Goal: Task Accomplishment & Management: Use online tool/utility

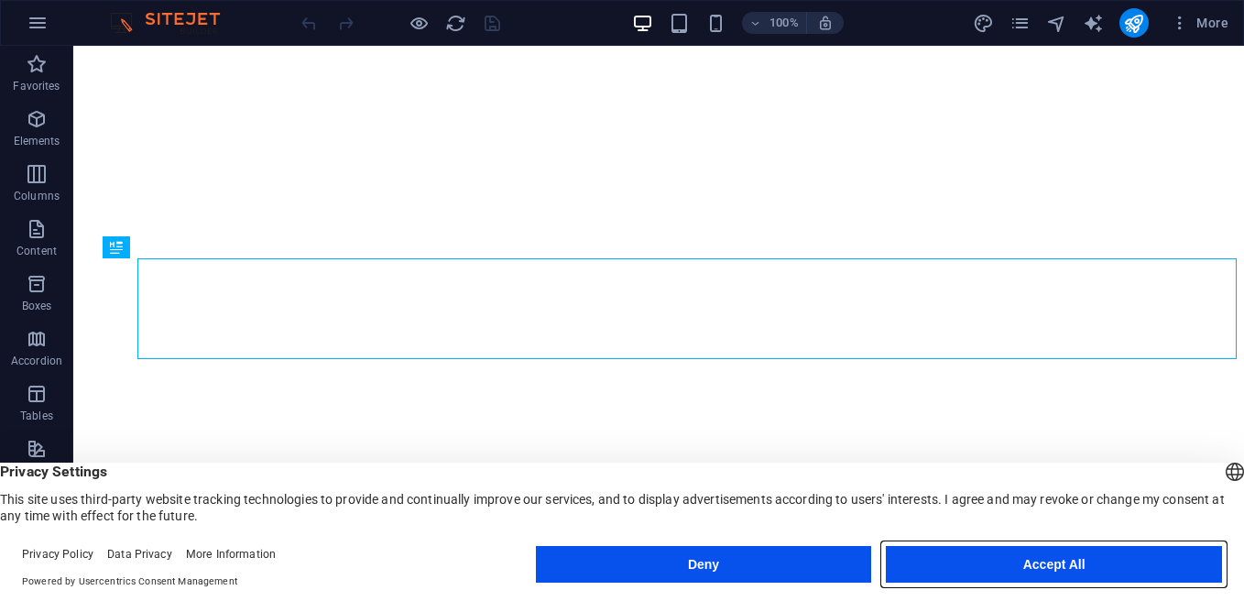
click at [1064, 560] on button "Accept All" at bounding box center [1054, 564] width 336 height 37
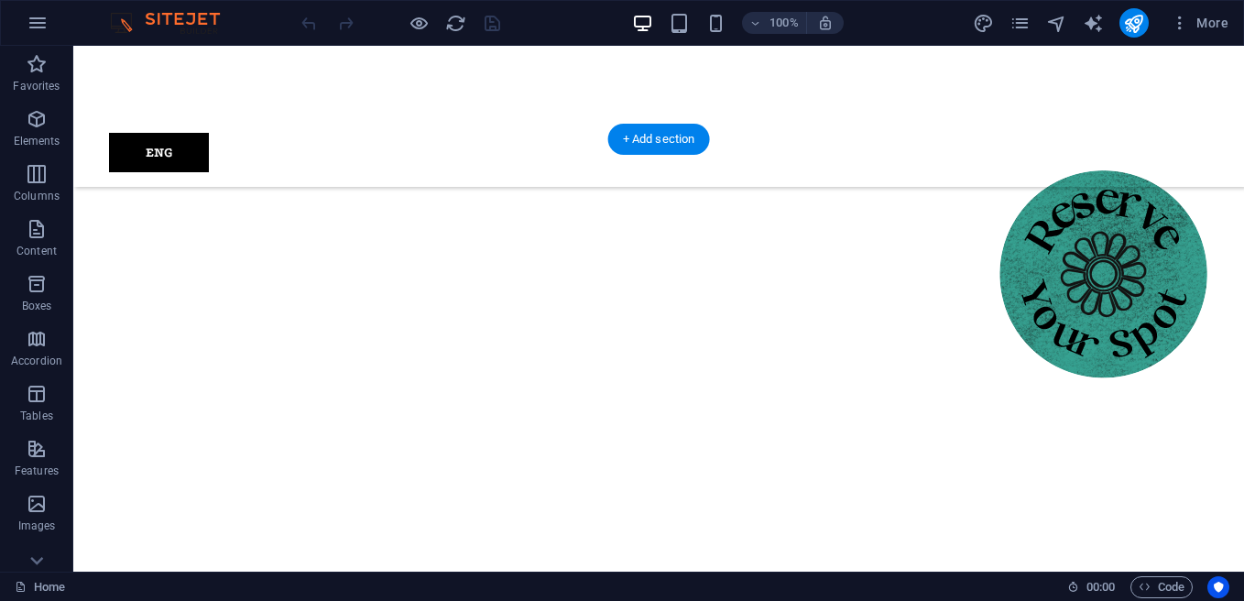
scroll to position [1099, 0]
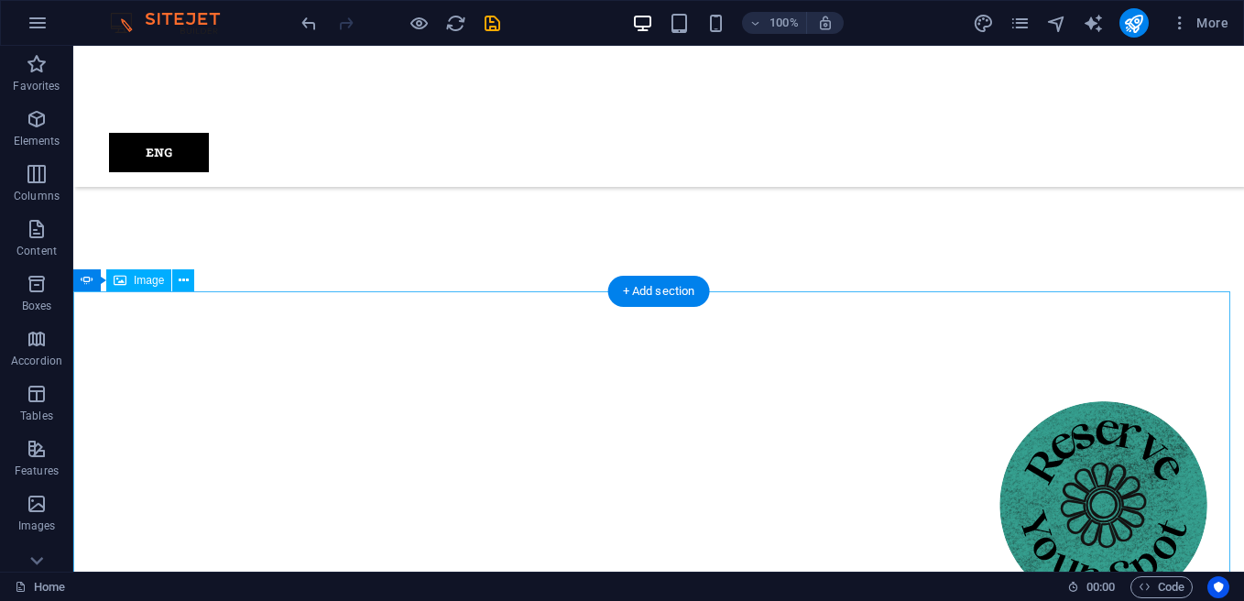
scroll to position [1191, 0]
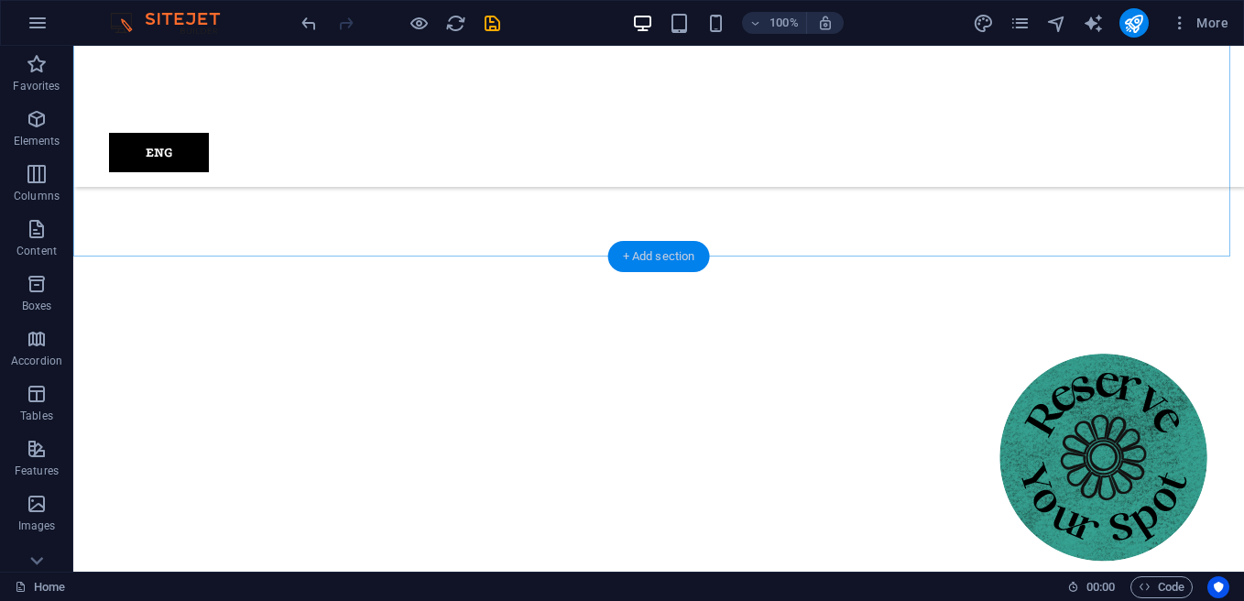
drag, startPoint x: 657, startPoint y: 251, endPoint x: 266, endPoint y: 223, distance: 392.2
click at [657, 251] on div "+ Add section" at bounding box center [659, 256] width 102 height 31
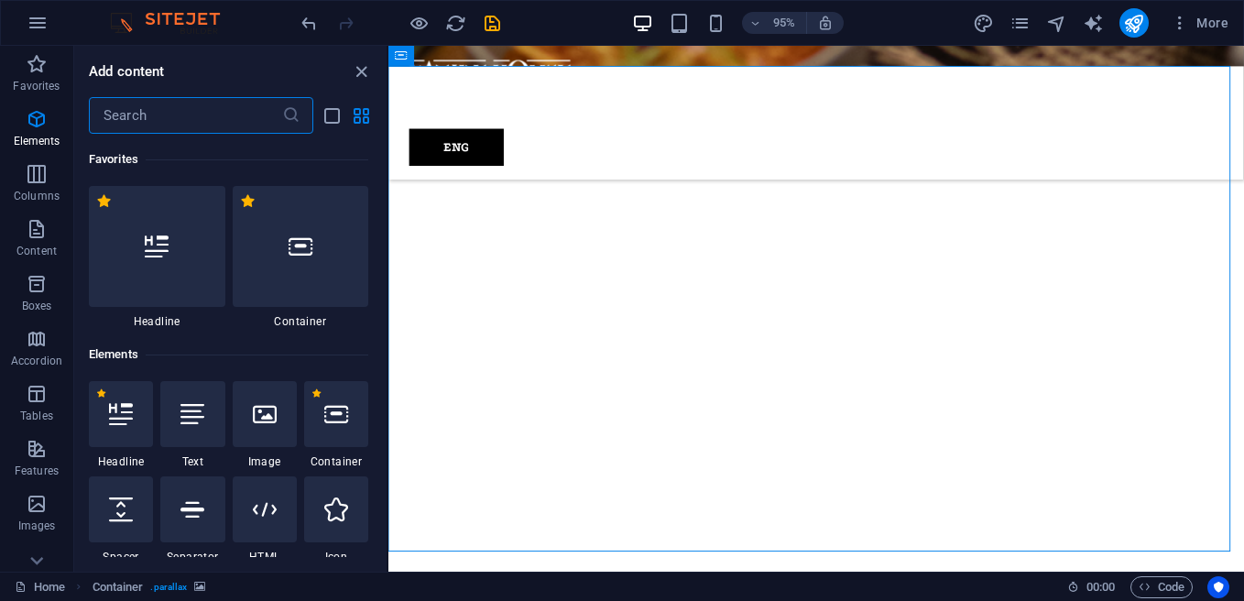
scroll to position [3205, 0]
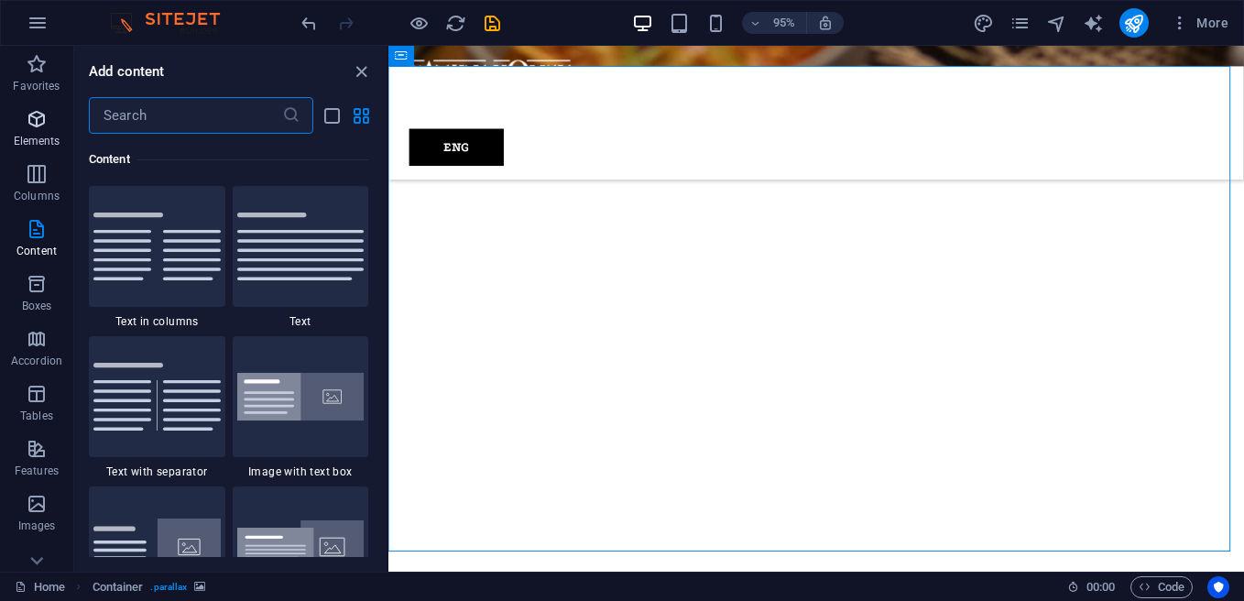
click at [36, 126] on icon "button" at bounding box center [37, 119] width 22 height 22
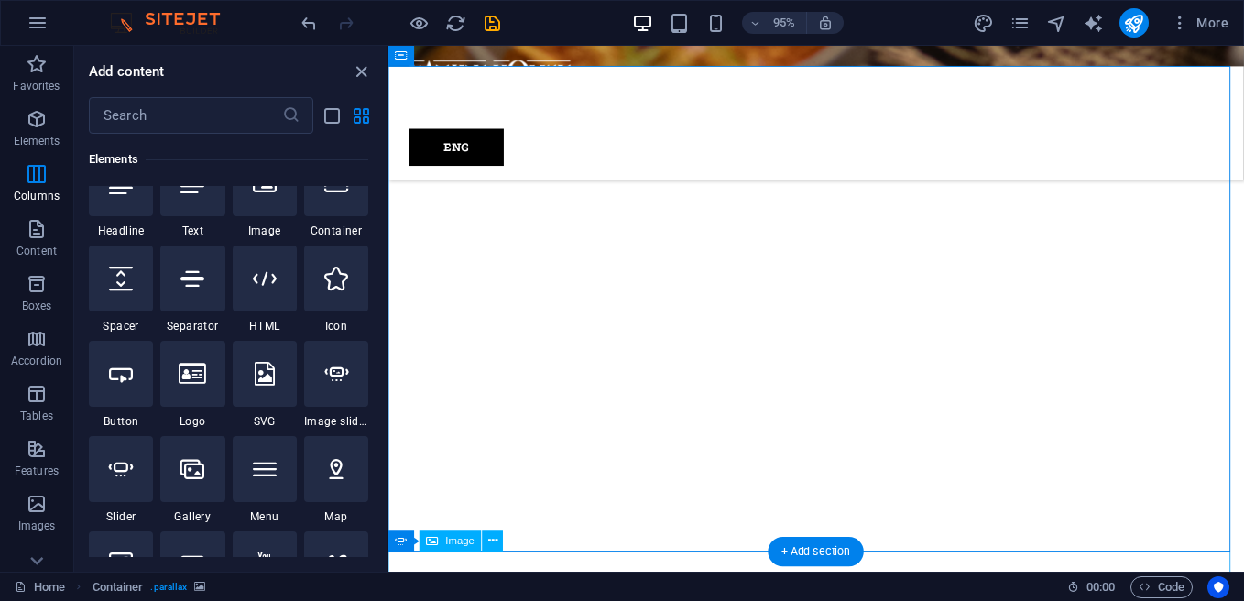
scroll to position [195, 0]
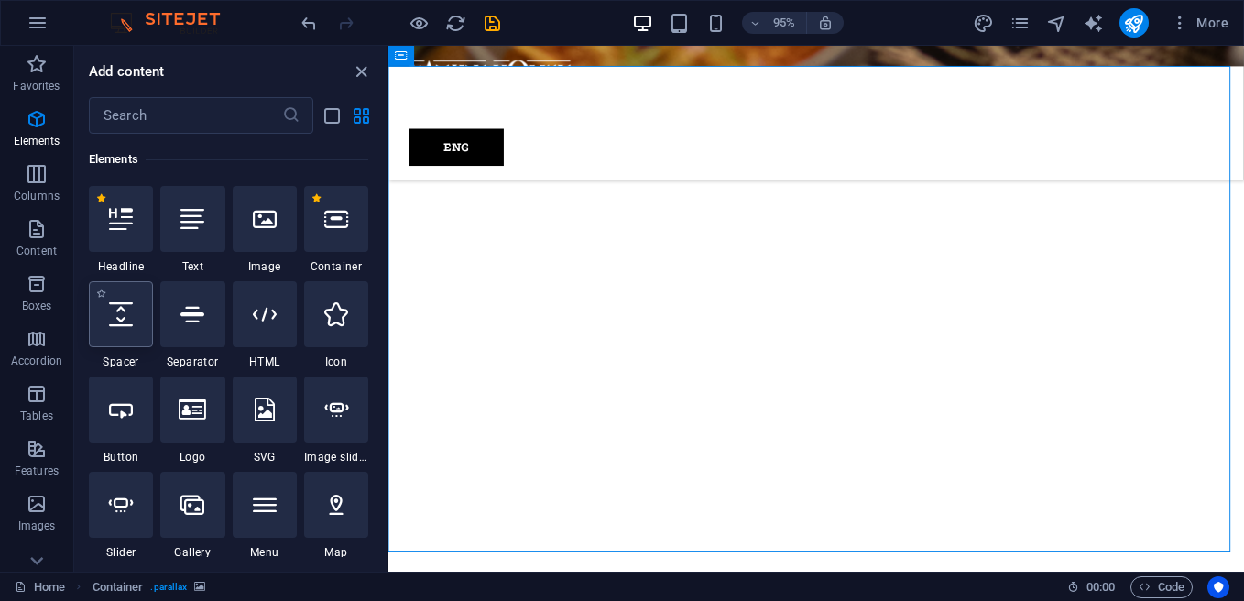
click at [120, 322] on icon at bounding box center [121, 314] width 24 height 24
select select "px"
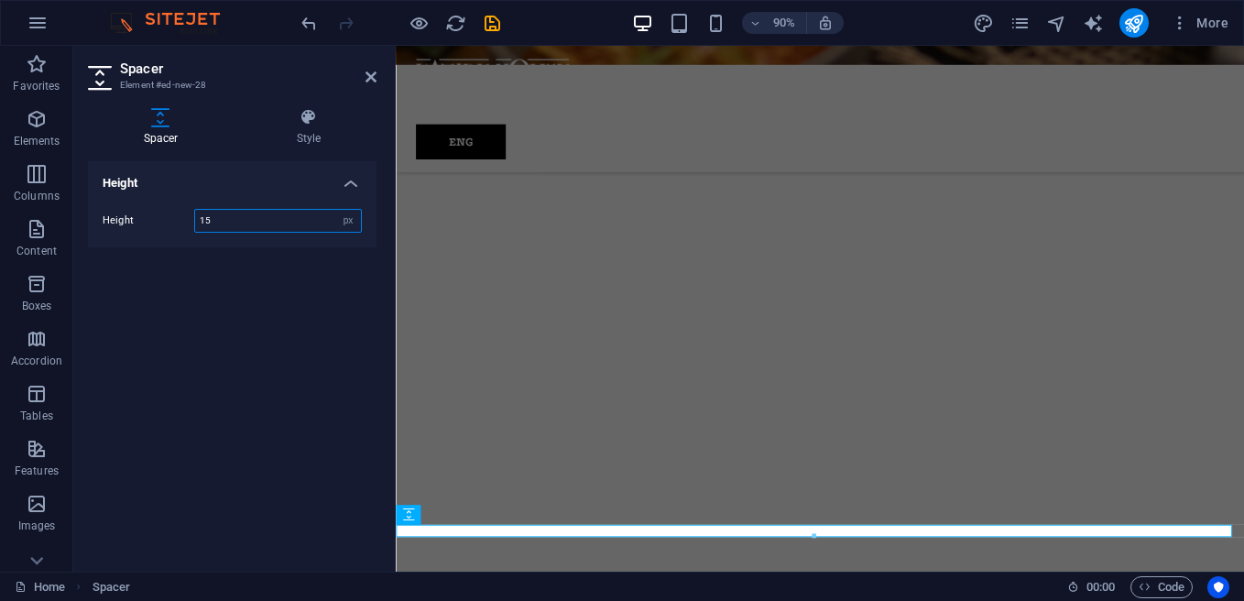
type input "15"
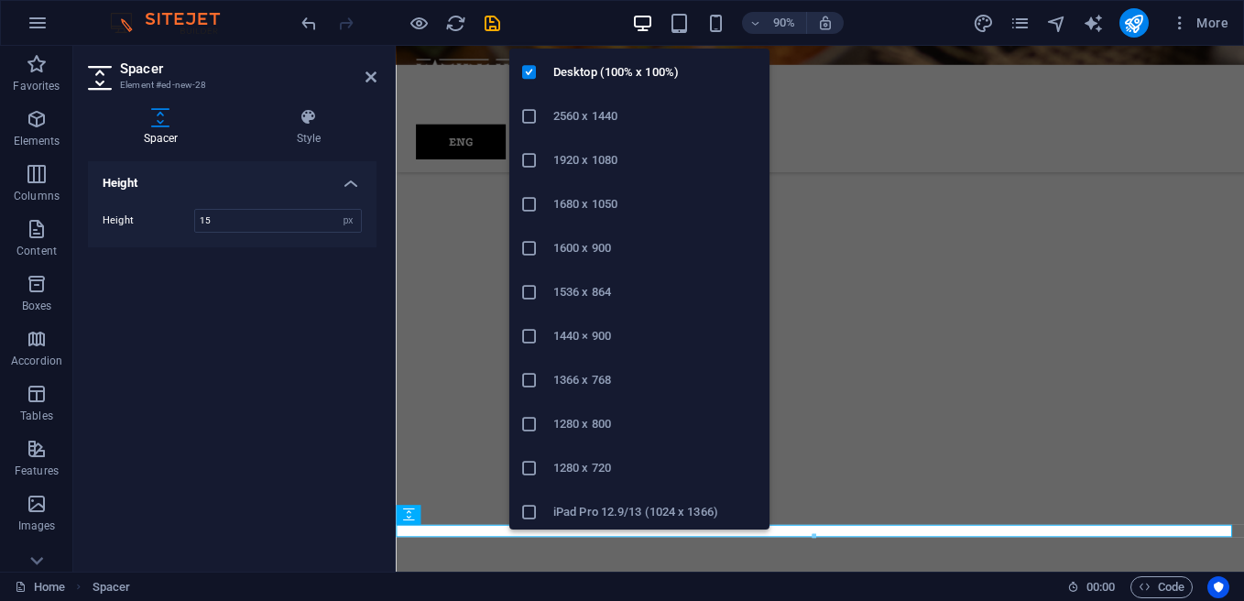
scroll to position [0, 0]
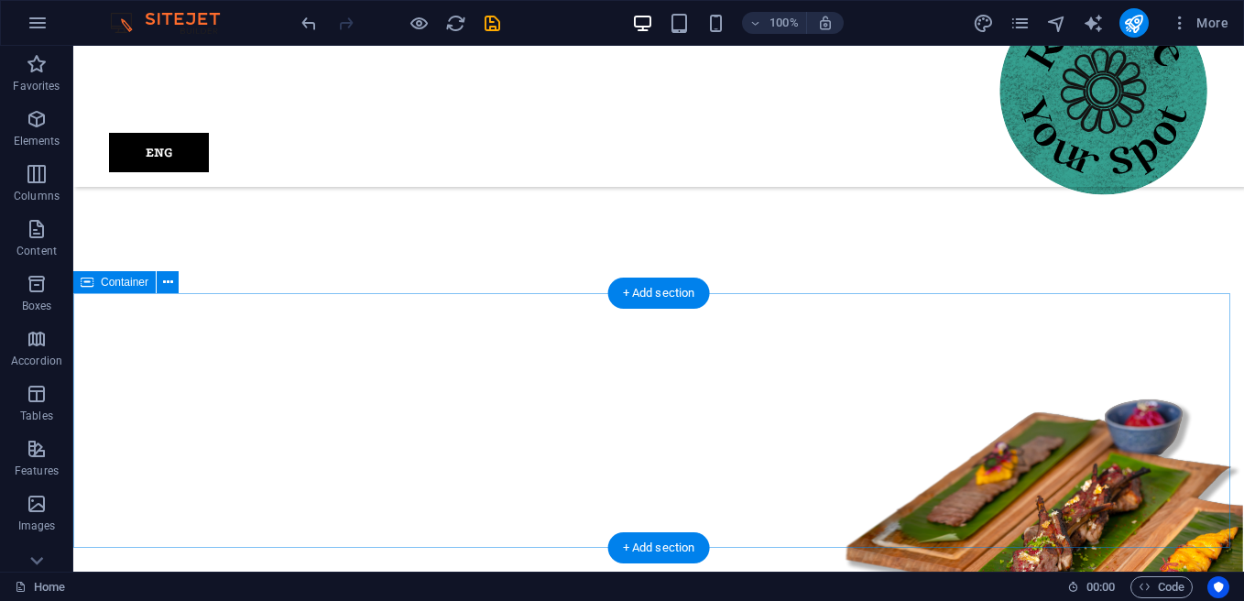
scroll to position [1602, 0]
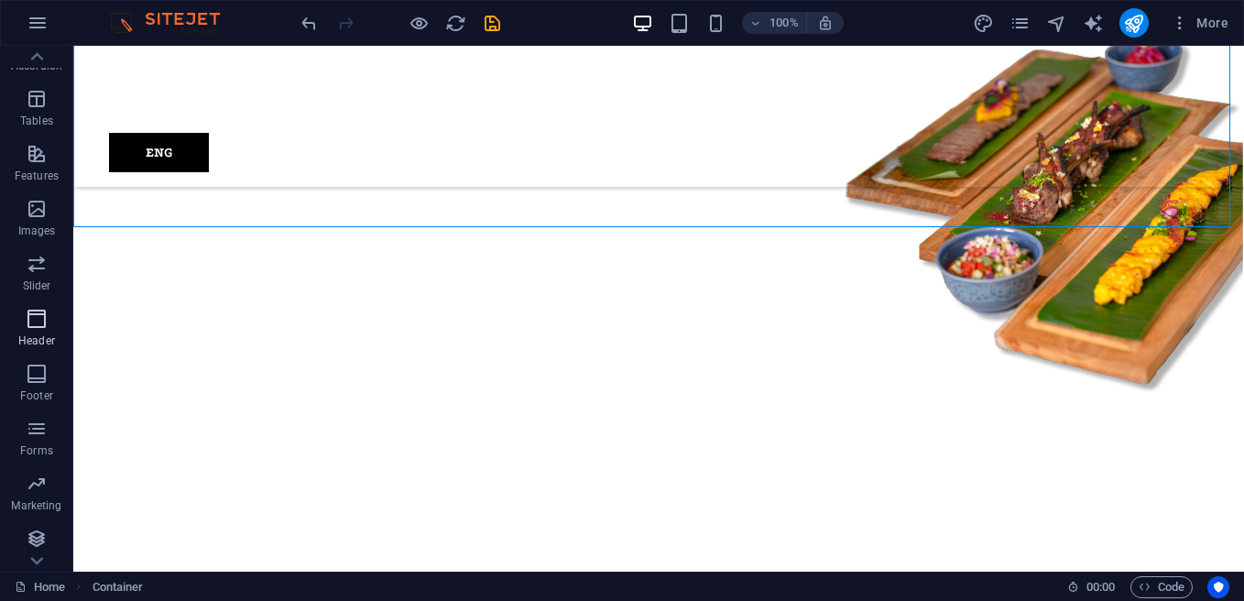
scroll to position [299, 0]
click at [49, 528] on span "Collections" at bounding box center [36, 546] width 73 height 44
click at [35, 539] on icon "button" at bounding box center [37, 535] width 22 height 22
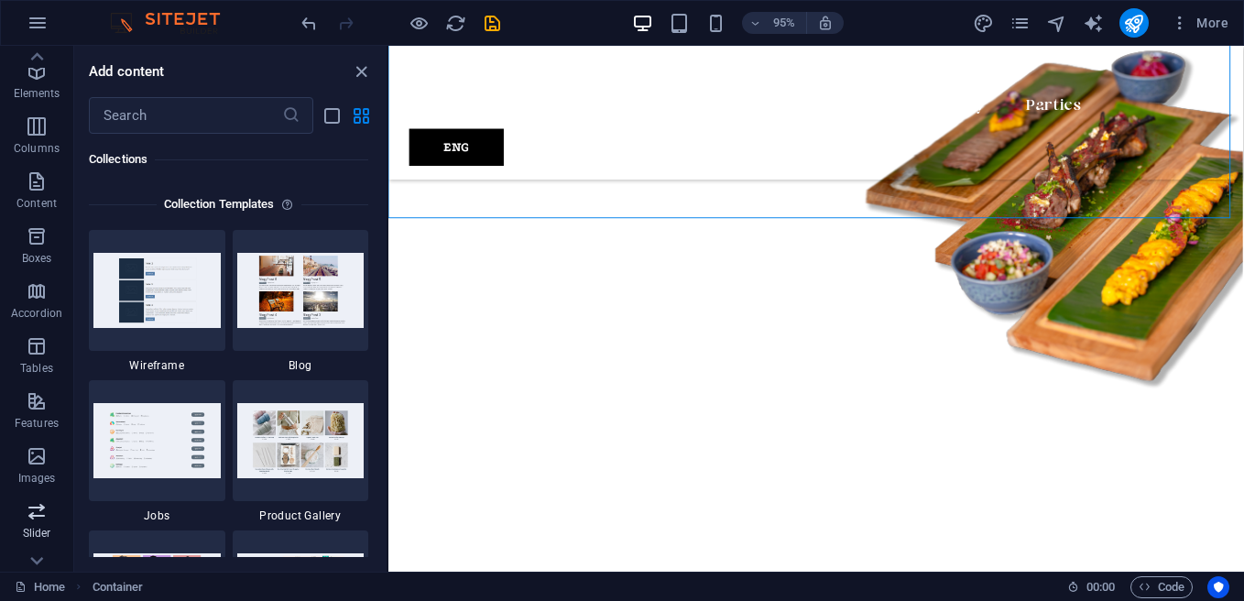
scroll to position [24, 0]
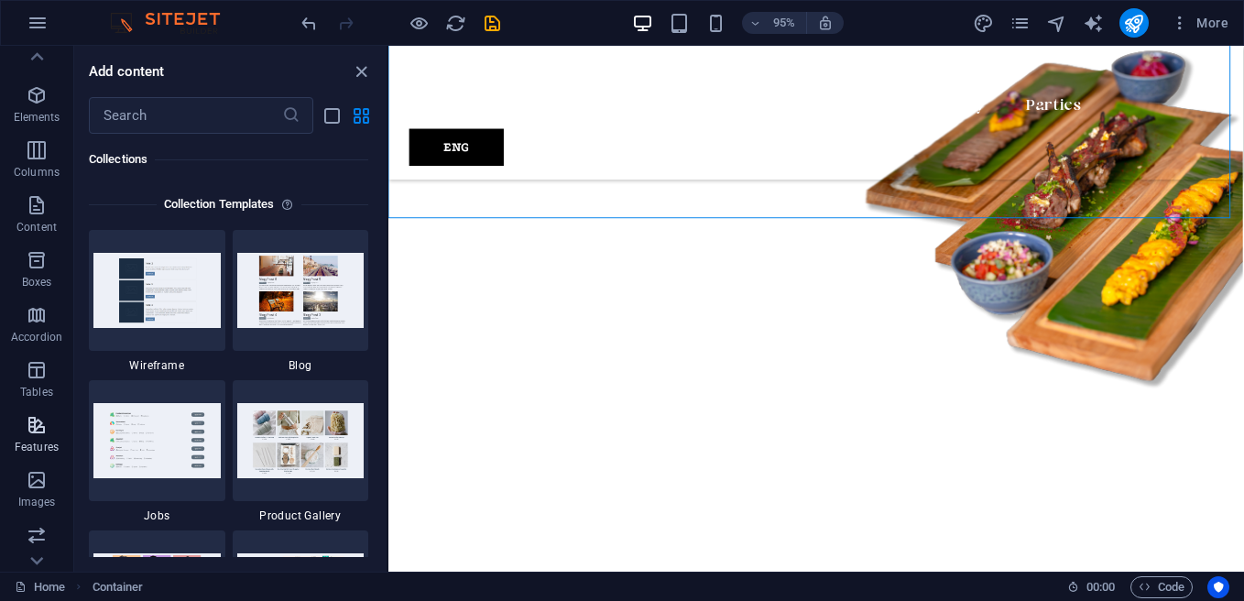
click at [43, 418] on icon "button" at bounding box center [37, 425] width 22 height 22
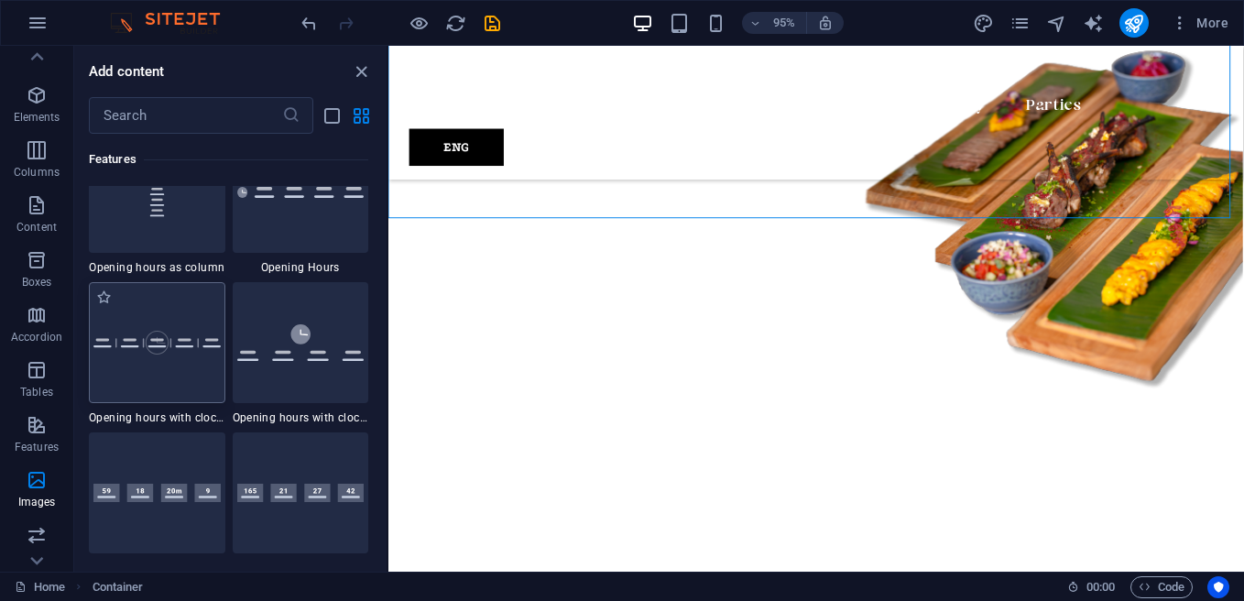
scroll to position [7965, 0]
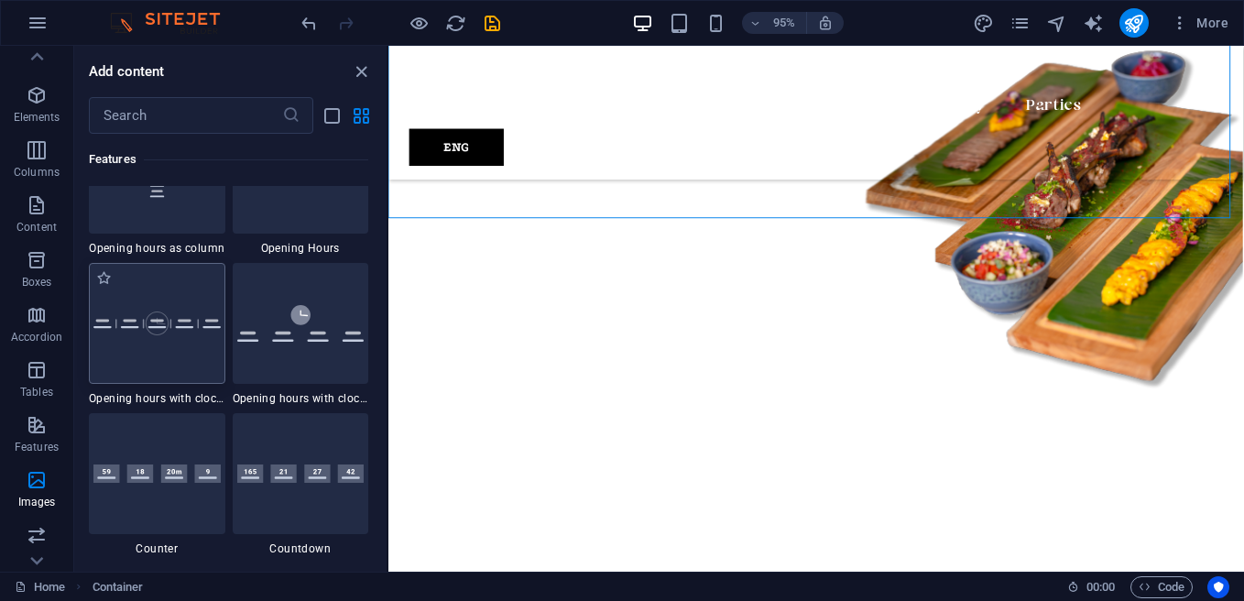
click at [156, 339] on div at bounding box center [157, 323] width 136 height 121
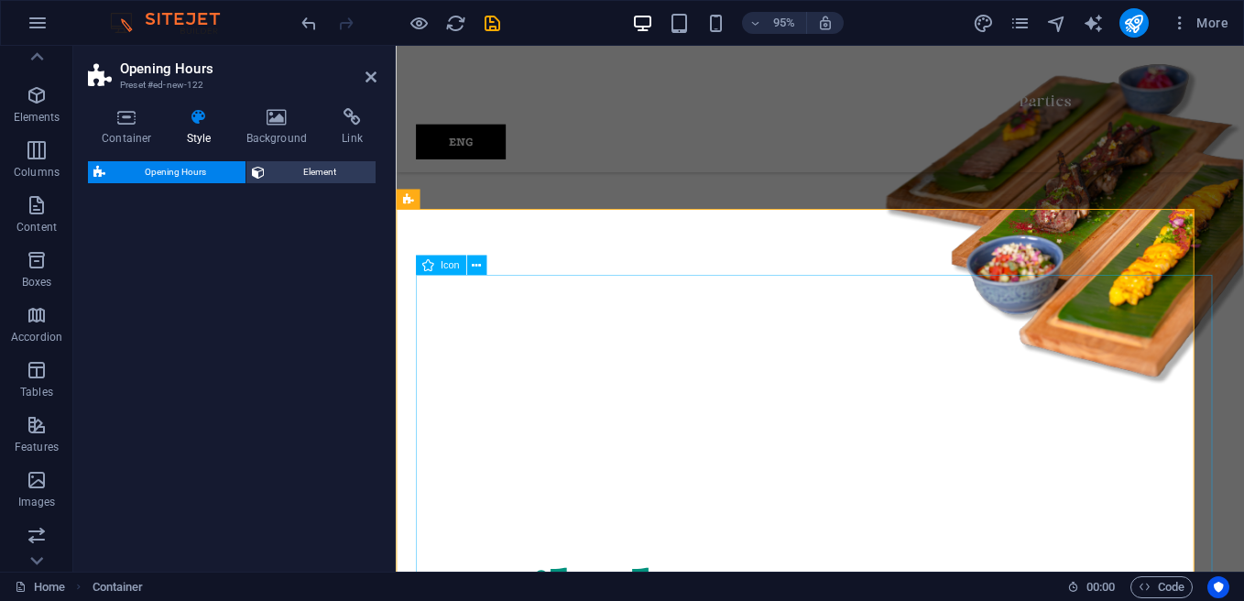
select select "rem"
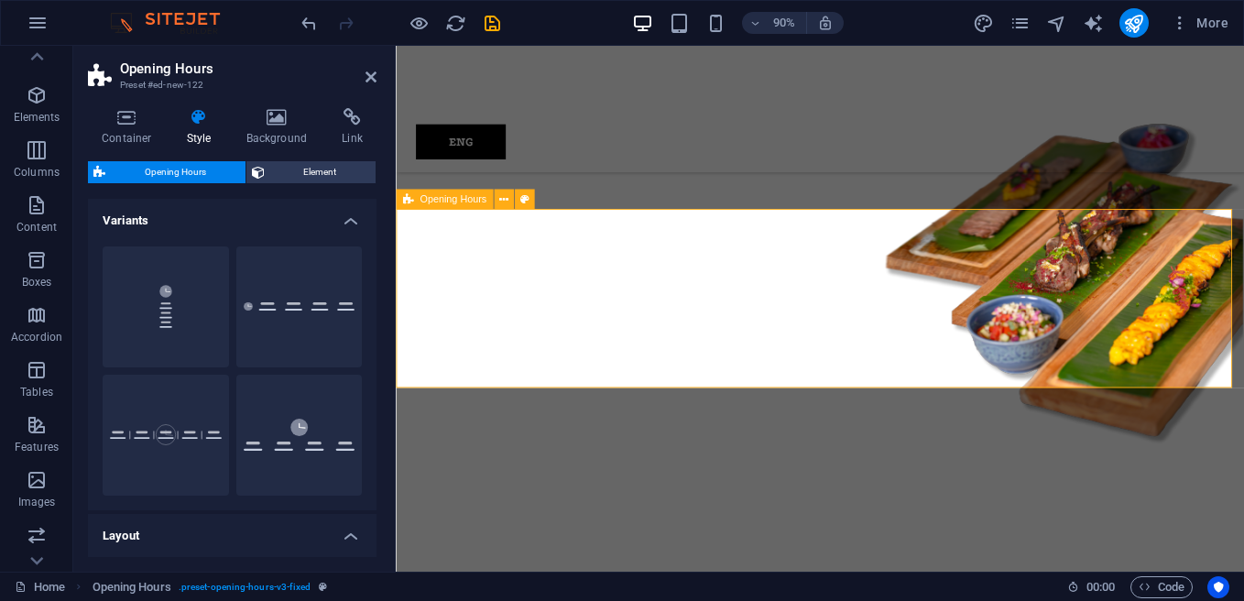
scroll to position [1876, 0]
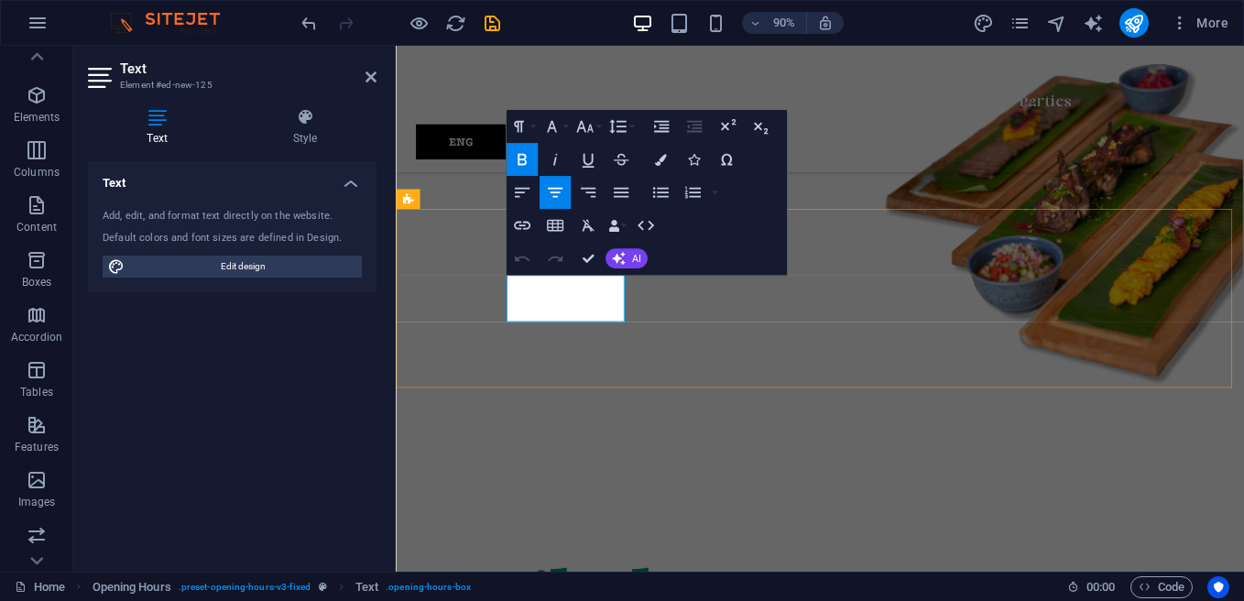
drag, startPoint x: 558, startPoint y: 334, endPoint x: 540, endPoint y: 336, distance: 17.5
drag, startPoint x: 599, startPoint y: 341, endPoint x: 590, endPoint y: 344, distance: 9.9
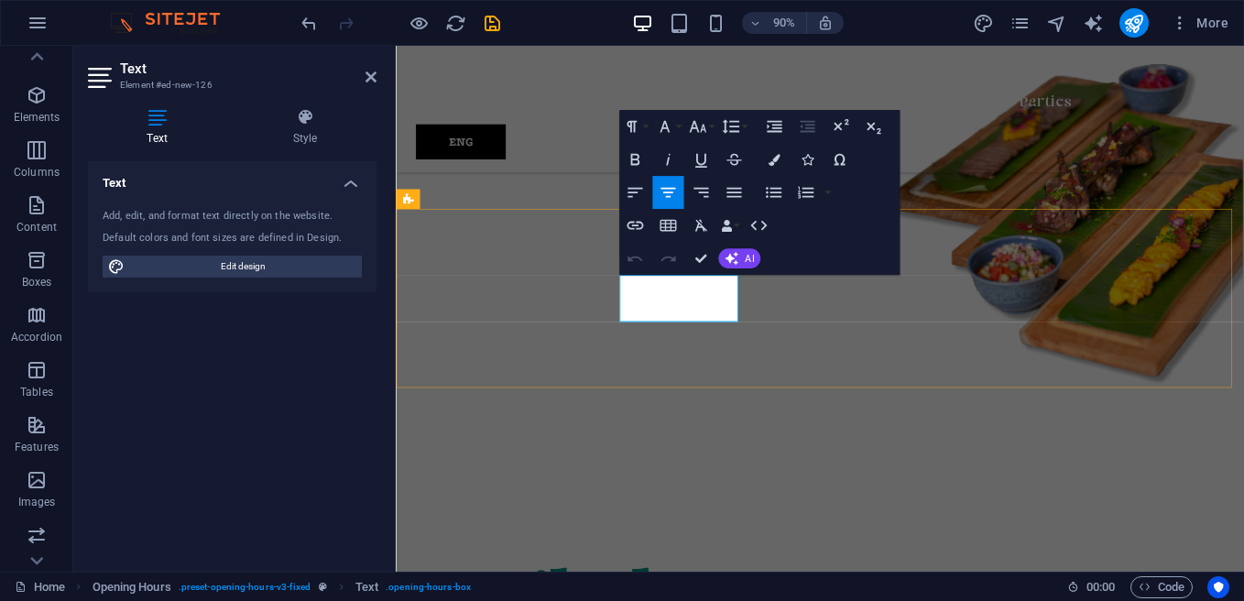
drag, startPoint x: 683, startPoint y: 326, endPoint x: 666, endPoint y: 332, distance: 18.3
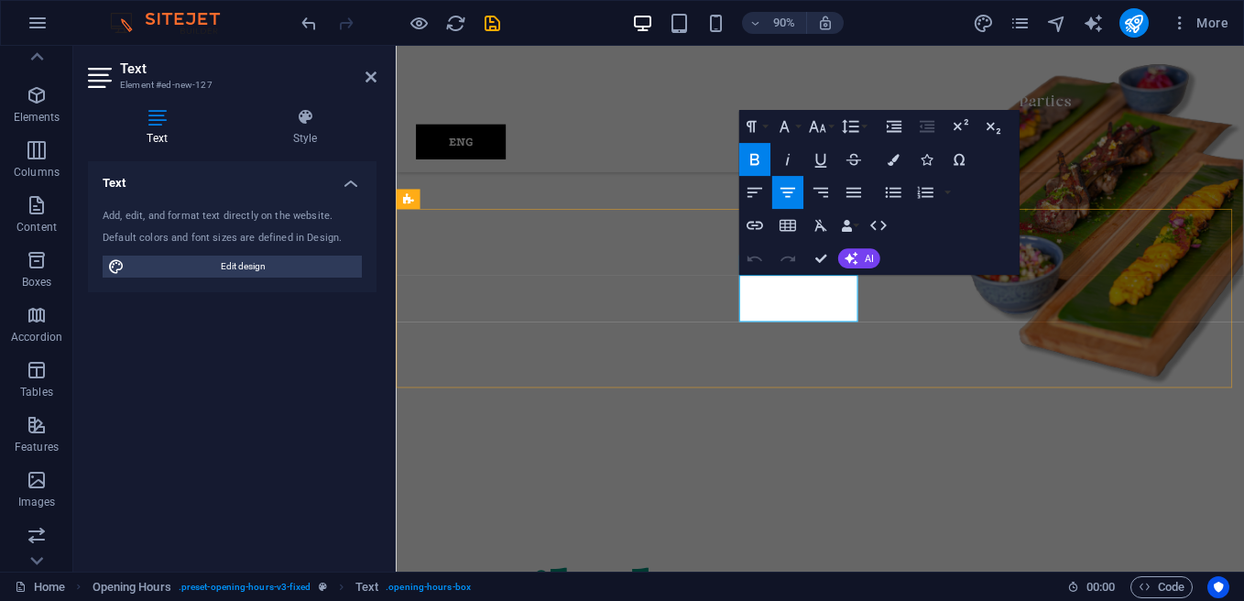
drag, startPoint x: 795, startPoint y: 336, endPoint x: 814, endPoint y: 334, distance: 19.3
drag, startPoint x: 860, startPoint y: 334, endPoint x: 848, endPoint y: 335, distance: 11.9
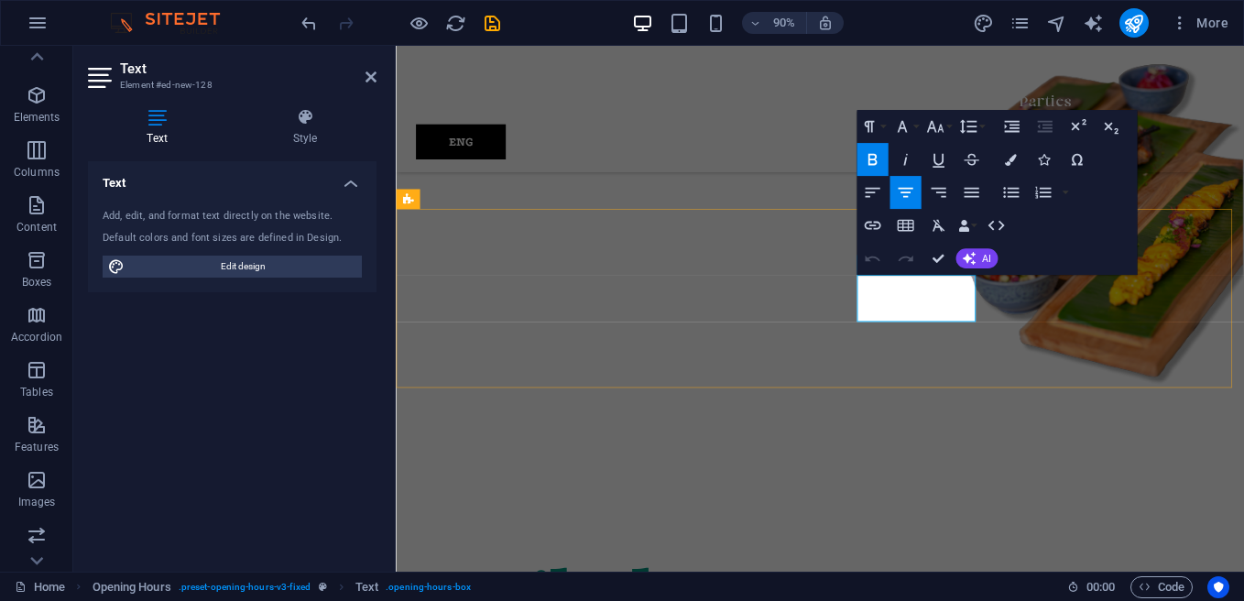
drag, startPoint x: 933, startPoint y: 333, endPoint x: 950, endPoint y: 333, distance: 17.4
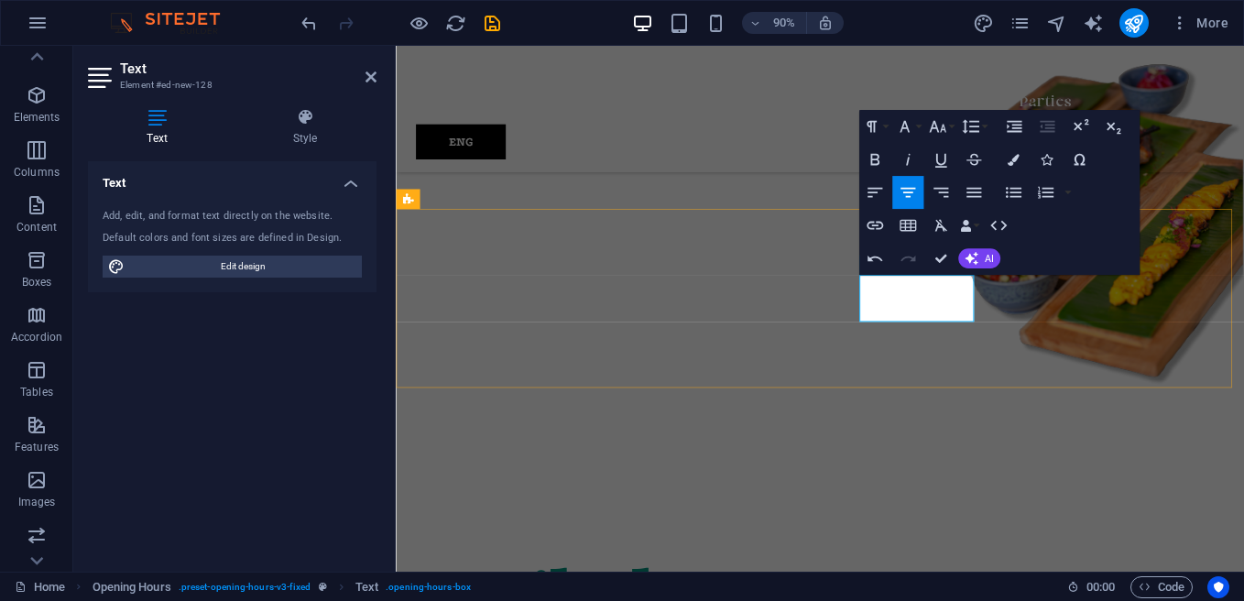
drag, startPoint x: 987, startPoint y: 334, endPoint x: 978, endPoint y: 340, distance: 9.9
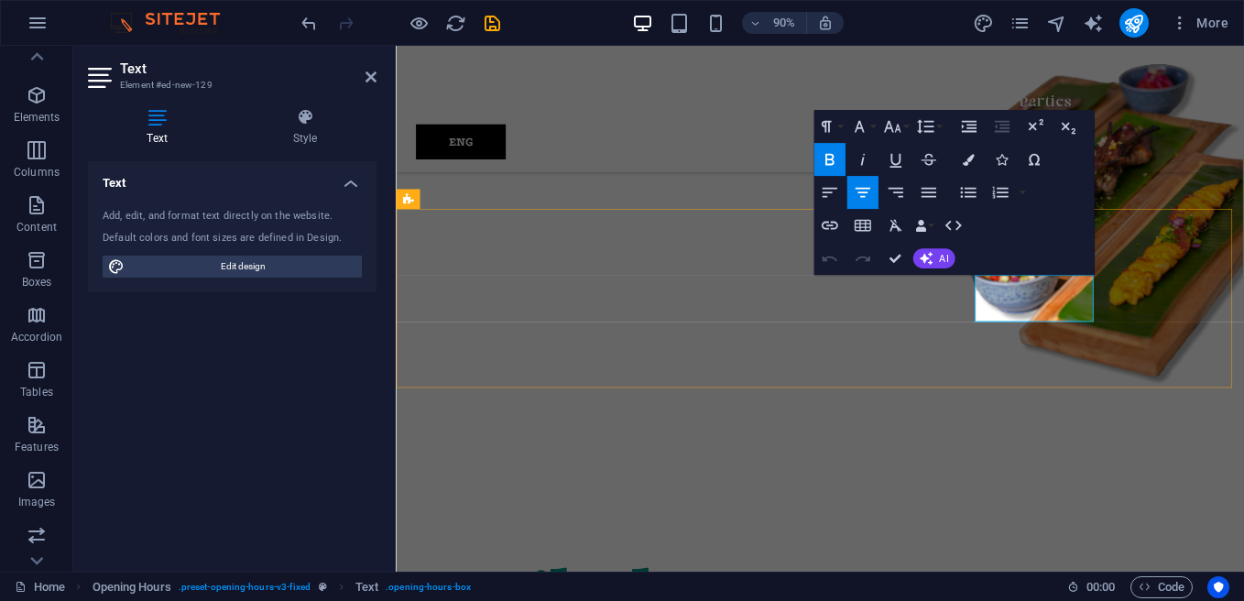
drag, startPoint x: 1077, startPoint y: 333, endPoint x: 1060, endPoint y: 336, distance: 17.6
drag, startPoint x: 1111, startPoint y: 334, endPoint x: 1122, endPoint y: 335, distance: 11.0
drag, startPoint x: 1114, startPoint y: 335, endPoint x: 1125, endPoint y: 337, distance: 11.1
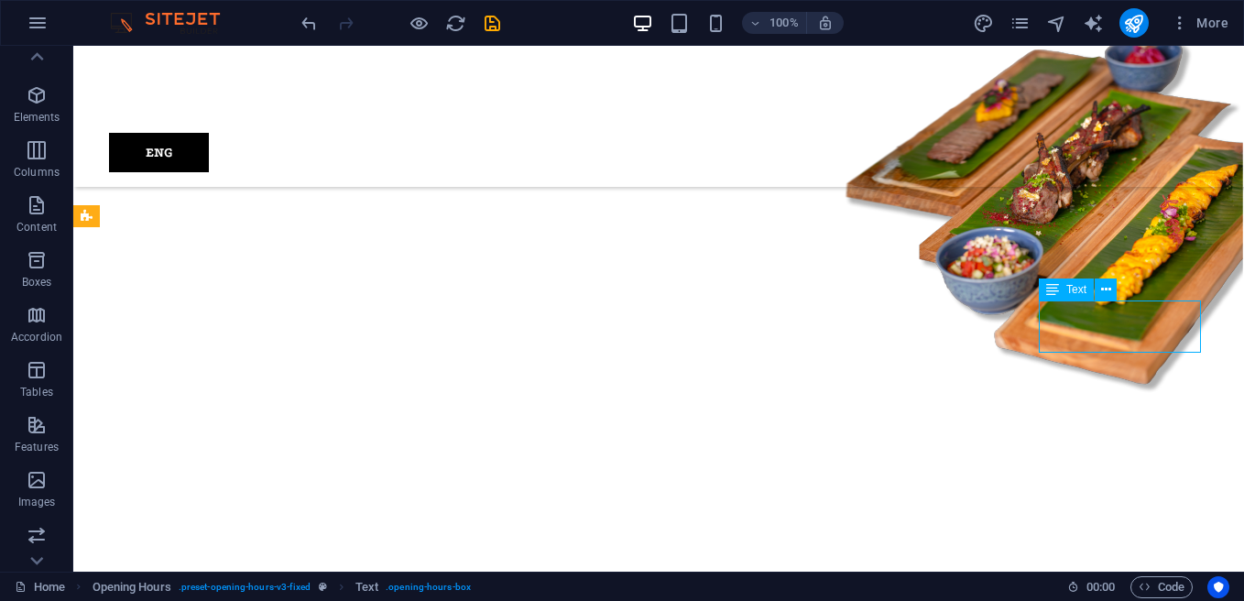
drag, startPoint x: 1083, startPoint y: 336, endPoint x: 835, endPoint y: 366, distance: 250.0
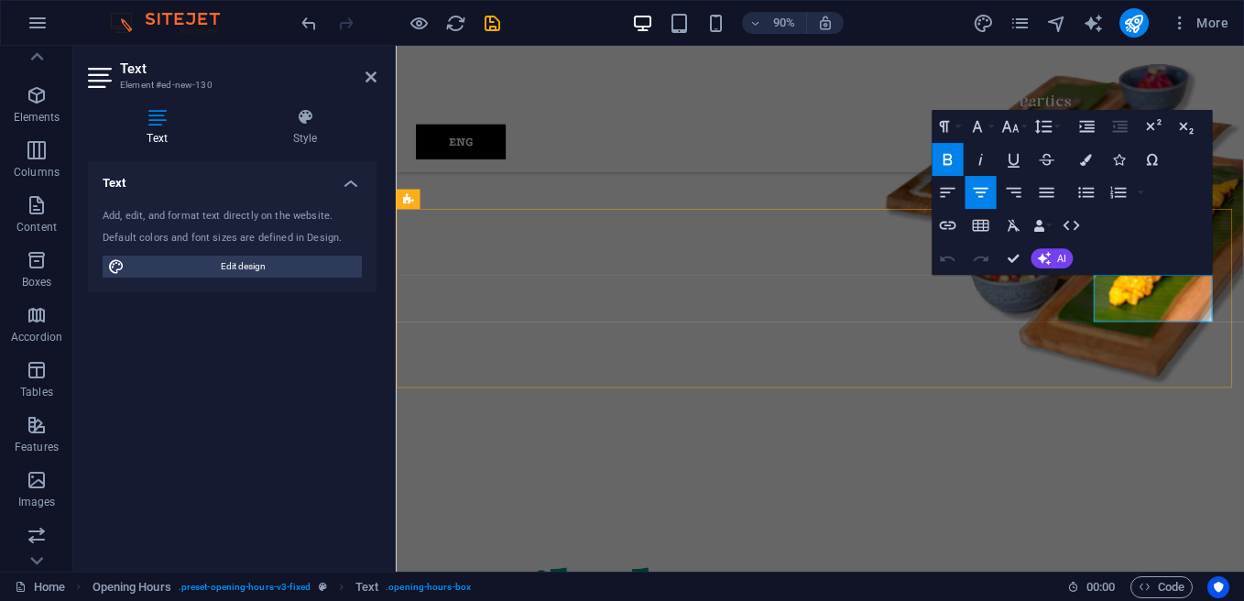
drag, startPoint x: 1195, startPoint y: 335, endPoint x: 1212, endPoint y: 336, distance: 16.5
drag, startPoint x: 1243, startPoint y: 333, endPoint x: 1255, endPoint y: 332, distance: 11.9
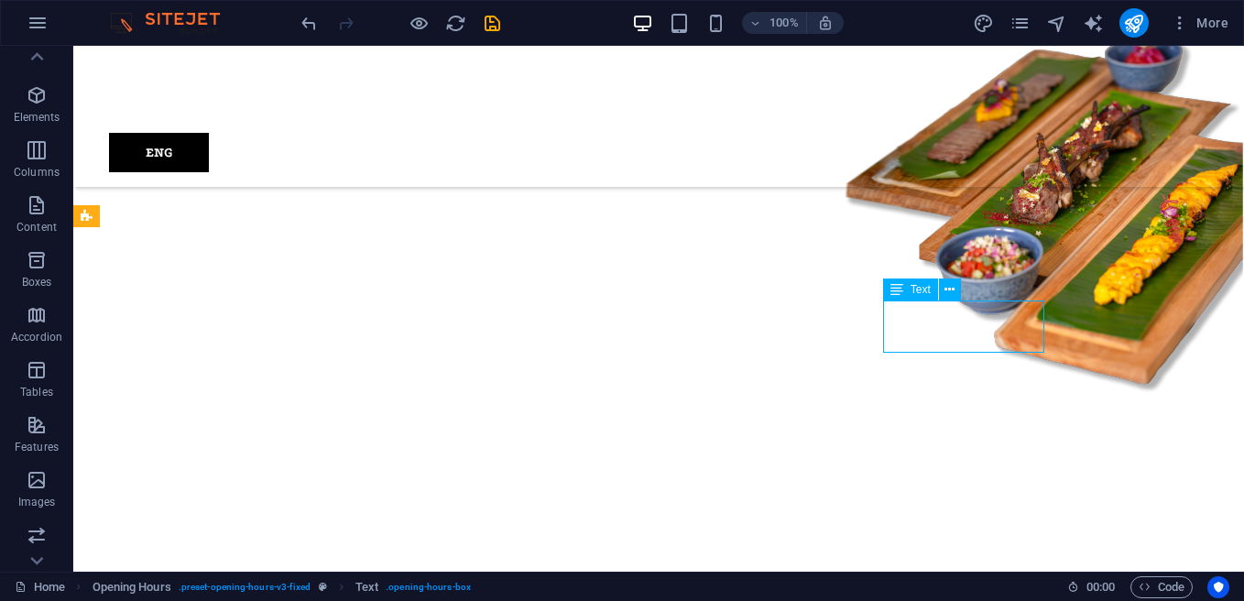
drag, startPoint x: 981, startPoint y: 331, endPoint x: 725, endPoint y: 365, distance: 258.7
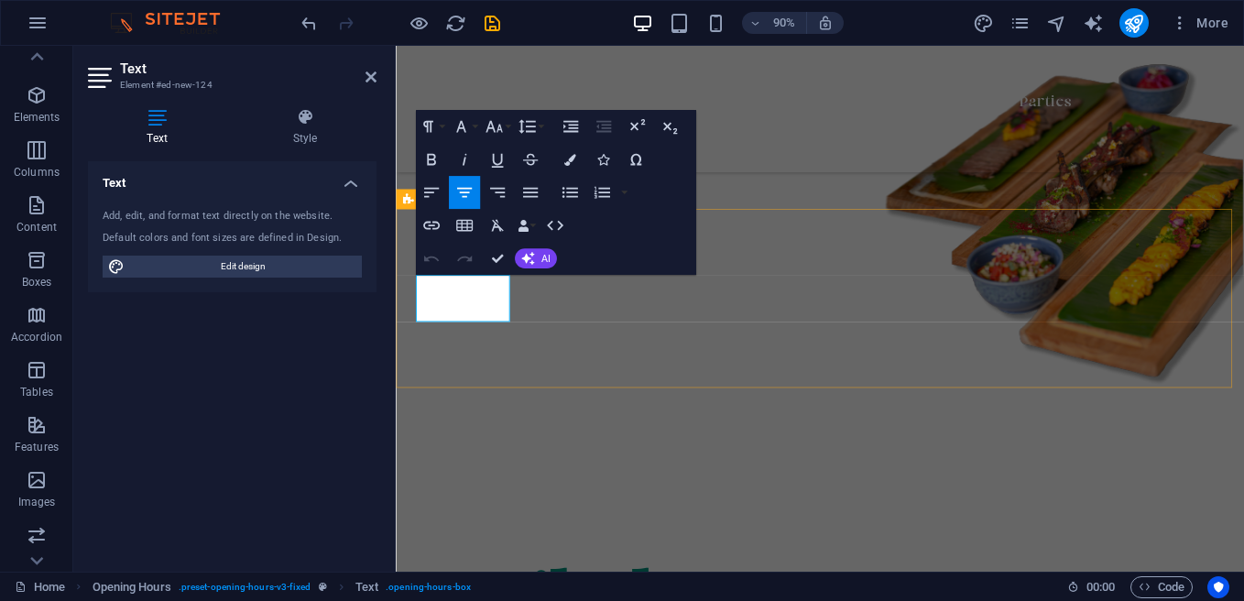
drag, startPoint x: 491, startPoint y: 335, endPoint x: 435, endPoint y: 340, distance: 56.1
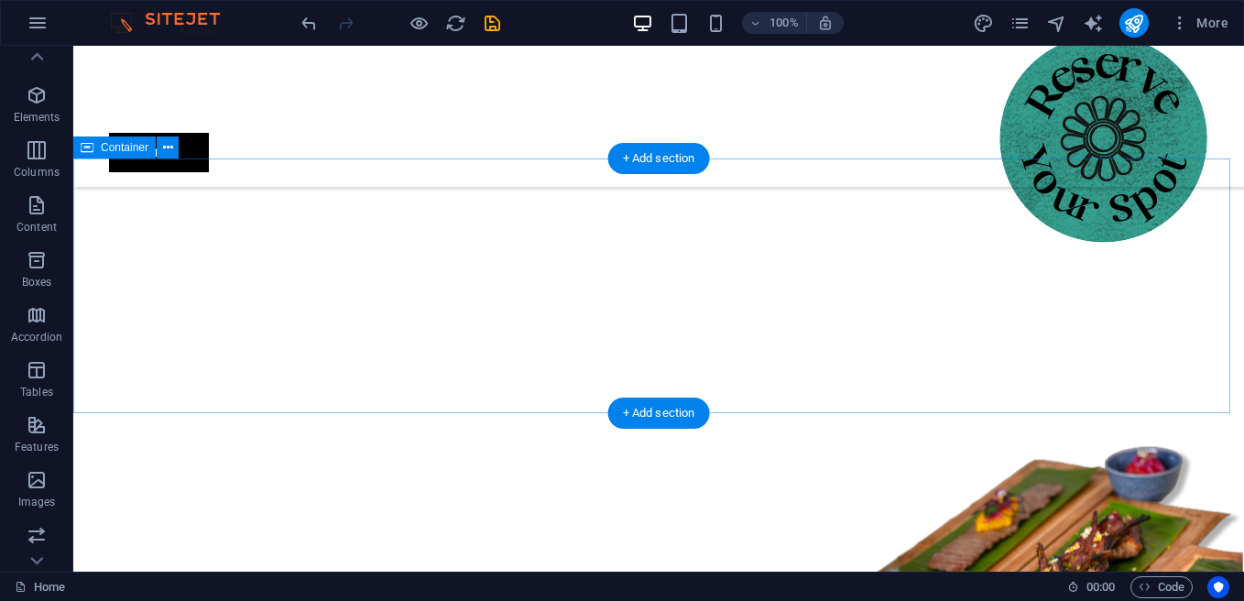
scroll to position [1693, 0]
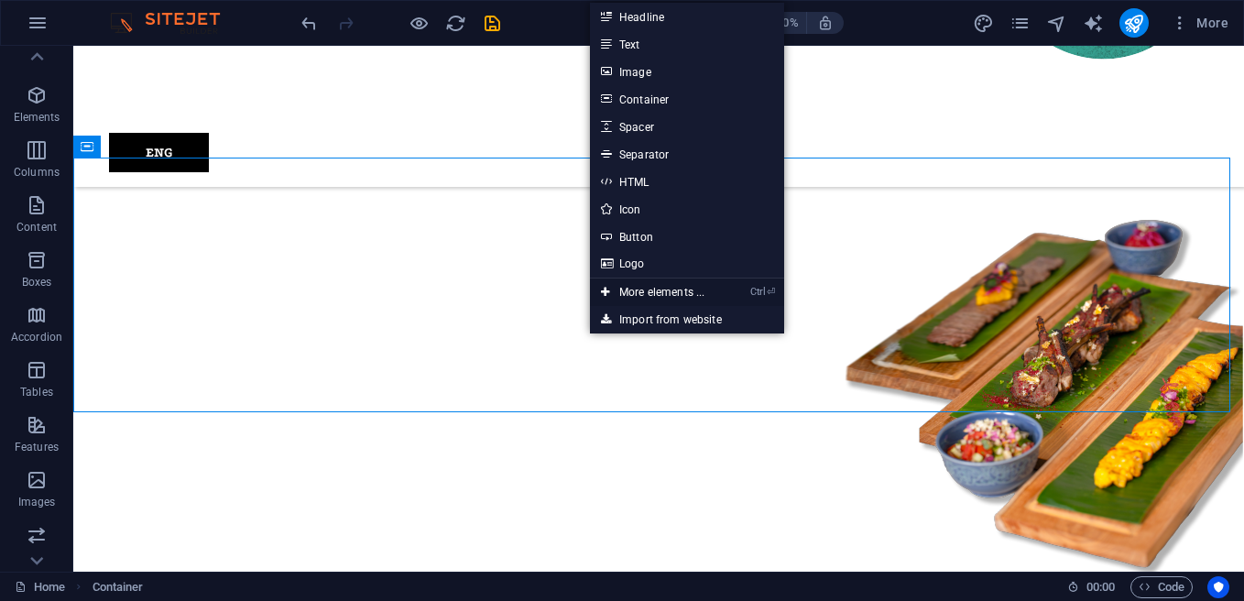
drag, startPoint x: 667, startPoint y: 292, endPoint x: 357, endPoint y: 252, distance: 312.2
click at [667, 292] on link "Ctrl ⏎ More elements ..." at bounding box center [653, 291] width 126 height 27
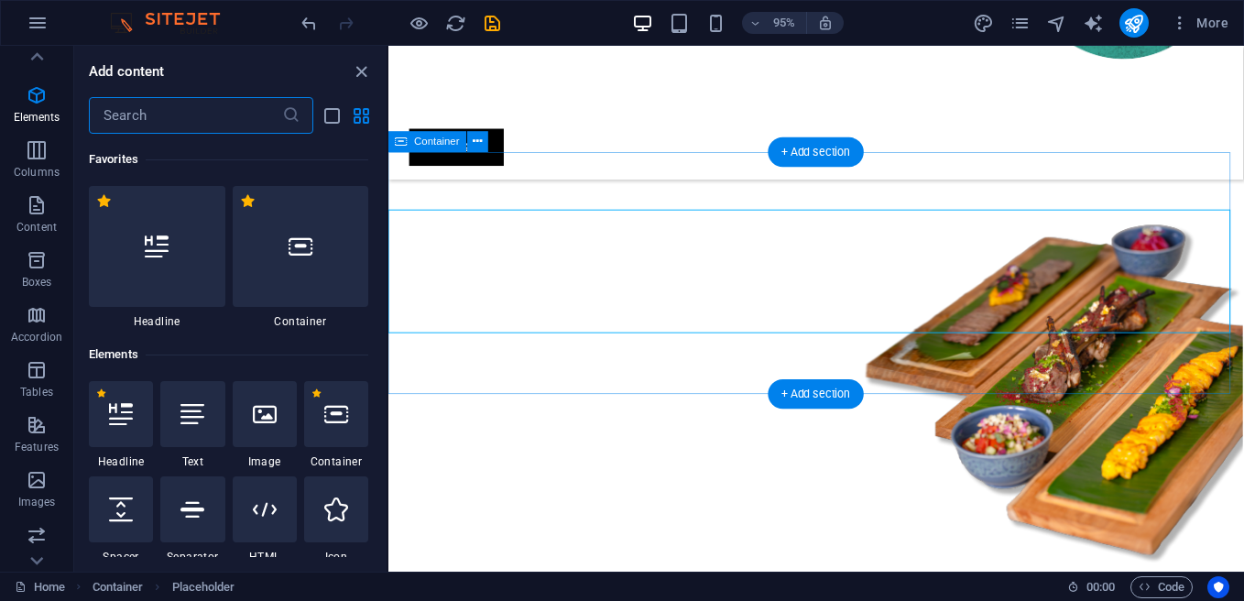
scroll to position [195, 0]
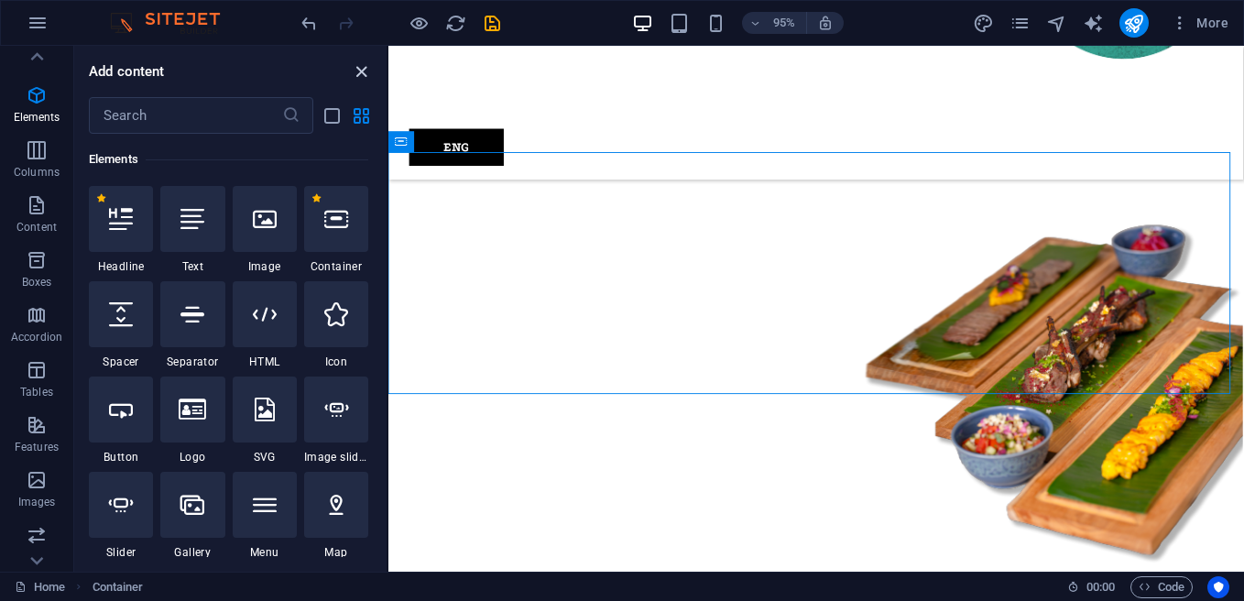
click at [369, 69] on icon "close panel" at bounding box center [361, 71] width 21 height 21
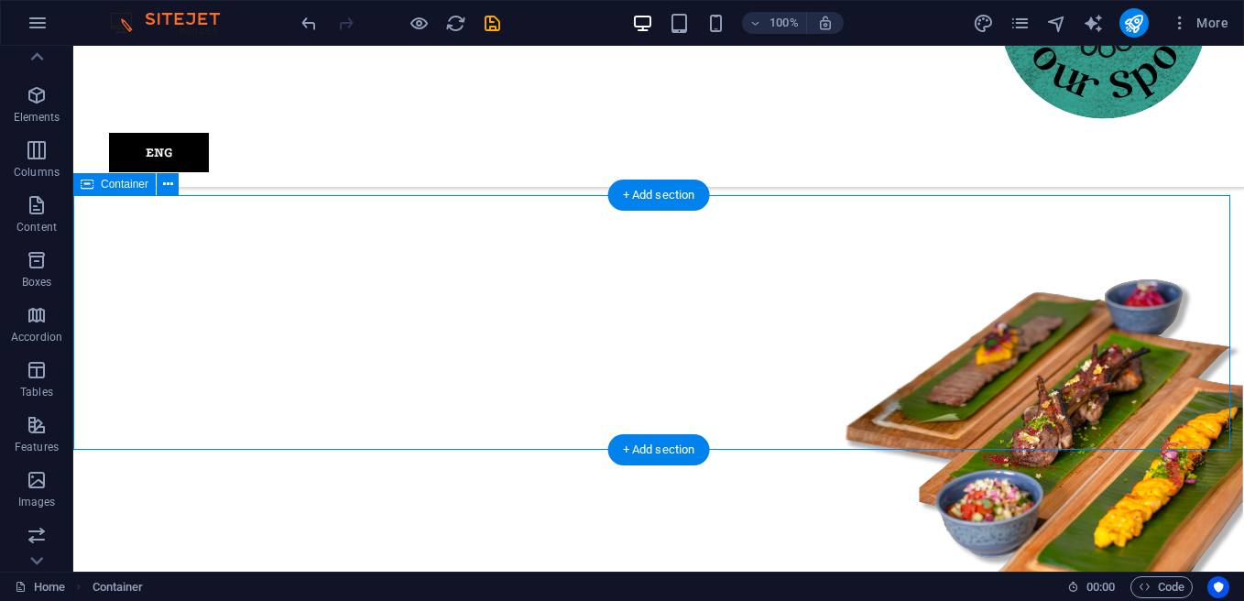
scroll to position [1693, 0]
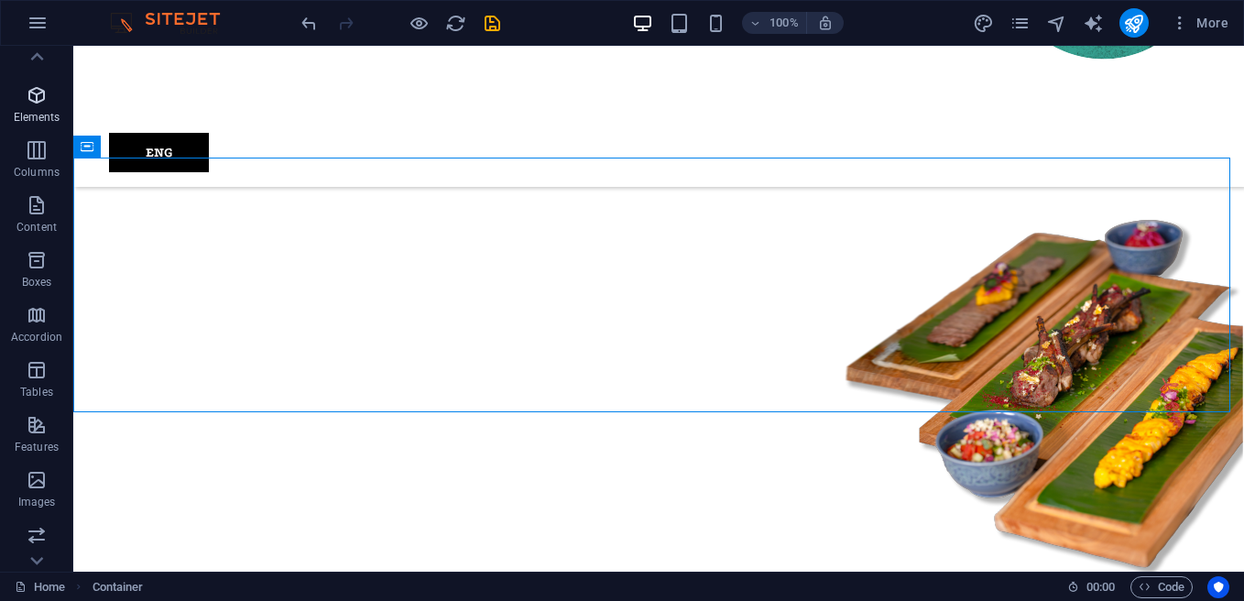
click at [29, 93] on icon "button" at bounding box center [37, 95] width 22 height 22
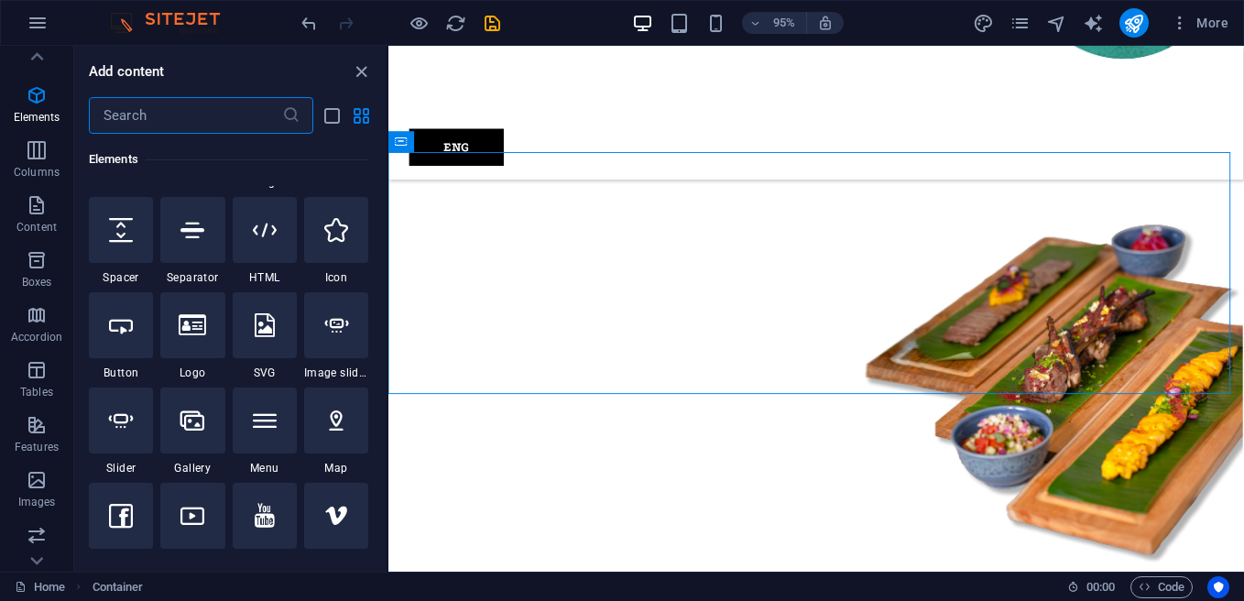
scroll to position [104, 0]
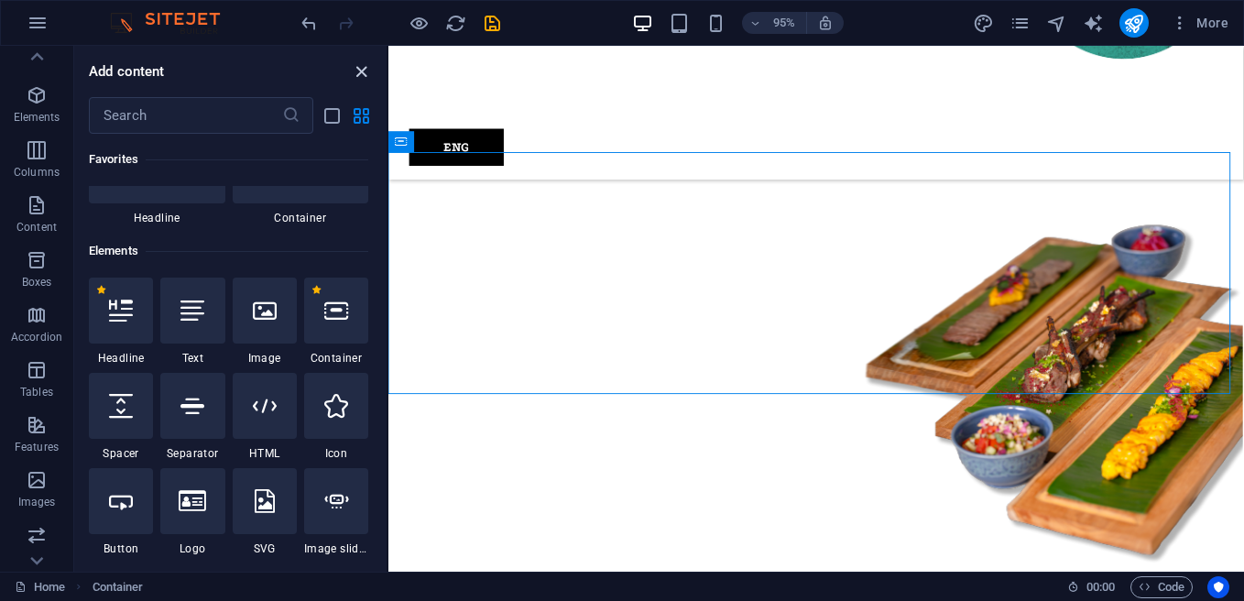
click at [360, 67] on icon "close panel" at bounding box center [361, 71] width 21 height 21
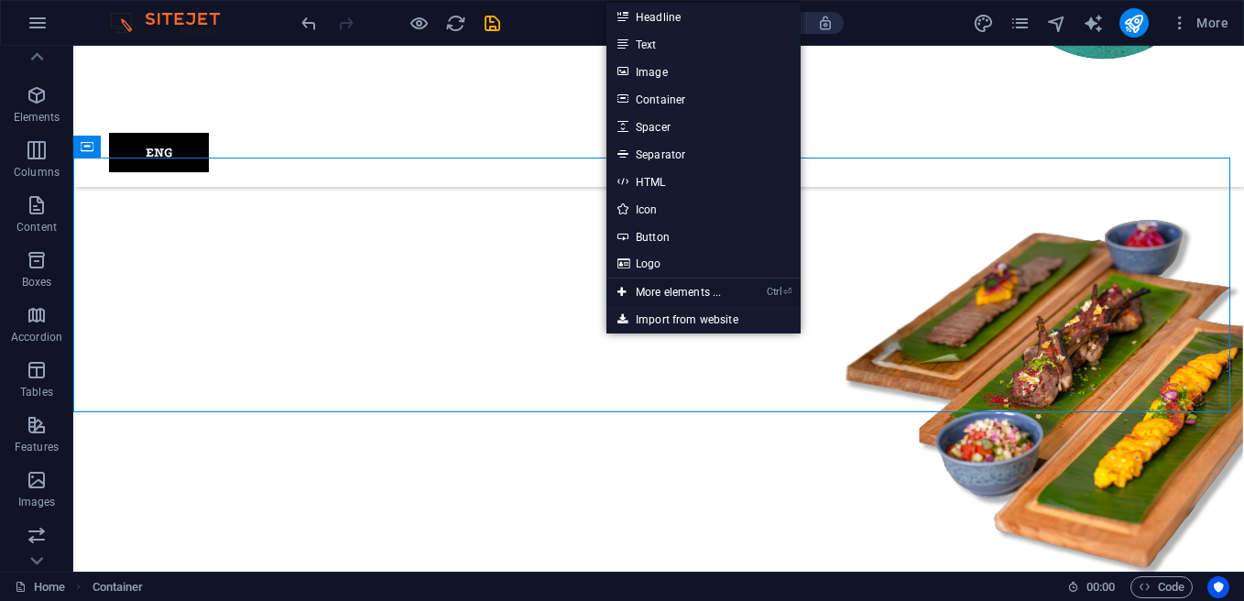
click at [725, 289] on link "Ctrl ⏎ More elements ..." at bounding box center [669, 291] width 126 height 27
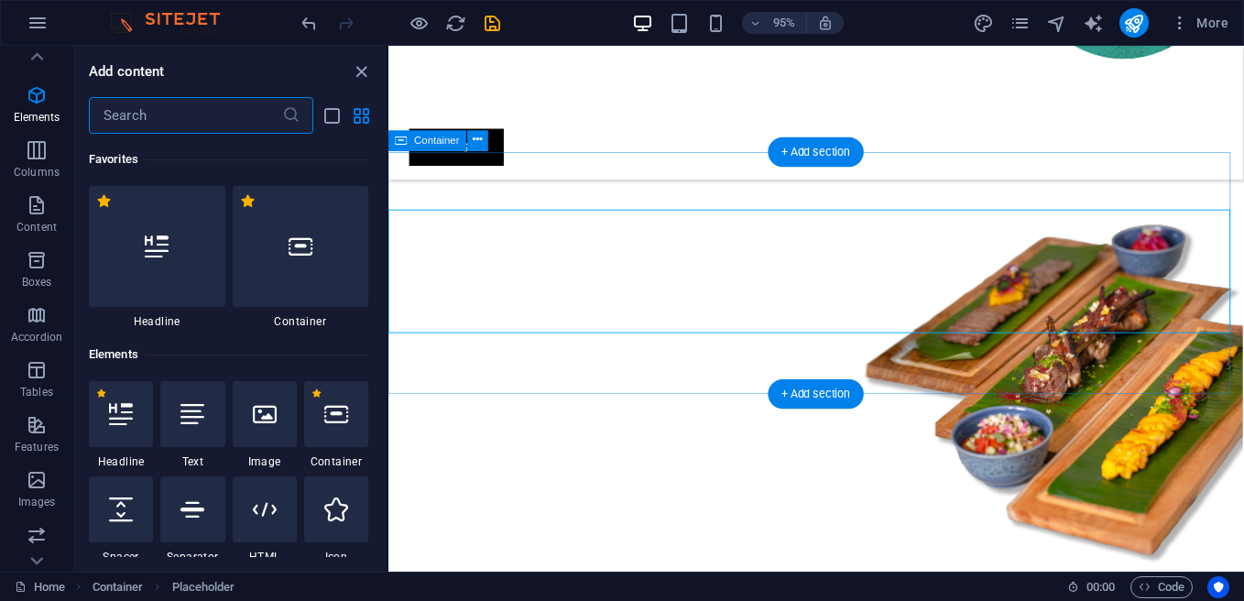
scroll to position [195, 0]
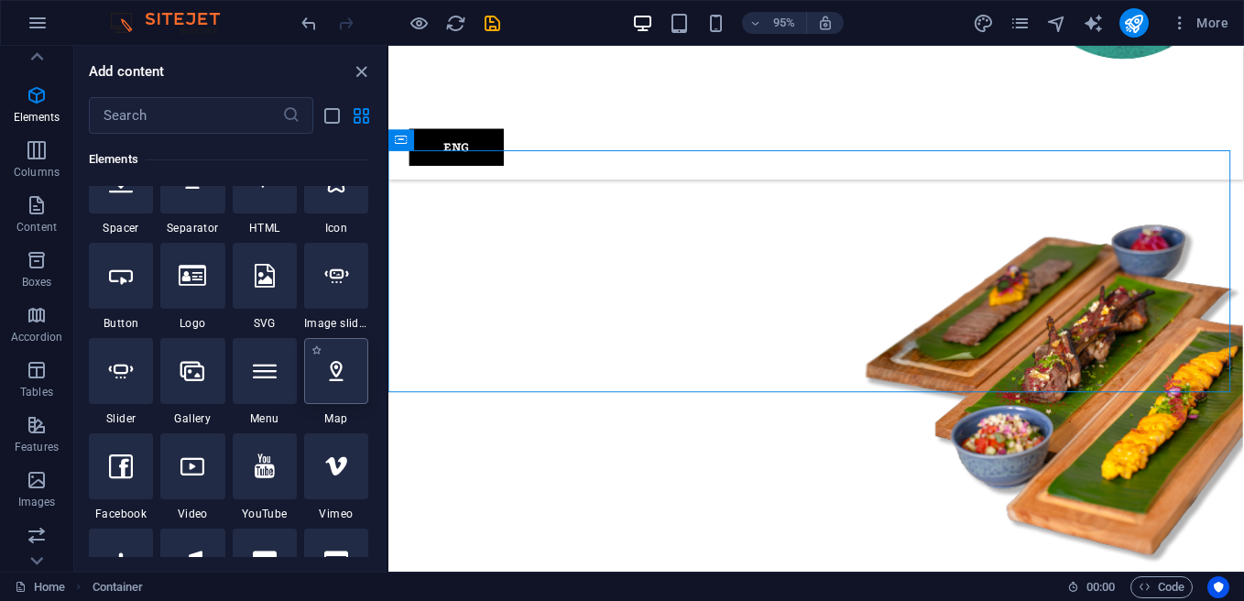
scroll to position [287, 0]
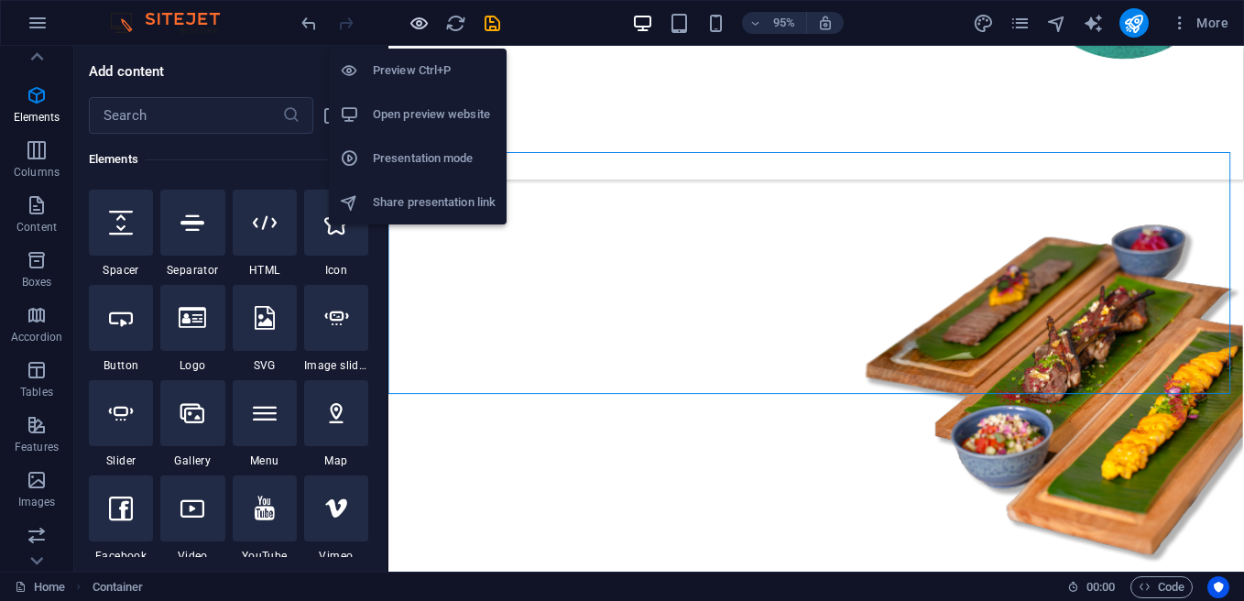
click at [420, 17] on icon "button" at bounding box center [419, 23] width 21 height 21
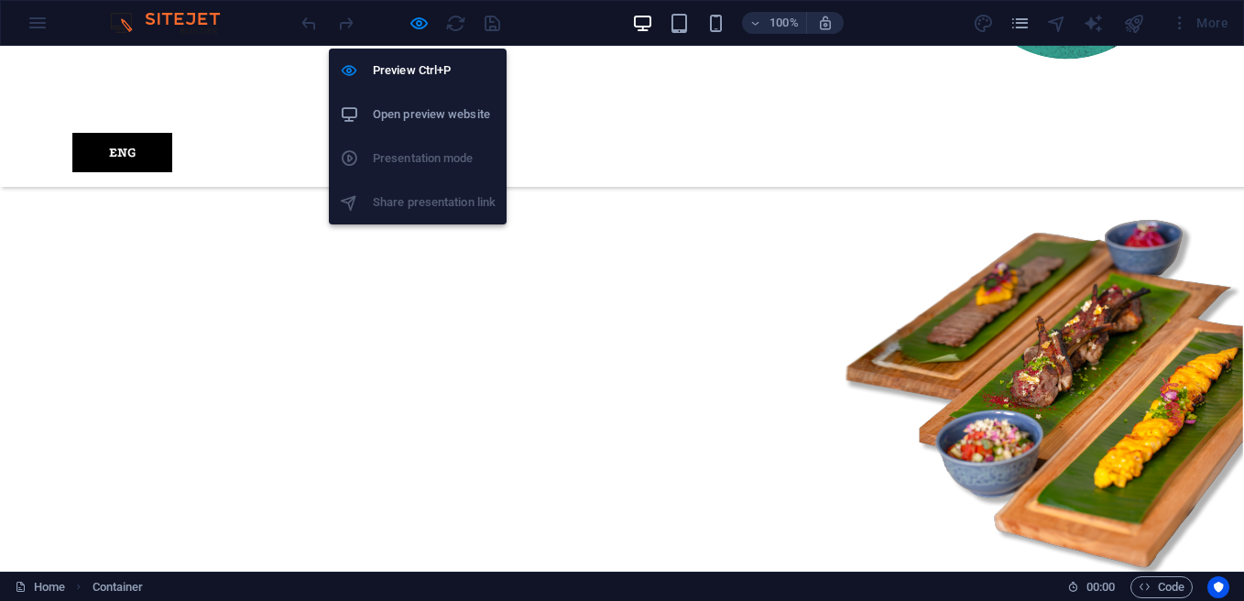
click at [421, 117] on h6 "Open preview website" at bounding box center [434, 115] width 123 height 22
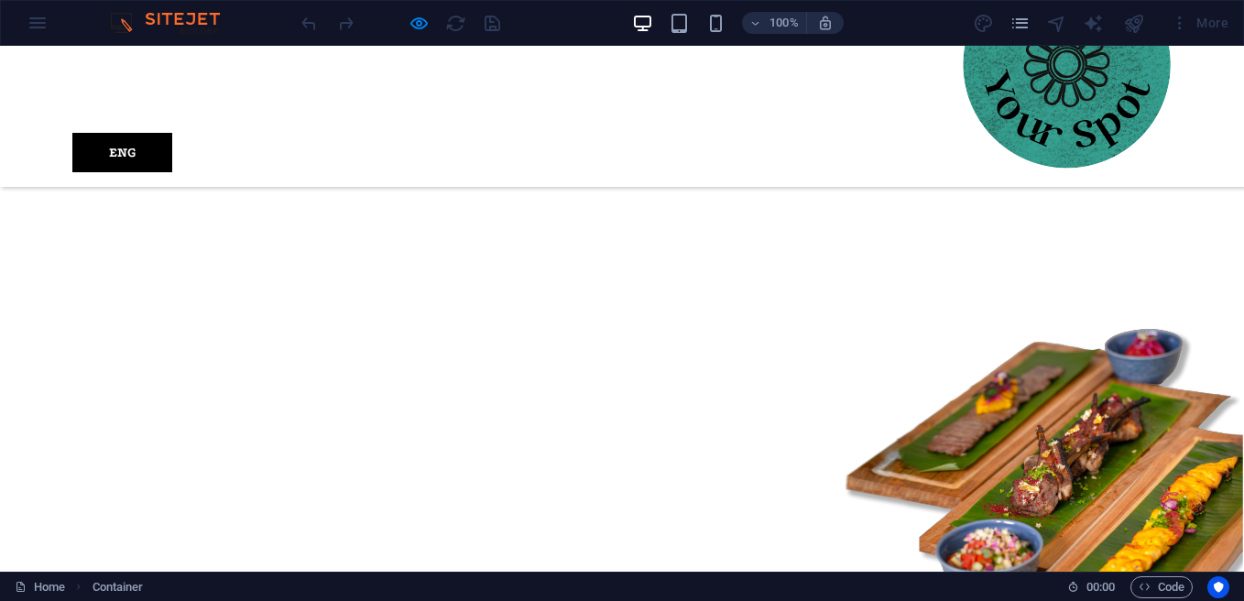
scroll to position [1510, 0]
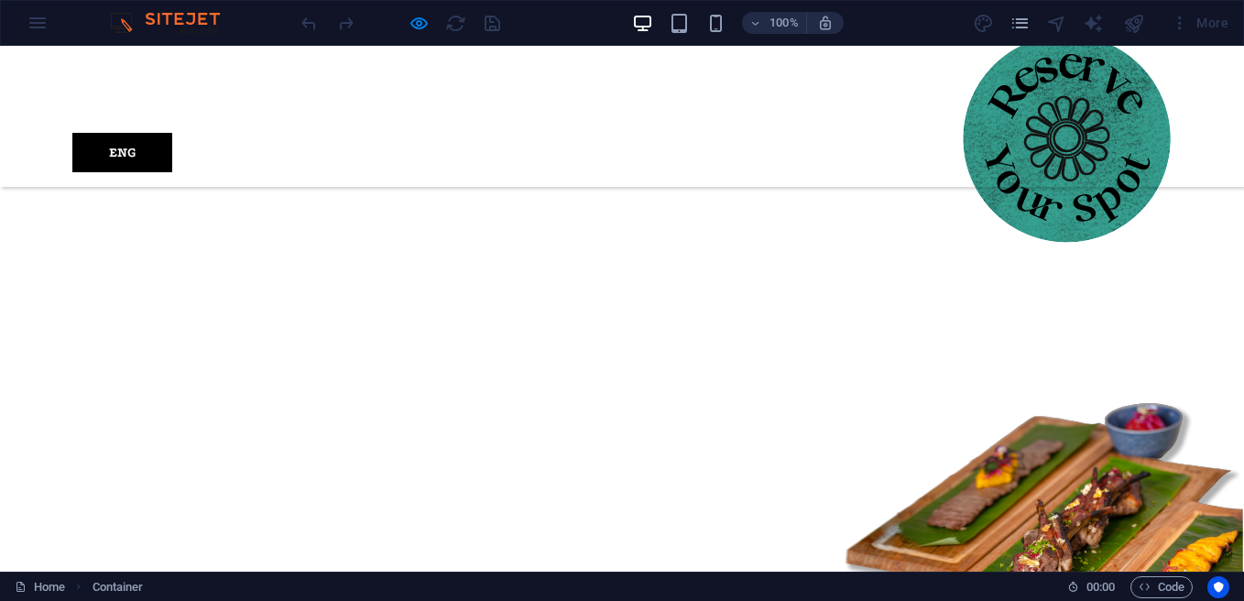
click at [490, 32] on div at bounding box center [400, 22] width 205 height 29
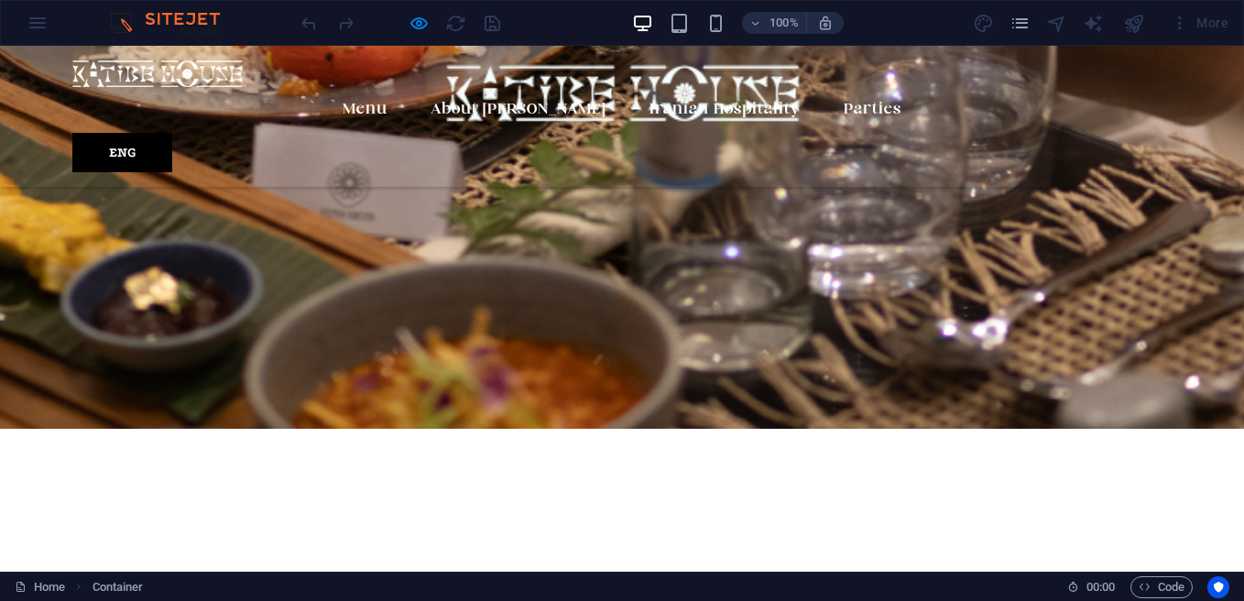
scroll to position [410, 0]
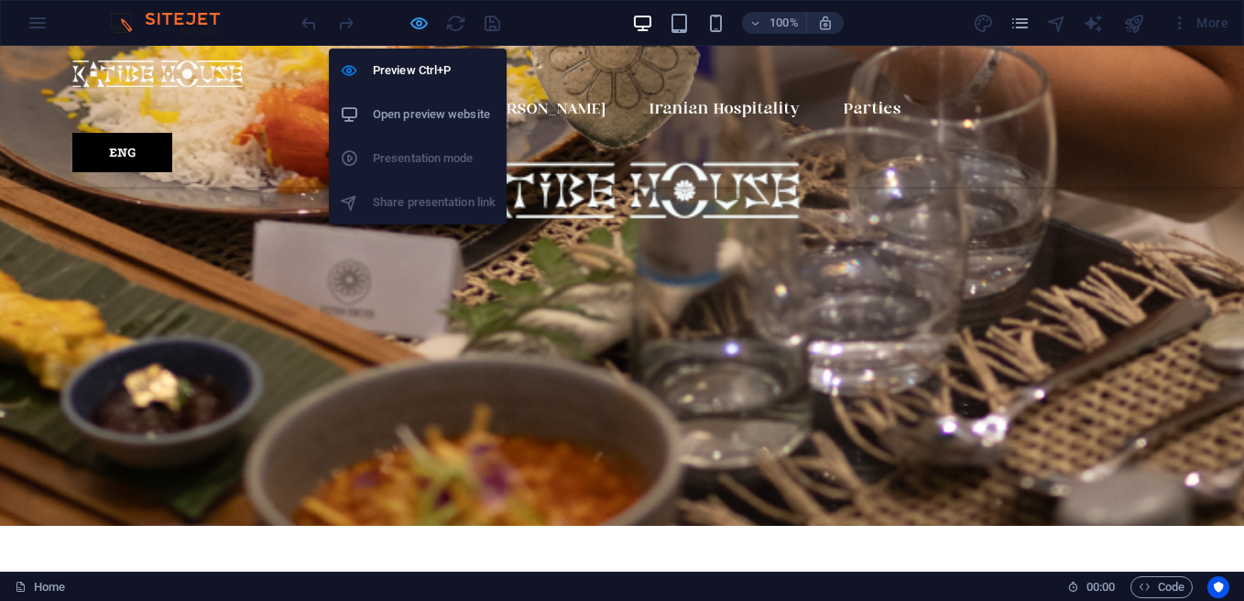
click at [423, 25] on icon "button" at bounding box center [419, 23] width 21 height 21
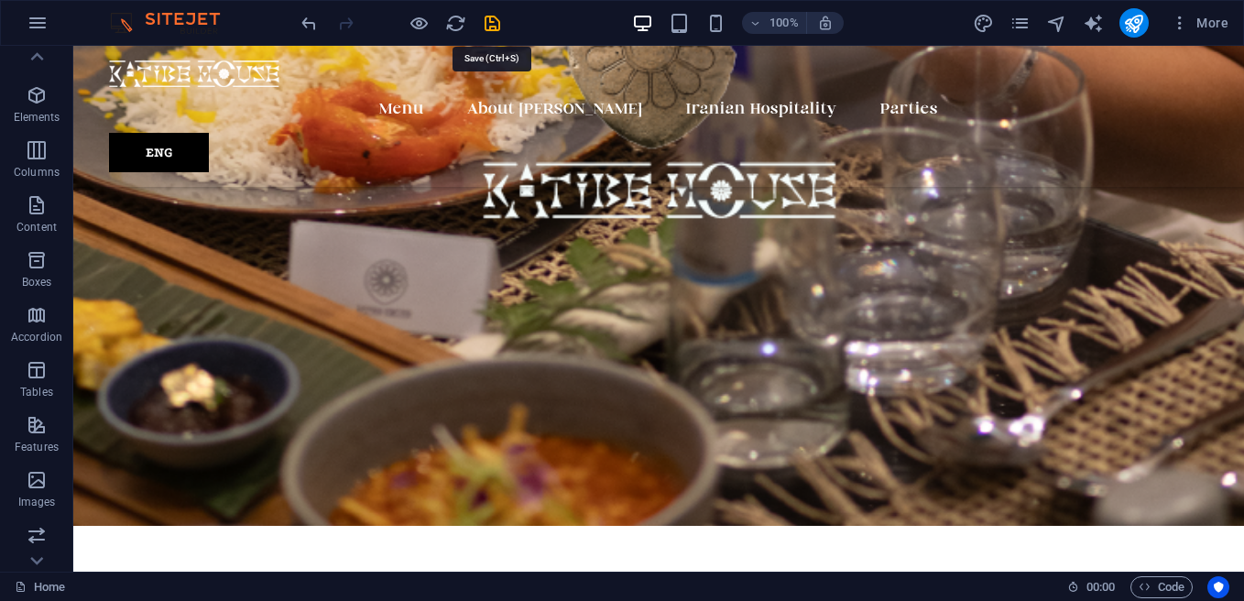
click at [492, 24] on icon "save" at bounding box center [492, 23] width 21 height 21
checkbox input "false"
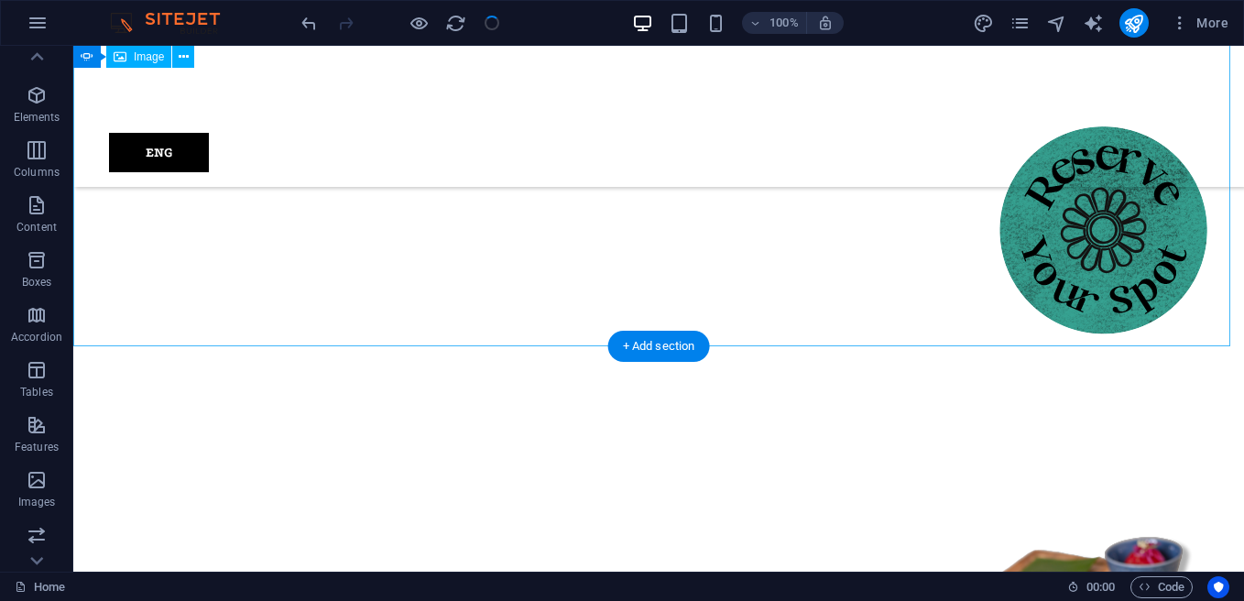
scroll to position [1601, 0]
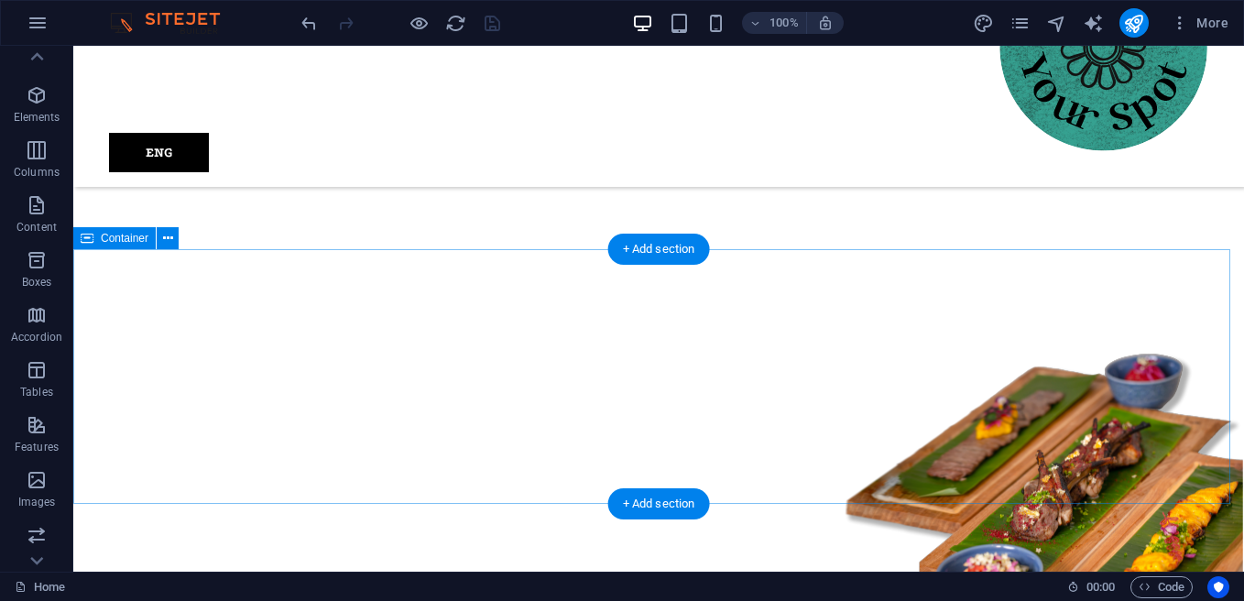
drag, startPoint x: 1109, startPoint y: 360, endPoint x: 854, endPoint y: 396, distance: 258.1
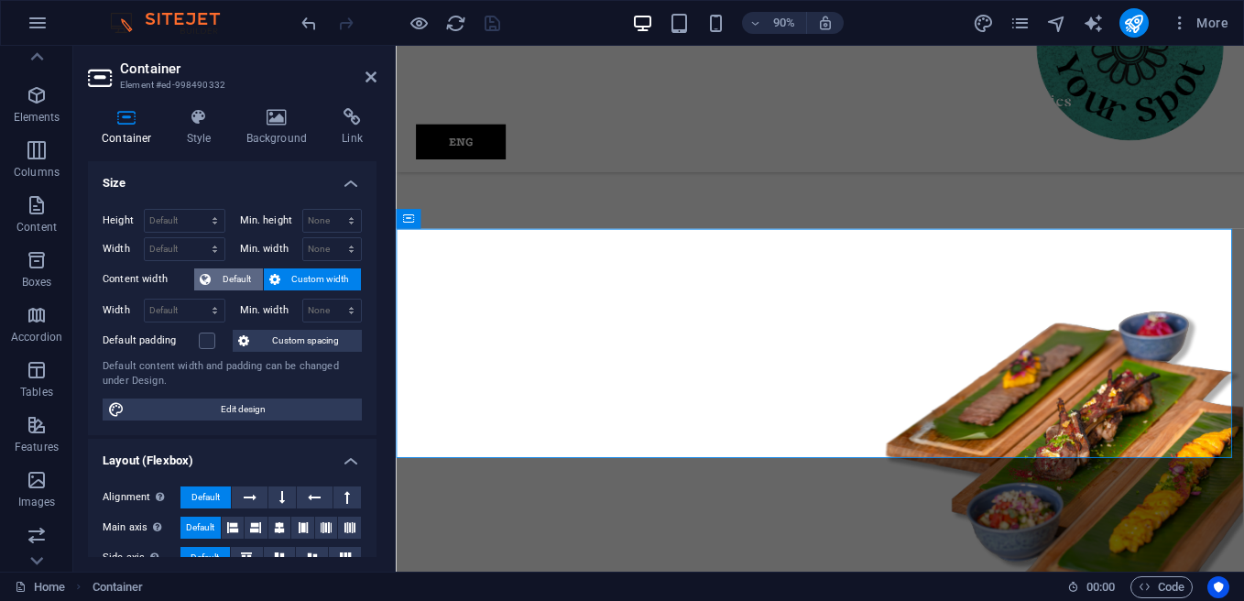
click at [229, 274] on span "Default" at bounding box center [236, 279] width 41 height 22
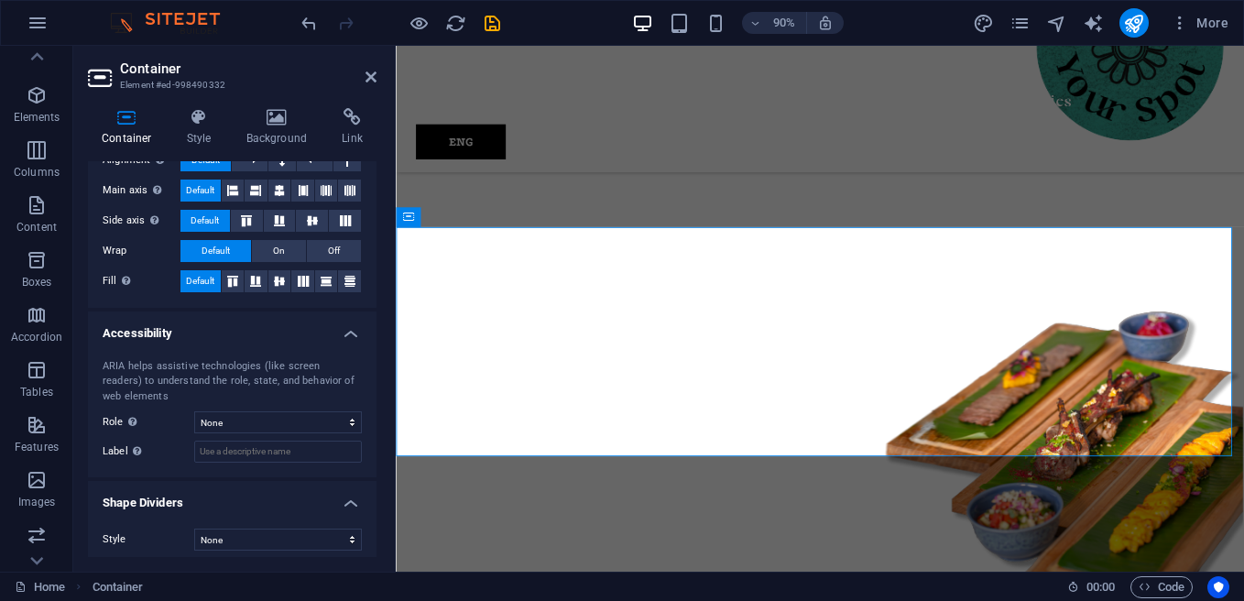
scroll to position [314, 0]
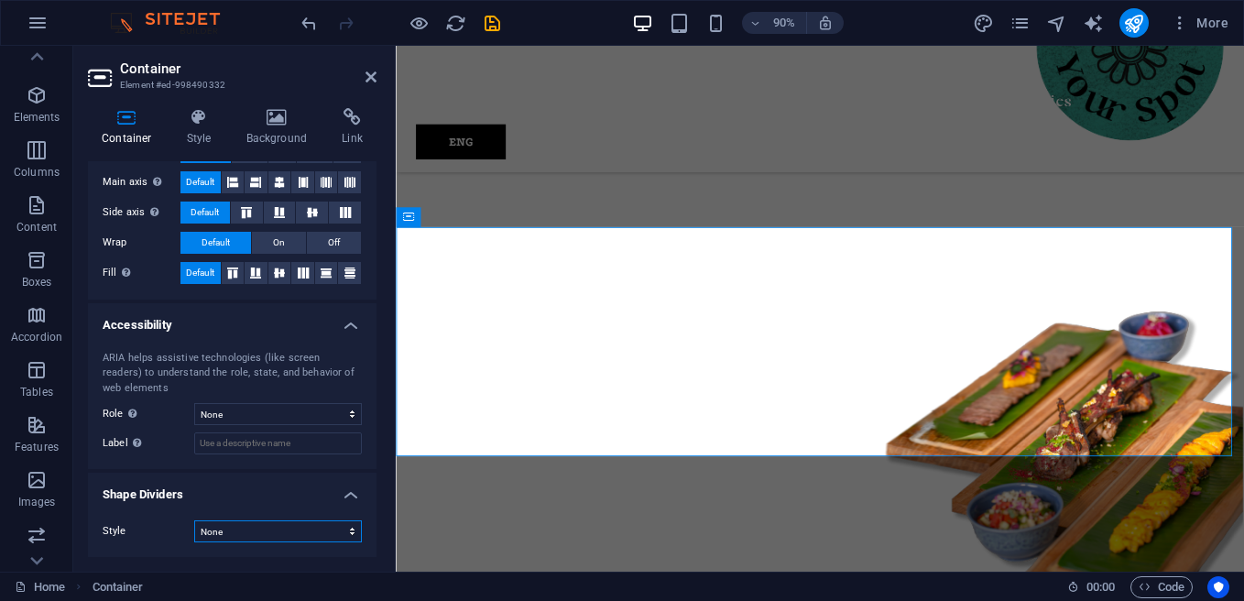
click at [338, 528] on select "None Triangle Square Diagonal Polygon 1 Polygon 2 Zigzag Multiple Zigzags Waves…" at bounding box center [278, 531] width 168 height 22
click at [136, 524] on label "Style" at bounding box center [149, 531] width 92 height 22
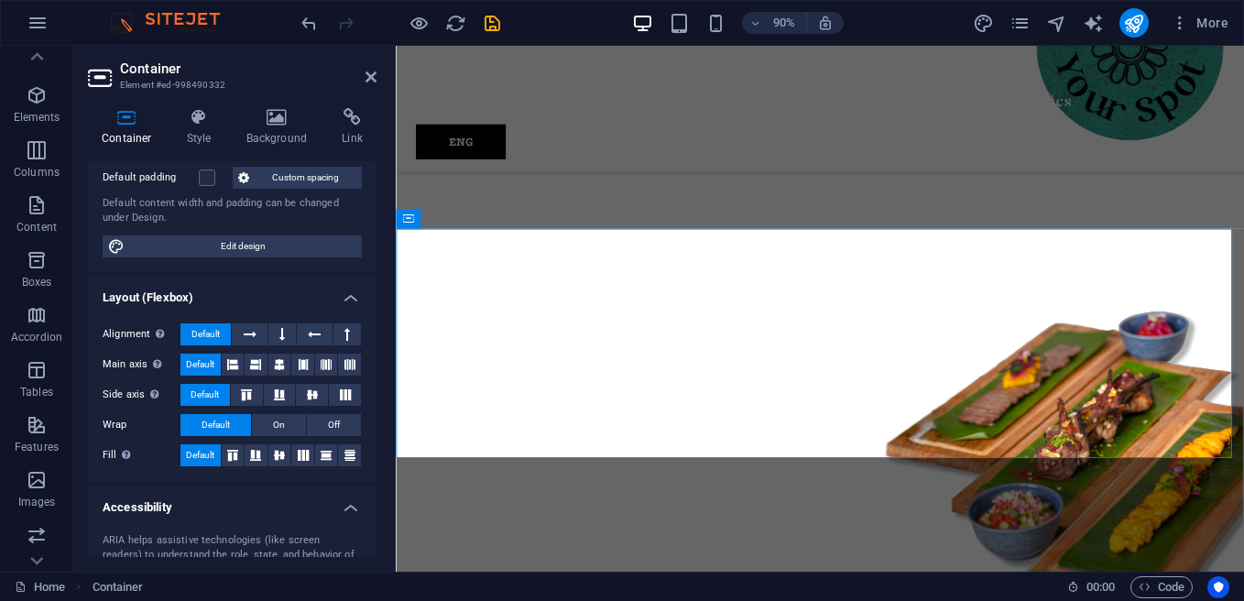
scroll to position [131, 0]
click at [273, 117] on icon at bounding box center [277, 117] width 89 height 18
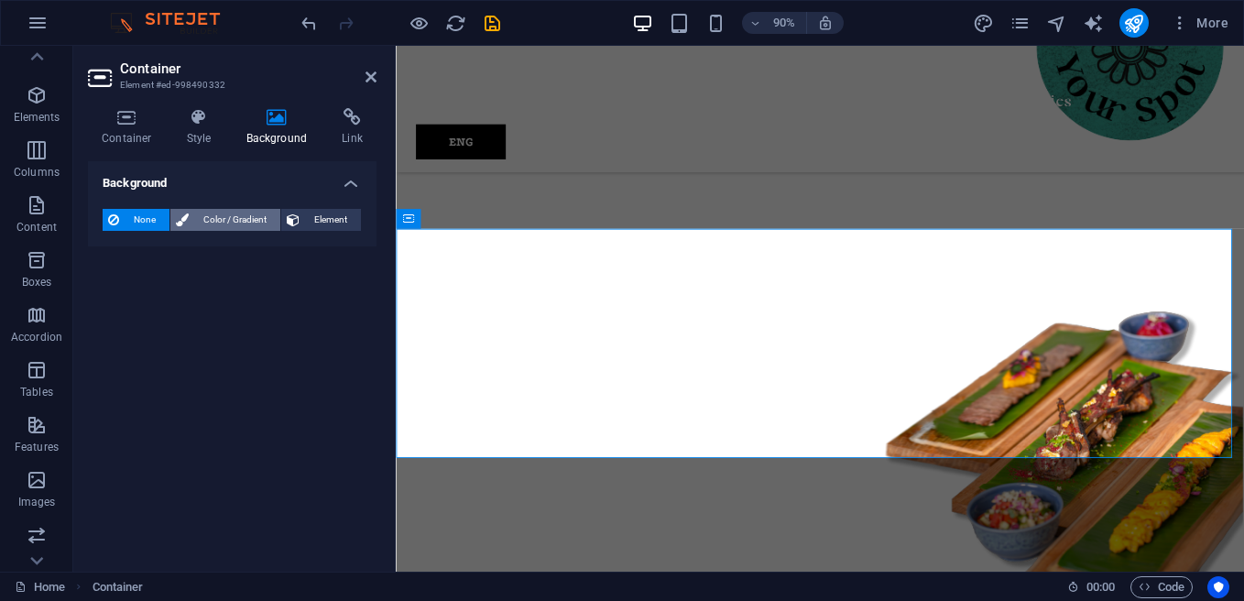
click at [239, 218] on span "Color / Gradient" at bounding box center [234, 220] width 81 height 22
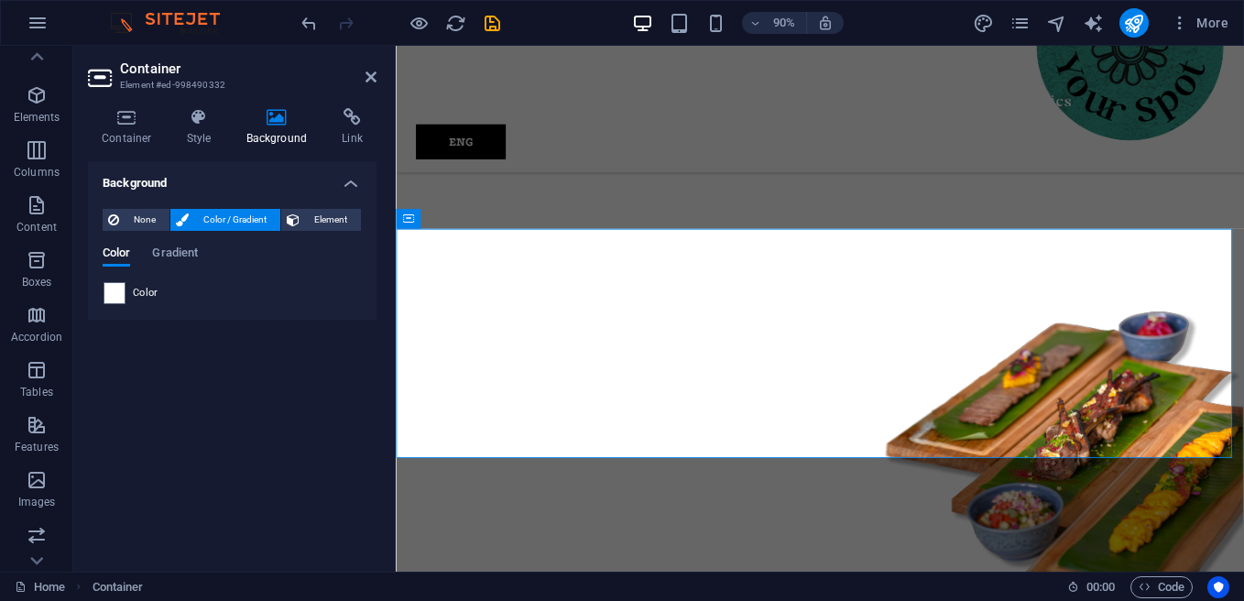
click at [110, 297] on span at bounding box center [114, 293] width 20 height 20
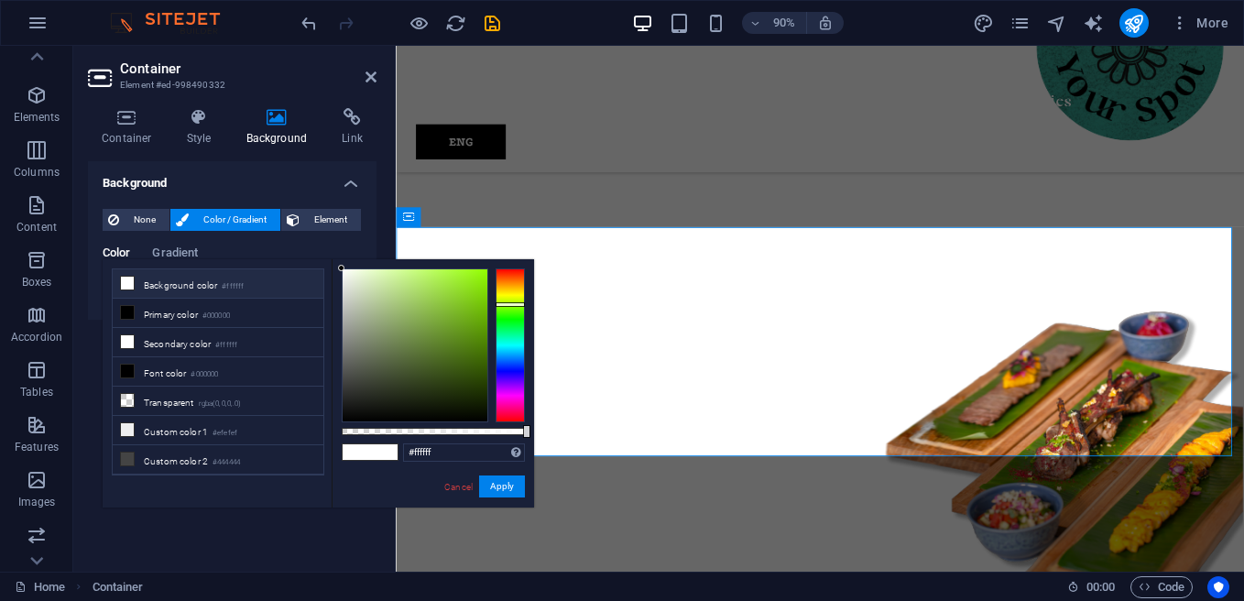
drag, startPoint x: 510, startPoint y: 326, endPoint x: 512, endPoint y: 304, distance: 22.1
click at [512, 304] on div at bounding box center [510, 345] width 29 height 154
drag, startPoint x: 369, startPoint y: 275, endPoint x: 364, endPoint y: 287, distance: 13.1
click at [345, 273] on div at bounding box center [415, 345] width 145 height 152
type input "#f4f7f0"
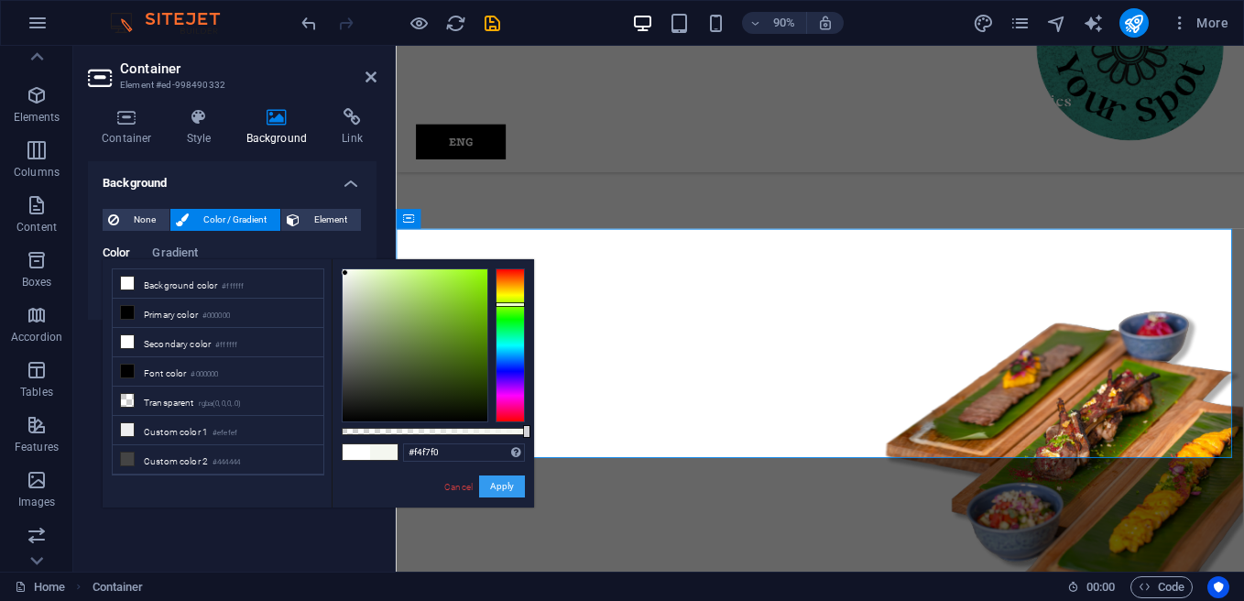
click at [510, 486] on button "Apply" at bounding box center [502, 486] width 46 height 22
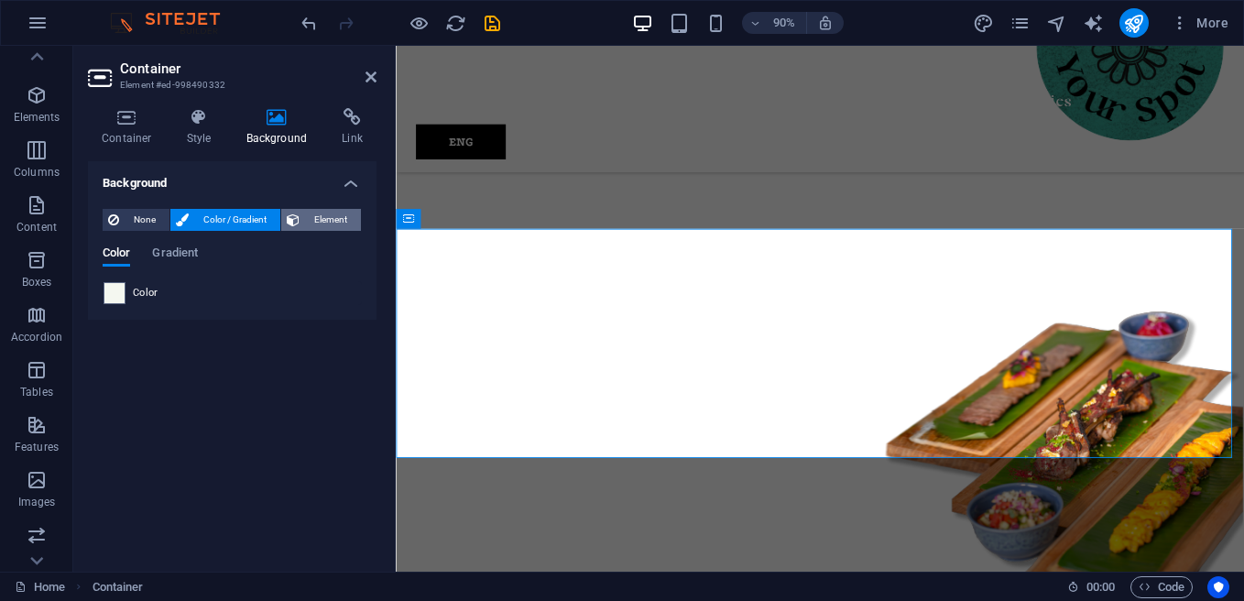
click at [357, 215] on button "Element" at bounding box center [321, 220] width 80 height 22
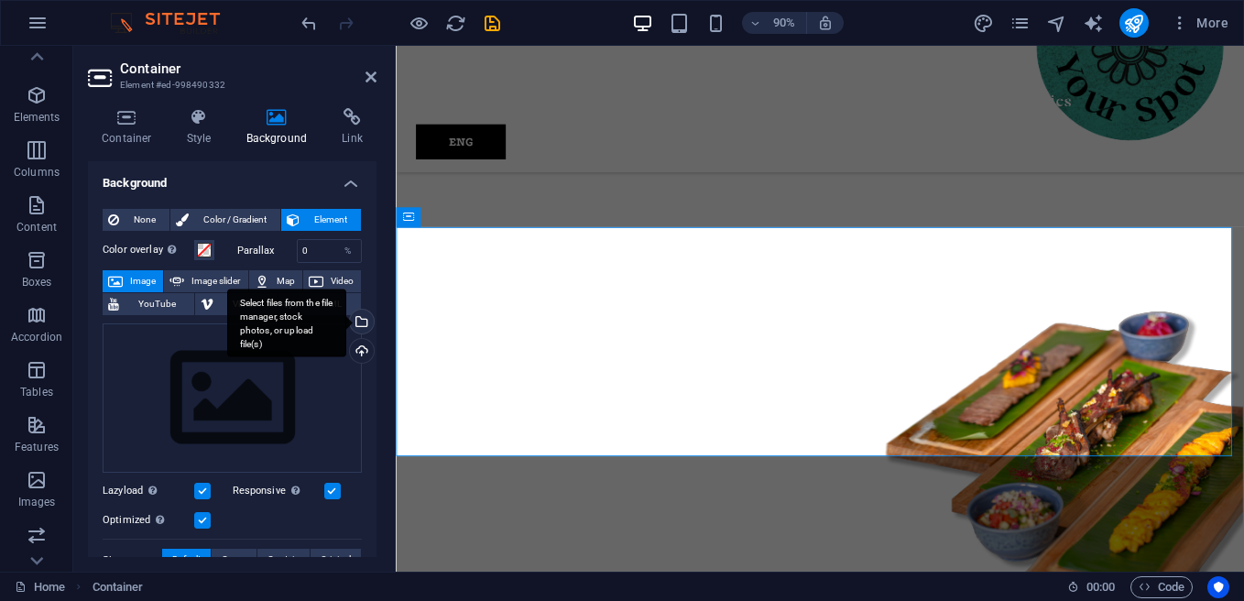
click at [357, 322] on div "Select files from the file manager, stock photos, or upload file(s)" at bounding box center [359, 323] width 27 height 27
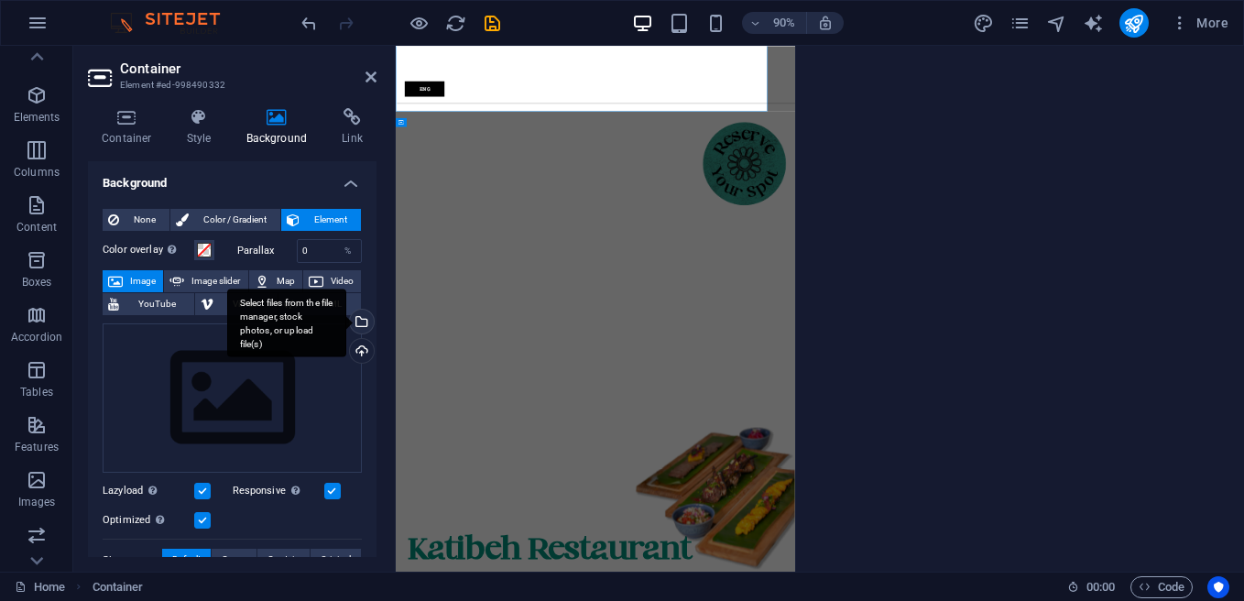
scroll to position [1894, 0]
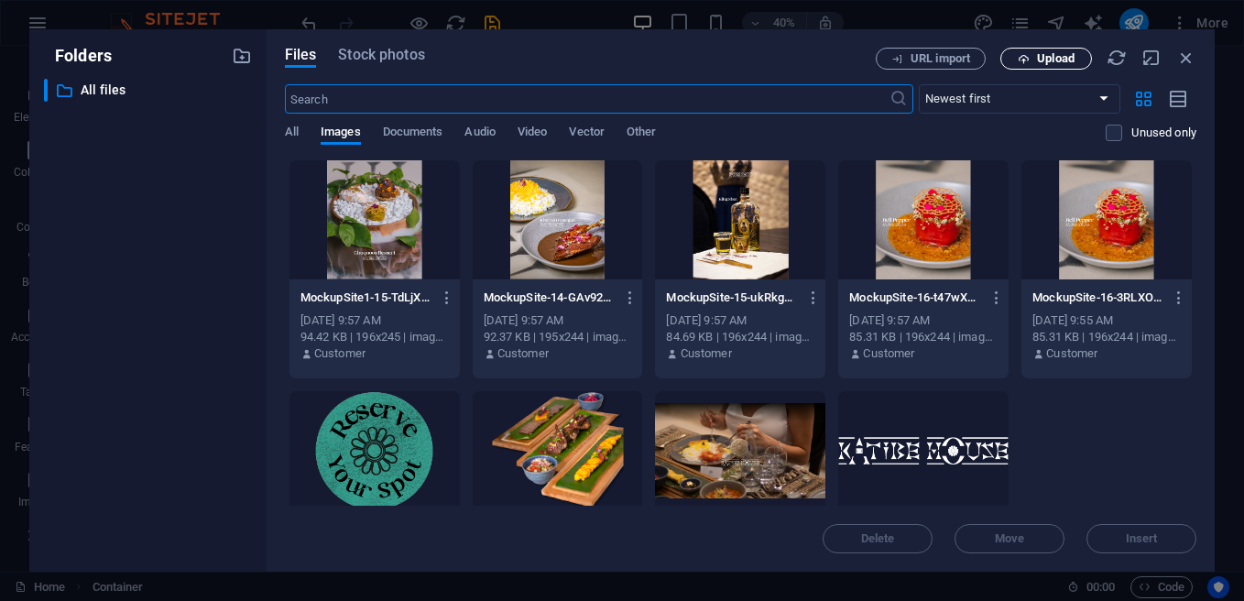
click at [1070, 58] on span "Upload" at bounding box center [1056, 58] width 38 height 11
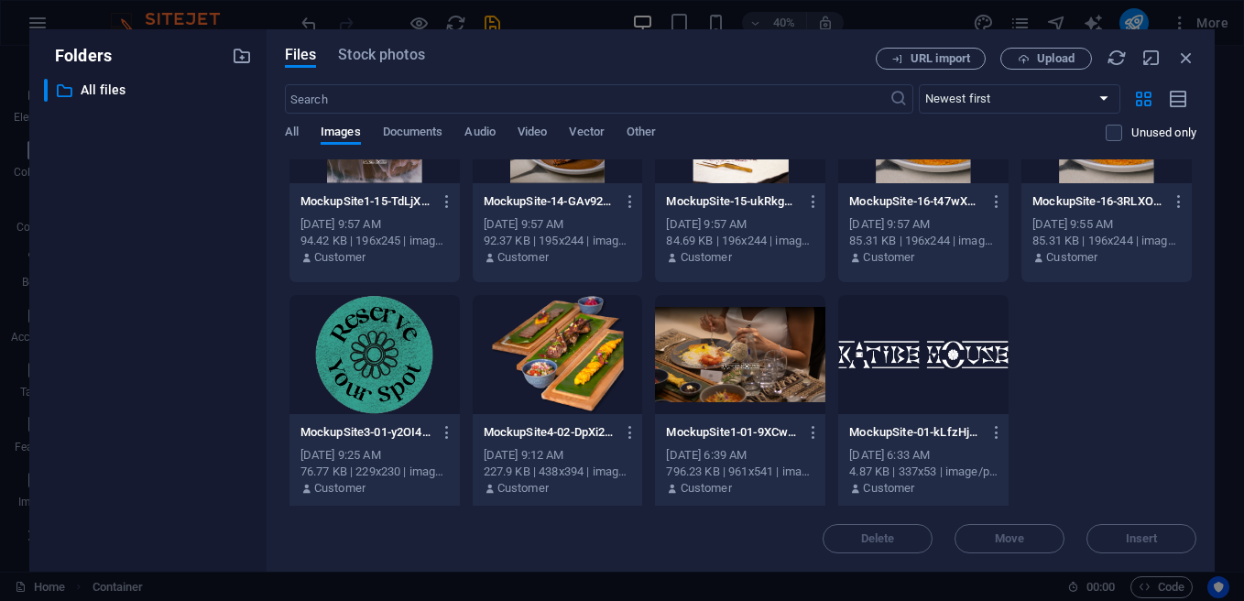
scroll to position [104, 0]
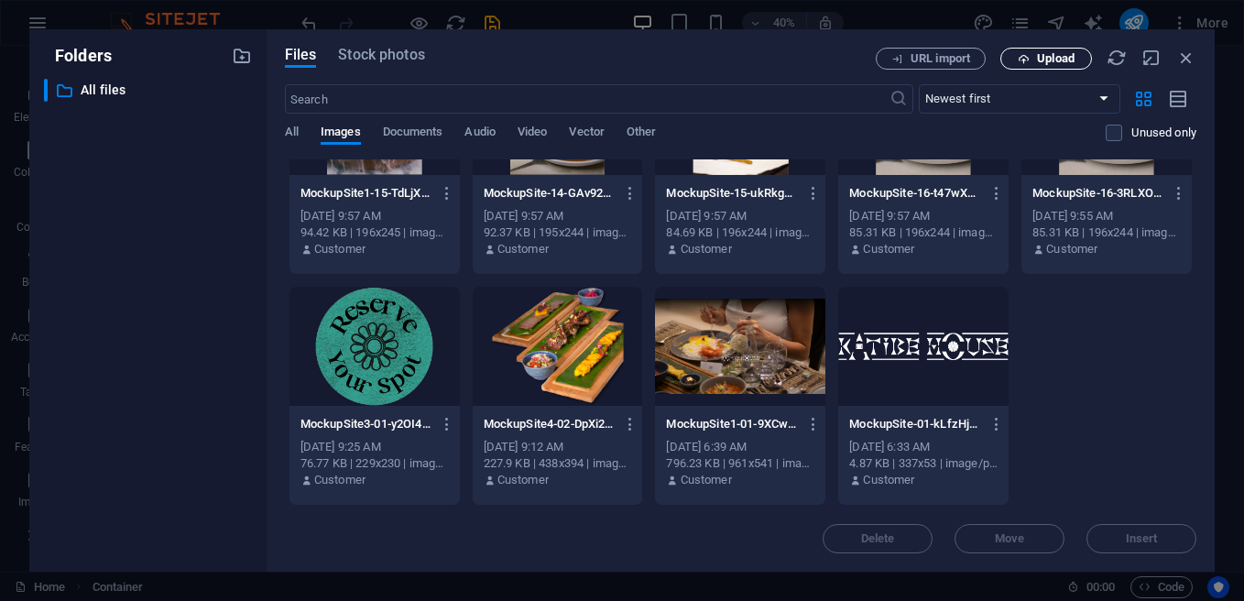
click at [1042, 58] on span "Upload" at bounding box center [1056, 58] width 38 height 11
click at [1049, 60] on span "Upload" at bounding box center [1056, 58] width 38 height 11
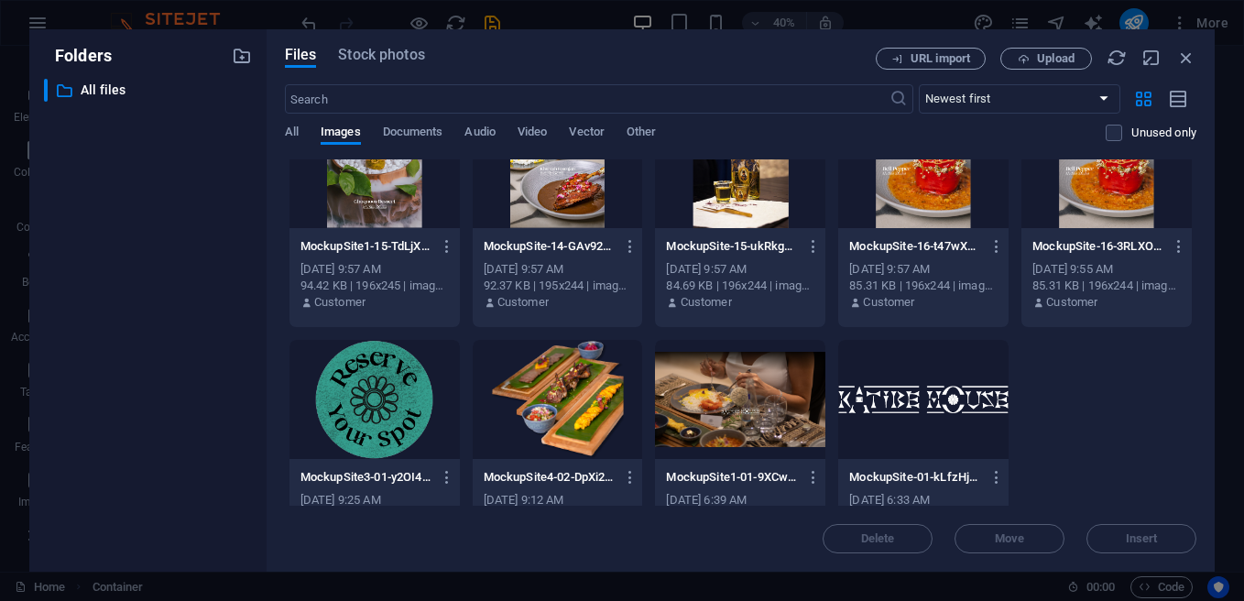
scroll to position [0, 0]
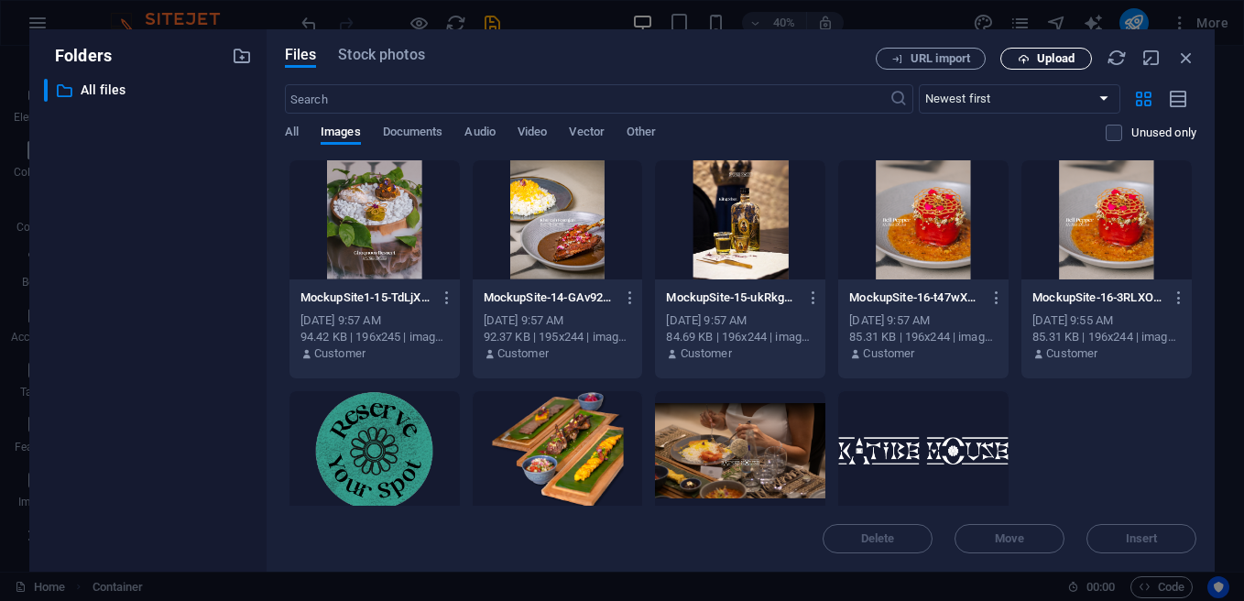
click at [1044, 55] on span "Upload" at bounding box center [1056, 58] width 38 height 11
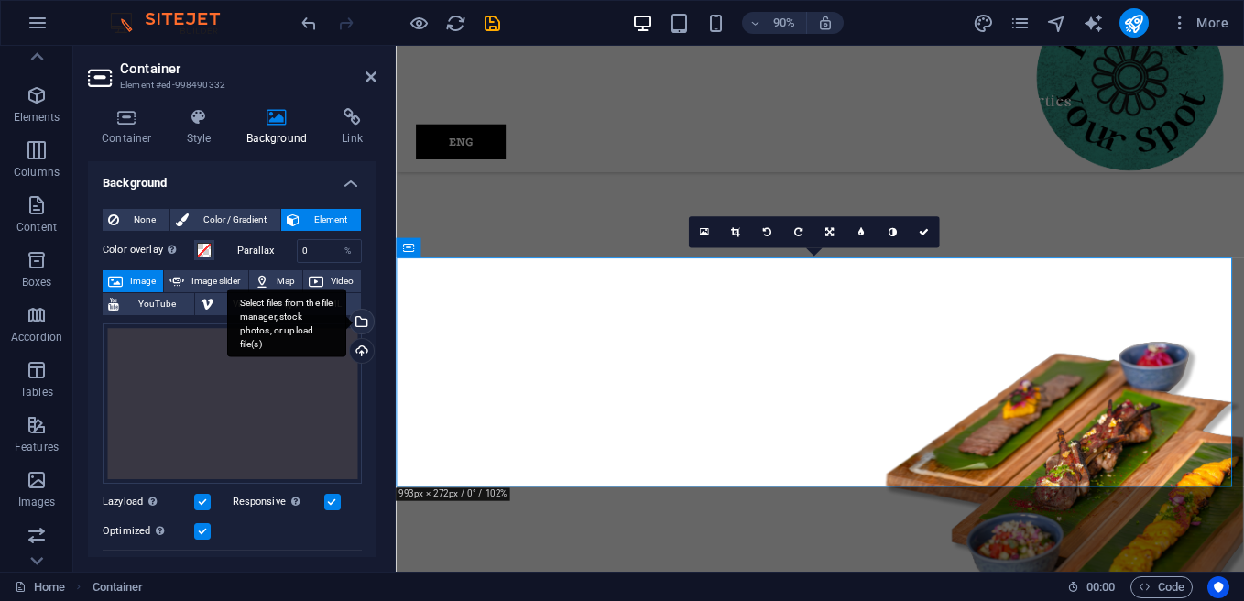
click at [361, 316] on div "Select files from the file manager, stock photos, or upload file(s)" at bounding box center [359, 323] width 27 height 27
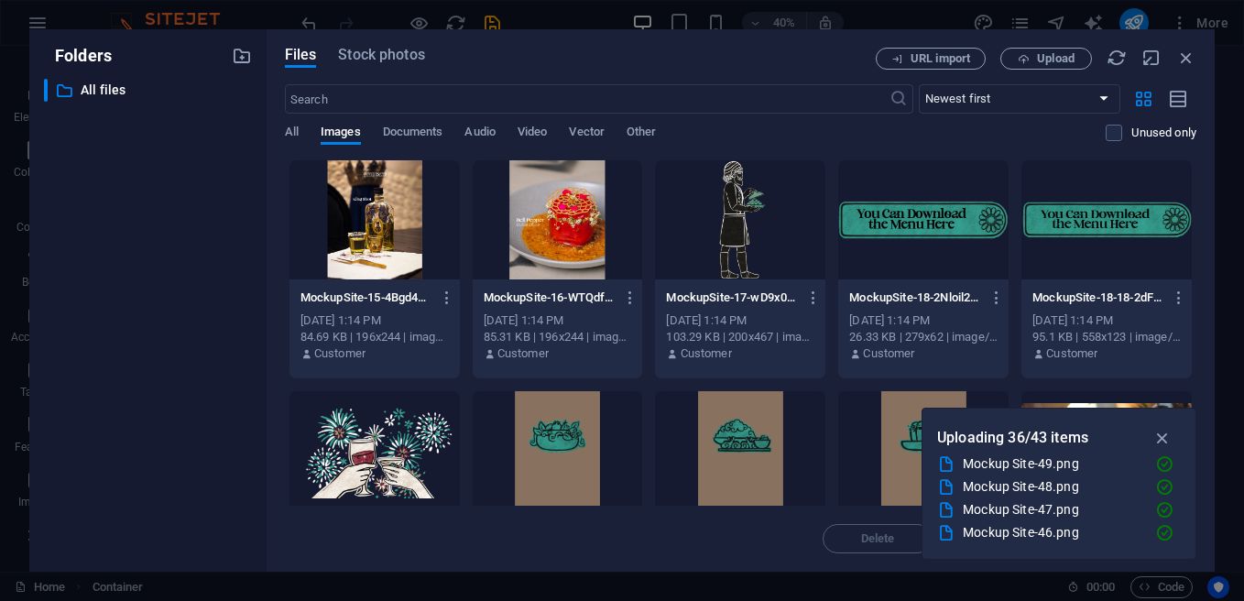
click at [761, 236] on div at bounding box center [740, 219] width 170 height 119
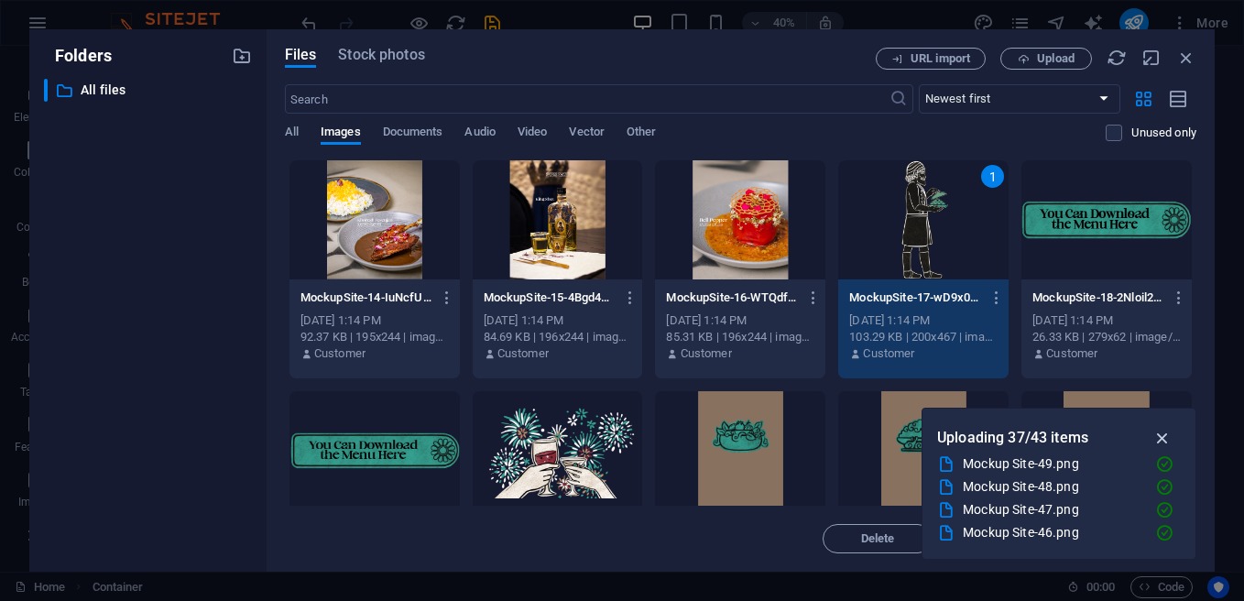
click at [1161, 433] on icon "button" at bounding box center [1162, 438] width 21 height 20
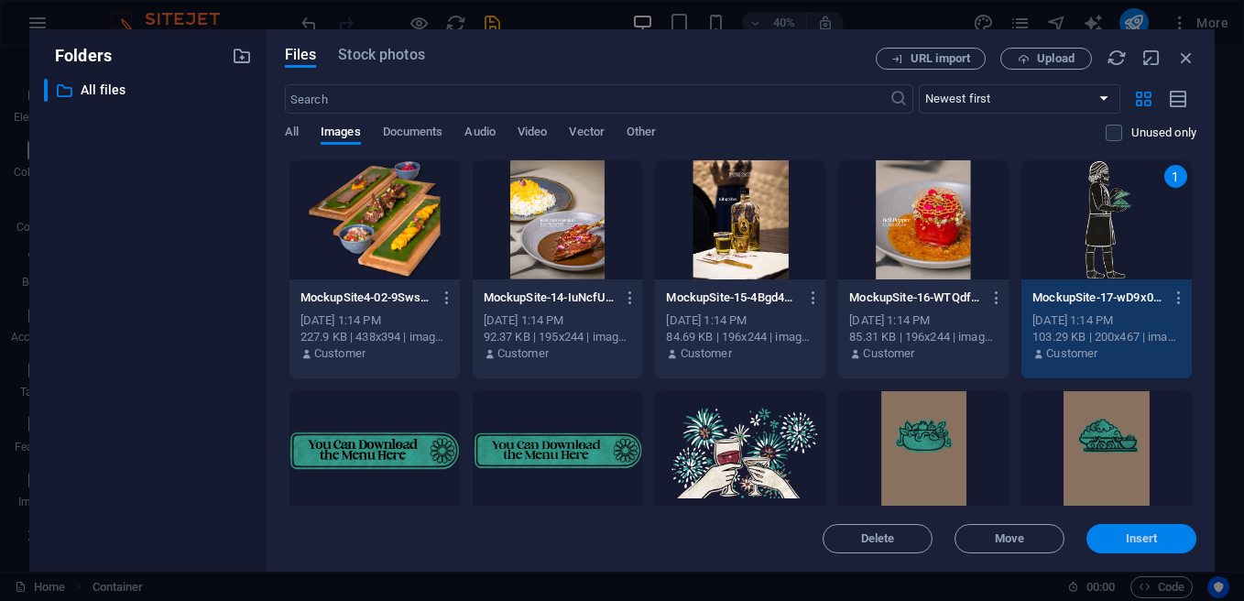
click at [1135, 534] on span "Insert" at bounding box center [1142, 538] width 32 height 11
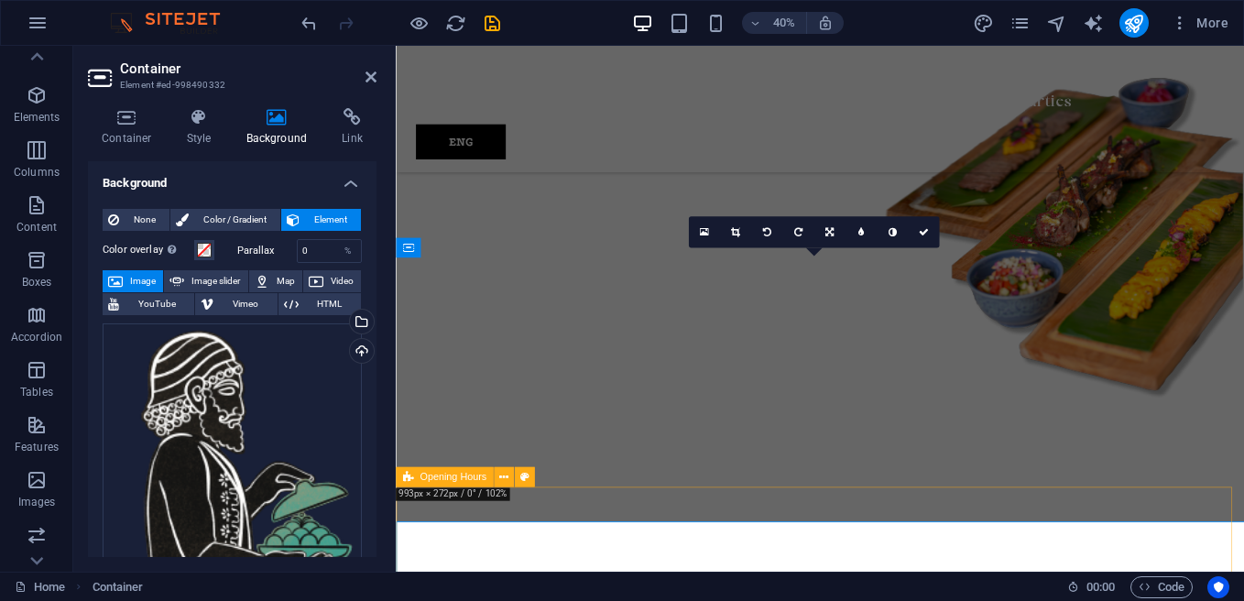
scroll to position [1567, 0]
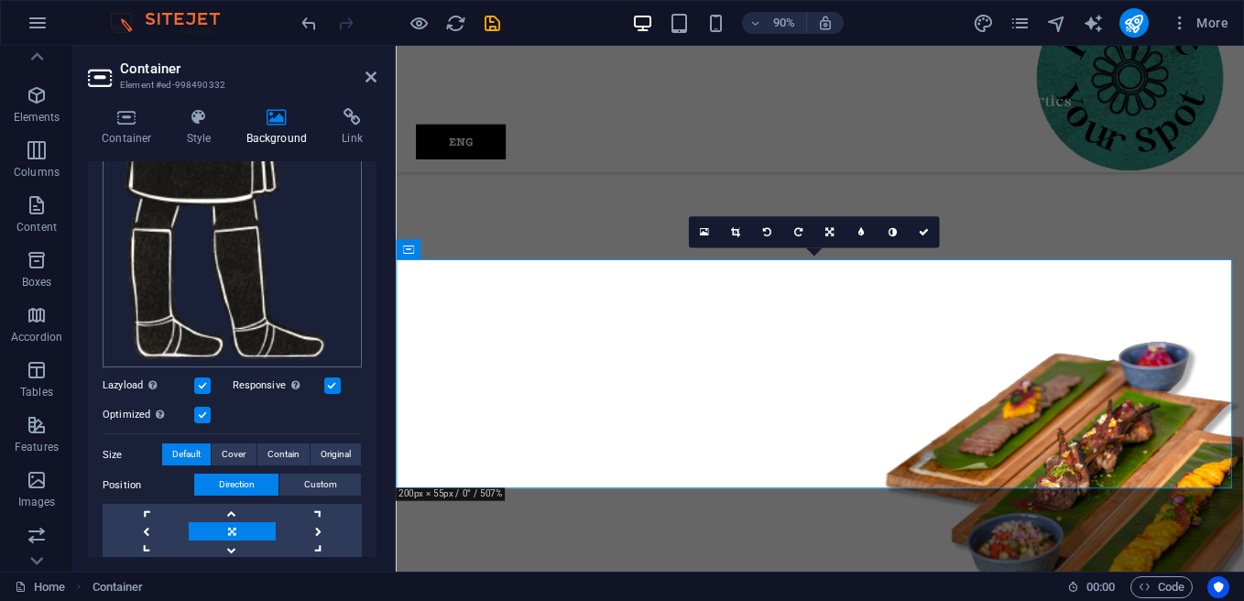
scroll to position [718, 0]
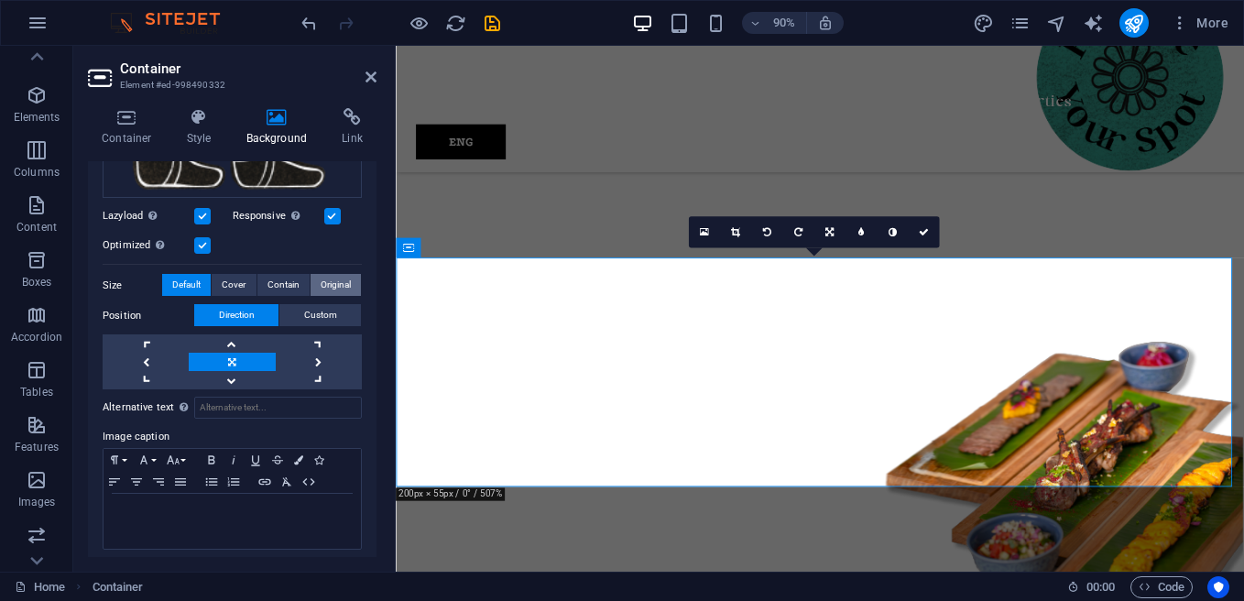
click at [326, 276] on span "Original" at bounding box center [336, 285] width 30 height 22
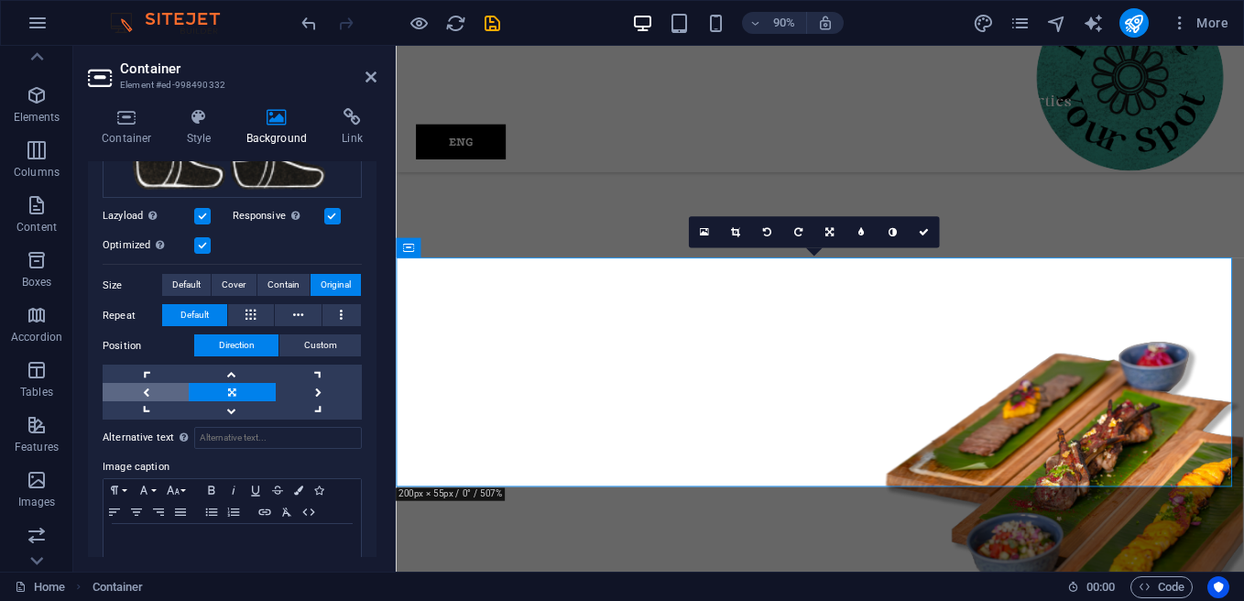
click at [177, 383] on link at bounding box center [146, 392] width 86 height 18
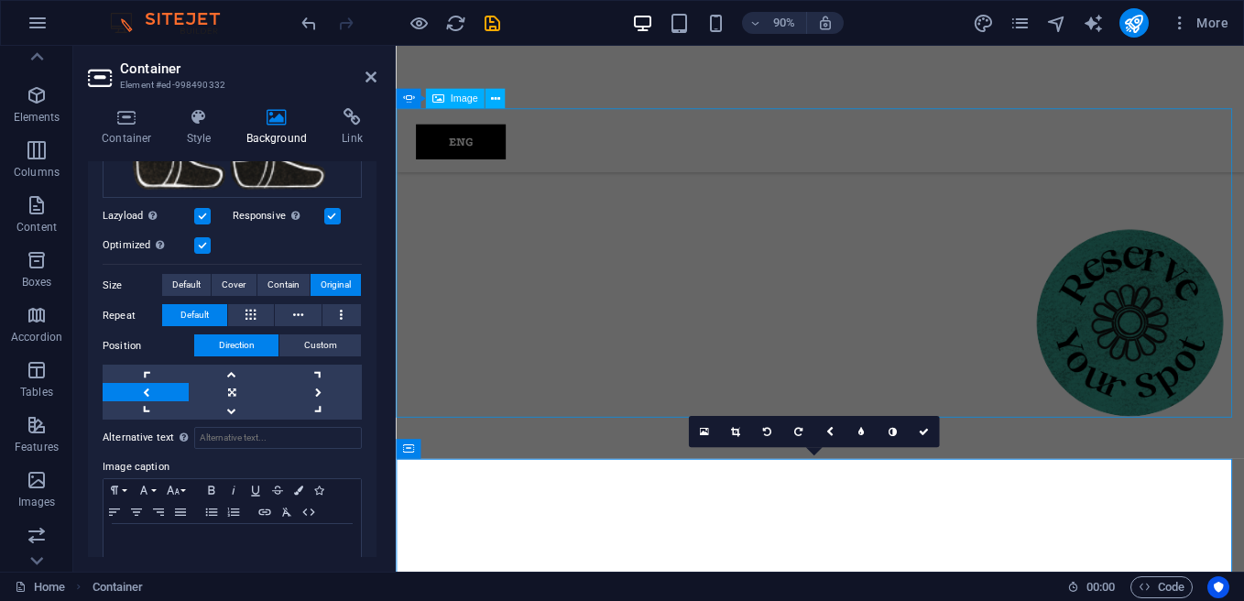
scroll to position [1567, 0]
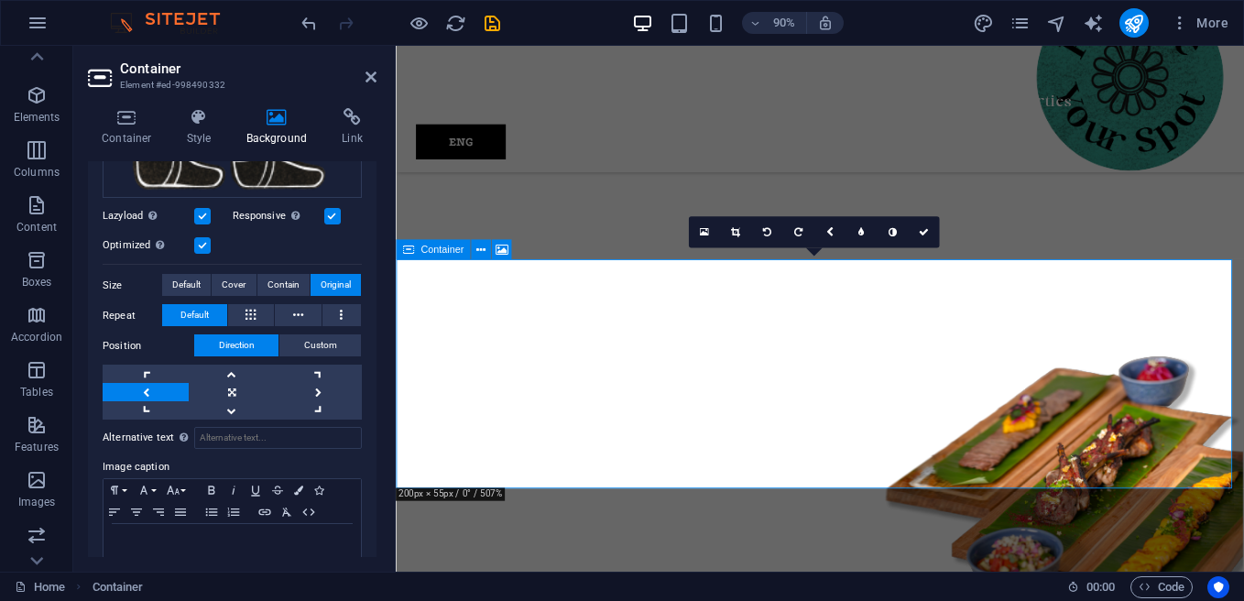
click at [407, 247] on icon at bounding box center [408, 250] width 12 height 20
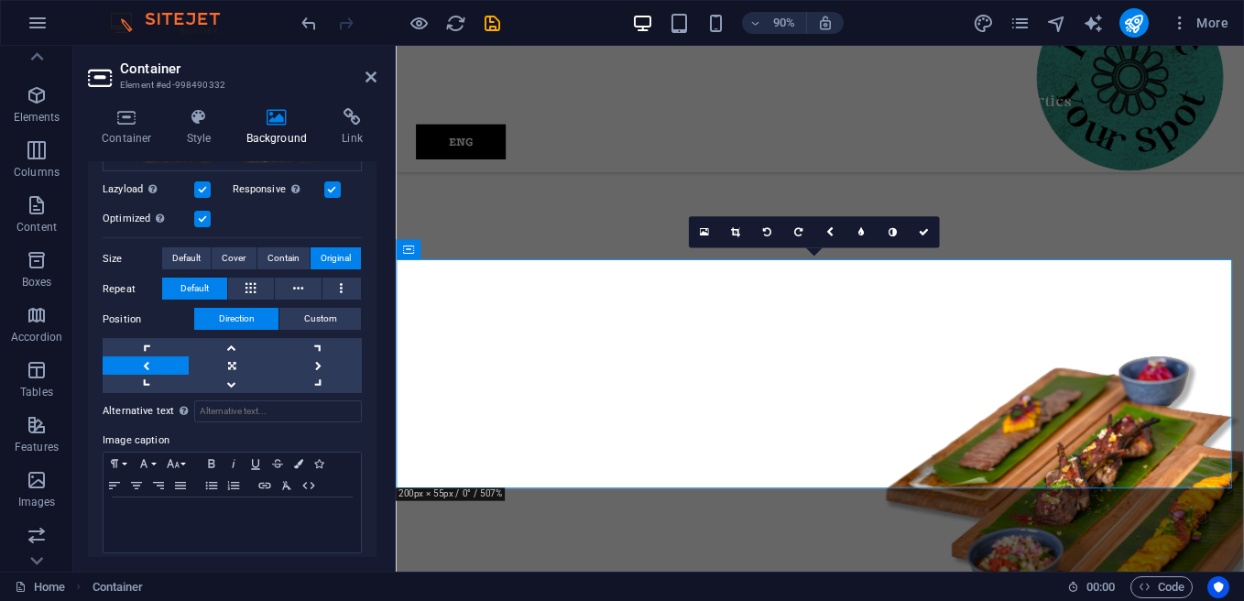
scroll to position [748, 0]
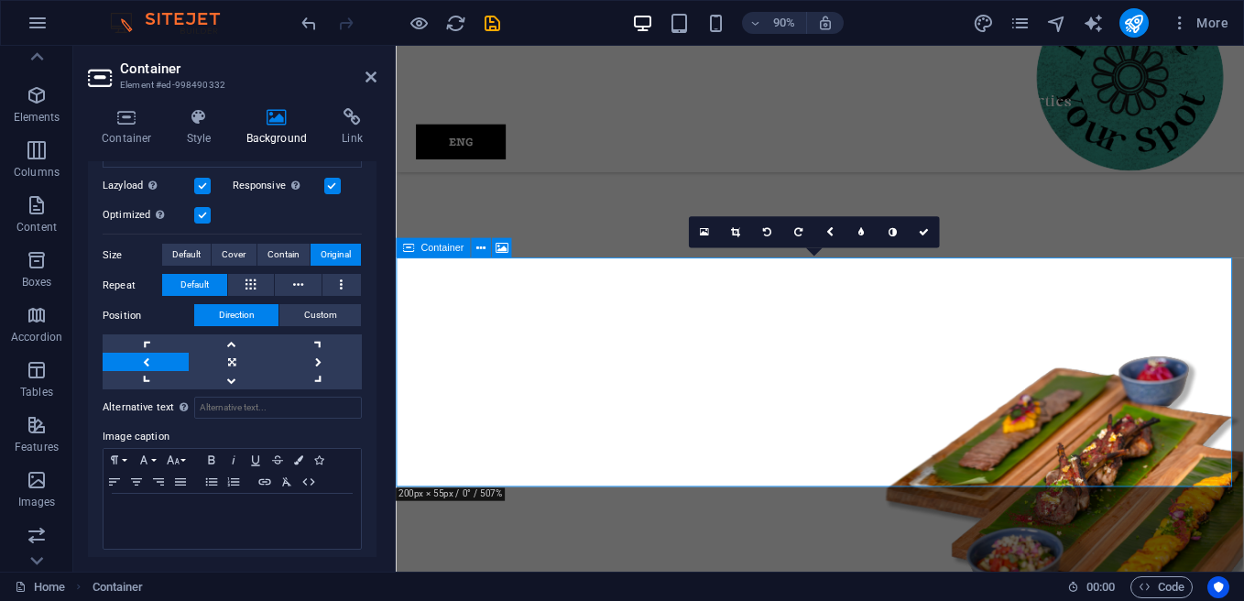
click at [413, 250] on icon at bounding box center [408, 248] width 12 height 20
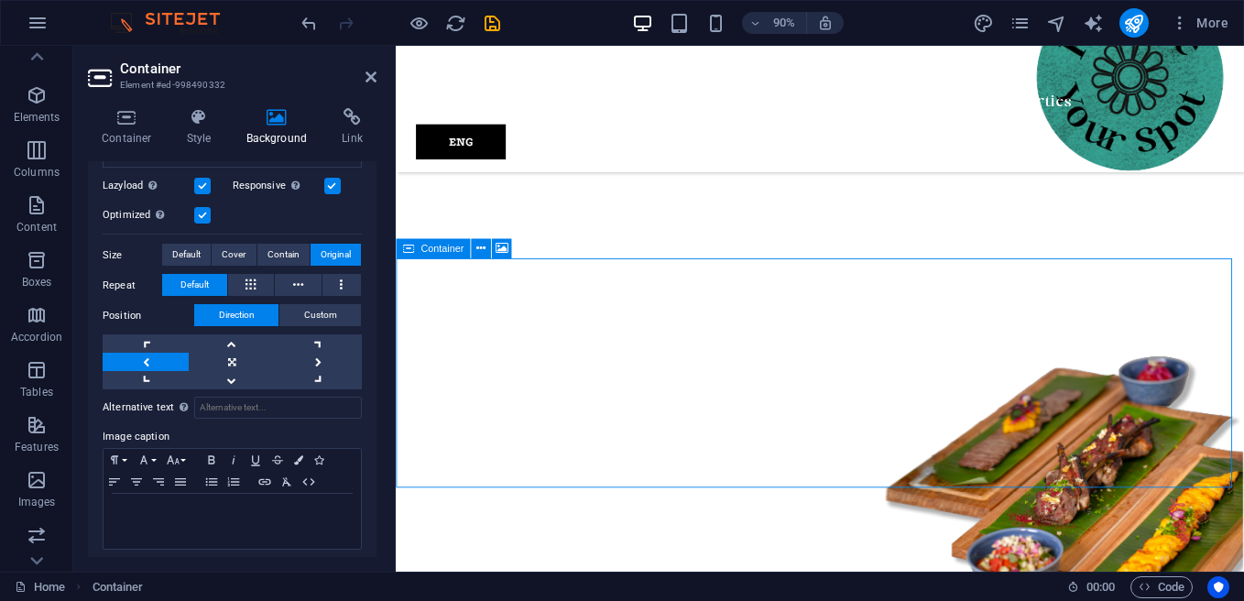
click at [413, 250] on icon at bounding box center [408, 248] width 12 height 20
click at [413, 250] on icon at bounding box center [408, 250] width 12 height 20
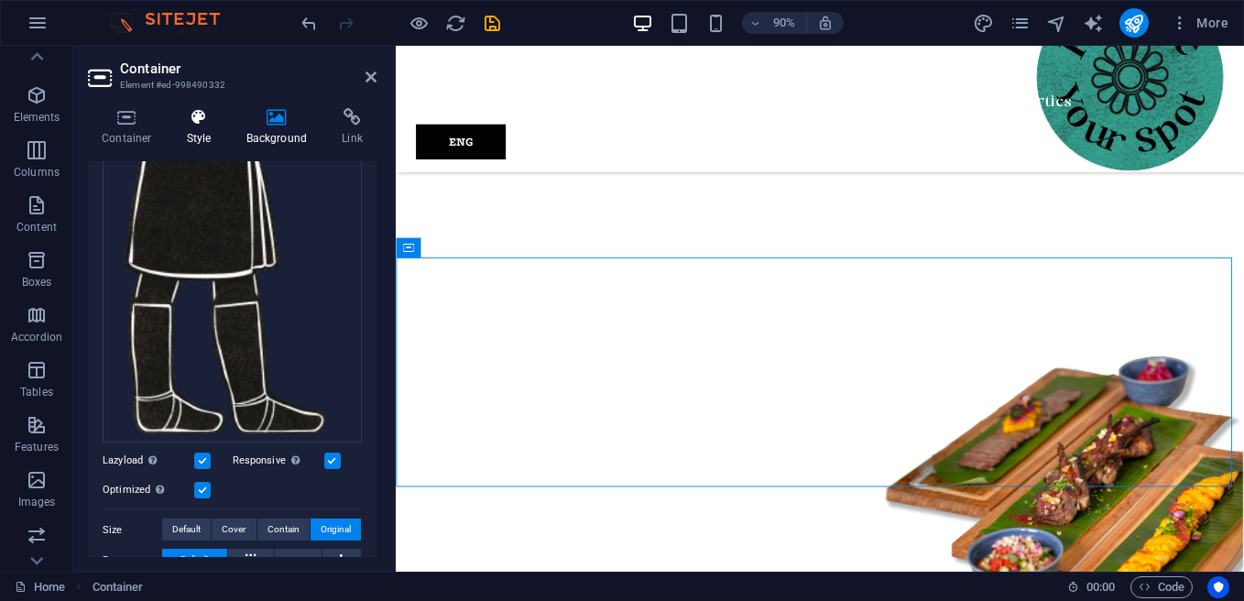
click at [205, 115] on icon at bounding box center [199, 117] width 52 height 18
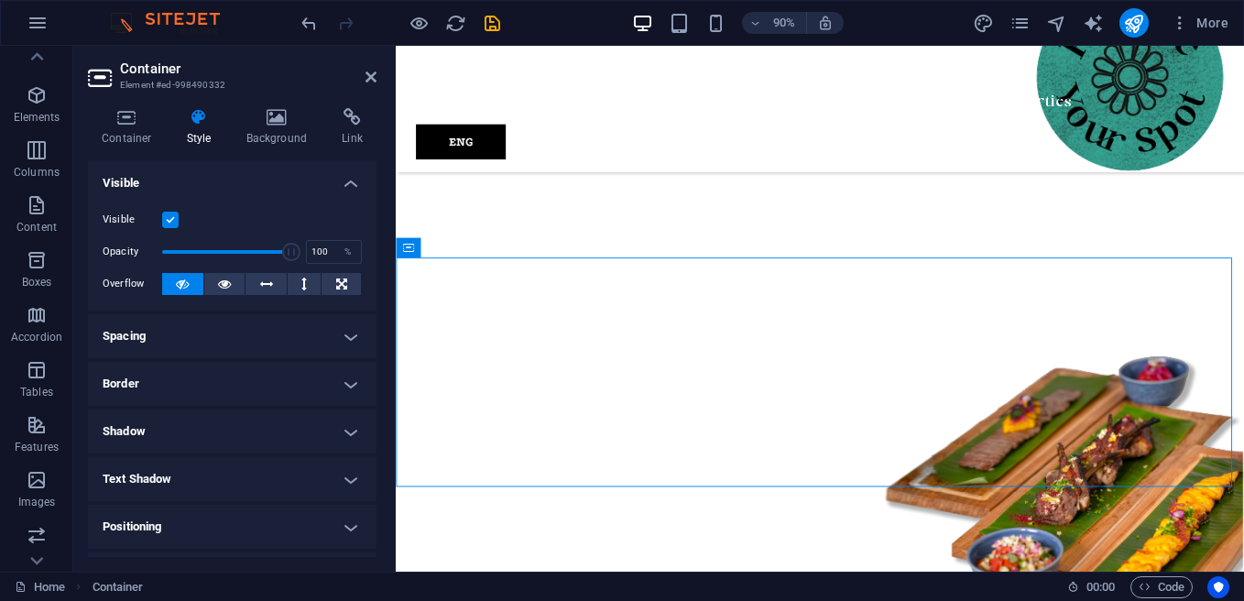
click at [352, 330] on h4 "Spacing" at bounding box center [232, 336] width 289 height 44
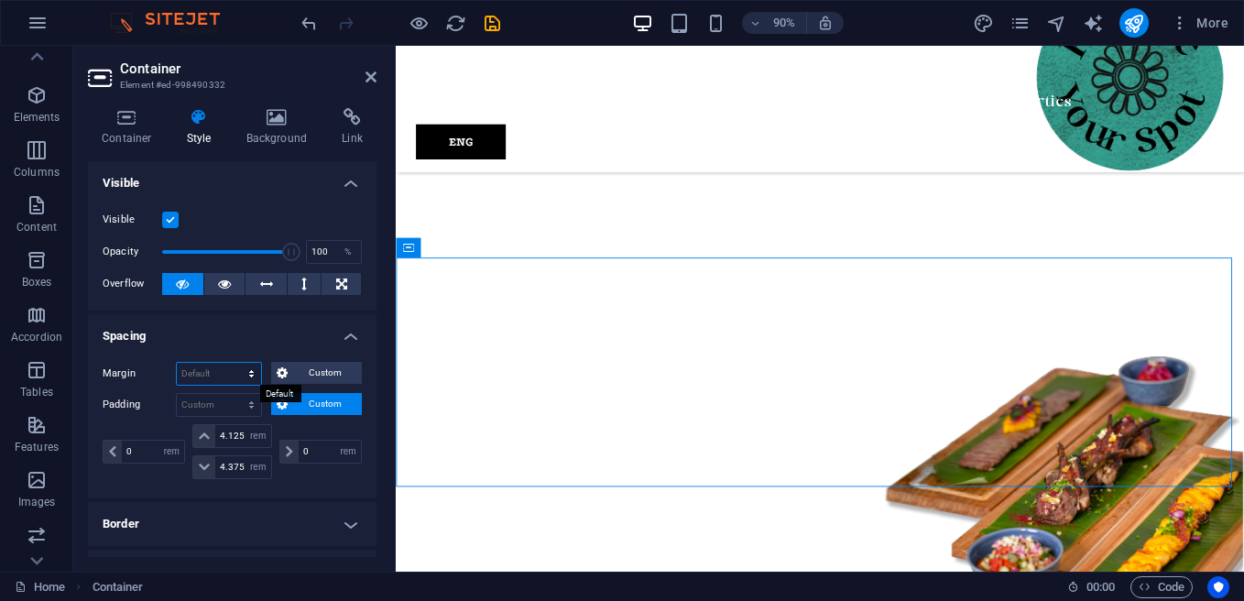
click at [235, 369] on select "Default auto px % rem vw vh Custom" at bounding box center [219, 374] width 84 height 22
select select "px"
click at [234, 363] on select "Default auto px % rem vw vh Custom" at bounding box center [219, 374] width 84 height 22
type input "0"
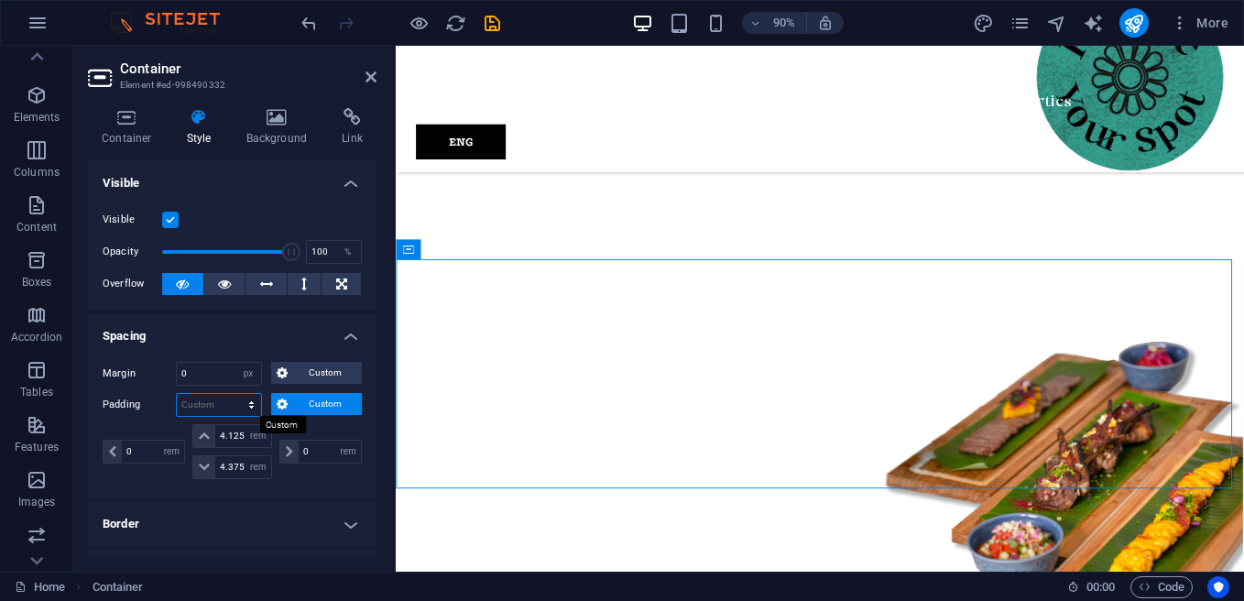
drag, startPoint x: 222, startPoint y: 400, endPoint x: 224, endPoint y: 409, distance: 9.6
click at [224, 400] on select "Default px rem % vh vw Custom" at bounding box center [219, 405] width 84 height 22
select select "px"
click at [234, 394] on select "Default px rem % vh vw Custom" at bounding box center [219, 405] width 84 height 22
type input "0"
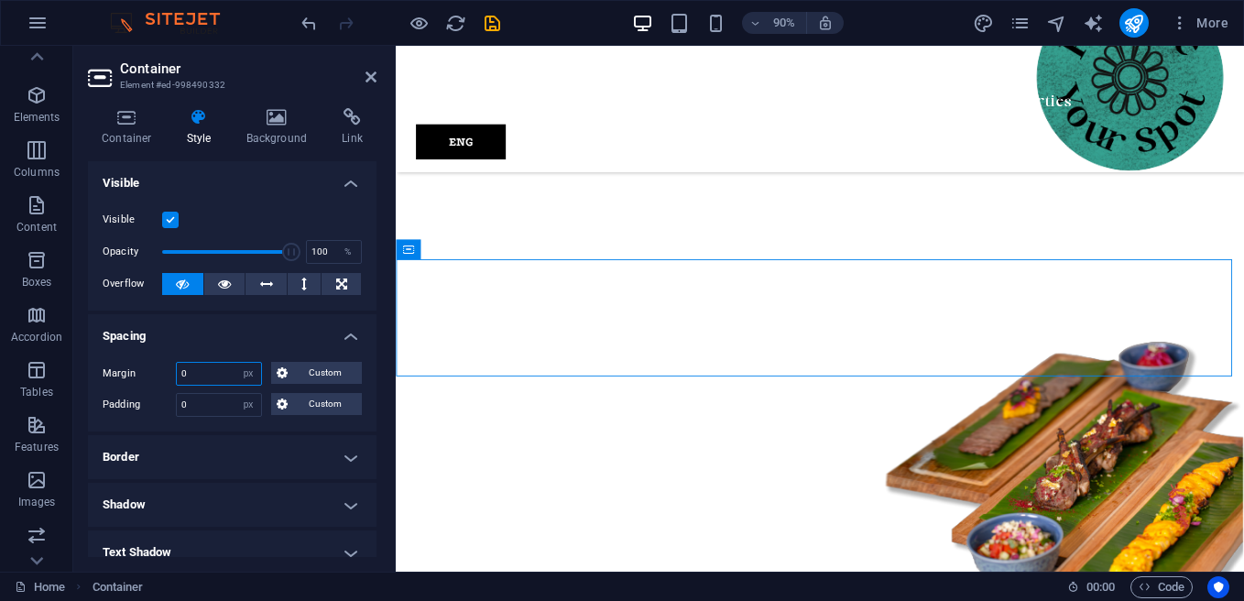
click at [202, 372] on input "0" at bounding box center [219, 374] width 84 height 22
type input "0"
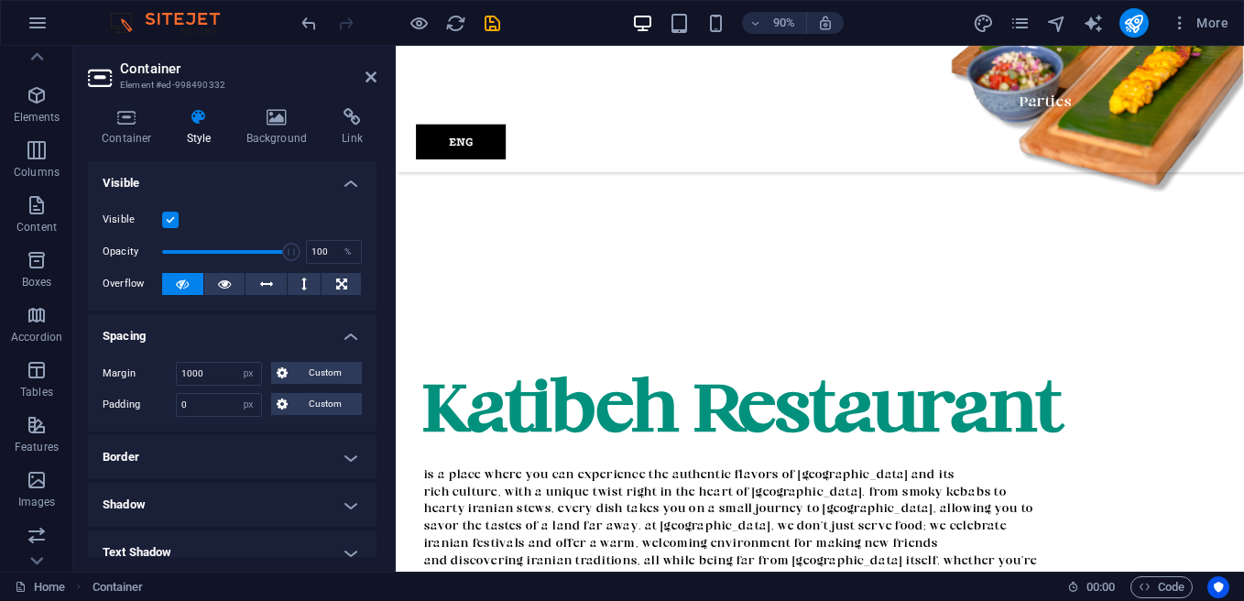
scroll to position [1997, 0]
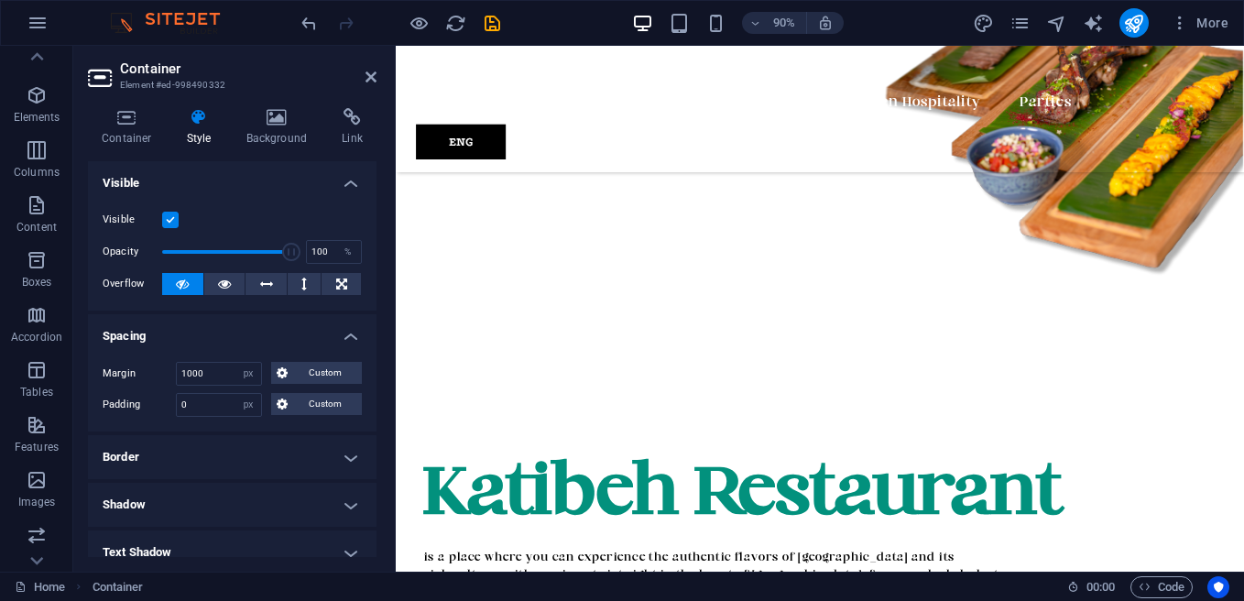
type input "0"
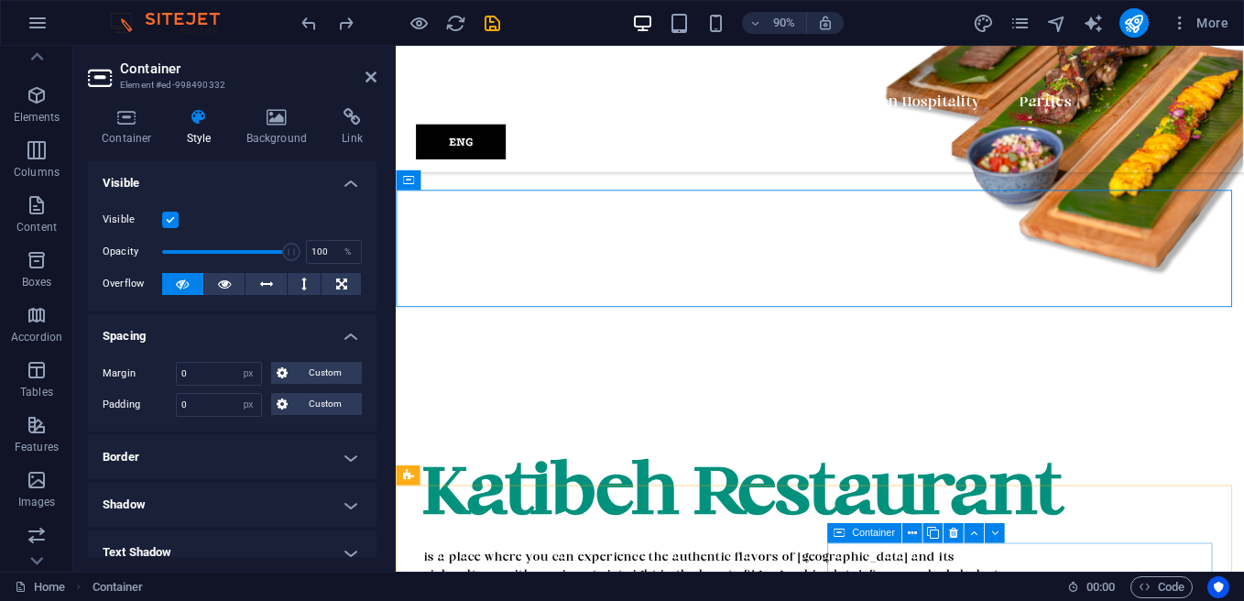
scroll to position [1577, 0]
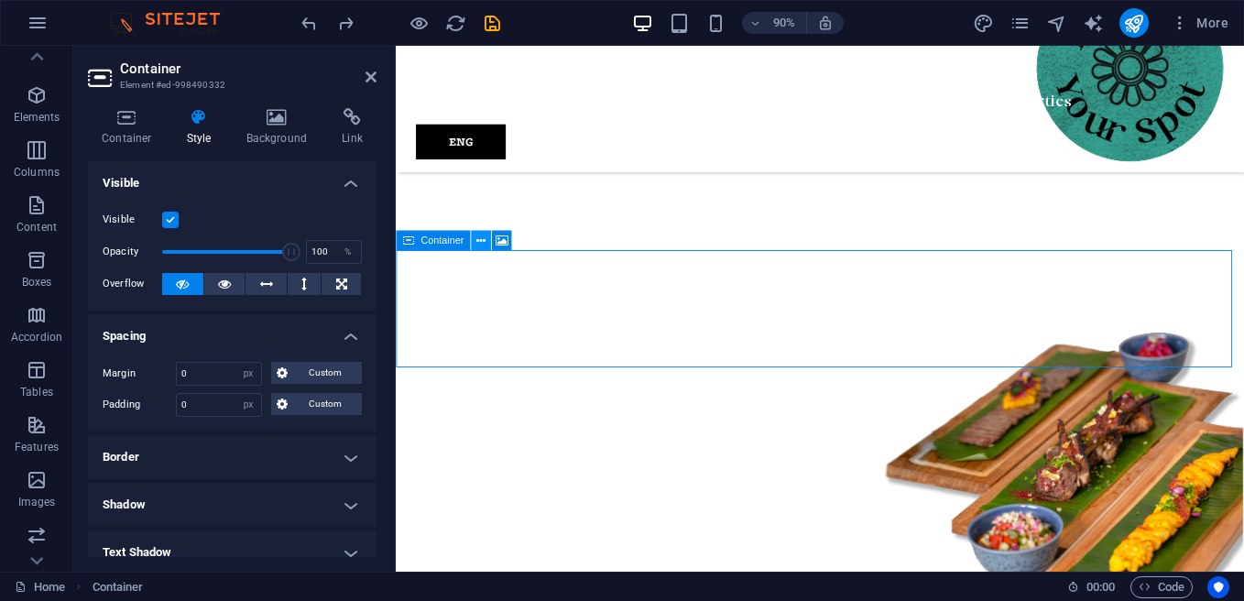
click at [485, 241] on icon at bounding box center [480, 240] width 9 height 17
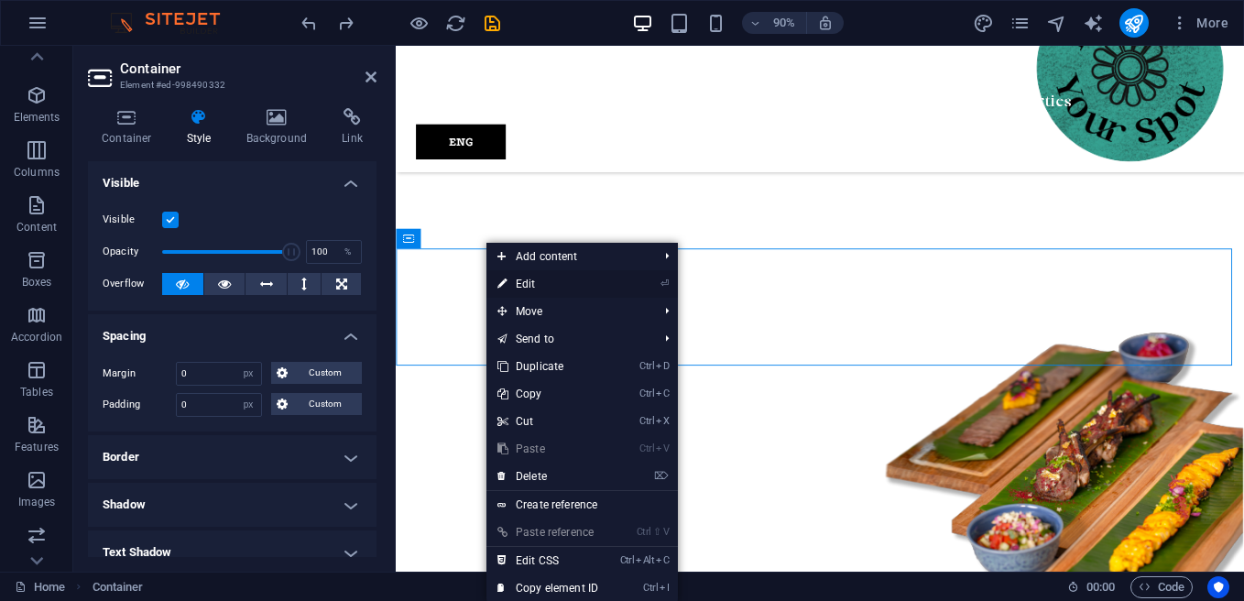
click at [628, 280] on li "⏎ Edit" at bounding box center [581, 283] width 191 height 27
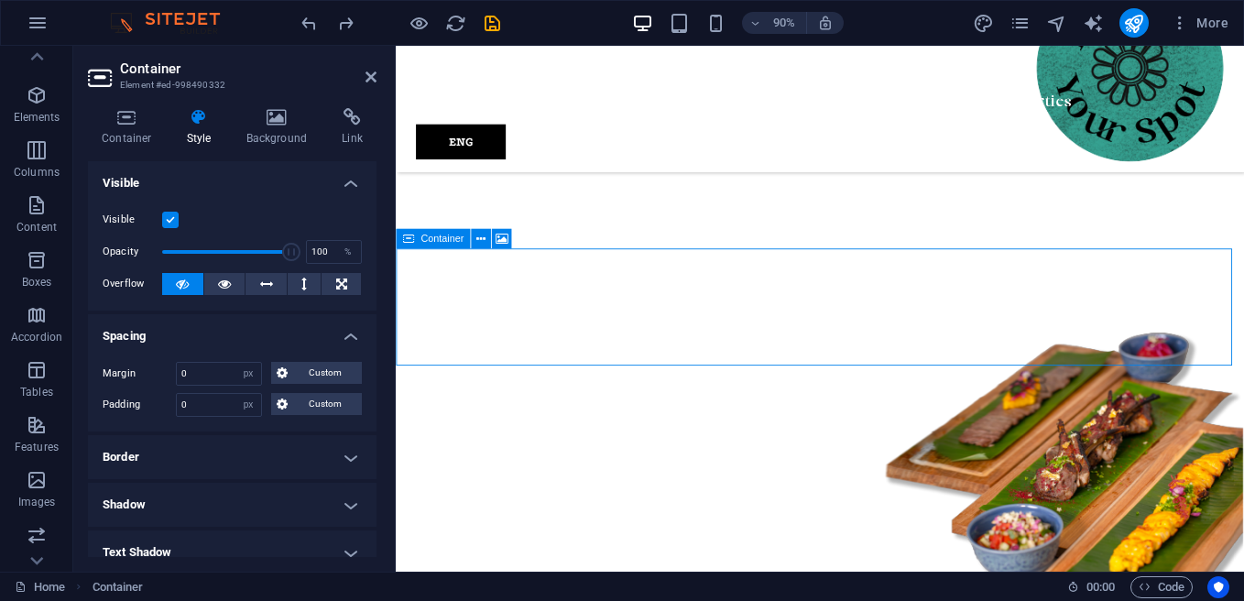
click at [216, 368] on input "0" at bounding box center [219, 374] width 84 height 22
click at [217, 368] on input "0" at bounding box center [219, 374] width 84 height 22
click at [215, 407] on input "0" at bounding box center [219, 405] width 84 height 22
click at [217, 406] on input "0" at bounding box center [219, 405] width 84 height 22
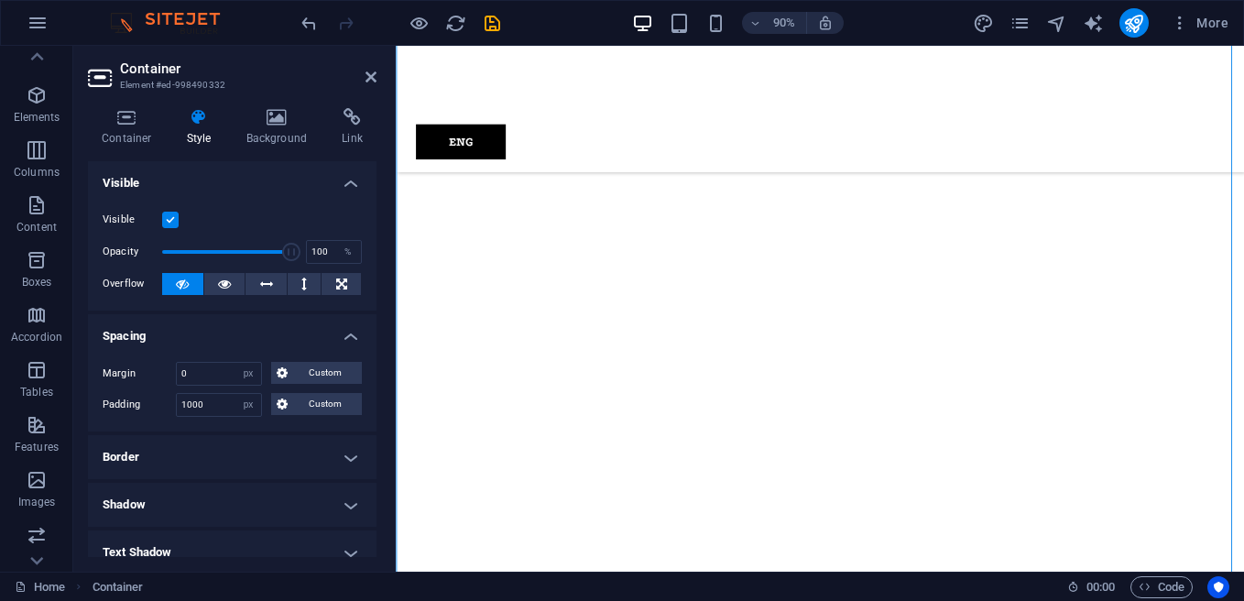
scroll to position [2677, 0]
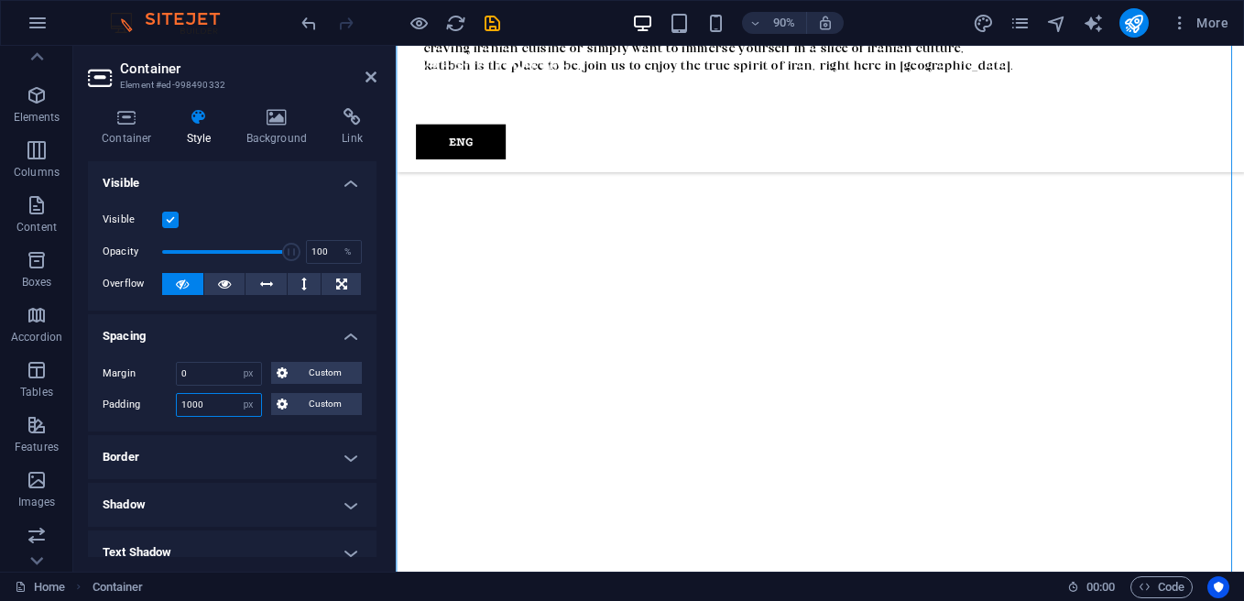
click at [201, 397] on input "1000" at bounding box center [219, 405] width 84 height 22
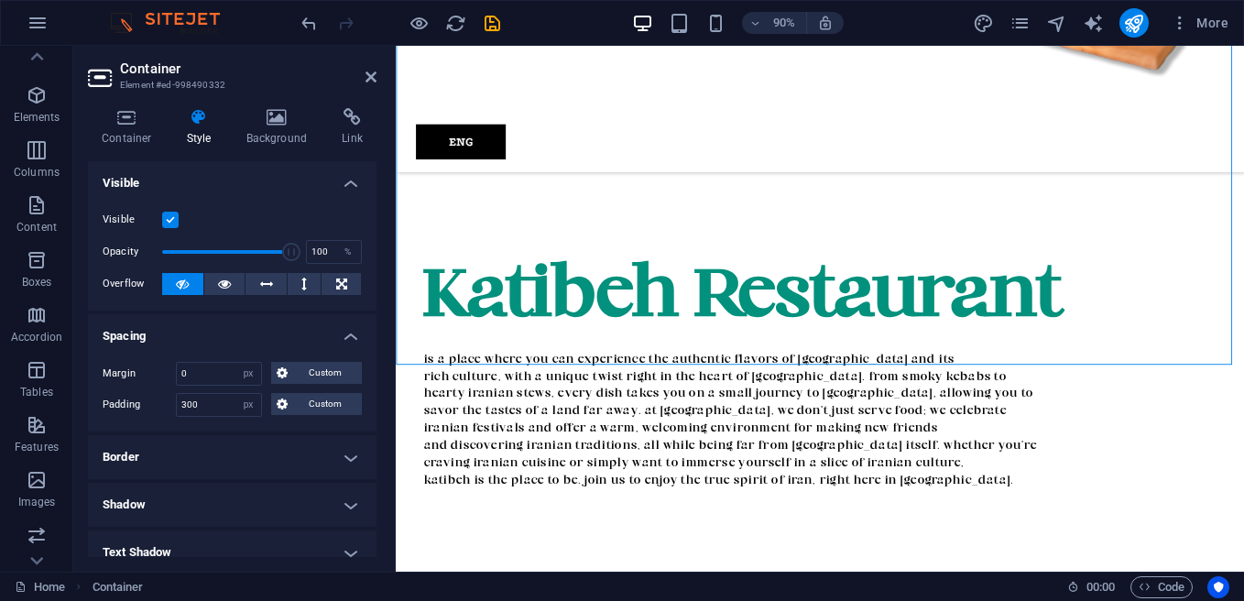
scroll to position [2034, 0]
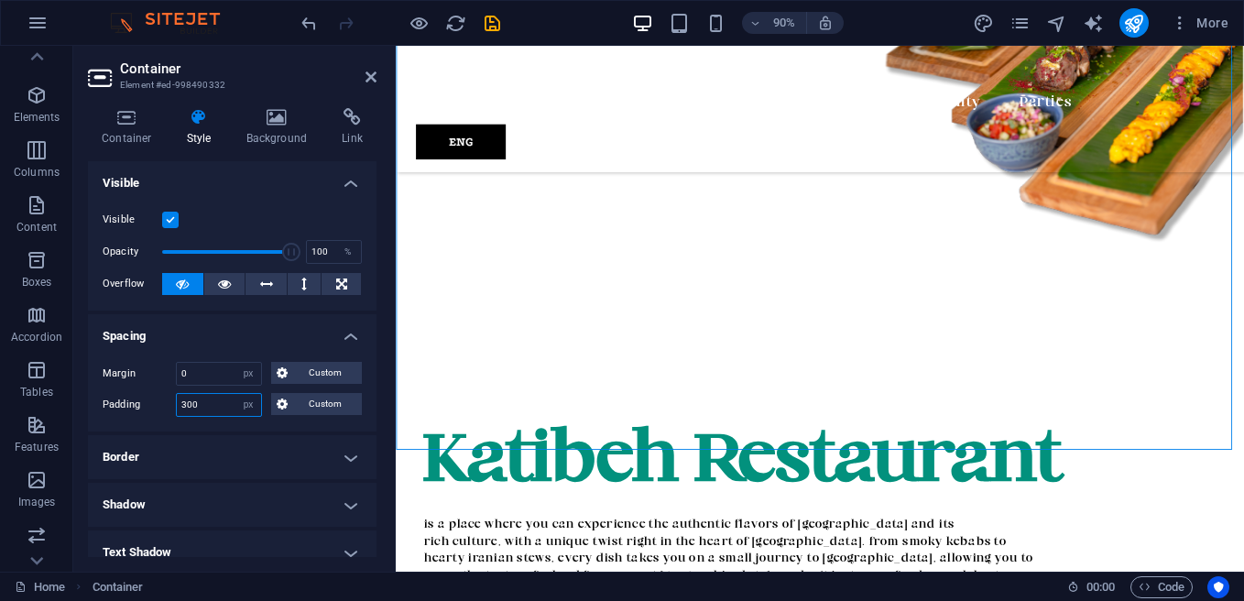
click at [210, 398] on input "300" at bounding box center [219, 405] width 84 height 22
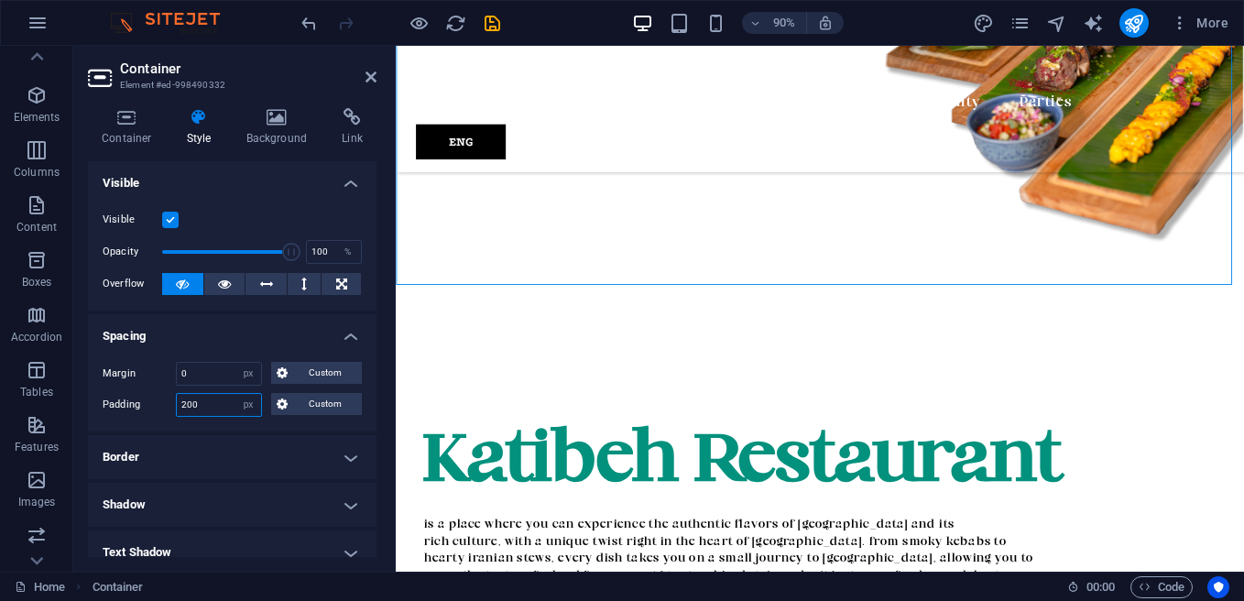
click at [208, 398] on input "200" at bounding box center [219, 405] width 84 height 22
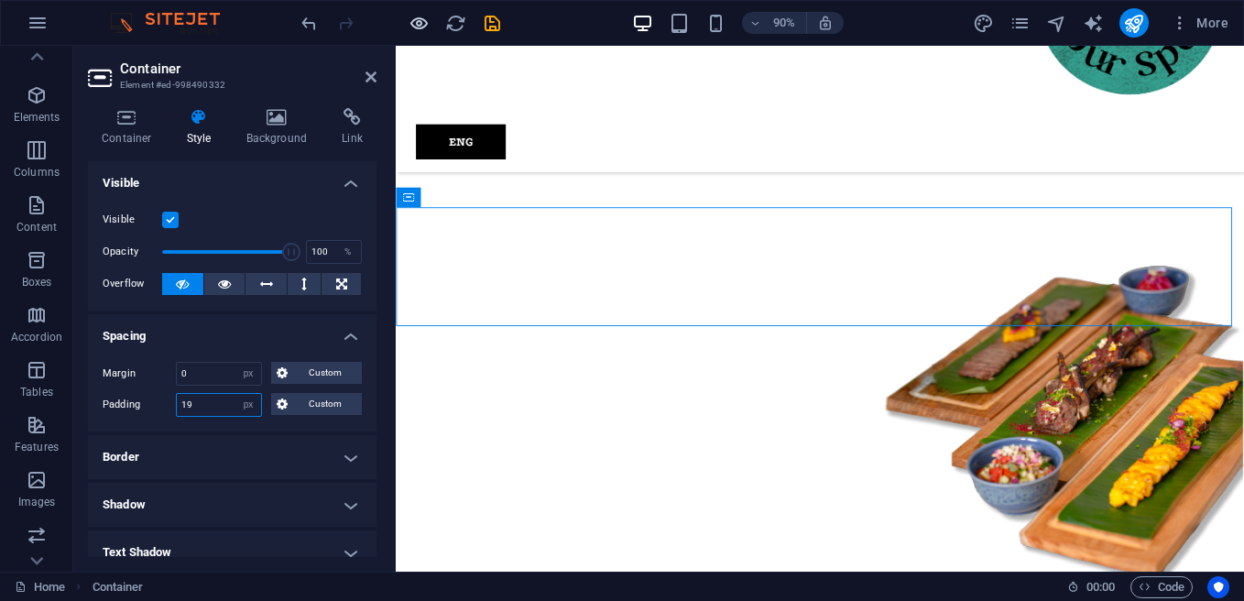
scroll to position [1577, 0]
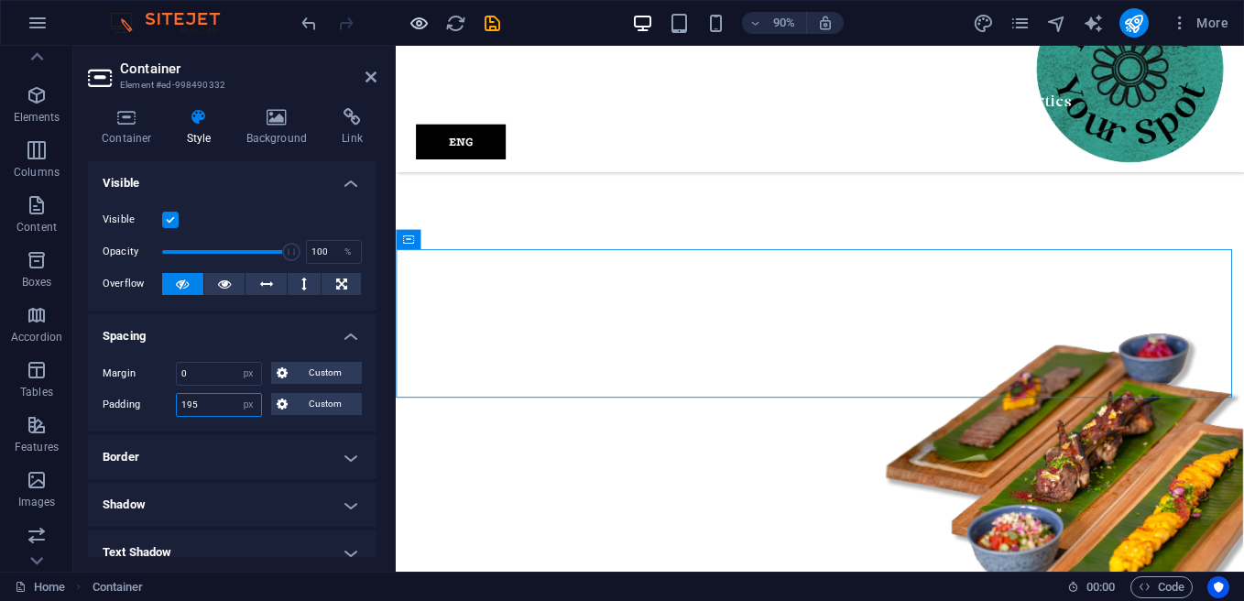
type input "195"
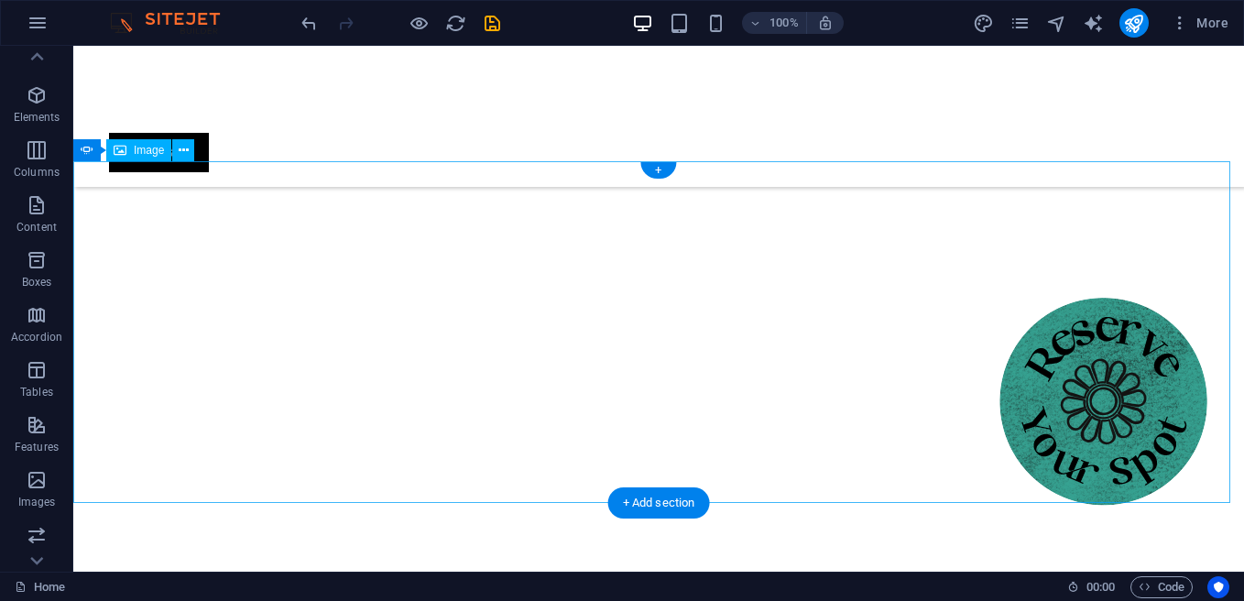
scroll to position [1302, 0]
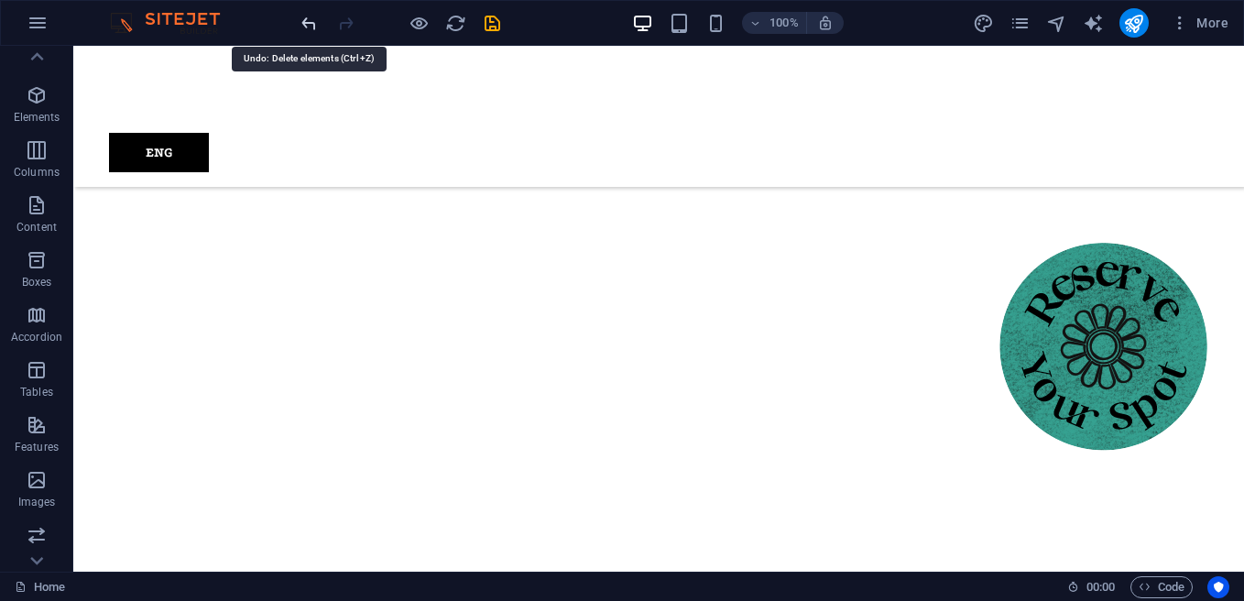
drag, startPoint x: 304, startPoint y: 18, endPoint x: 282, endPoint y: 14, distance: 22.5
click at [304, 18] on icon "undo" at bounding box center [309, 23] width 21 height 21
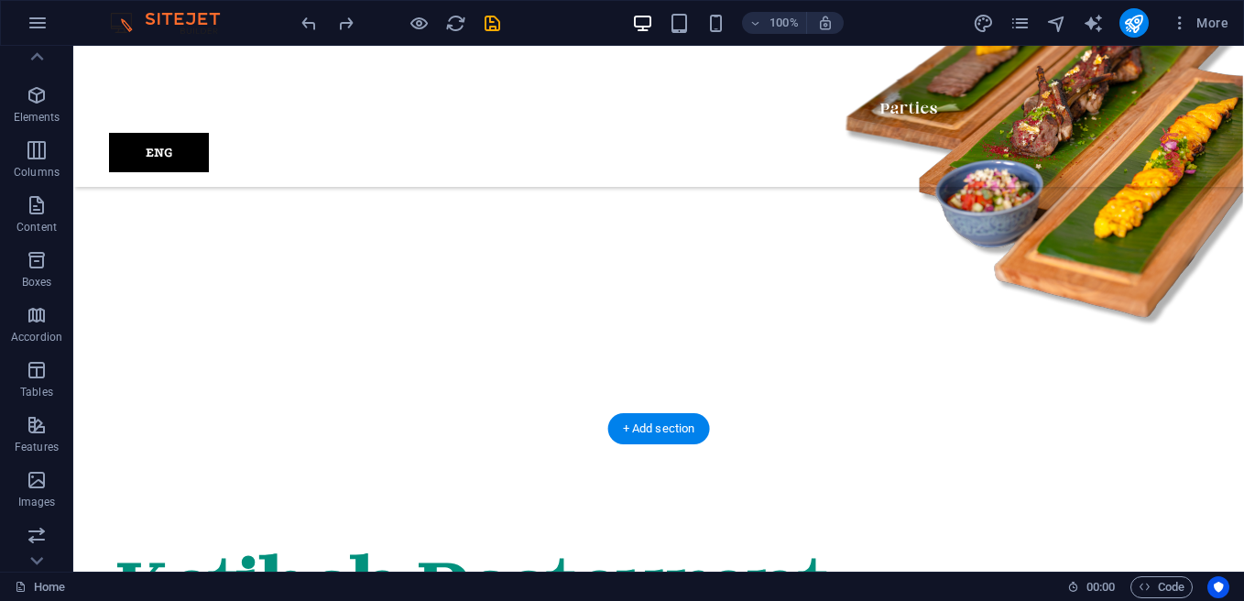
scroll to position [1851, 0]
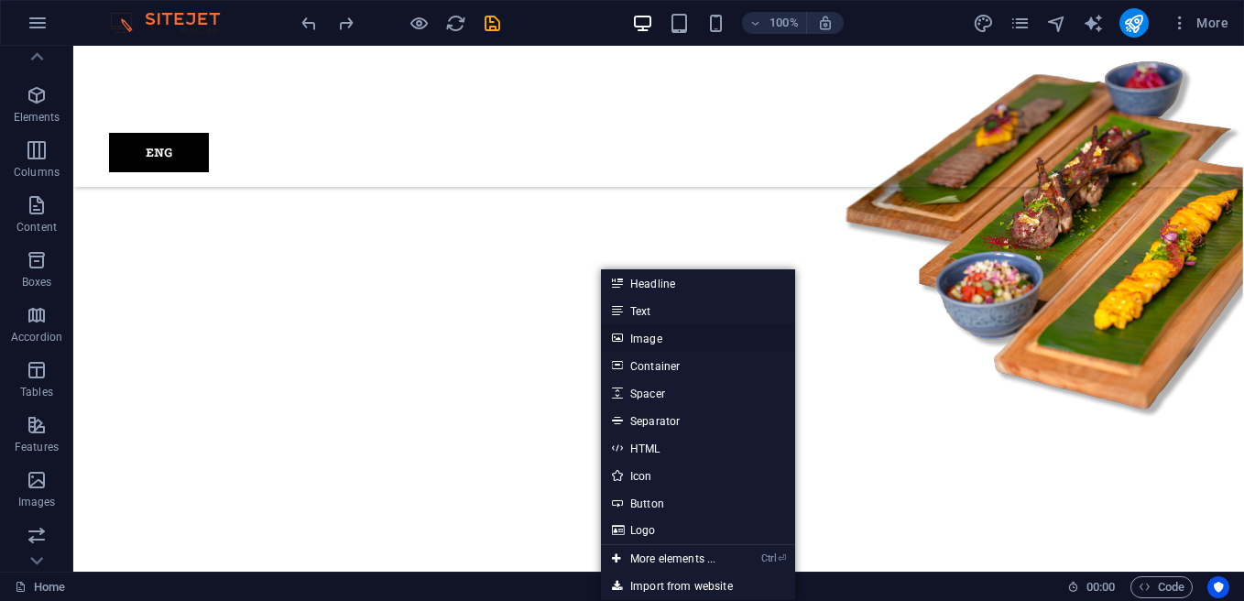
click at [654, 333] on link "Image" at bounding box center [698, 337] width 194 height 27
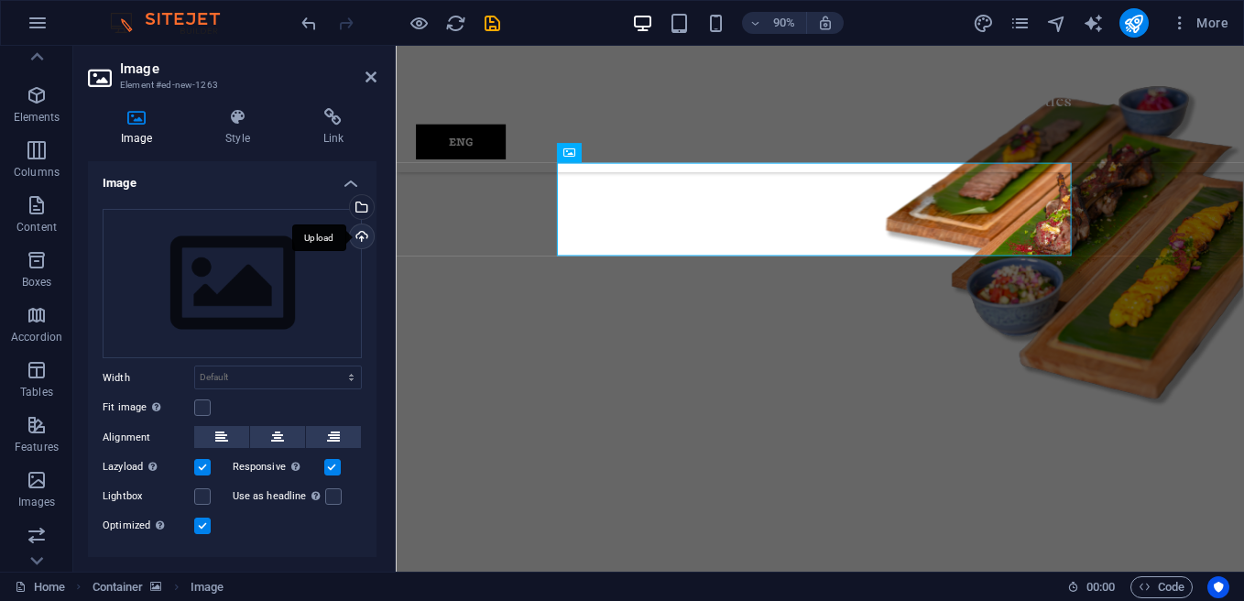
click at [358, 239] on div "Upload" at bounding box center [359, 237] width 27 height 27
click at [306, 249] on div "Drag files here, click to choose files or select files from Files or our free s…" at bounding box center [232, 284] width 259 height 150
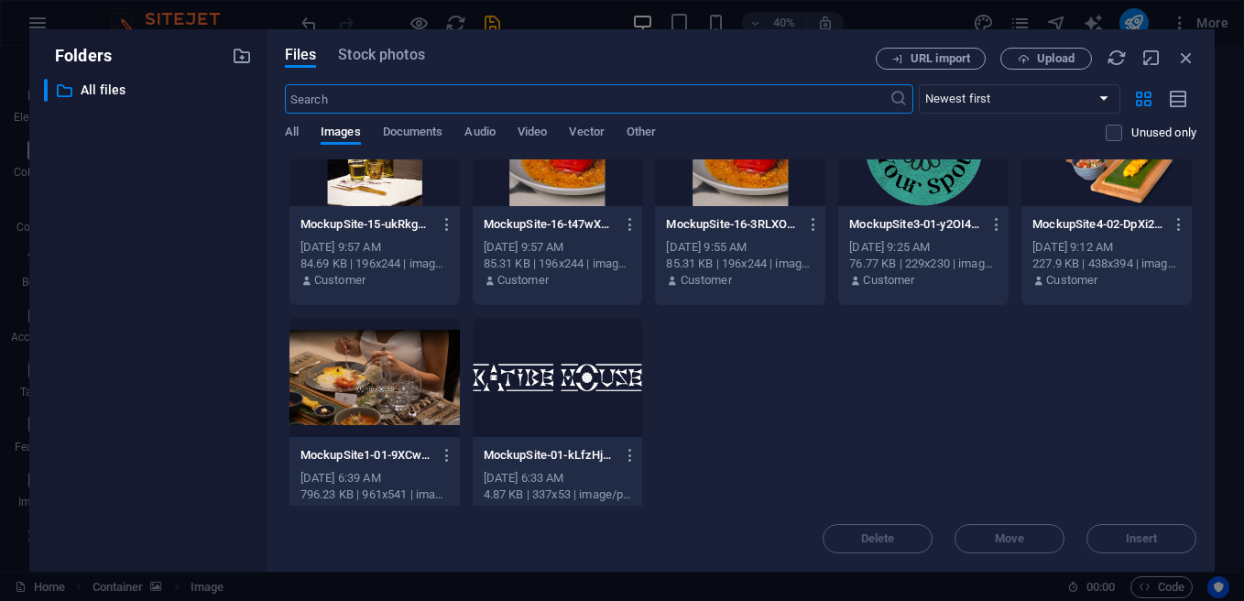
scroll to position [2182, 0]
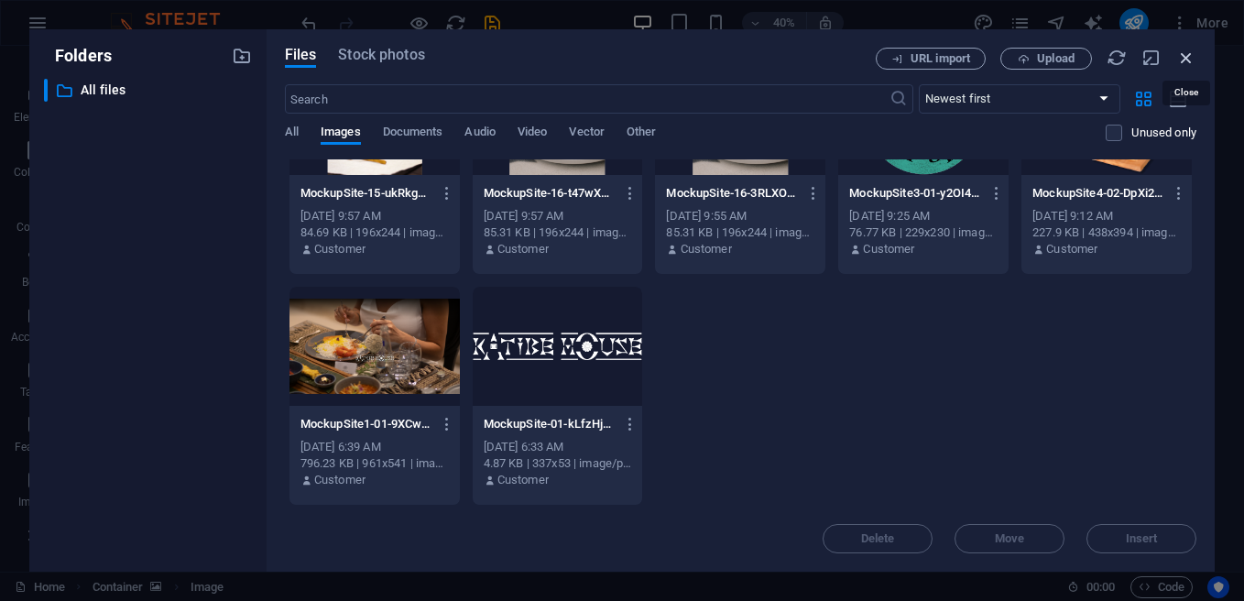
click at [1186, 59] on icon "button" at bounding box center [1186, 58] width 20 height 20
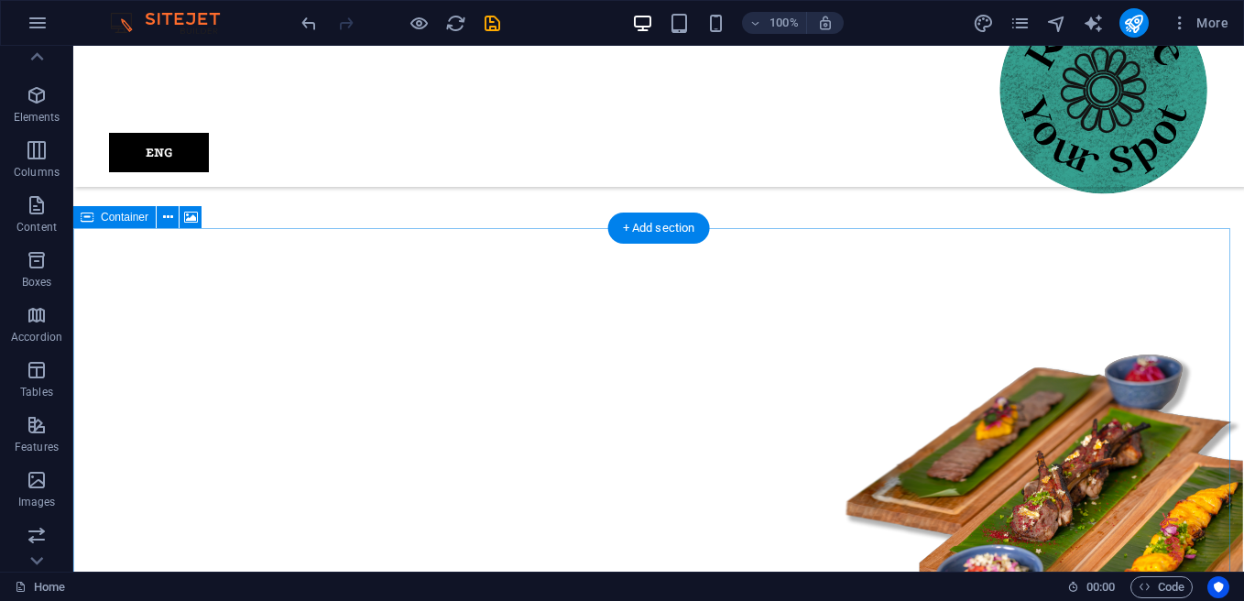
scroll to position [1741, 0]
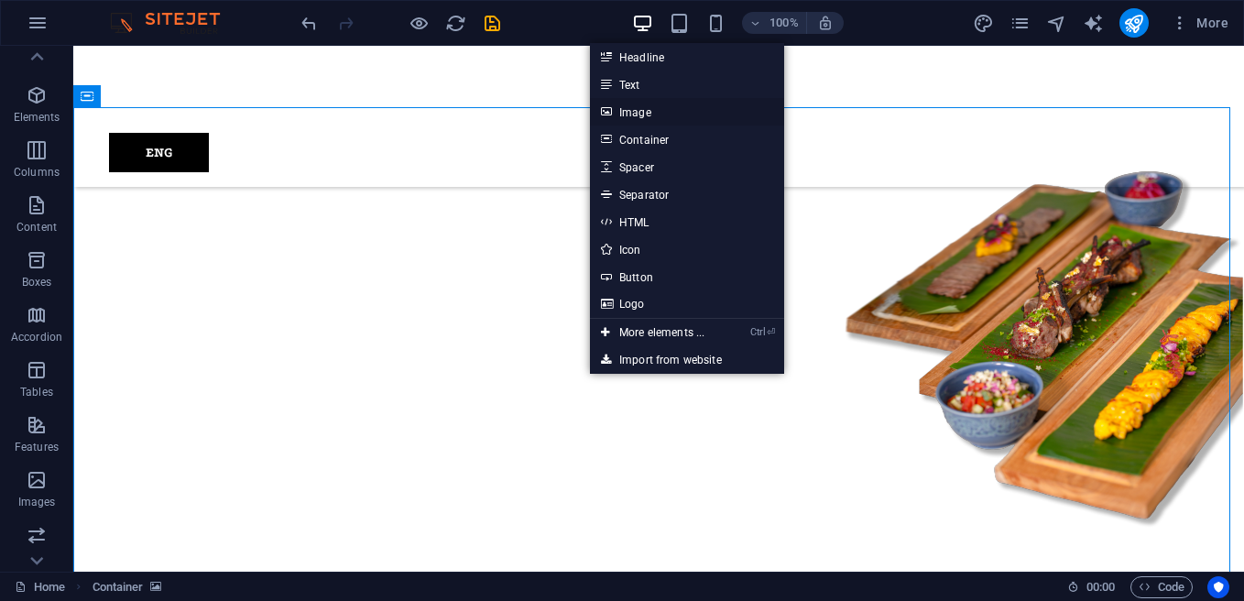
click at [649, 111] on link "Image" at bounding box center [687, 111] width 194 height 27
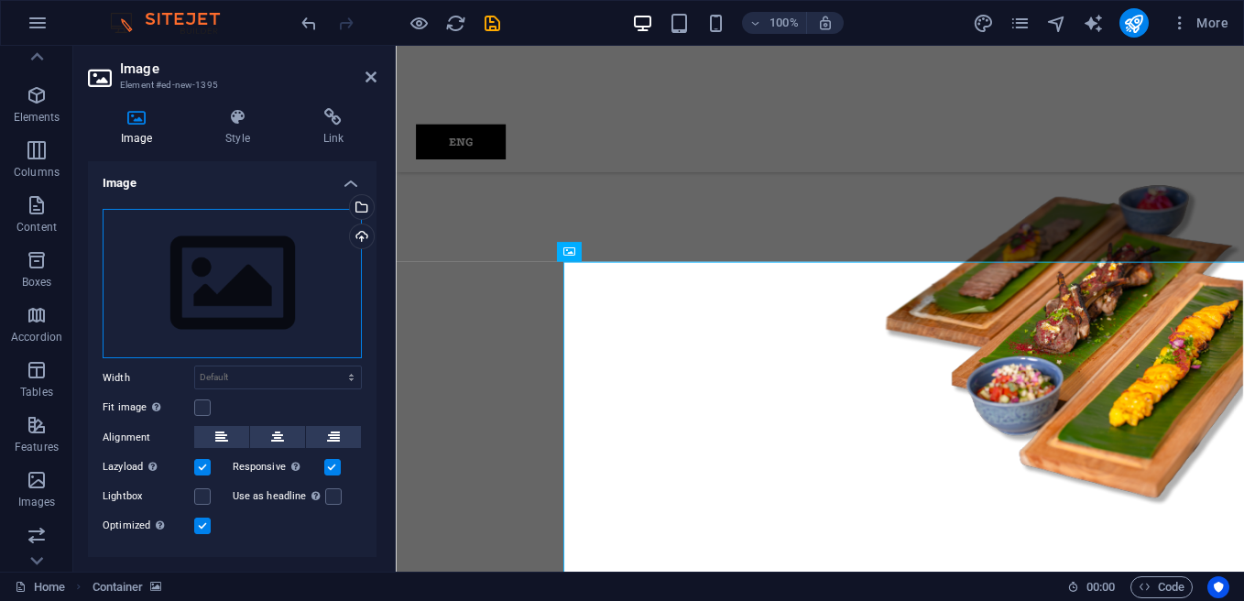
click at [264, 299] on div "Drag files here, click to choose files or select files from Files or our free s…" at bounding box center [232, 284] width 259 height 150
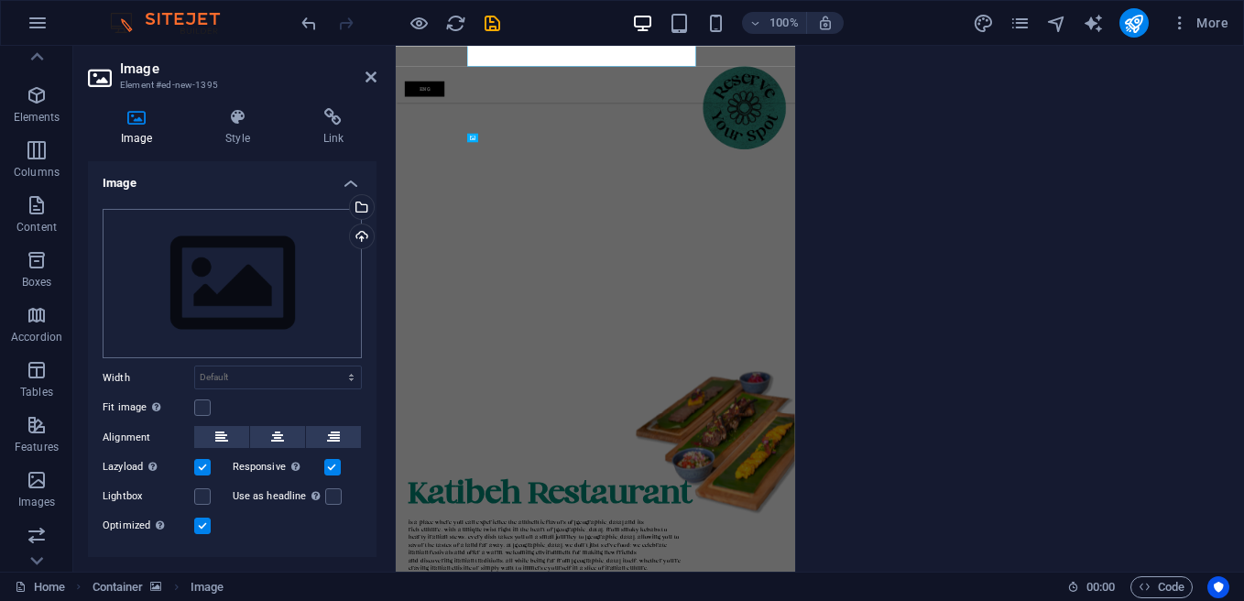
scroll to position [2035, 0]
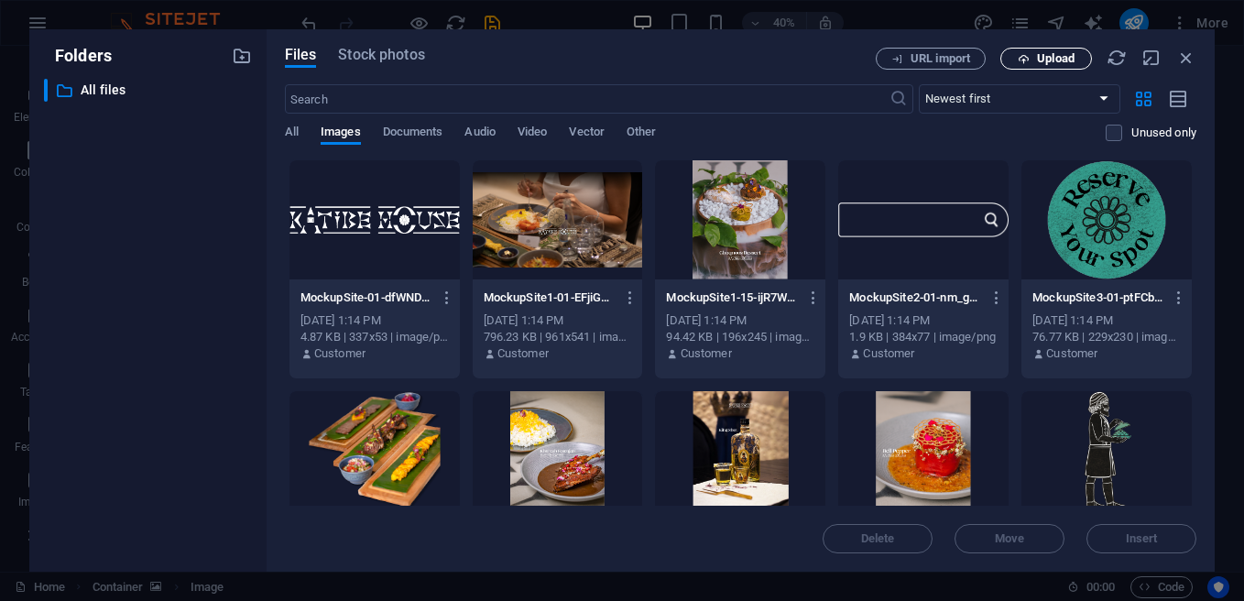
click at [1060, 56] on span "Upload" at bounding box center [1056, 58] width 38 height 11
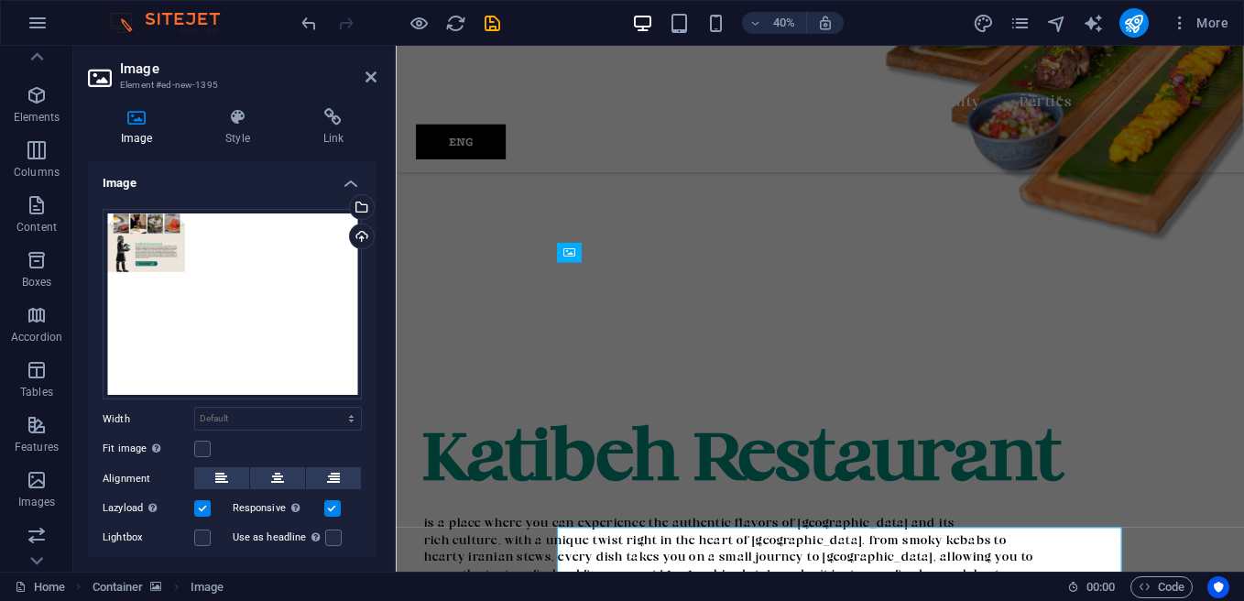
scroll to position [1741, 0]
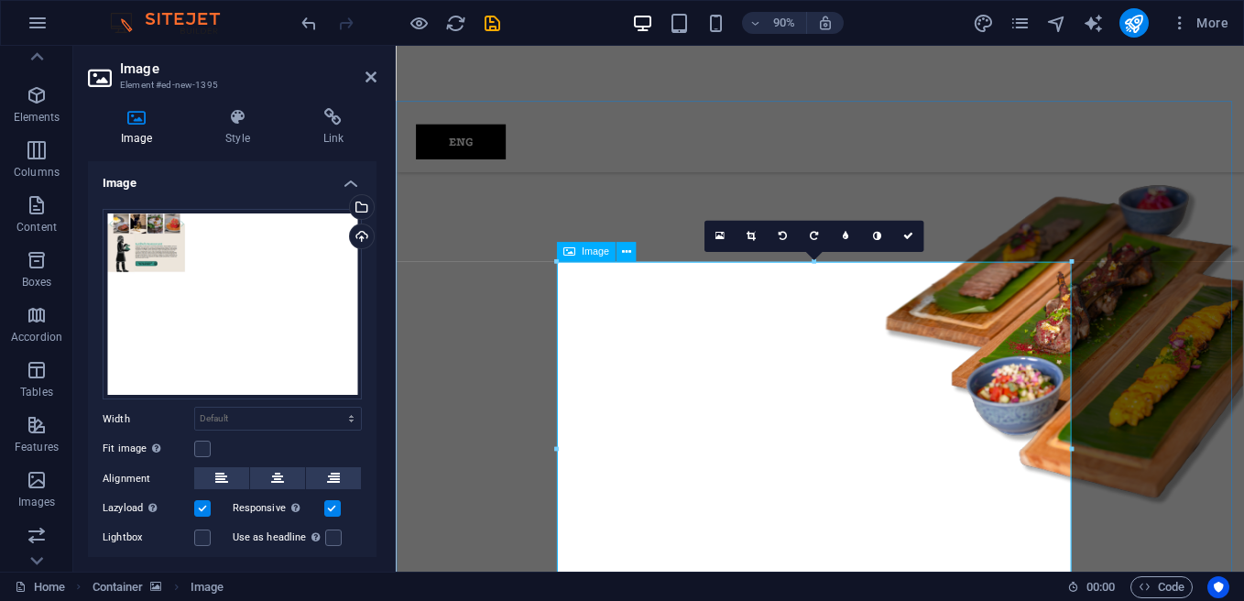
click at [911, 234] on icon at bounding box center [907, 237] width 10 height 10
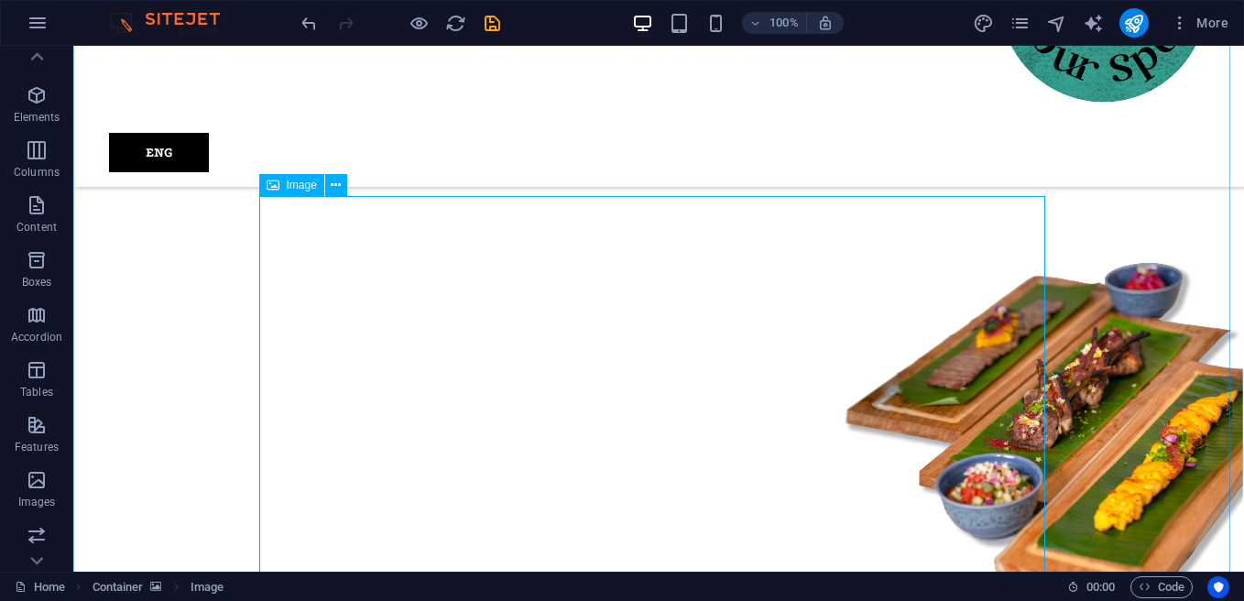
scroll to position [1833, 0]
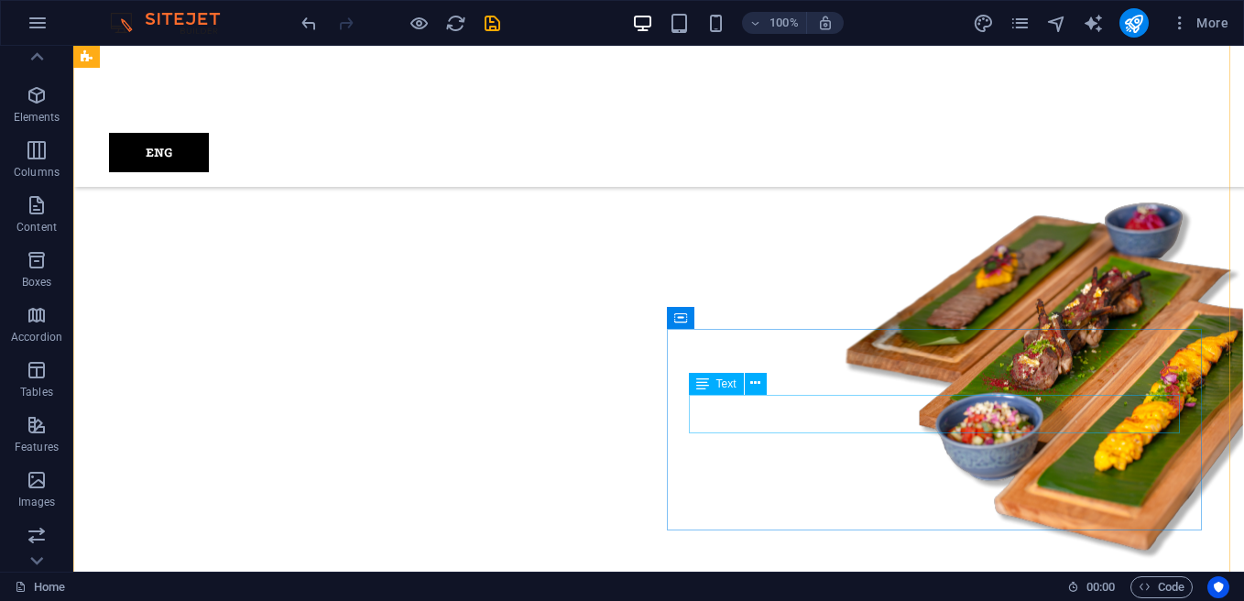
scroll to position [2015, 0]
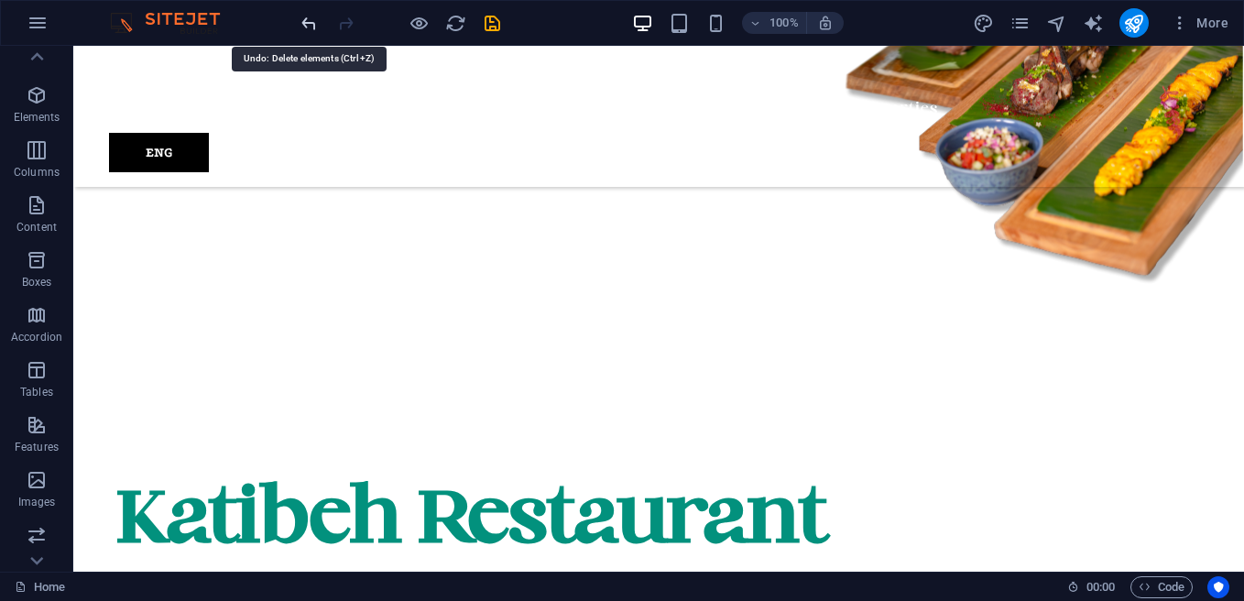
click at [318, 19] on icon "undo" at bounding box center [309, 23] width 21 height 21
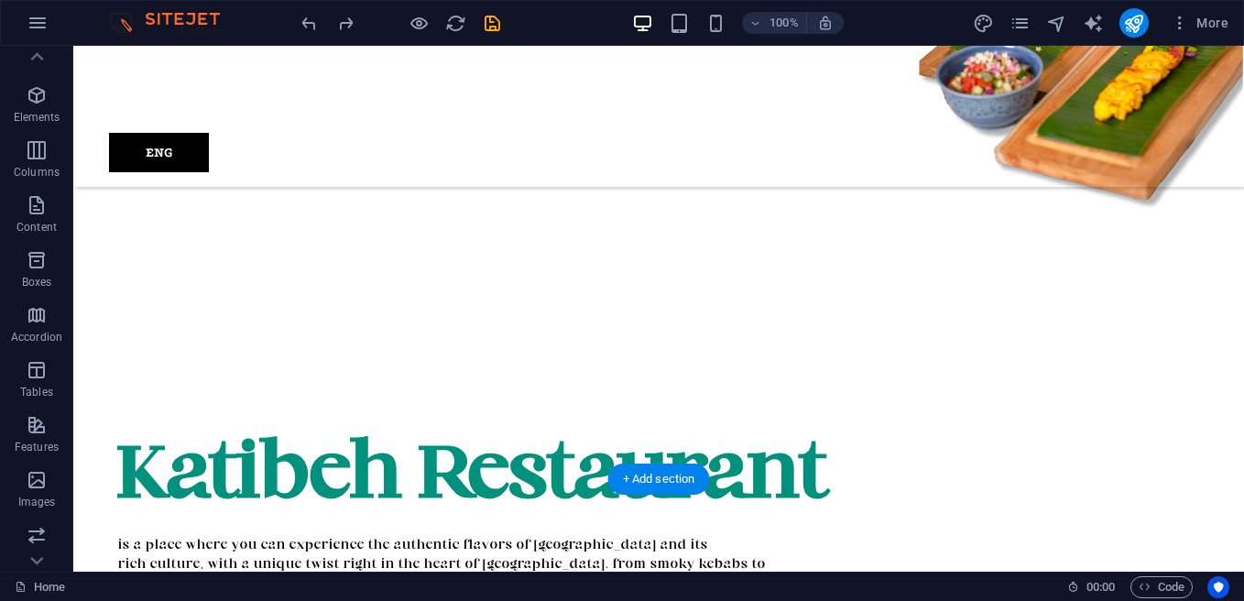
scroll to position [1785, 0]
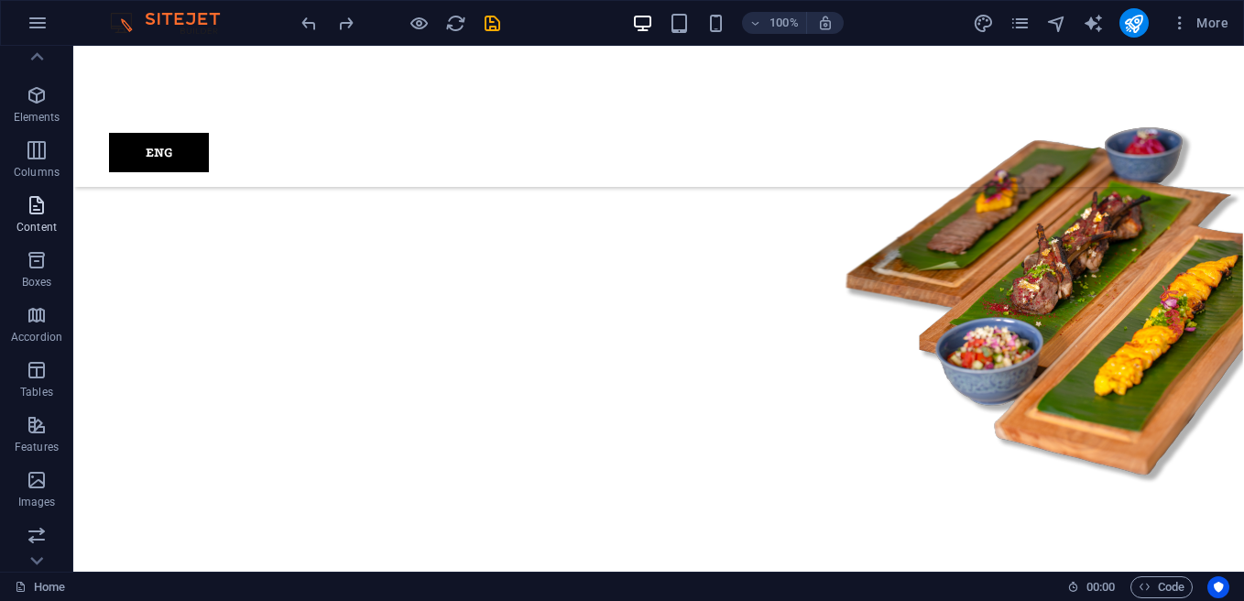
click at [34, 198] on icon "button" at bounding box center [37, 205] width 22 height 22
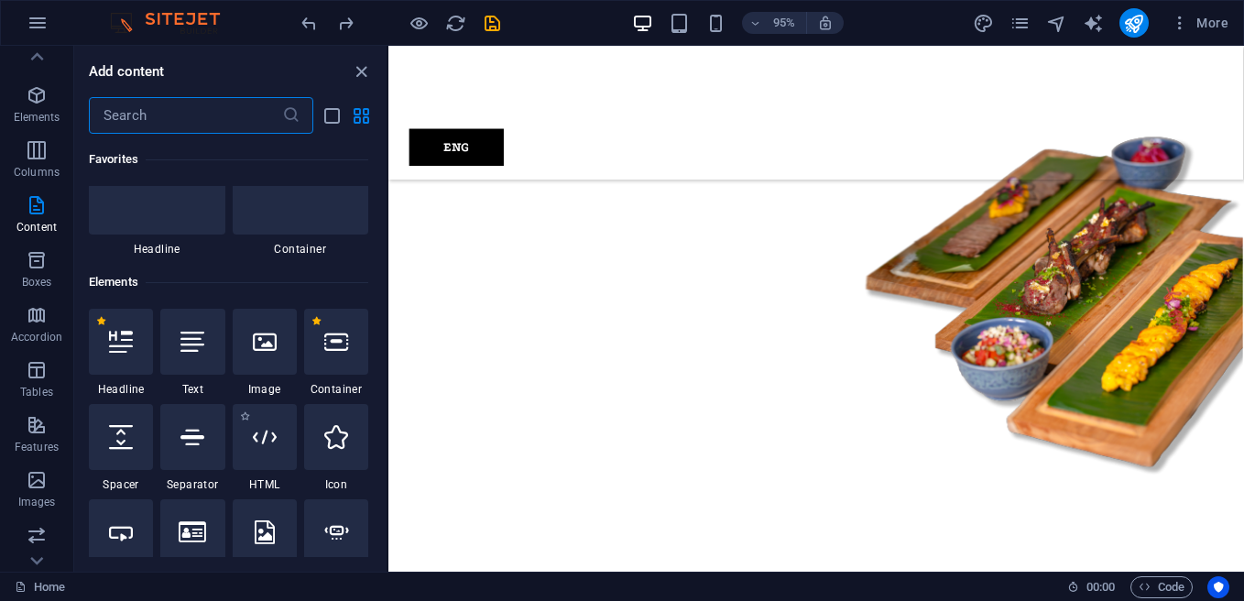
scroll to position [183, 0]
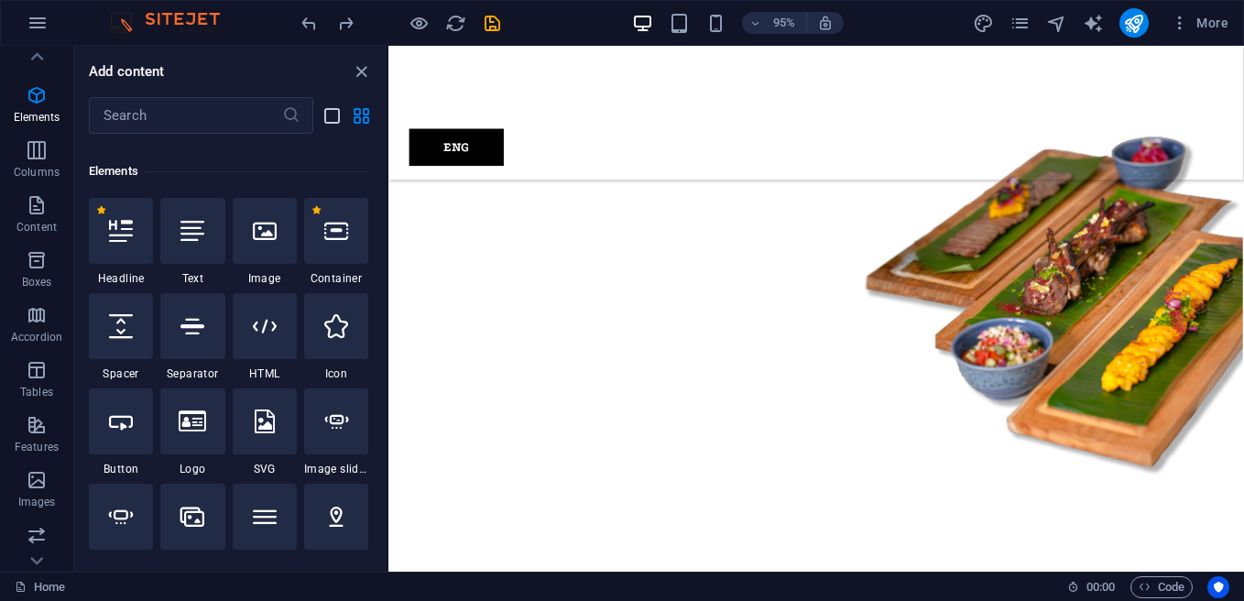
click at [333, 113] on icon "list-view" at bounding box center [332, 115] width 21 height 21
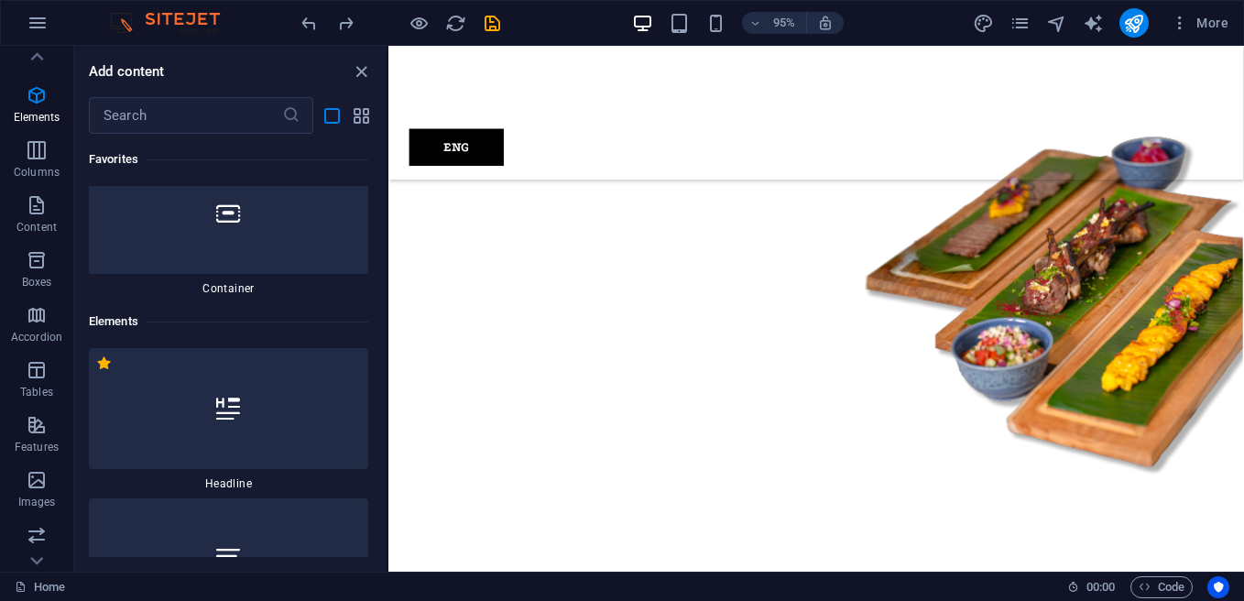
click at [362, 102] on div "​" at bounding box center [230, 115] width 312 height 37
click at [360, 115] on icon "grid-view" at bounding box center [361, 115] width 21 height 21
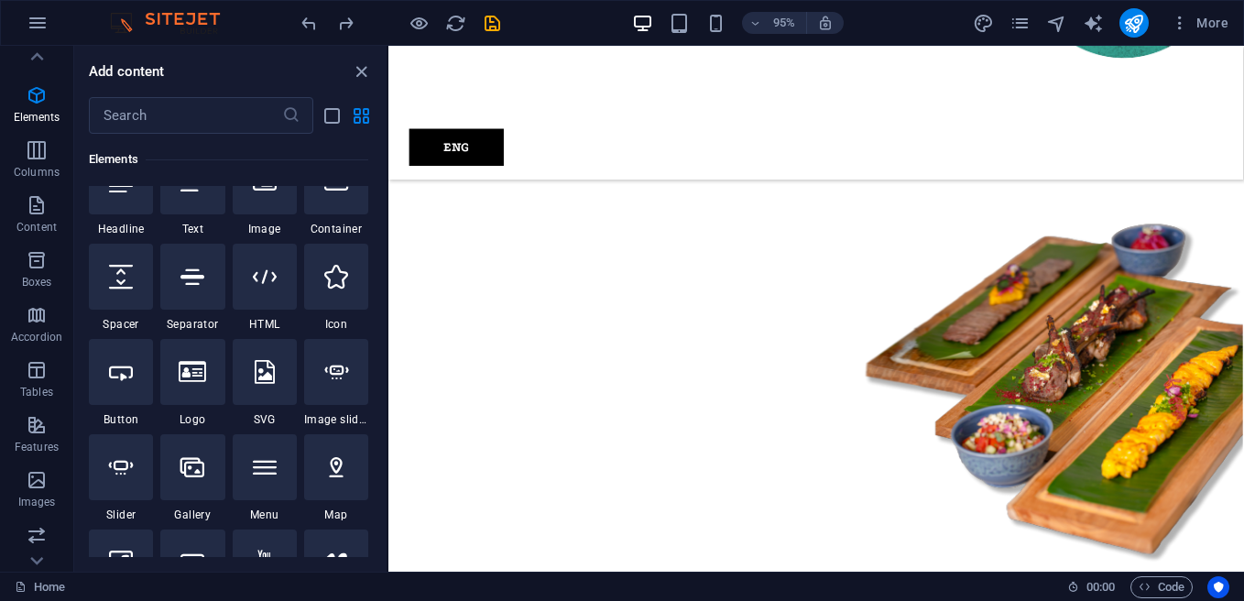
scroll to position [92, 0]
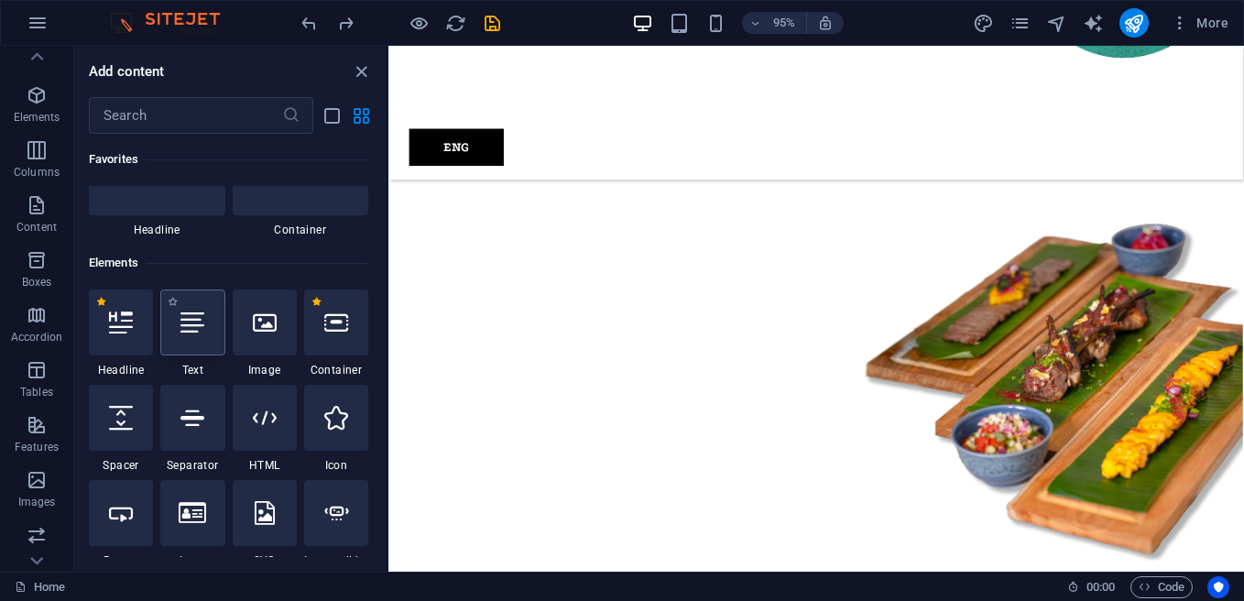
click at [204, 320] on icon at bounding box center [192, 323] width 24 height 24
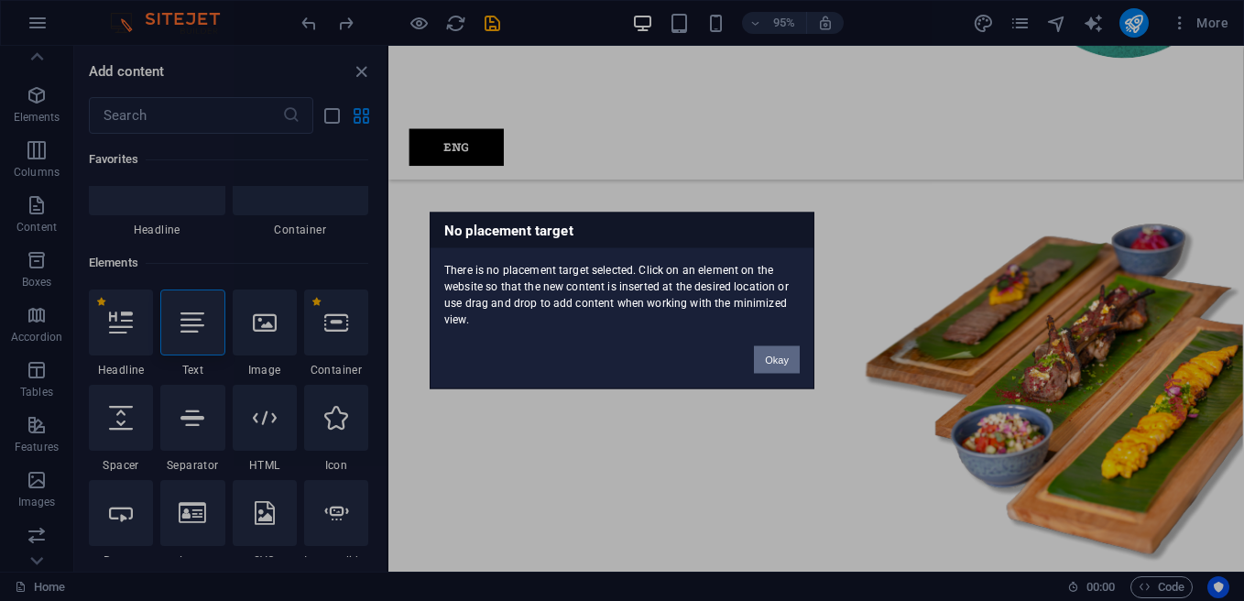
click at [776, 355] on button "Okay" at bounding box center [777, 359] width 46 height 27
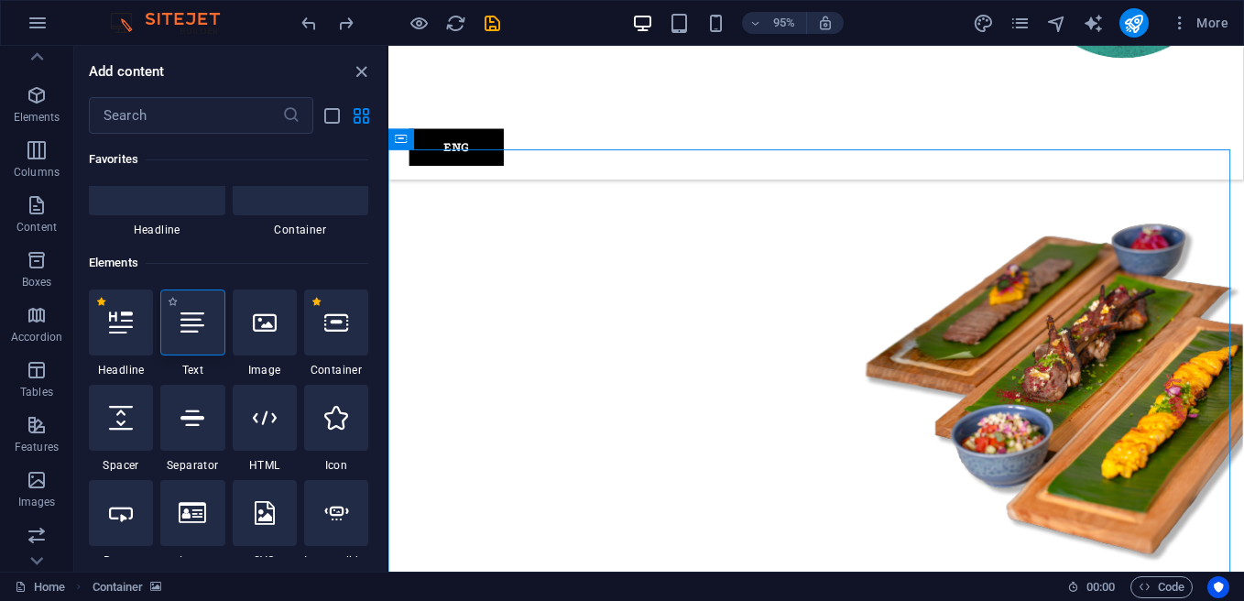
click at [183, 332] on icon at bounding box center [192, 323] width 24 height 24
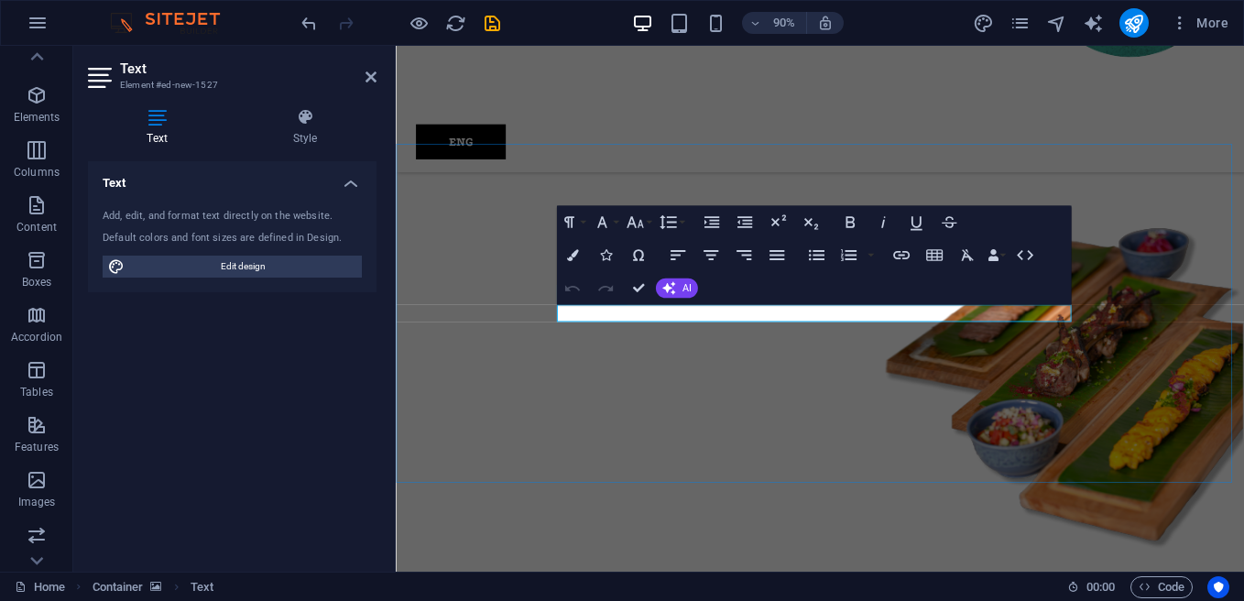
drag, startPoint x: 715, startPoint y: 345, endPoint x: 526, endPoint y: 349, distance: 188.7
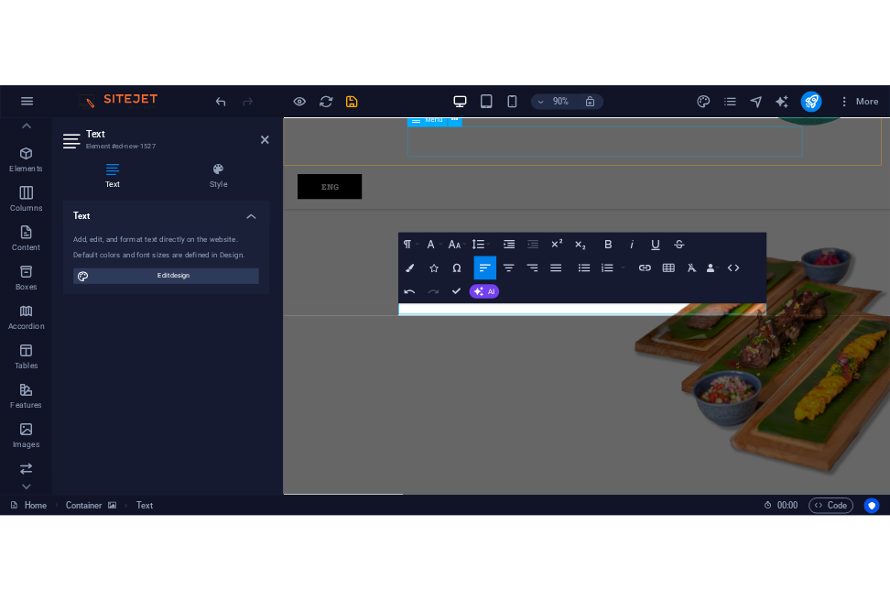
scroll to position [1696, 0]
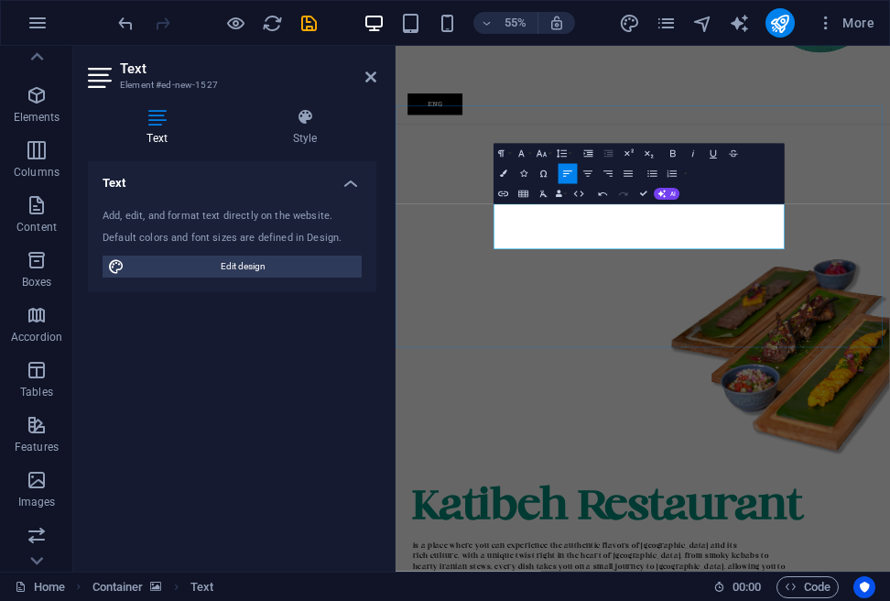
drag, startPoint x: 798, startPoint y: 366, endPoint x: 675, endPoint y: 368, distance: 122.8
click at [531, 24] on button "55%" at bounding box center [506, 23] width 65 height 22
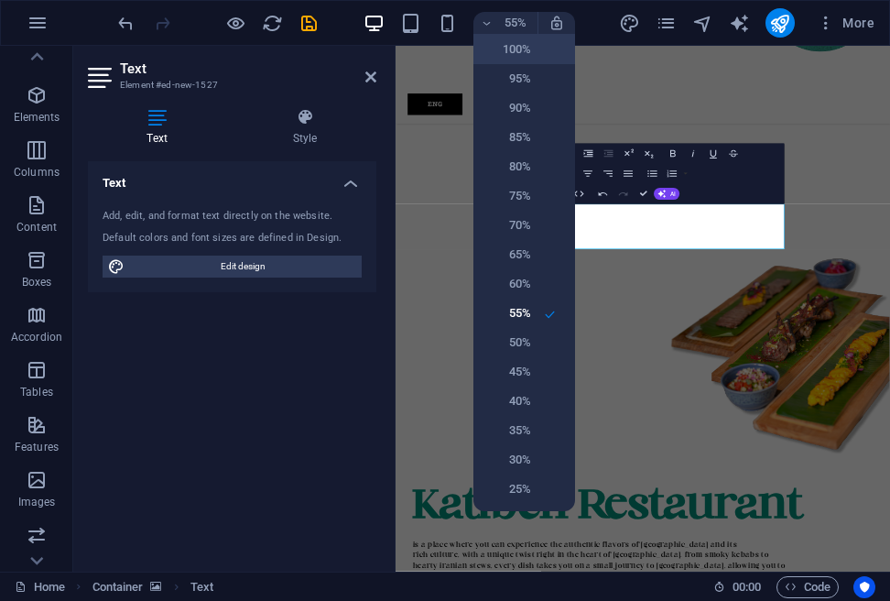
click at [528, 43] on h6 "100%" at bounding box center [508, 49] width 47 height 22
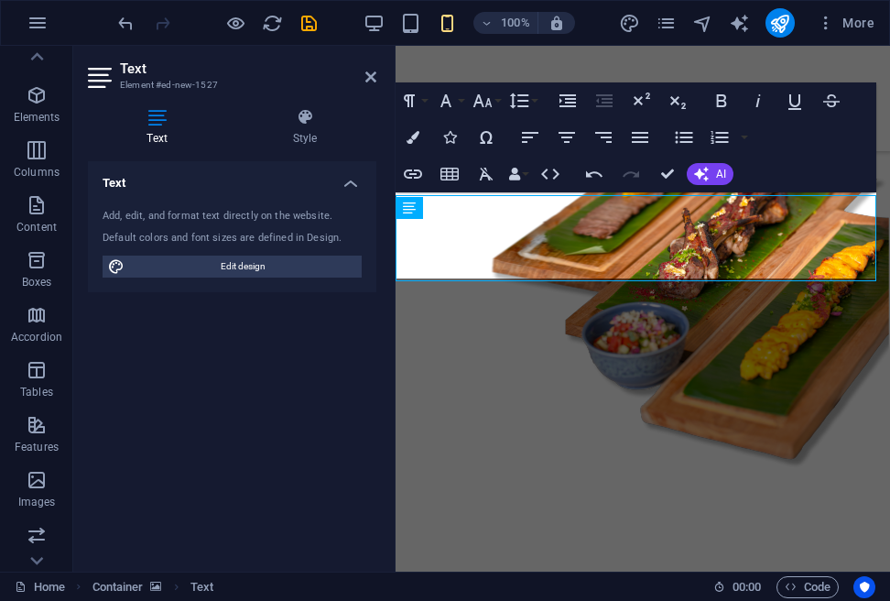
scroll to position [1624, 0]
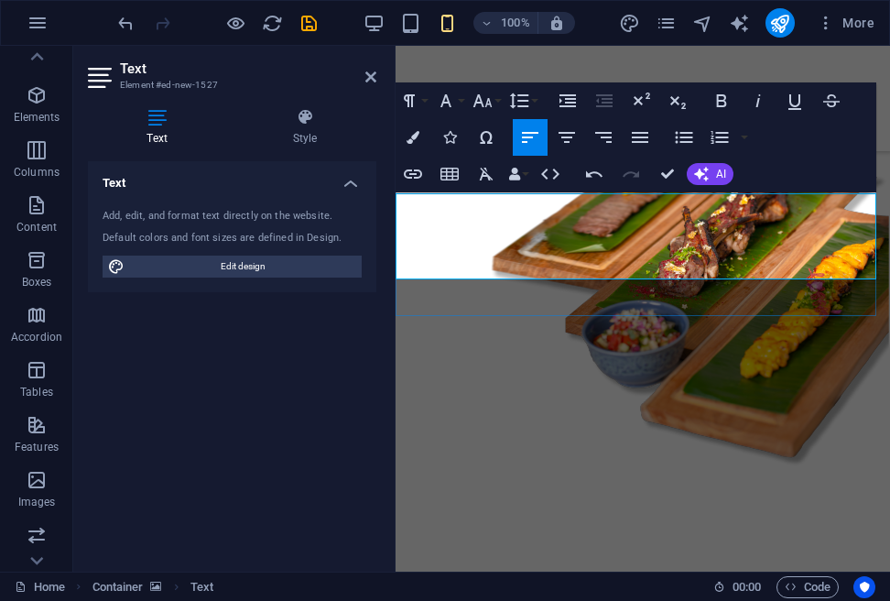
scroll to position [1622, 0]
drag, startPoint x: 520, startPoint y: 264, endPoint x: 494, endPoint y: 268, distance: 27.0
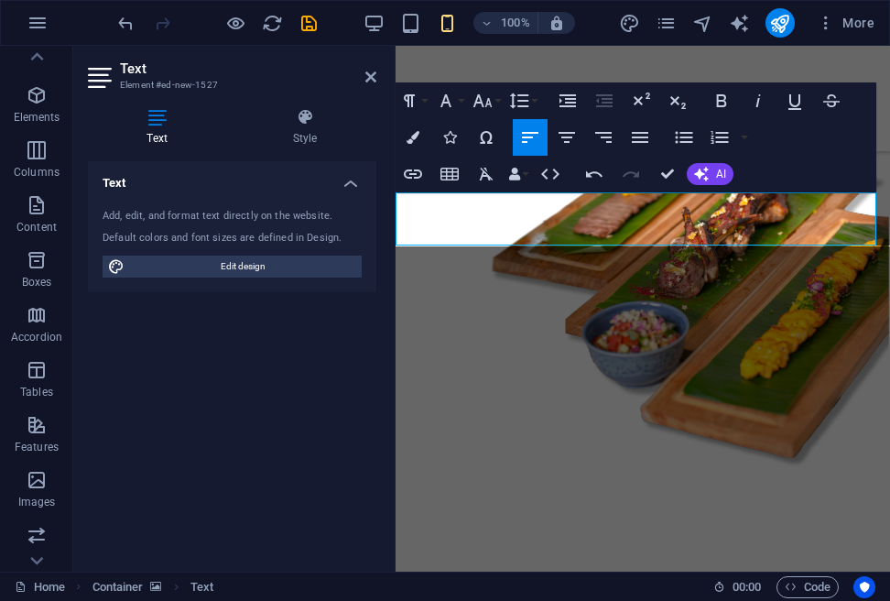
scroll to position [1623, 0]
drag, startPoint x: 526, startPoint y: 235, endPoint x: 331, endPoint y: 214, distance: 196.2
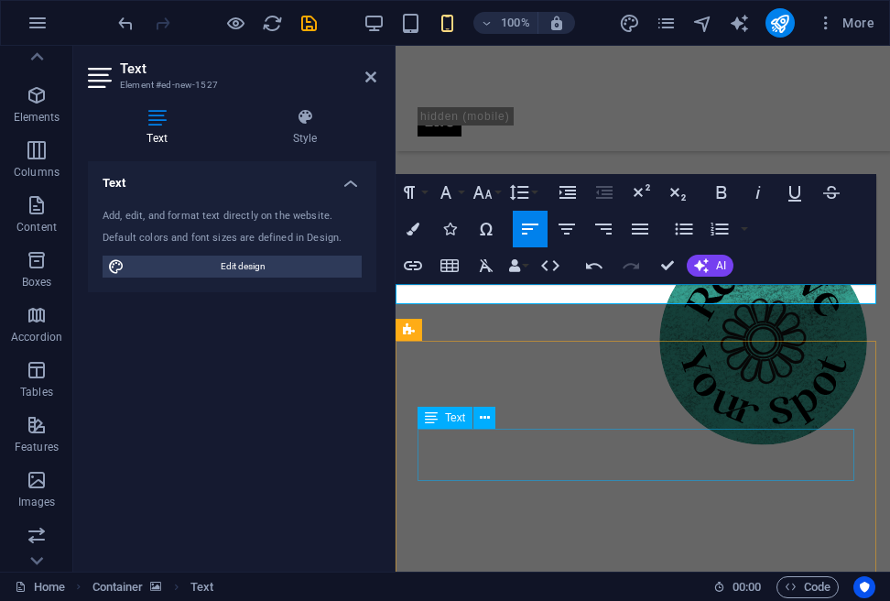
scroll to position [1531, 0]
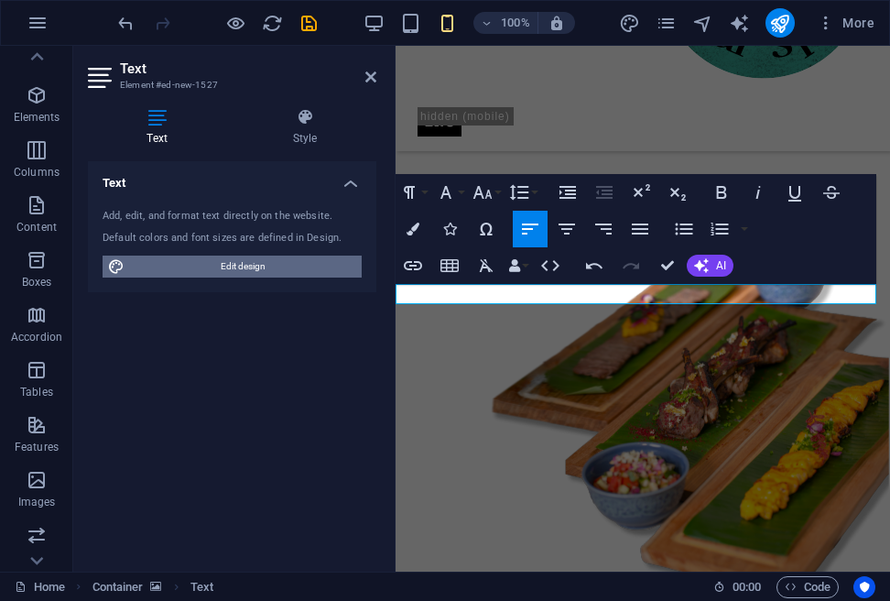
click at [202, 265] on span "Edit design" at bounding box center [243, 267] width 226 height 22
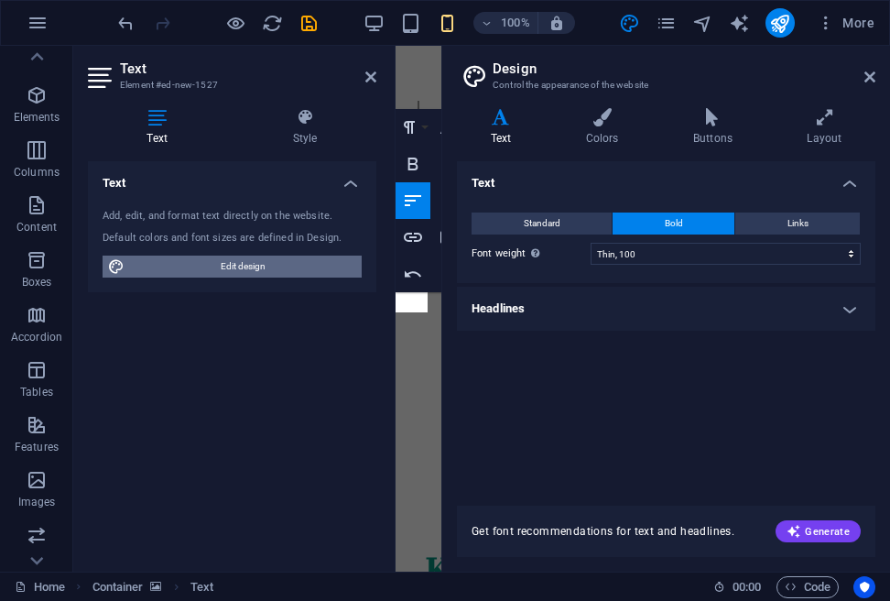
scroll to position [3301, 0]
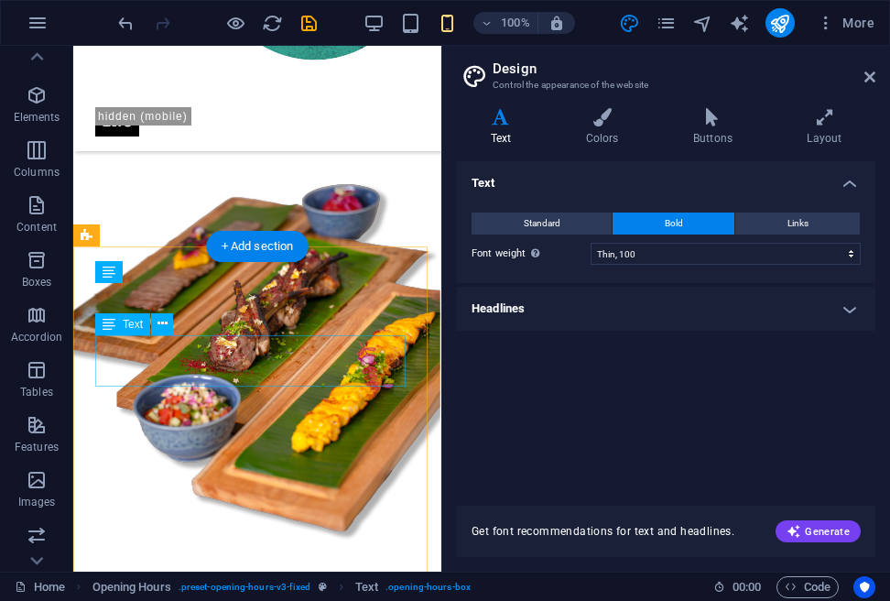
scroll to position [1915, 0]
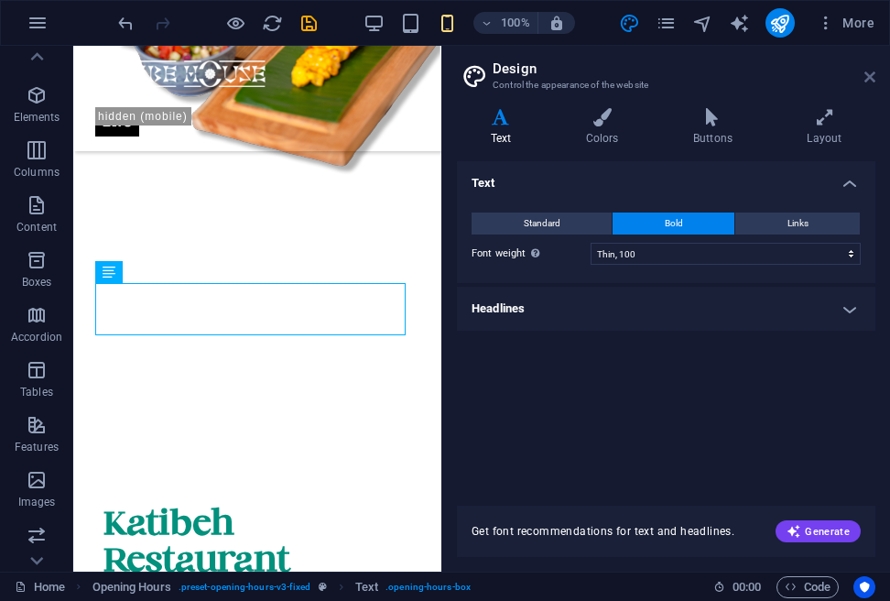
click at [865, 71] on icon at bounding box center [870, 77] width 11 height 15
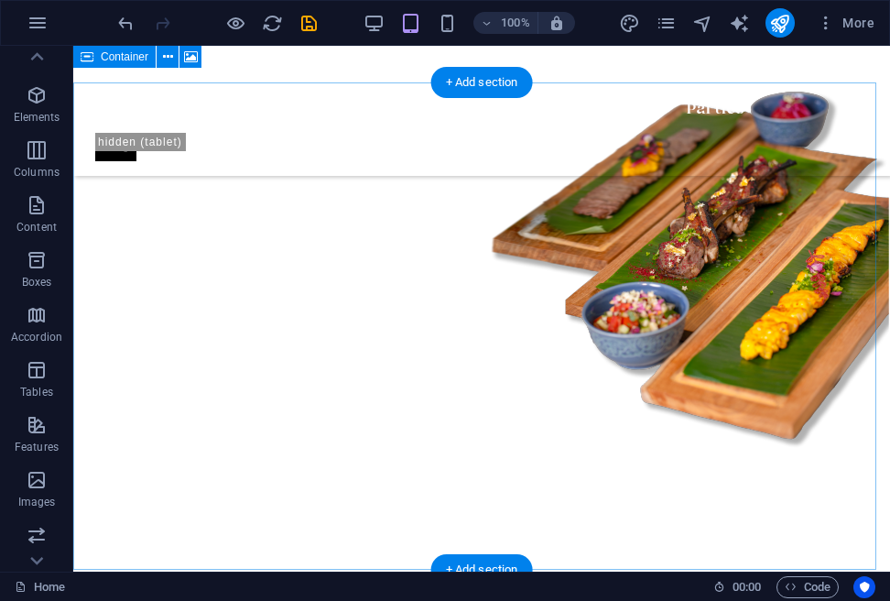
scroll to position [1656, 0]
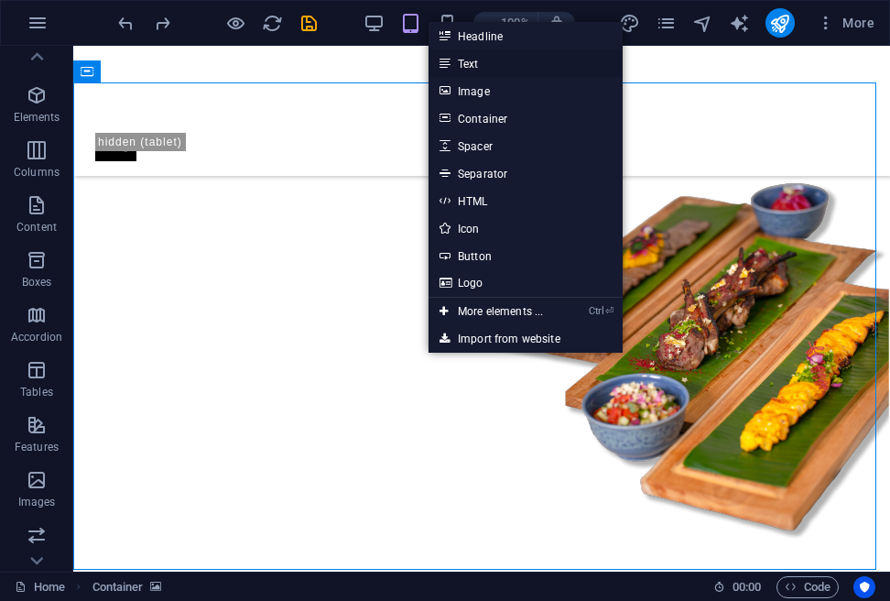
click at [480, 60] on link "Text" at bounding box center [526, 62] width 194 height 27
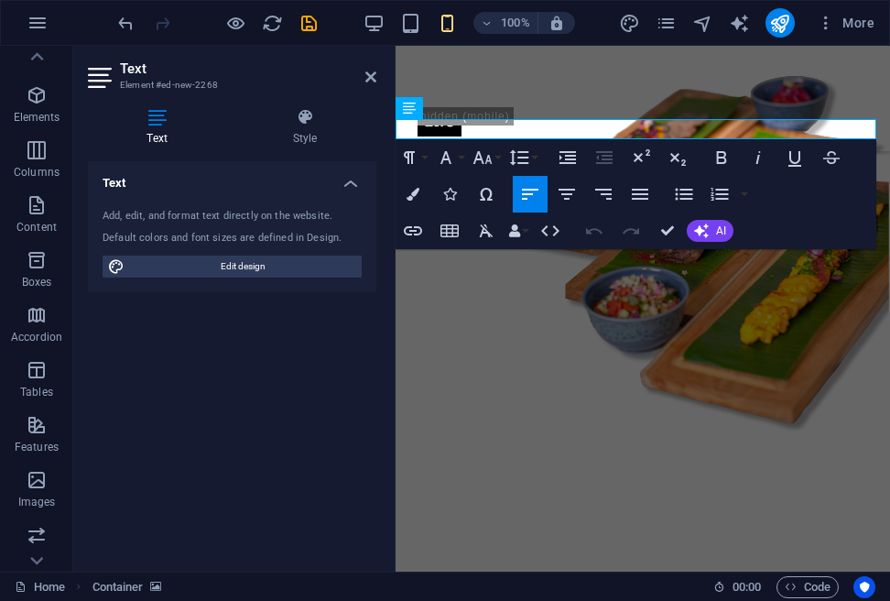
scroll to position [1696, 0]
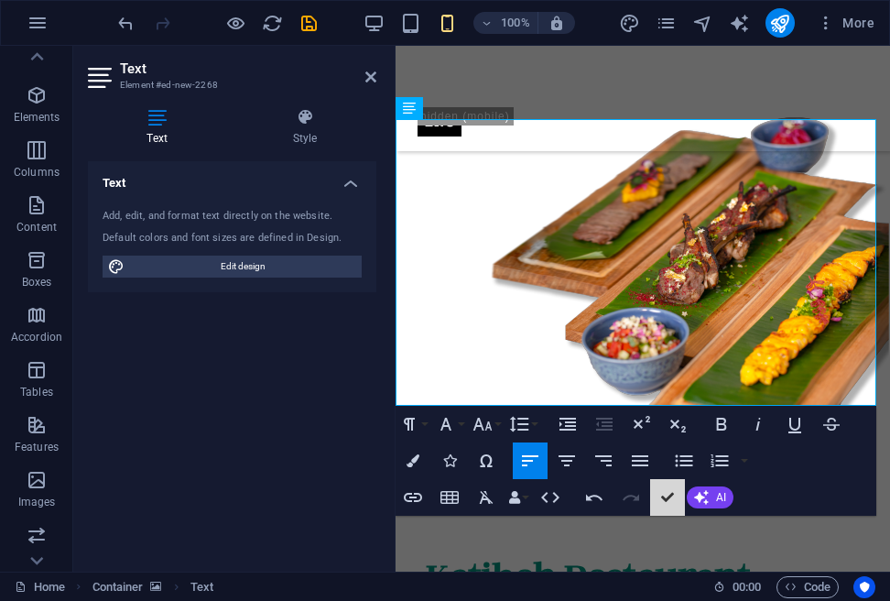
scroll to position [1686, 0]
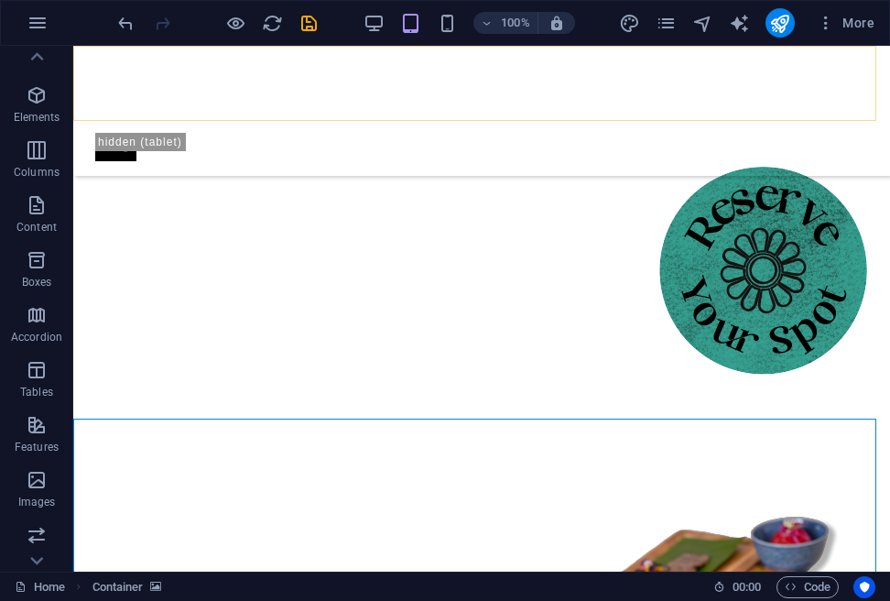
scroll to position [1320, 0]
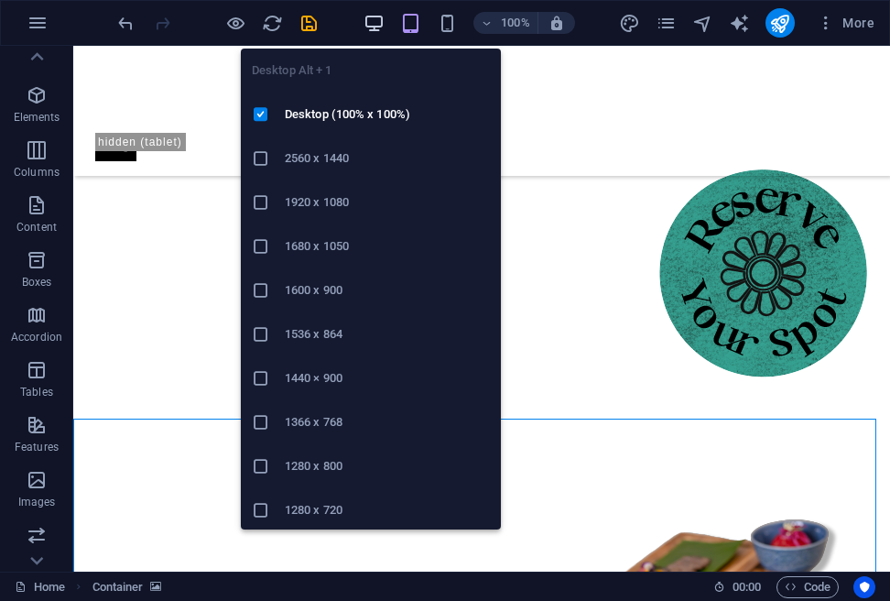
click at [375, 15] on icon "button" at bounding box center [374, 23] width 21 height 21
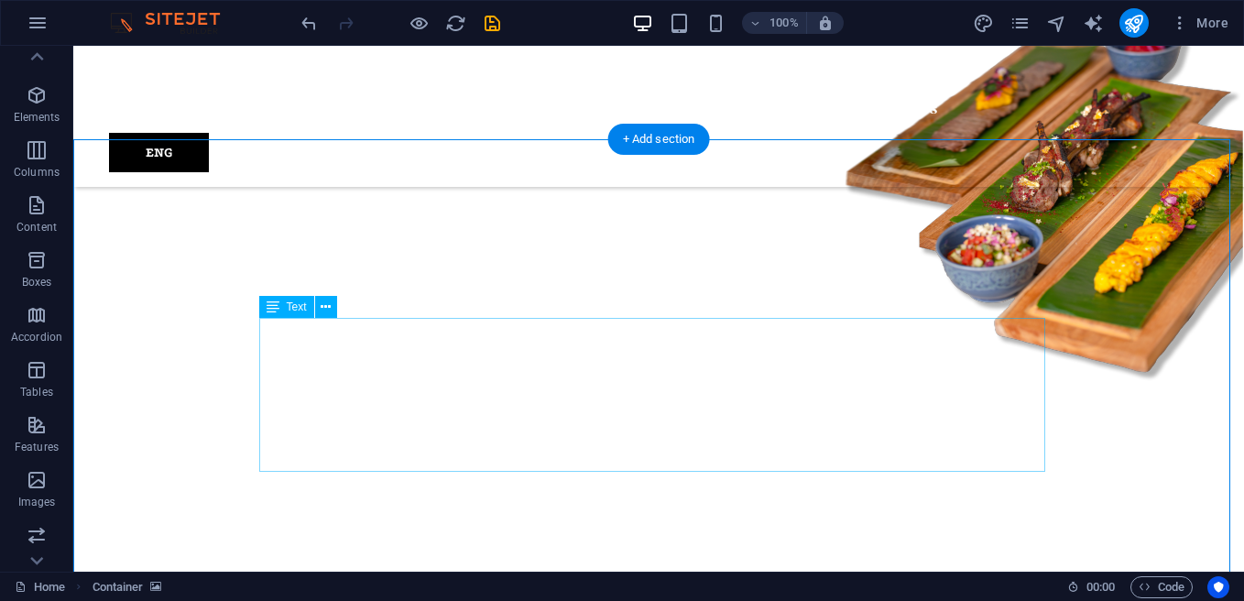
scroll to position [1705, 0]
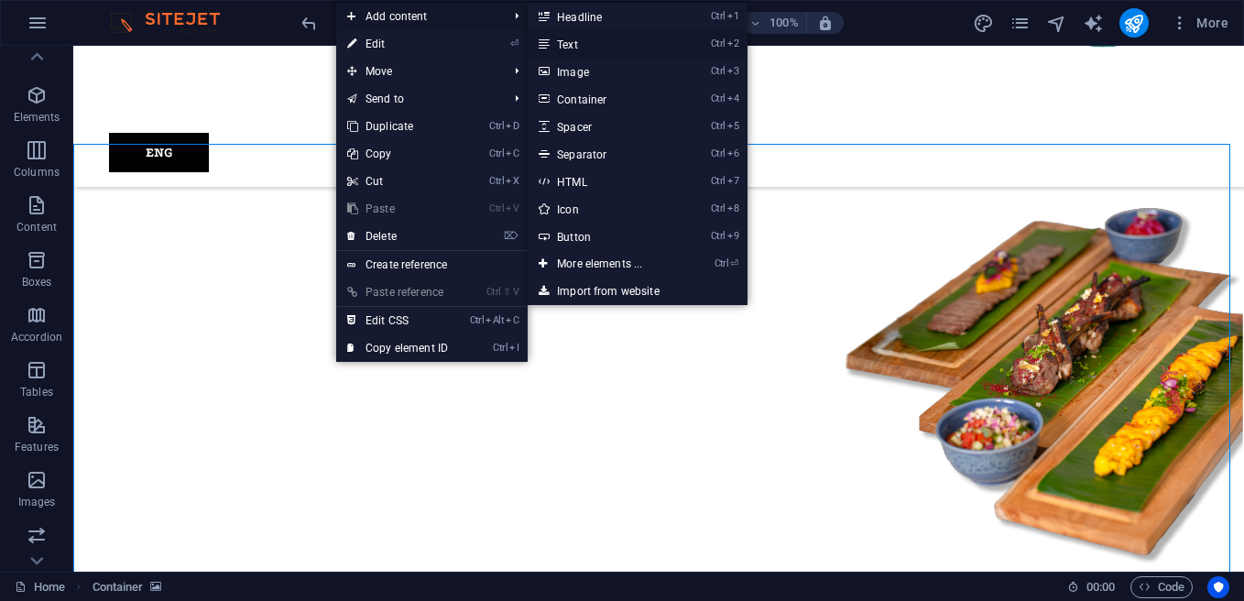
click at [588, 40] on link "Ctrl 2 Text" at bounding box center [603, 43] width 151 height 27
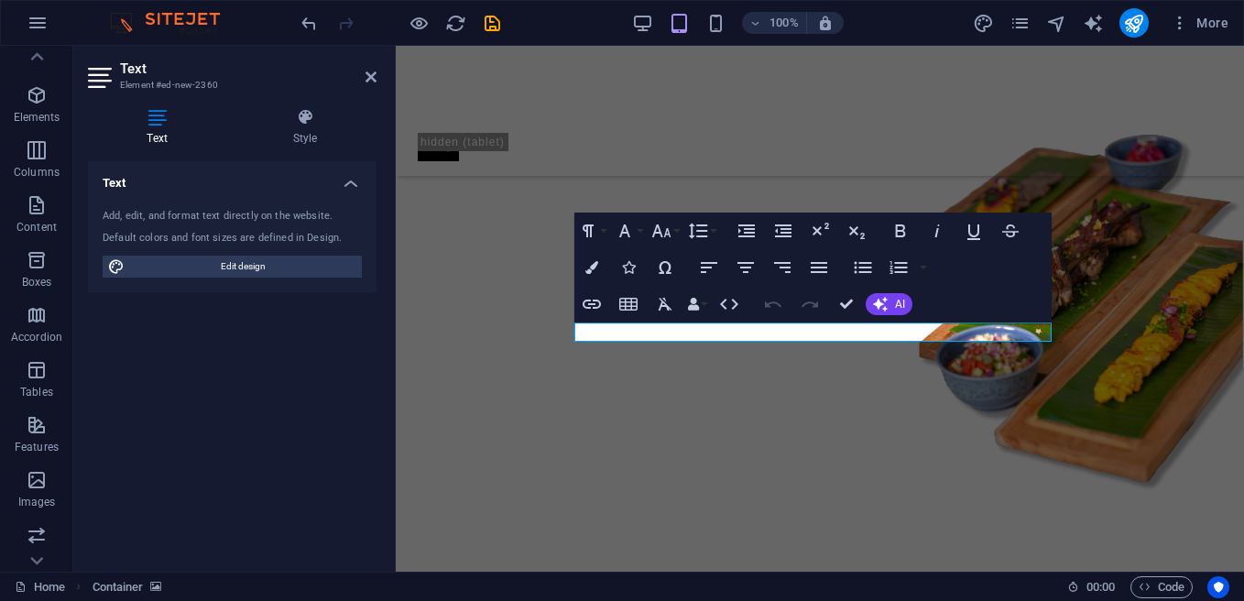
scroll to position [1595, 0]
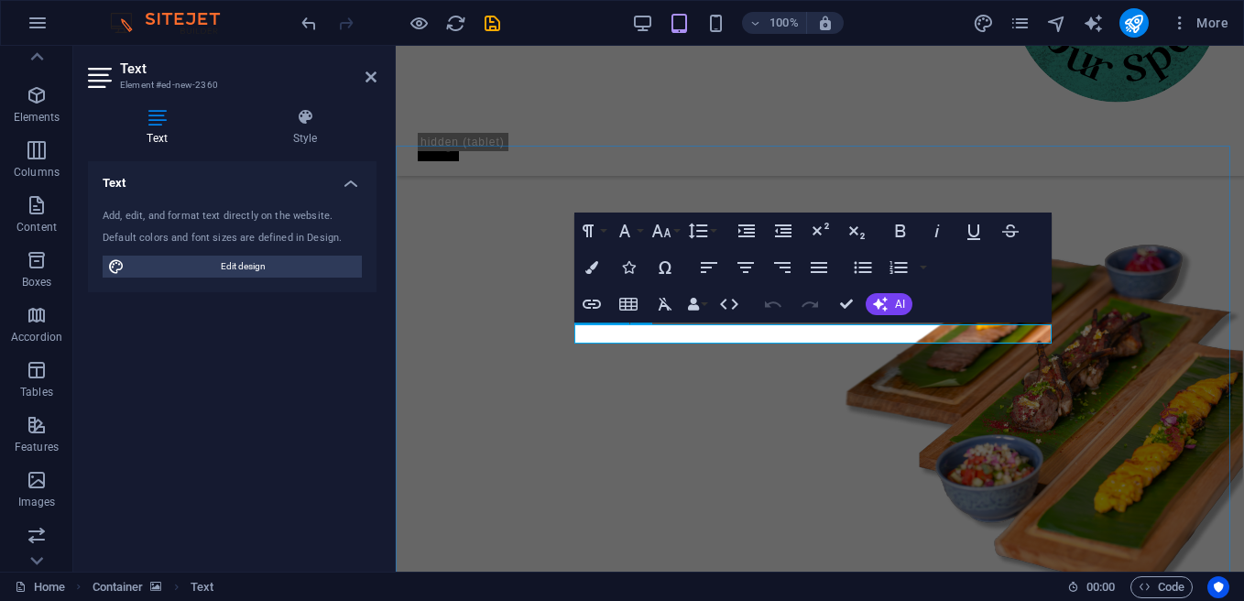
drag, startPoint x: 711, startPoint y: 337, endPoint x: 1139, endPoint y: 281, distance: 431.4
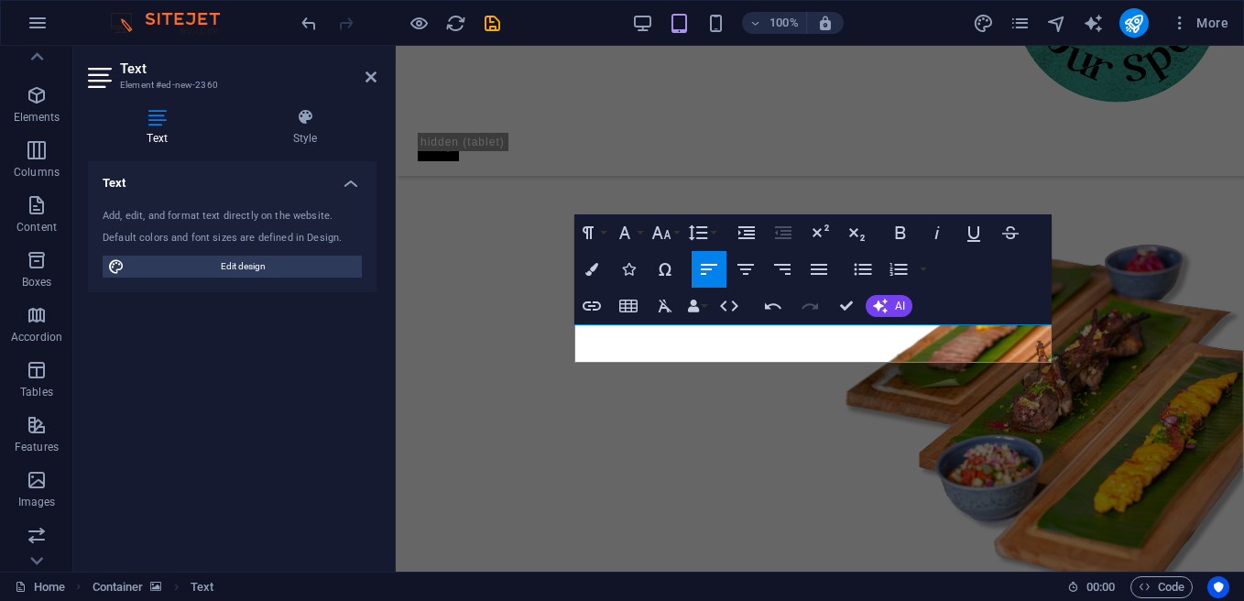
drag, startPoint x: 744, startPoint y: 327, endPoint x: 1020, endPoint y: 316, distance: 276.0
click at [634, 235] on icon "button" at bounding box center [625, 233] width 22 height 22
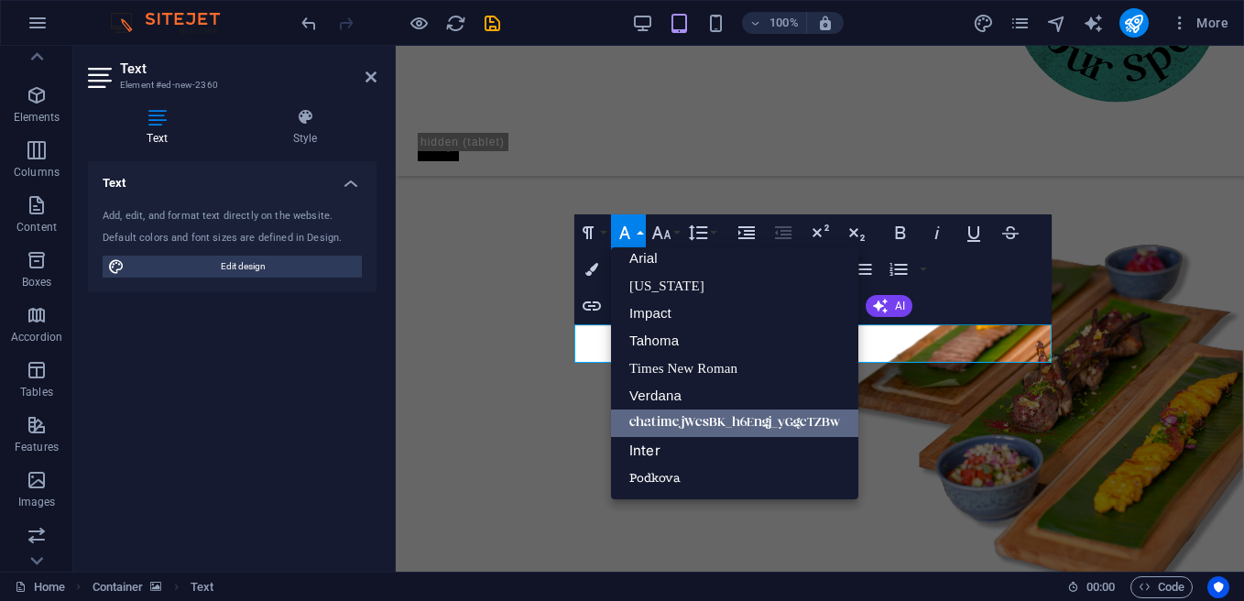
scroll to position [10, 0]
click at [669, 425] on link "chatime jWcsBK_h6Engj_yGgcTZBw" at bounding box center [734, 422] width 247 height 27
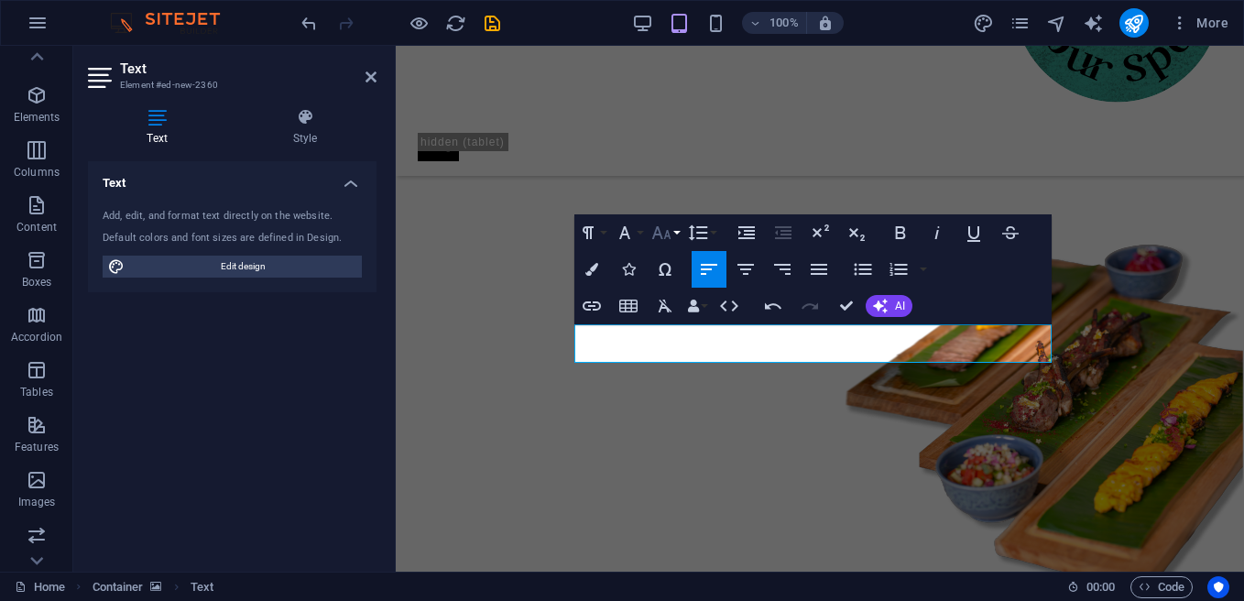
click at [674, 228] on button "Font Size" at bounding box center [665, 232] width 35 height 37
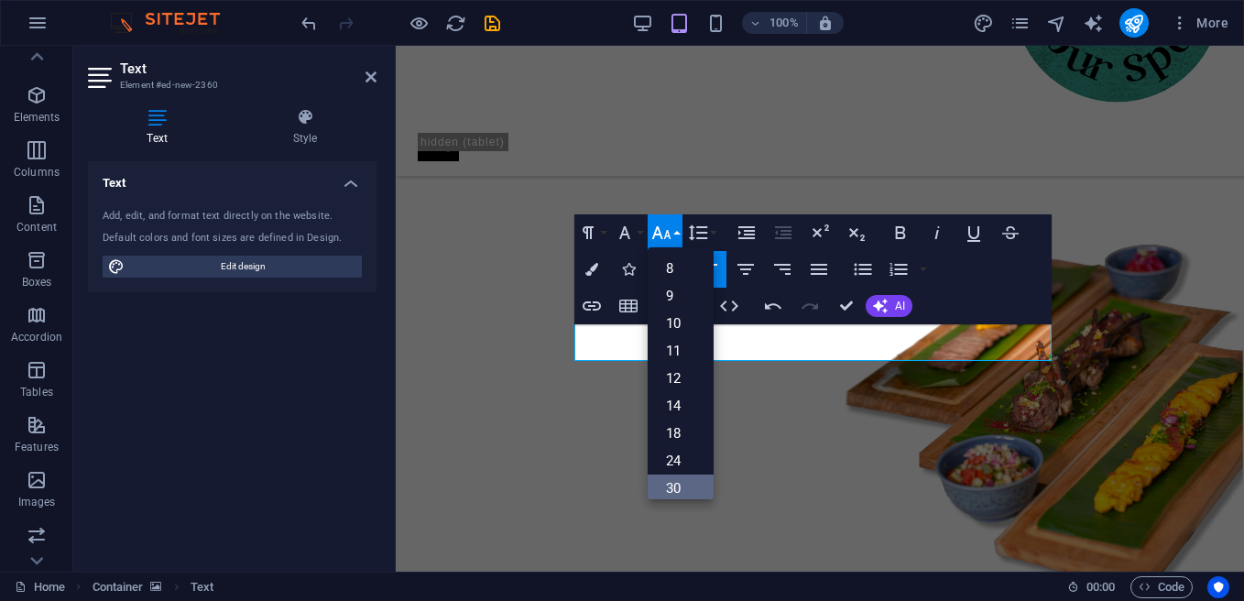
click at [684, 485] on link "30" at bounding box center [681, 488] width 66 height 27
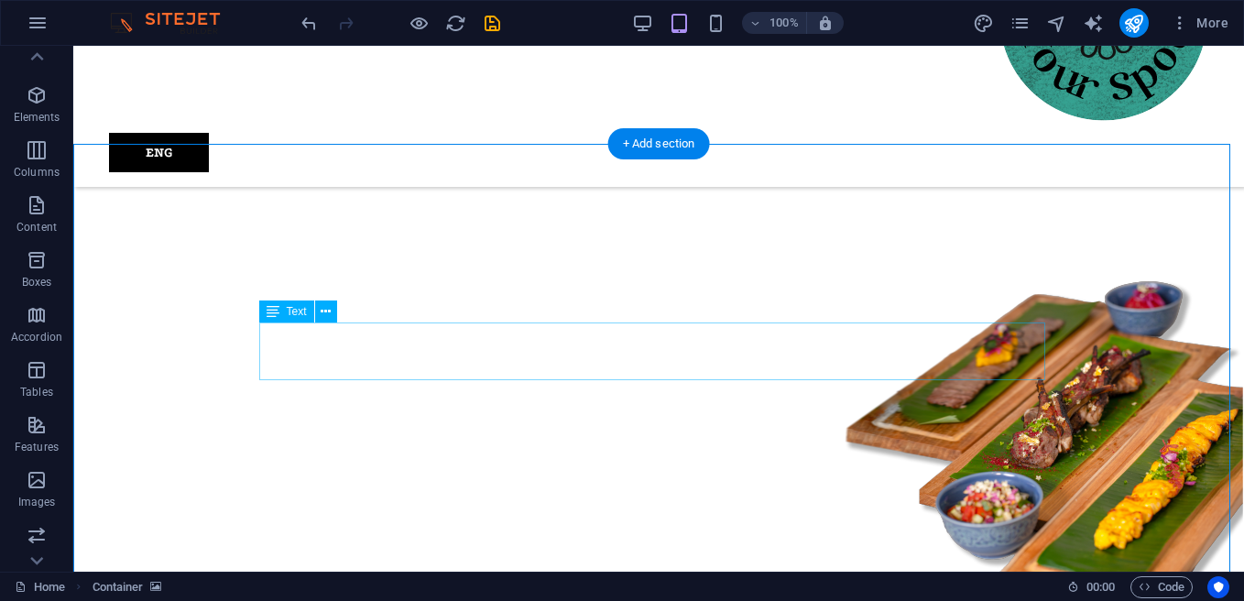
scroll to position [1705, 0]
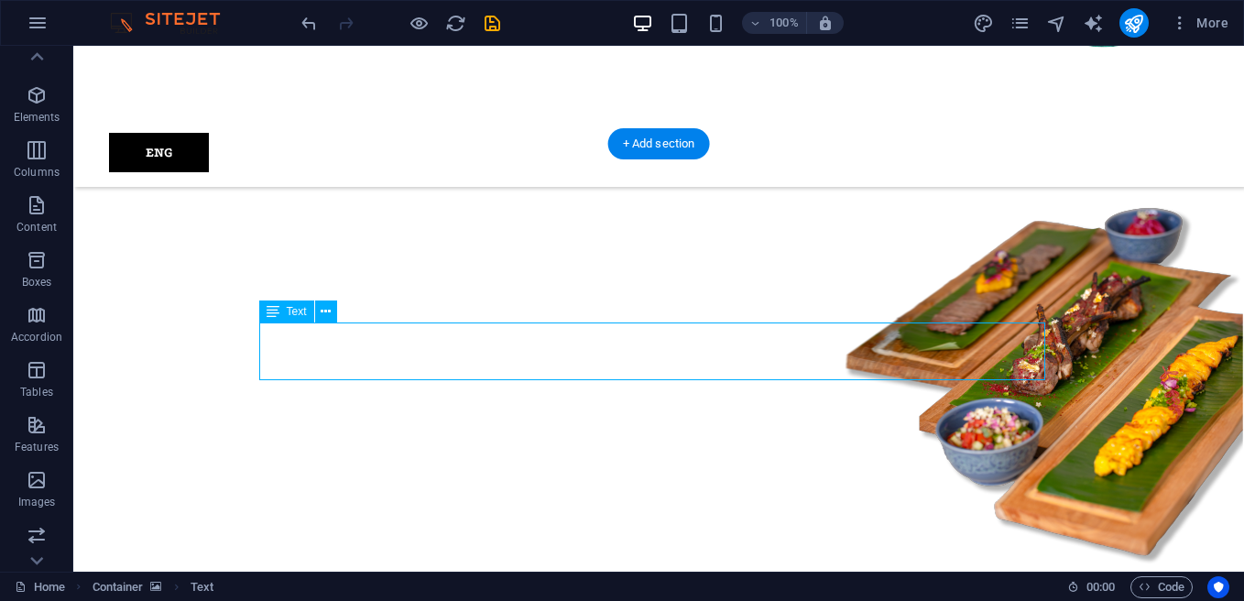
click at [267, 312] on icon at bounding box center [273, 311] width 13 height 22
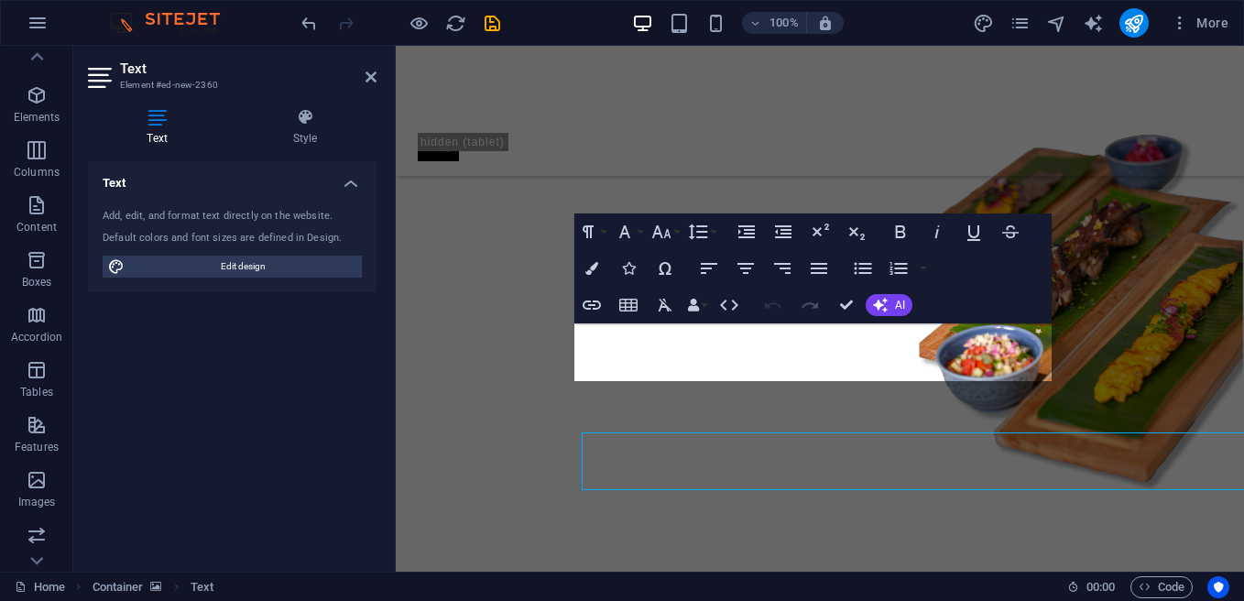
scroll to position [1596, 0]
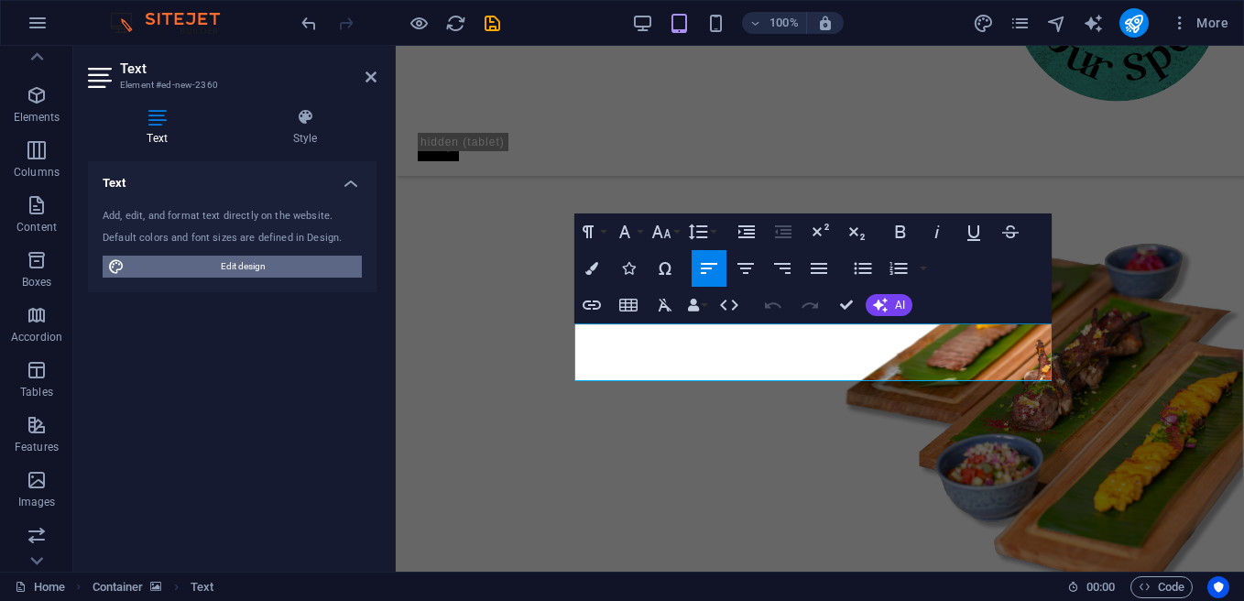
click at [200, 266] on span "Edit design" at bounding box center [243, 267] width 226 height 22
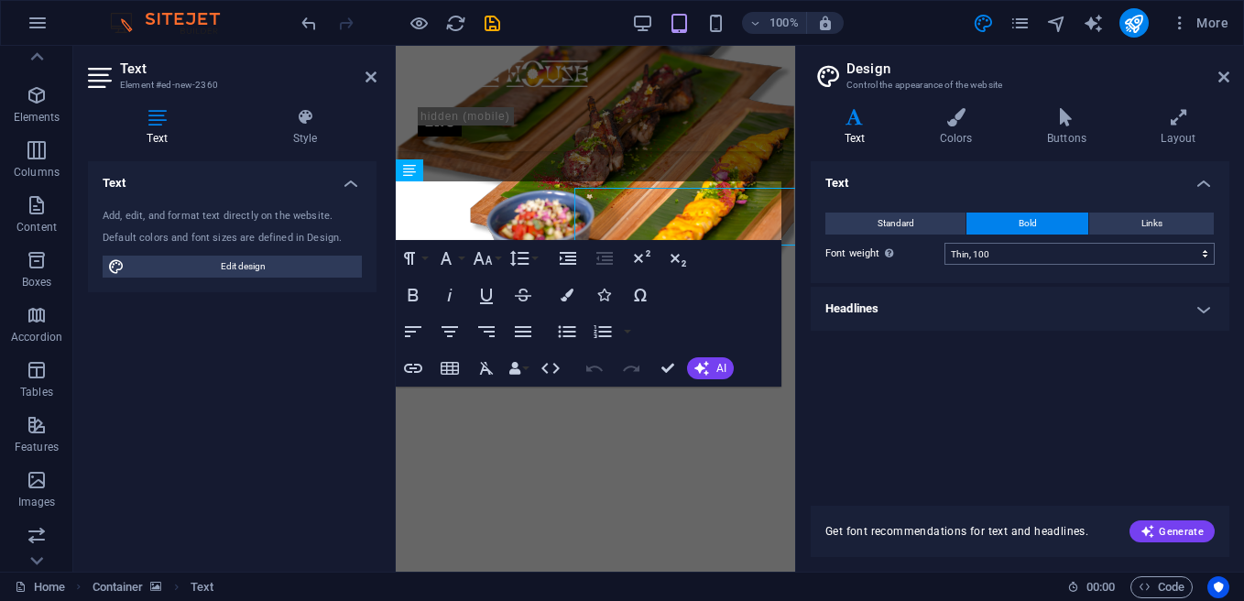
type input "16"
click at [913, 224] on span "Standard" at bounding box center [896, 224] width 37 height 22
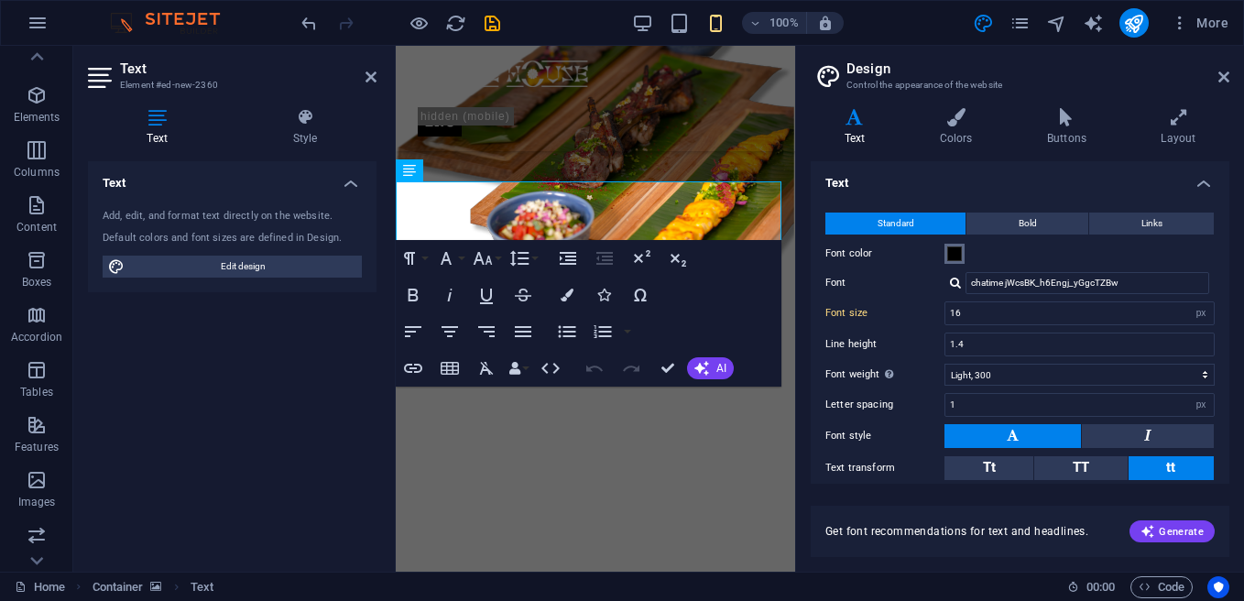
click at [957, 246] on span at bounding box center [954, 253] width 15 height 15
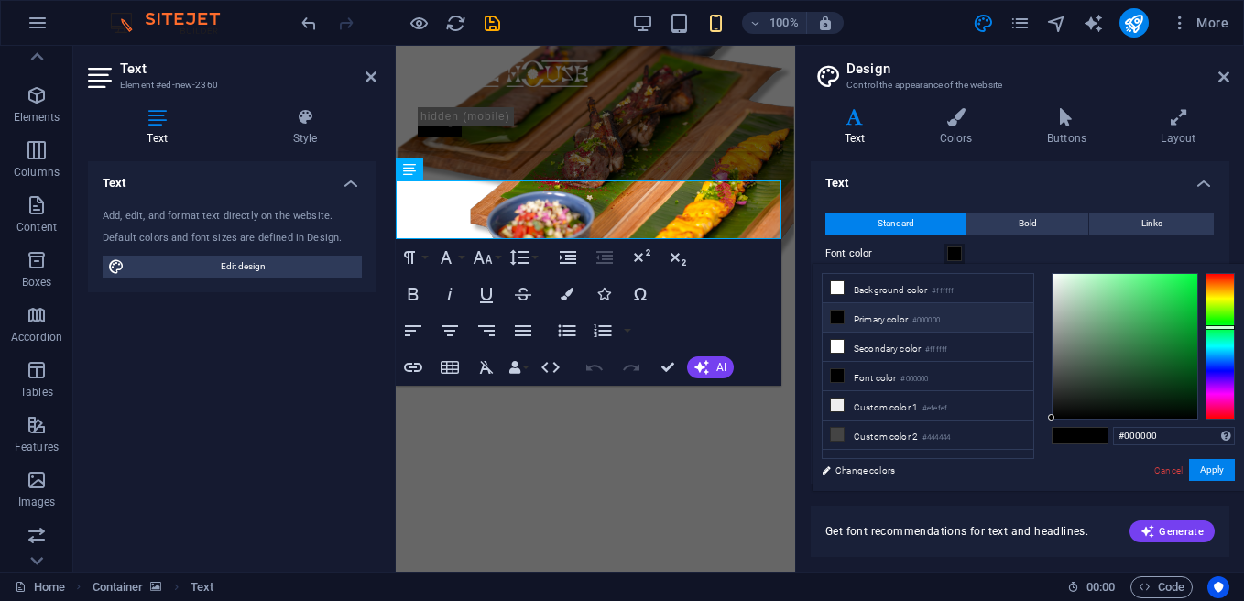
click at [1212, 327] on div at bounding box center [1220, 346] width 29 height 147
drag, startPoint x: 1169, startPoint y: 282, endPoint x: 1179, endPoint y: 322, distance: 40.7
click at [1166, 316] on div at bounding box center [1125, 346] width 145 height 145
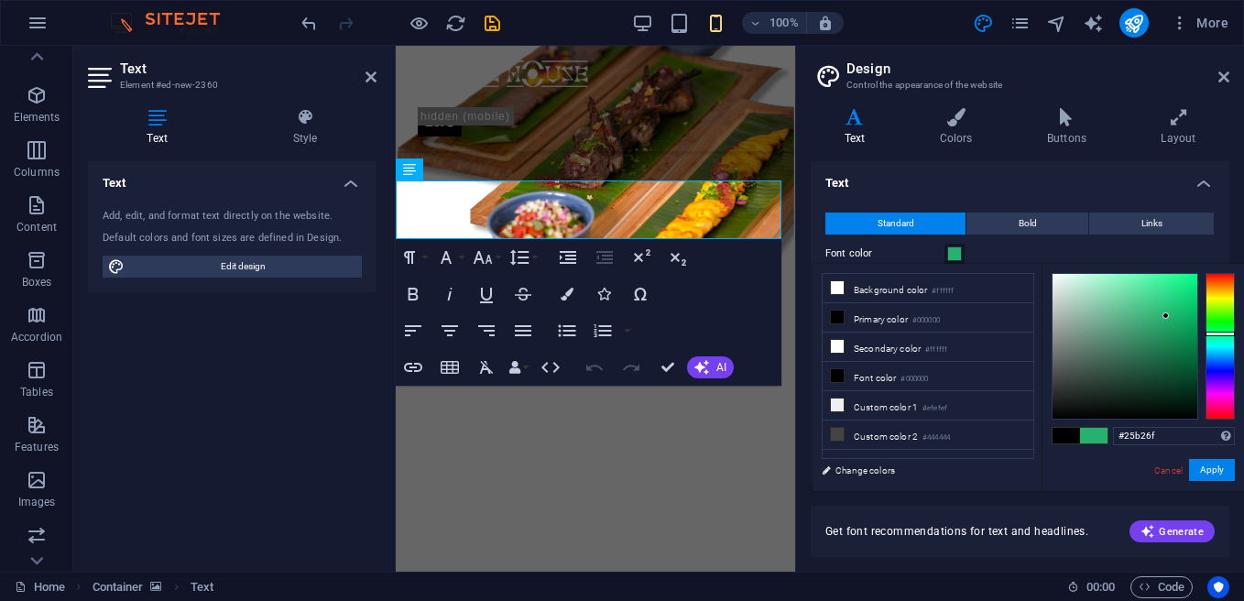
click at [1216, 333] on div at bounding box center [1220, 334] width 29 height 5
drag, startPoint x: 1210, startPoint y: 464, endPoint x: 1190, endPoint y: 465, distance: 20.2
click at [1209, 465] on button "Apply" at bounding box center [1212, 470] width 46 height 22
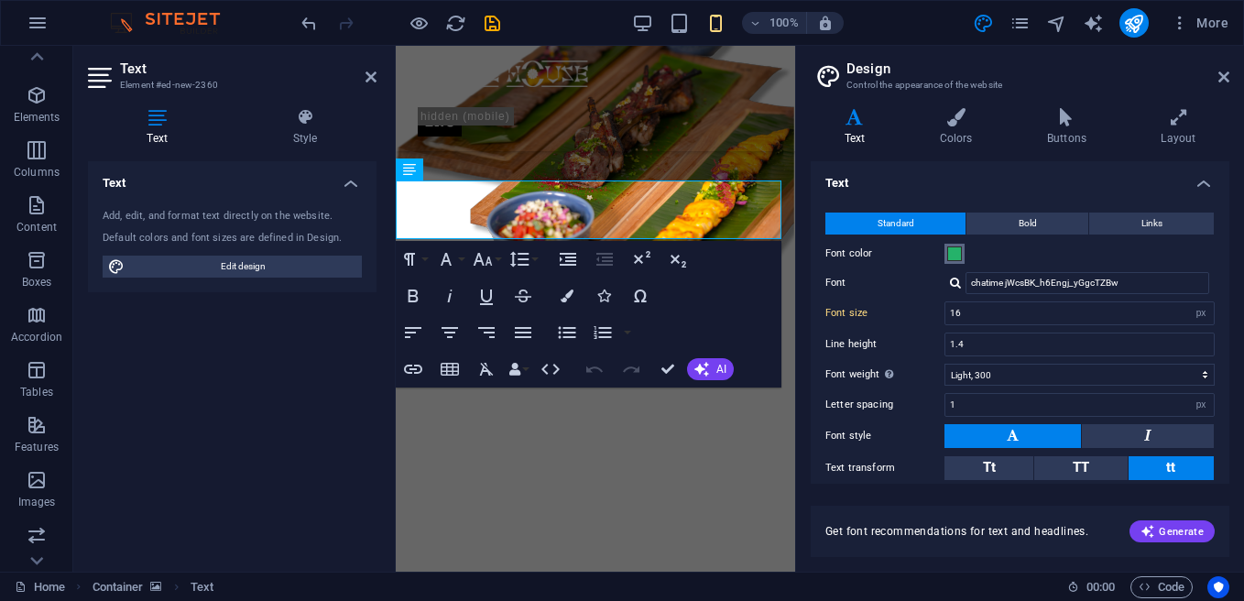
click at [955, 255] on span at bounding box center [954, 253] width 15 height 15
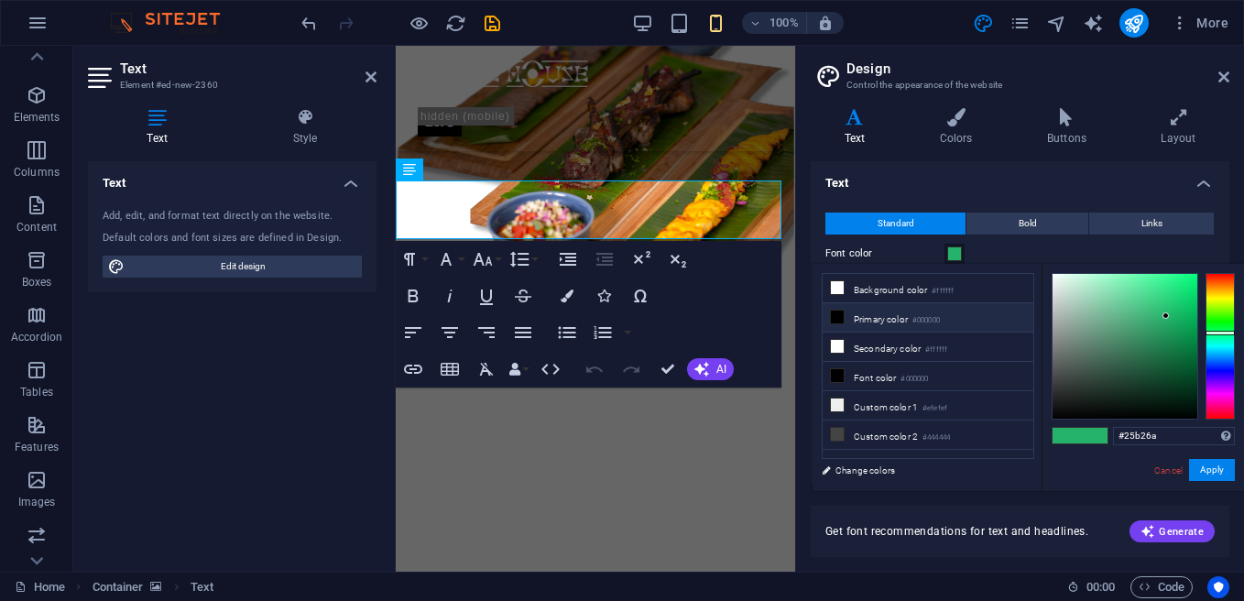
click at [906, 324] on li "Primary color #000000" at bounding box center [928, 317] width 211 height 29
type input "#000000"
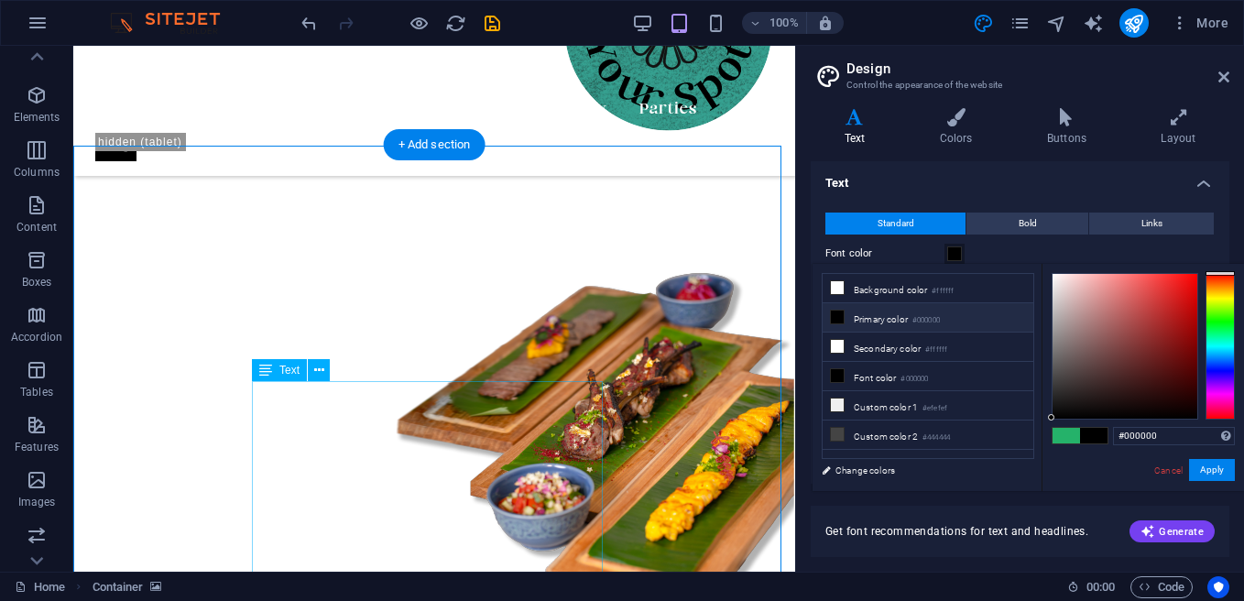
scroll to position [1716, 0]
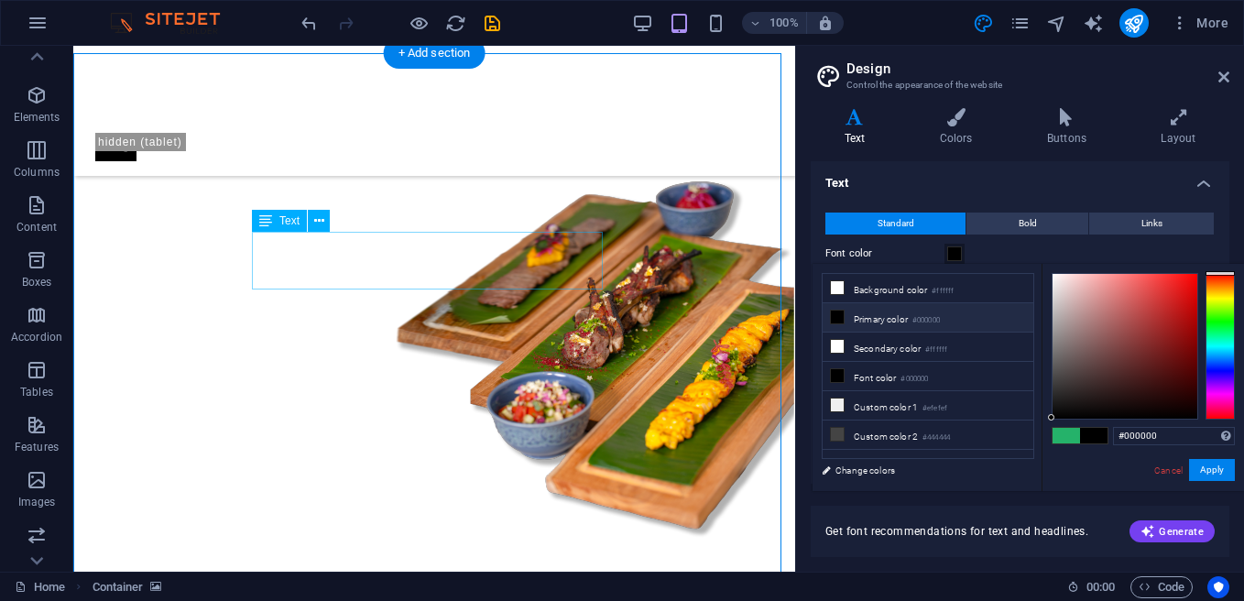
click at [259, 219] on icon at bounding box center [265, 221] width 13 height 22
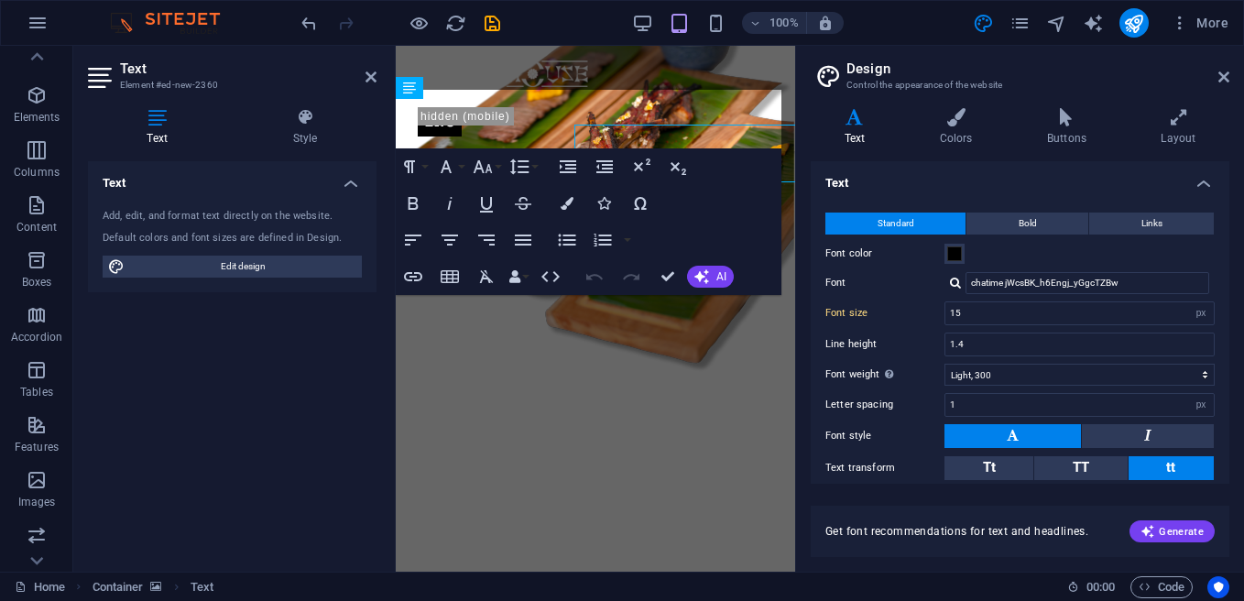
type input "16"
click at [254, 267] on span "Edit design" at bounding box center [243, 267] width 226 height 22
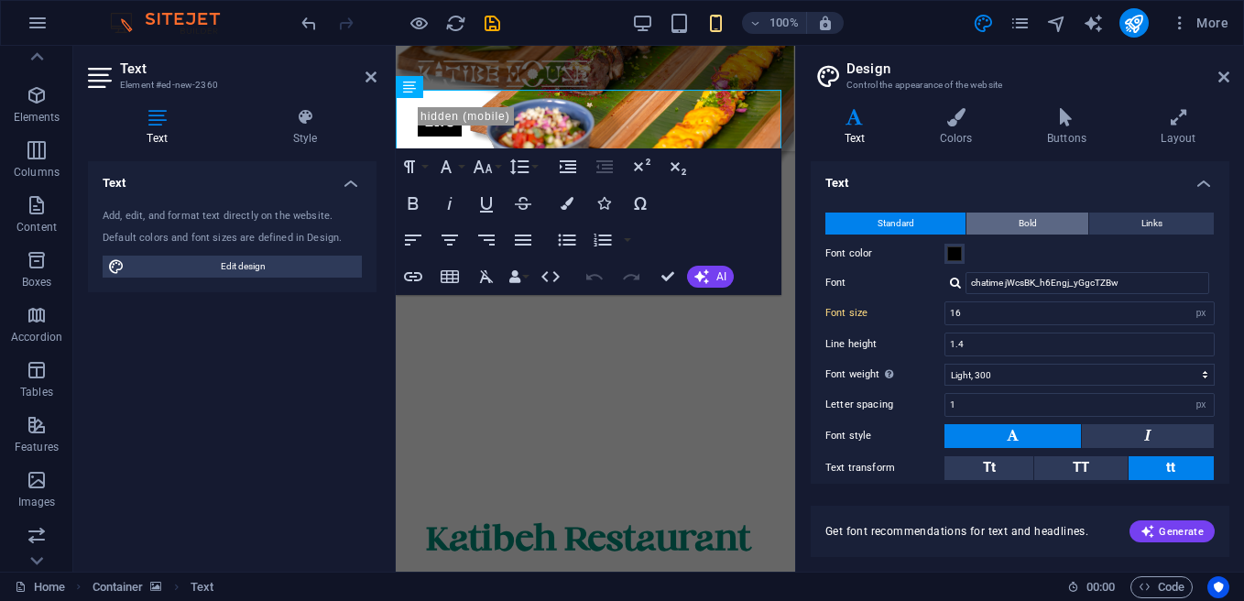
click at [1014, 226] on button "Bold" at bounding box center [1027, 224] width 122 height 22
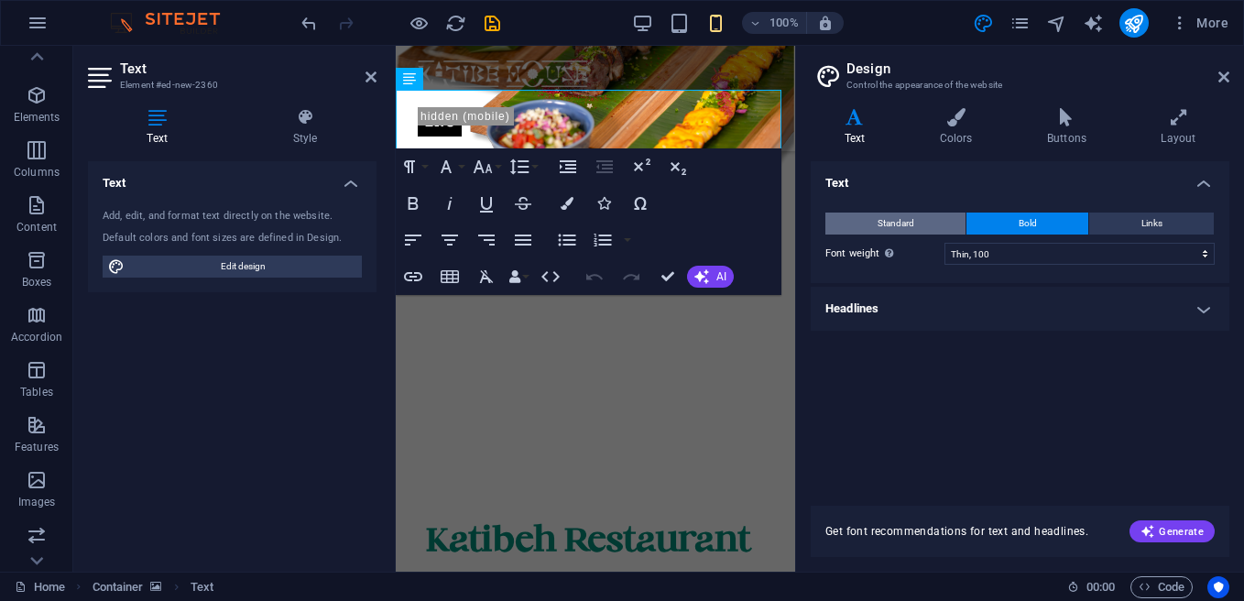
click at [881, 221] on span "Standard" at bounding box center [896, 224] width 37 height 22
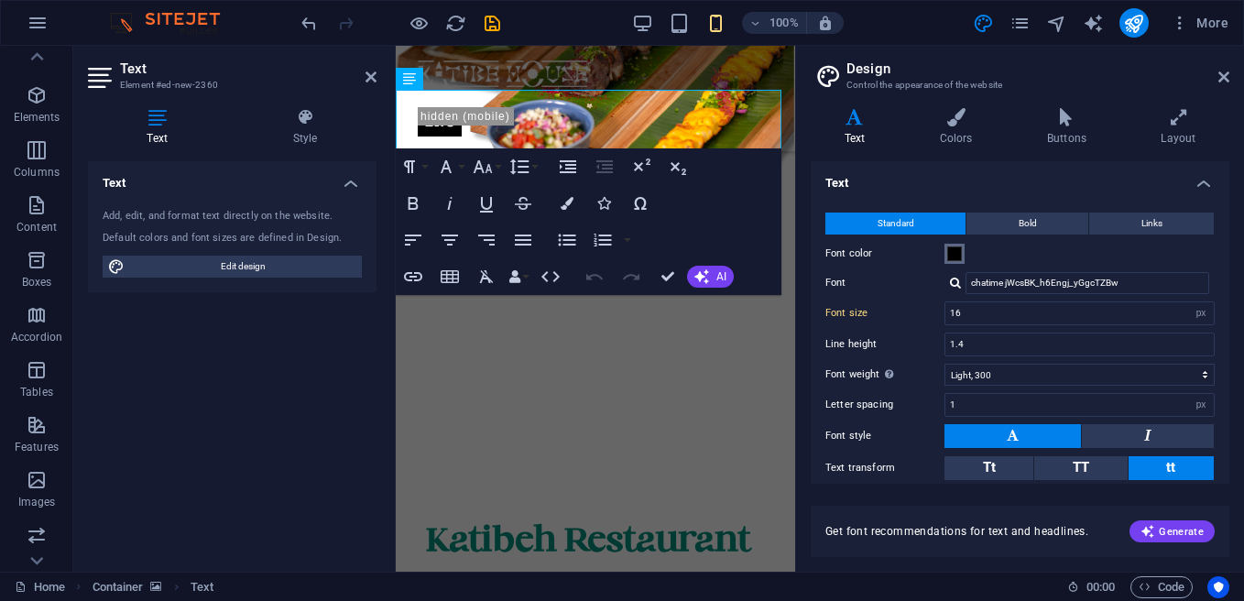
click at [958, 252] on span at bounding box center [954, 253] width 15 height 15
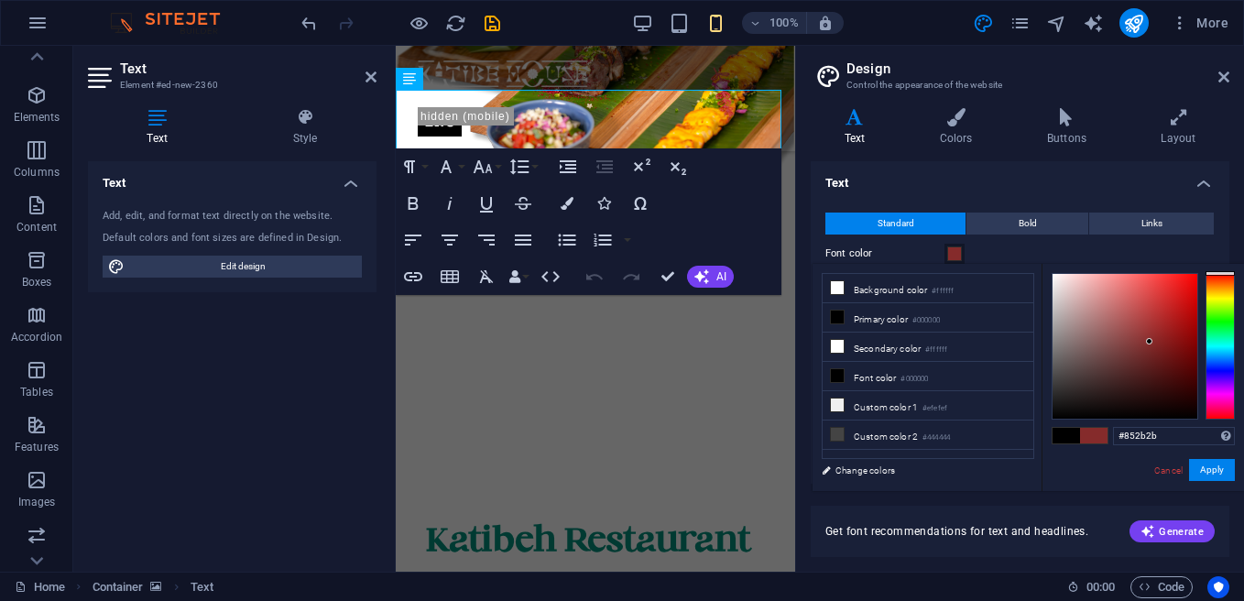
click at [1150, 342] on div at bounding box center [1125, 346] width 145 height 145
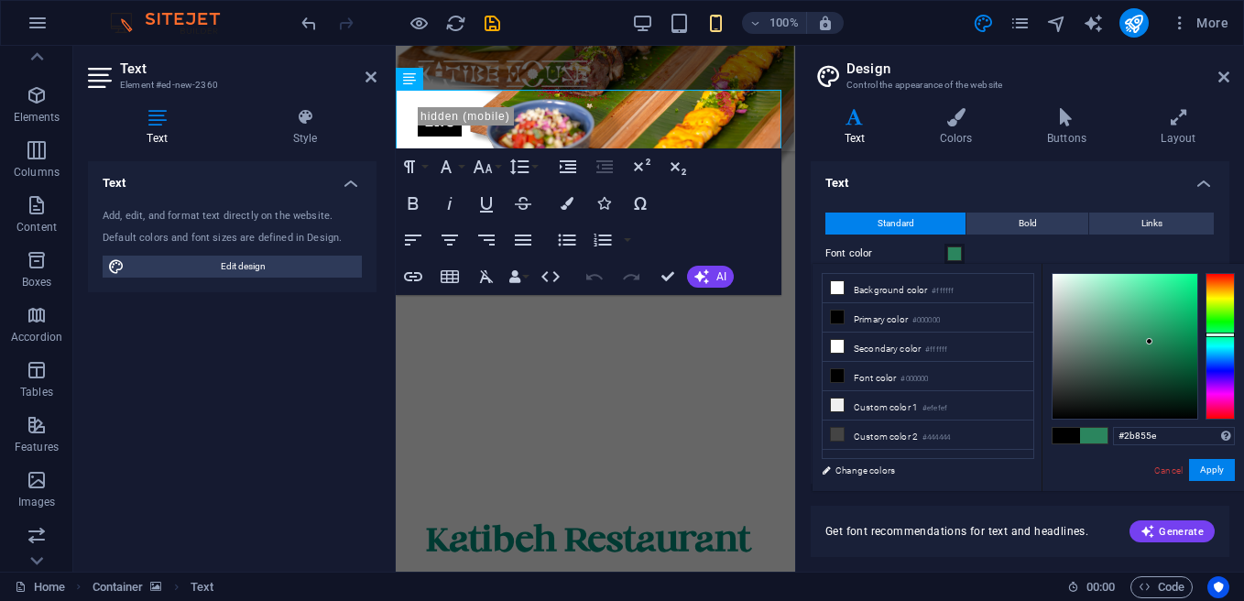
drag, startPoint x: 1216, startPoint y: 337, endPoint x: 1145, endPoint y: 333, distance: 70.6
click at [1212, 334] on div at bounding box center [1220, 346] width 29 height 147
type input "#1b945f"
click at [1170, 333] on div at bounding box center [1125, 346] width 145 height 145
click at [1209, 465] on button "Apply" at bounding box center [1212, 470] width 46 height 22
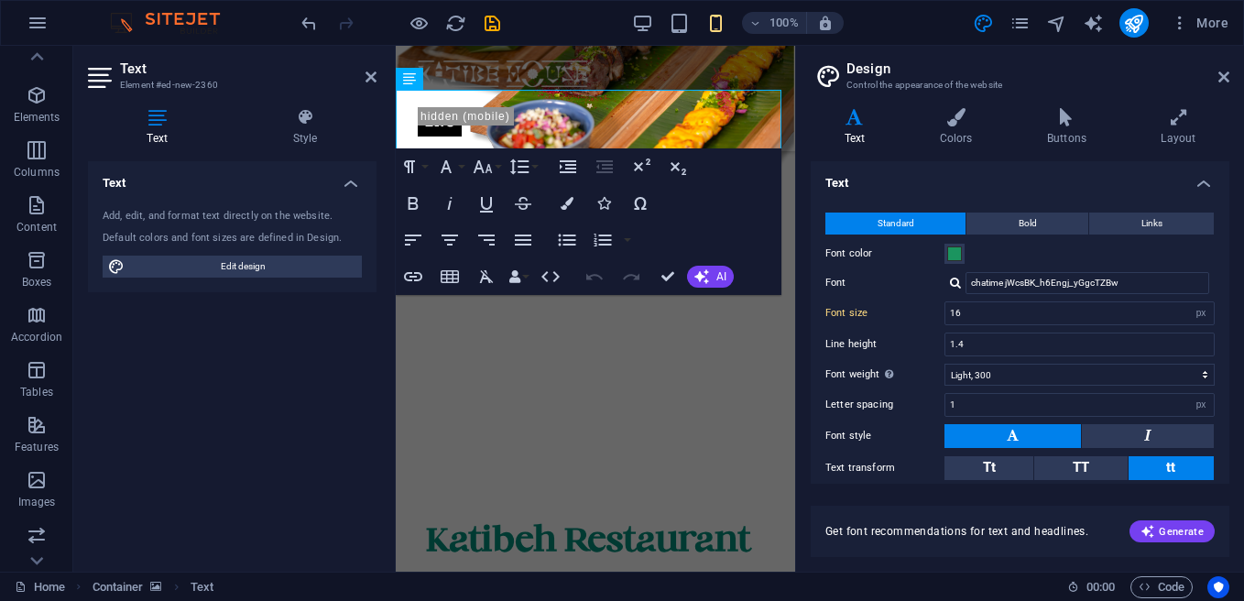
click at [273, 475] on div "Text Add, edit, and format text directly on the website. Default colors and fon…" at bounding box center [232, 359] width 289 height 396
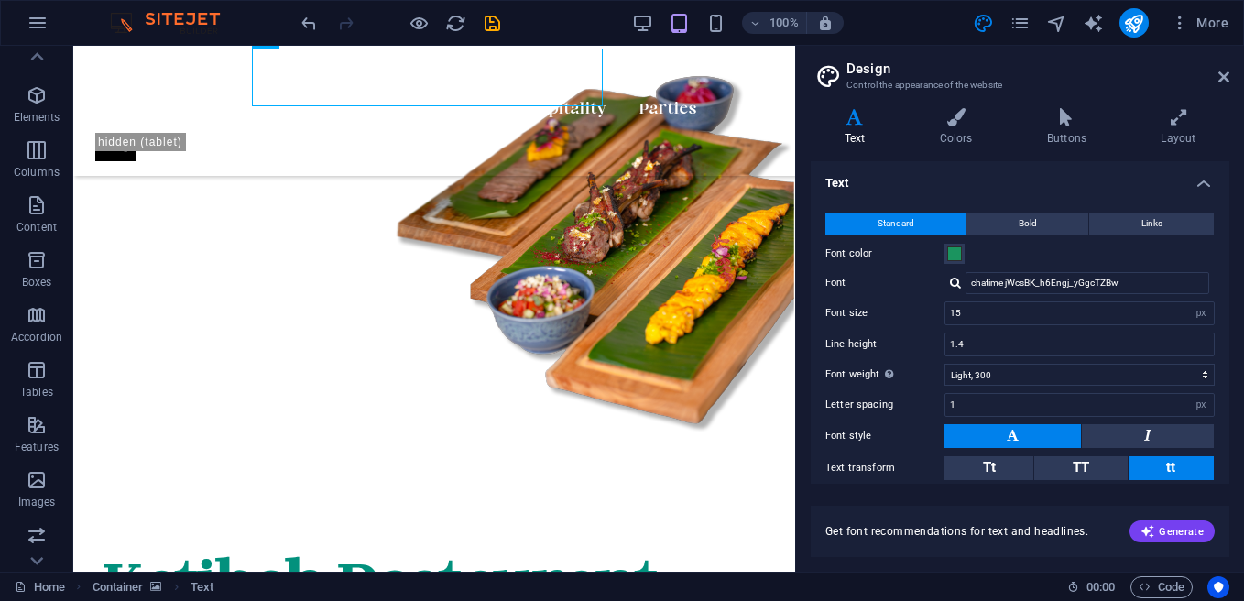
scroll to position [1899, 0]
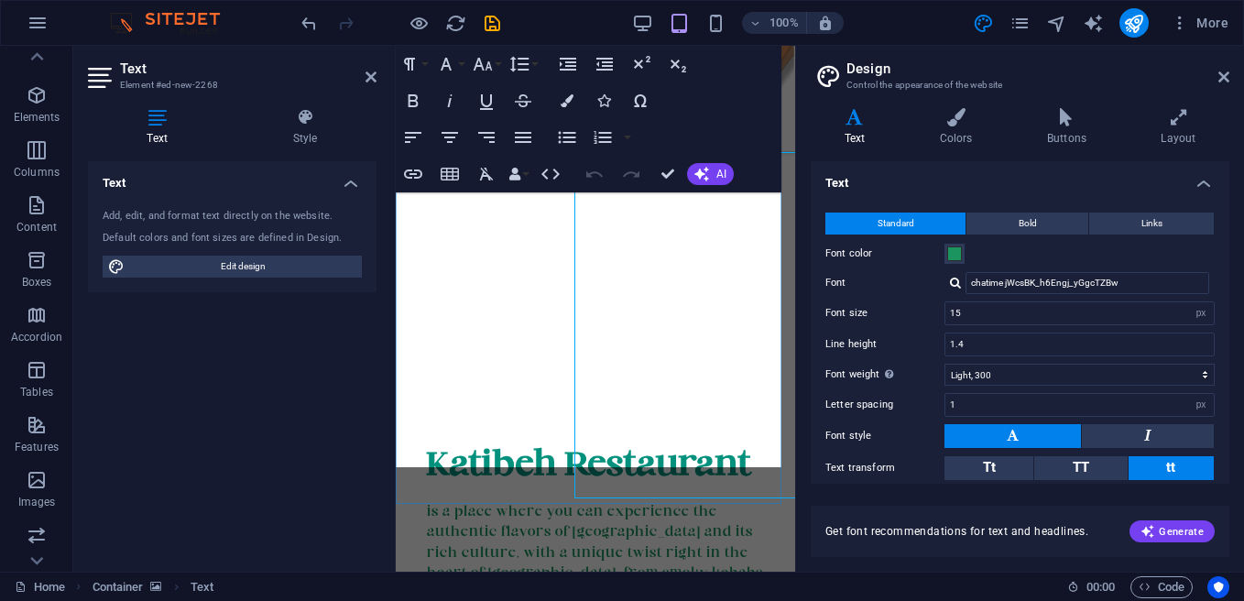
scroll to position [1854, 0]
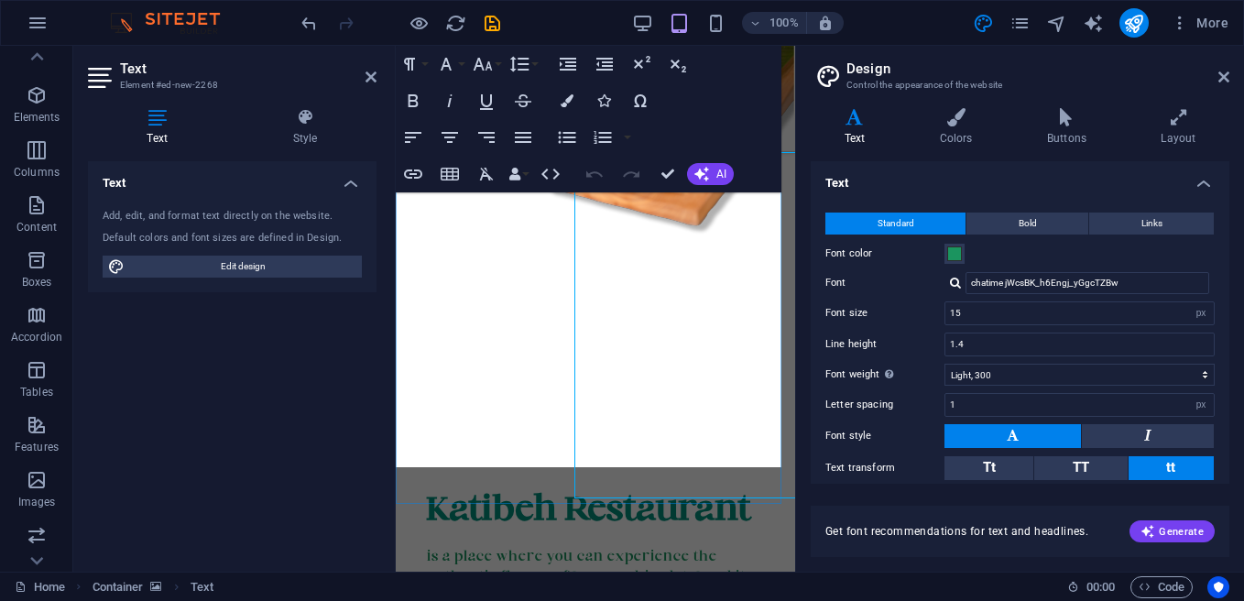
type input "16"
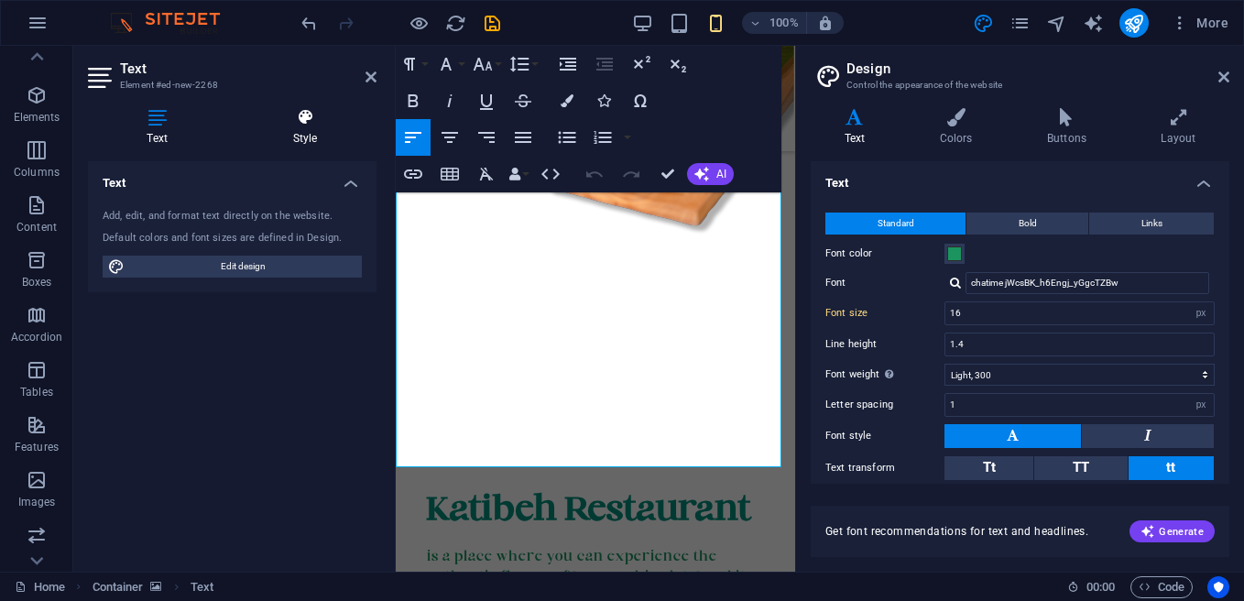
click at [320, 117] on icon at bounding box center [305, 117] width 143 height 18
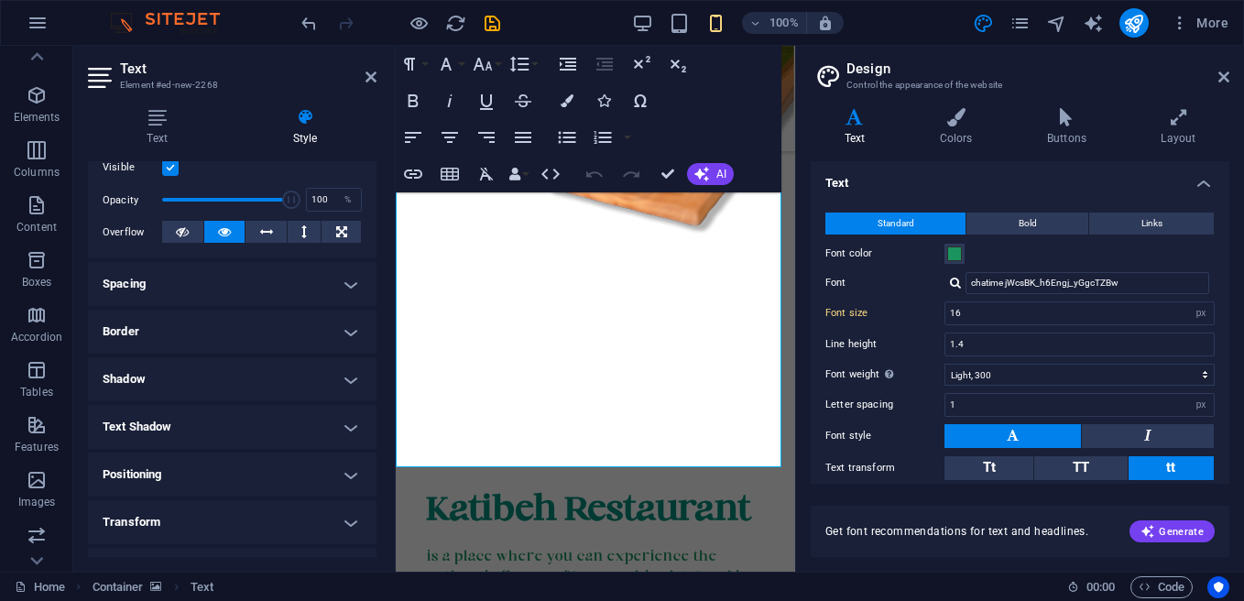
scroll to position [275, 0]
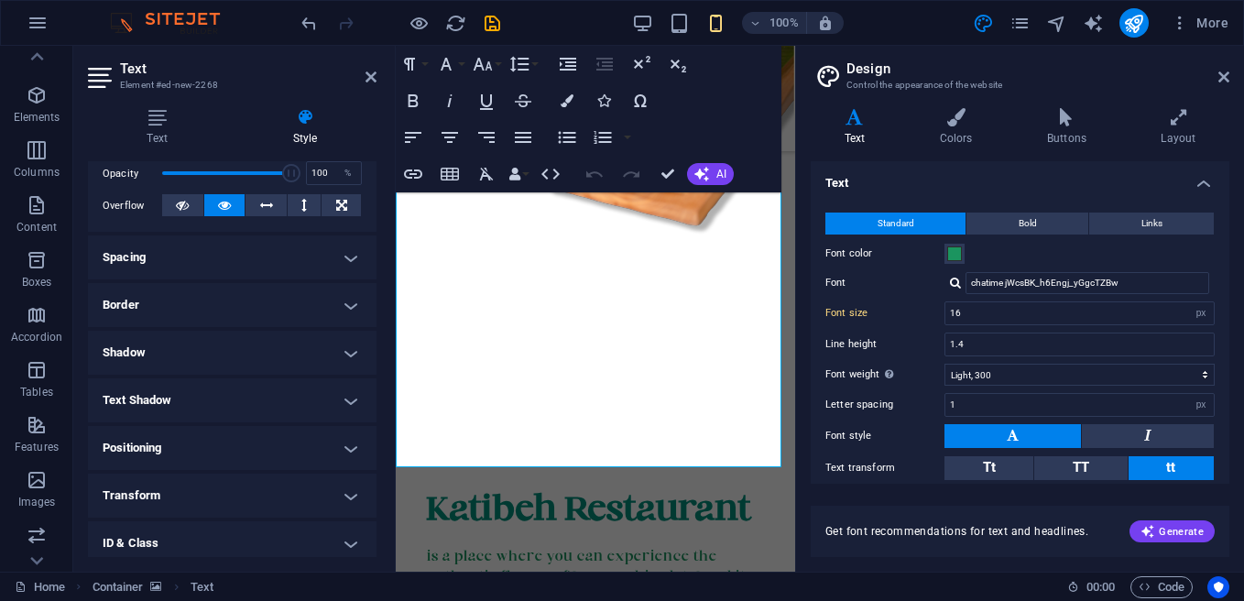
click at [344, 261] on h4 "Spacing" at bounding box center [232, 257] width 289 height 44
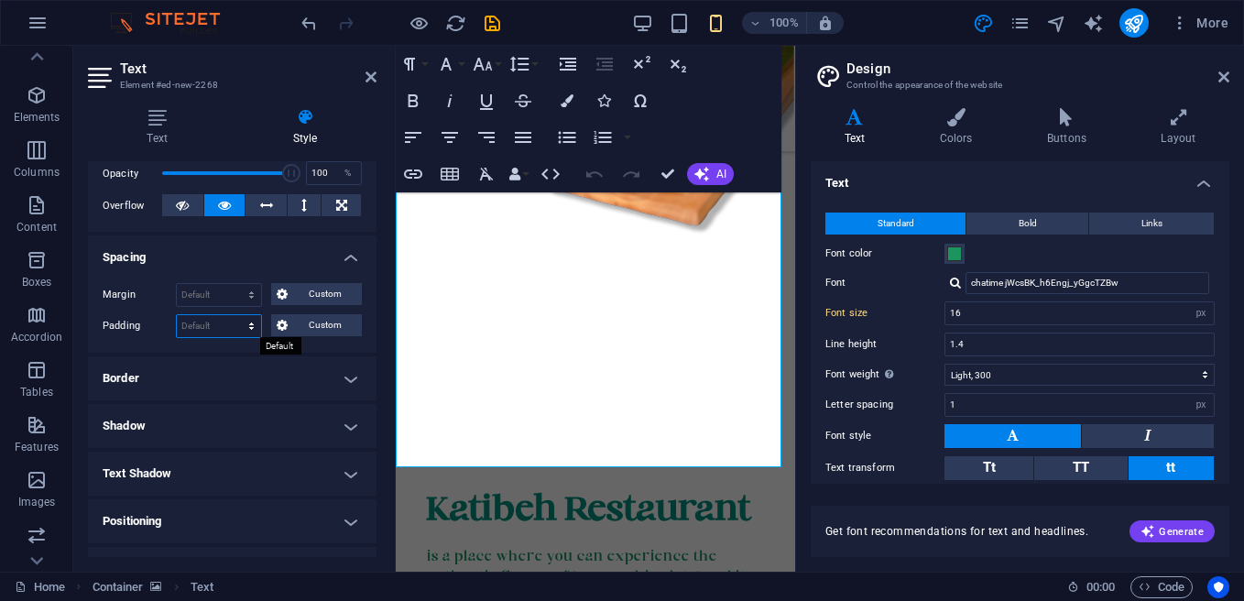
click at [214, 328] on select "Default px rem % vh vw Custom" at bounding box center [219, 326] width 84 height 22
click at [214, 302] on select "Default auto px % rem vw vh Custom" at bounding box center [219, 295] width 84 height 22
click at [213, 300] on select "Default auto px % rem vw vh Custom" at bounding box center [219, 295] width 84 height 22
click at [216, 295] on select "Default auto px % rem vw vh Custom" at bounding box center [219, 295] width 84 height 22
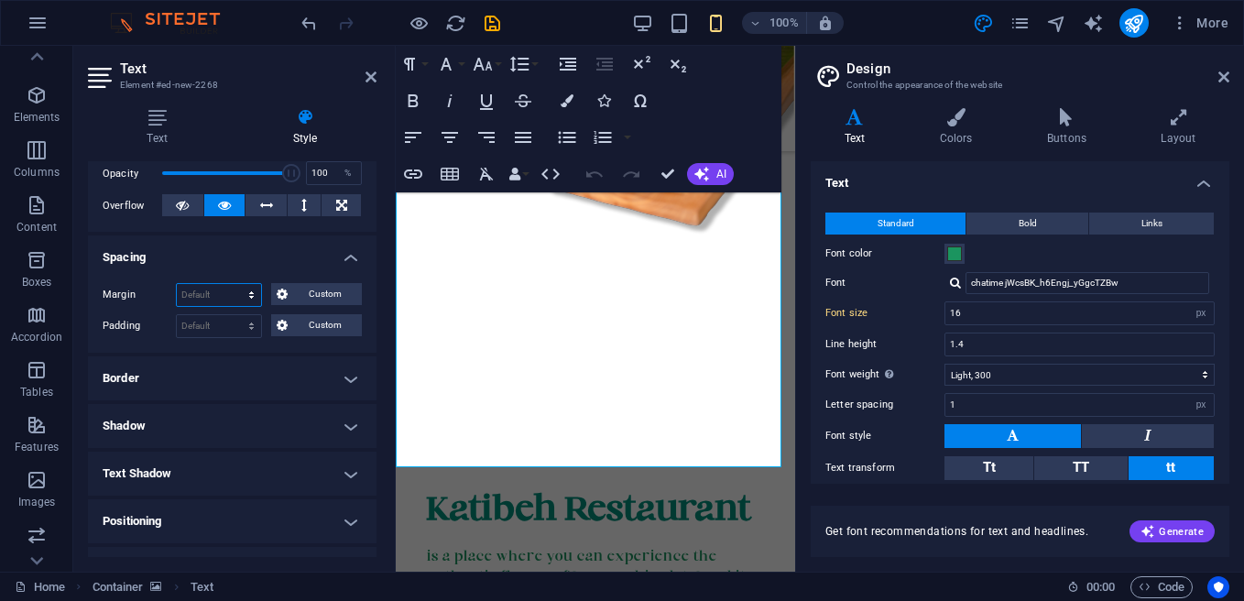
click at [216, 295] on select "Default auto px % rem vw vh Custom" at bounding box center [219, 295] width 84 height 22
select select "px"
click at [234, 284] on select "Default auto px % rem vw vh Custom" at bounding box center [219, 295] width 84 height 22
type input "400"
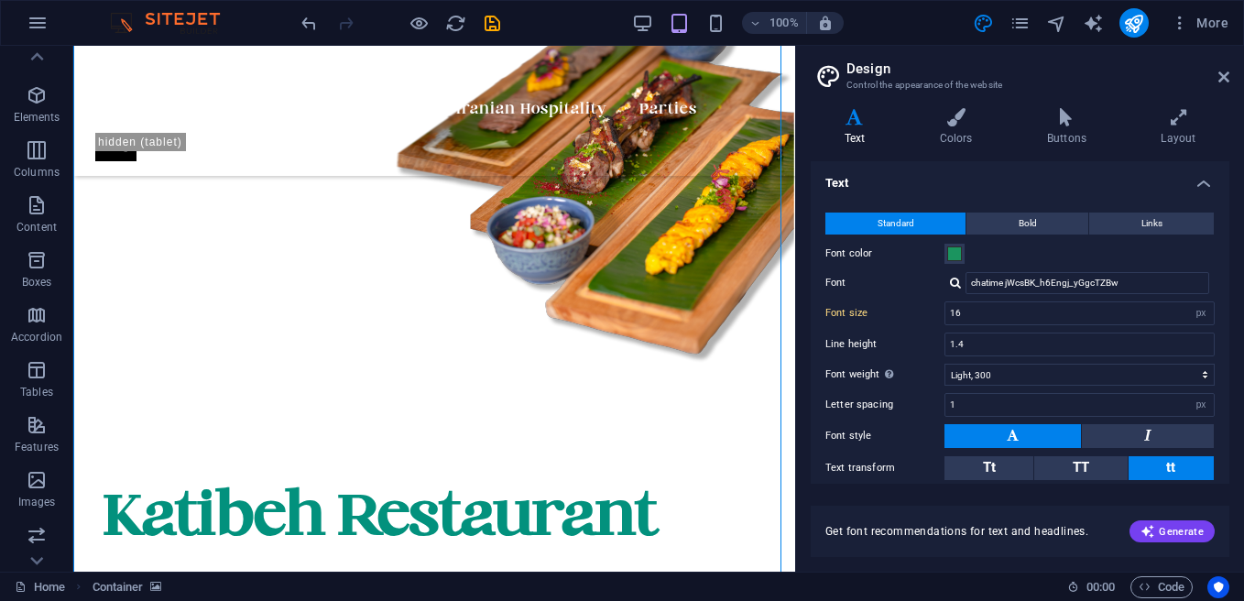
type input "15"
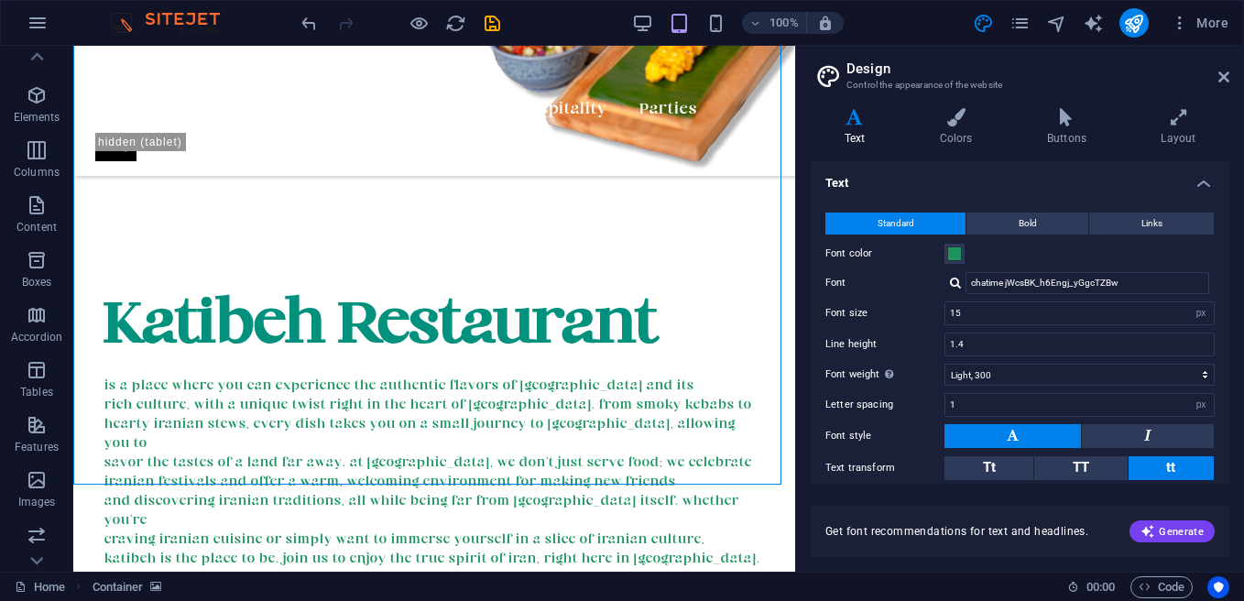
scroll to position [2001, 0]
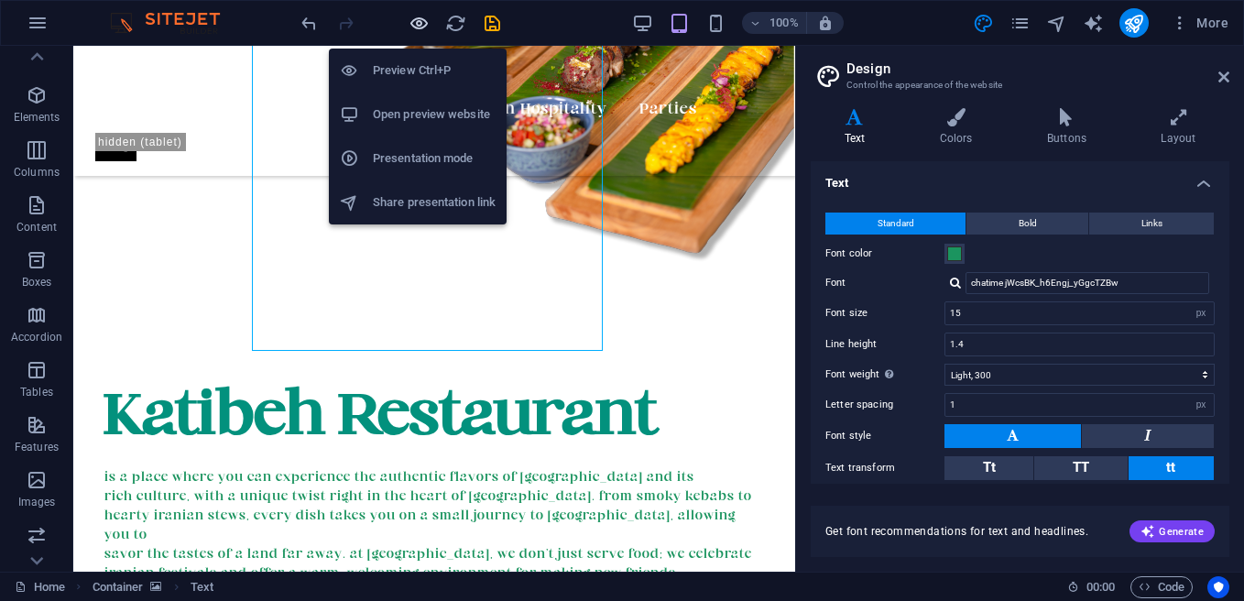
click at [419, 22] on icon "button" at bounding box center [419, 23] width 21 height 21
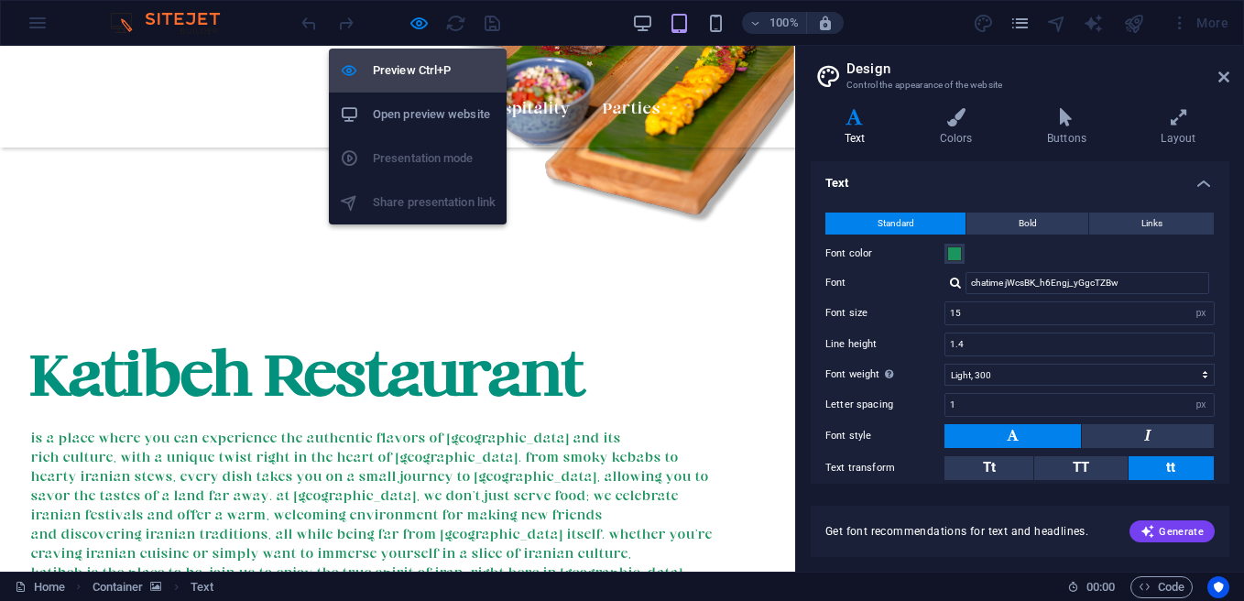
click at [424, 64] on h6 "Preview Ctrl+P" at bounding box center [434, 71] width 123 height 22
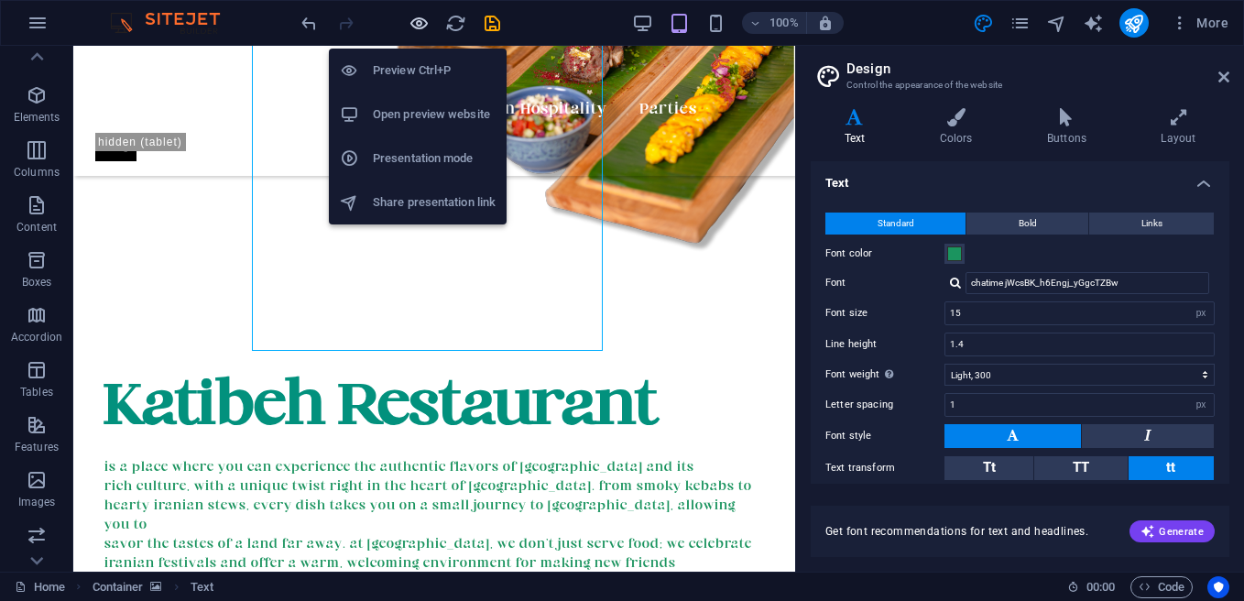
click at [419, 21] on icon "button" at bounding box center [419, 23] width 21 height 21
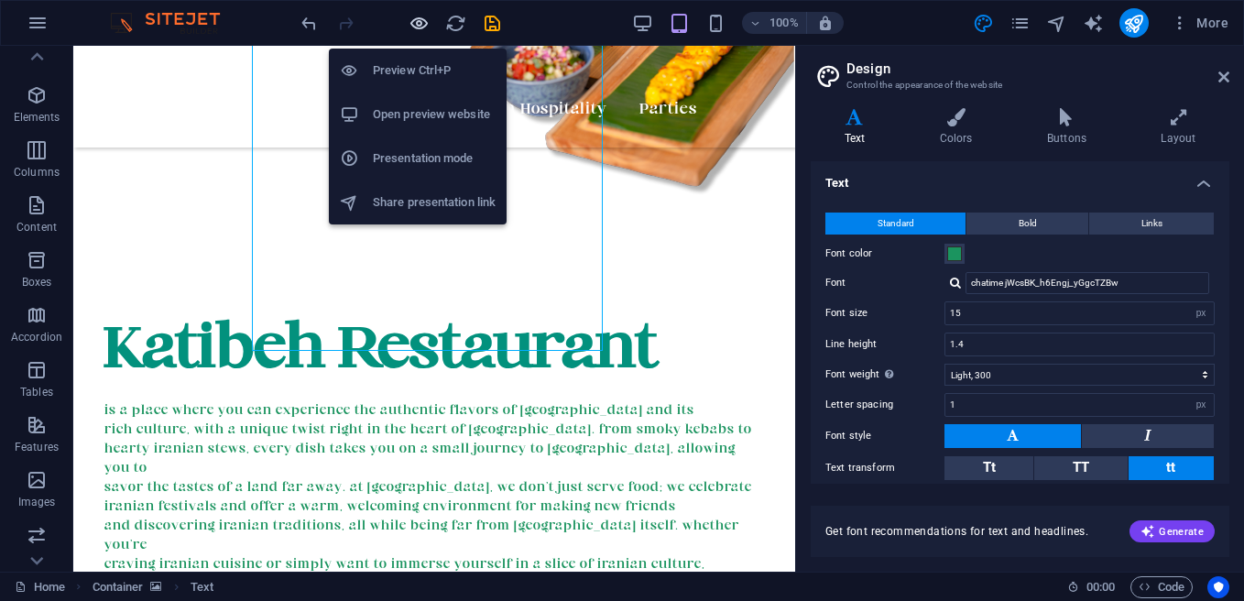
scroll to position [1972, 0]
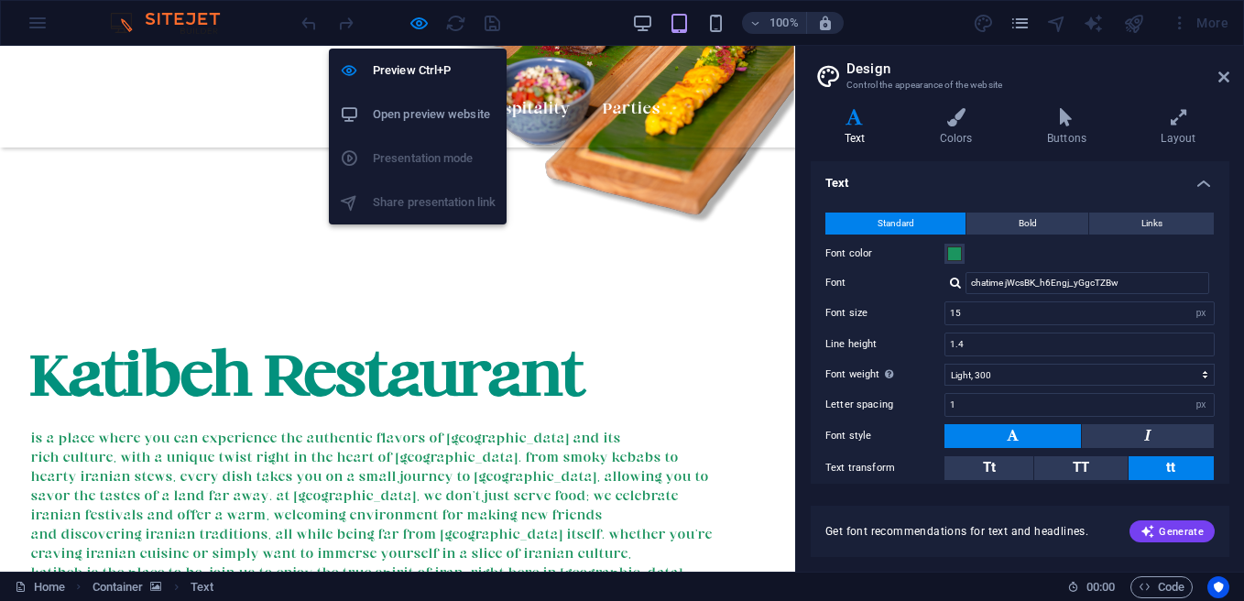
click at [422, 113] on h6 "Open preview website" at bounding box center [434, 115] width 123 height 22
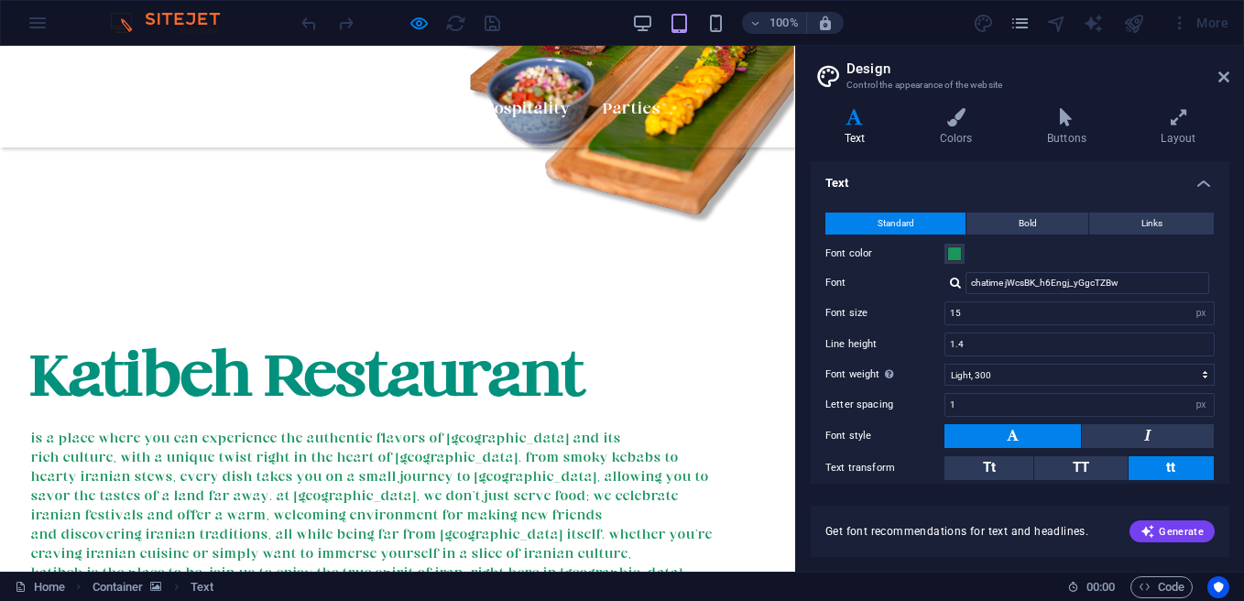
click at [1224, 80] on icon at bounding box center [1223, 77] width 11 height 15
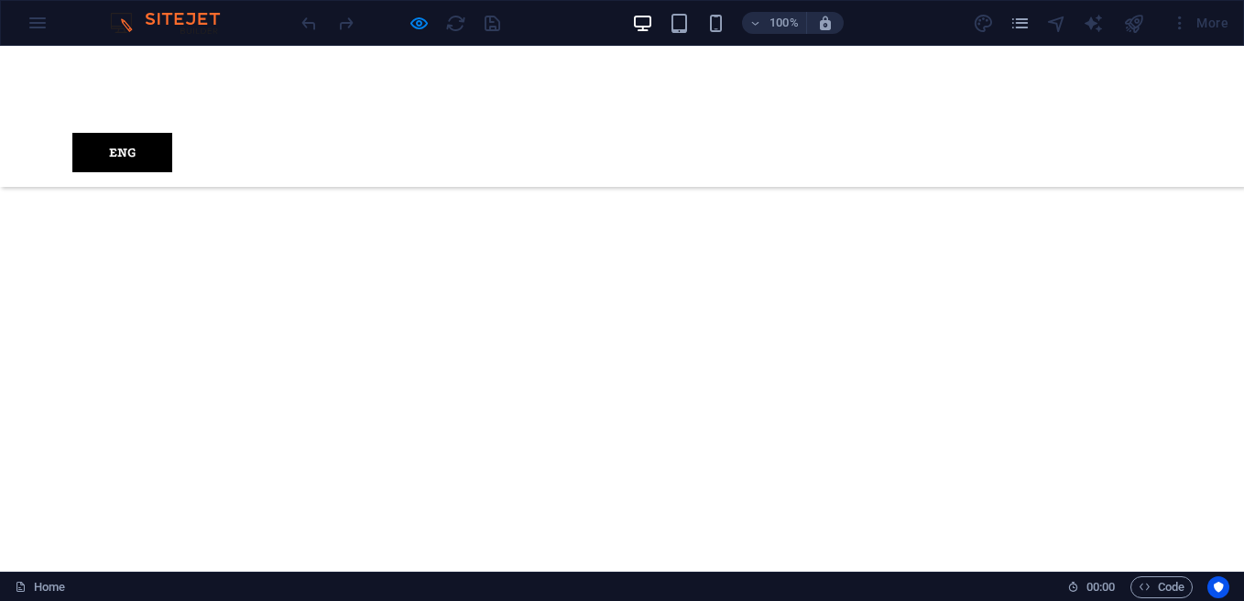
scroll to position [1056, 0]
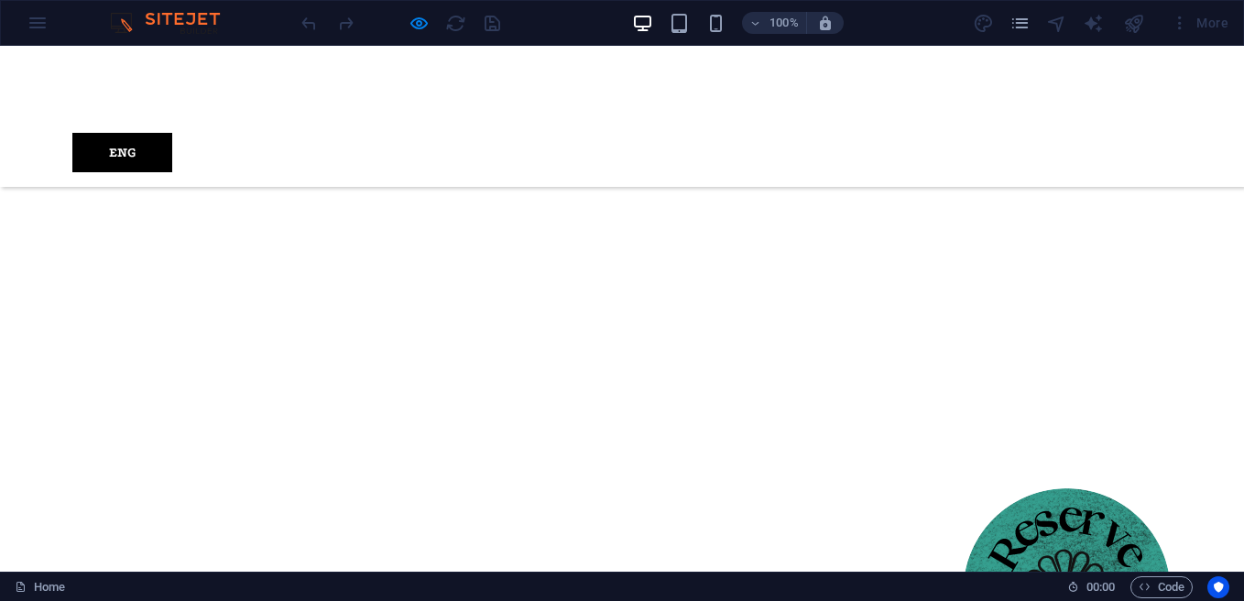
click at [431, 10] on div at bounding box center [400, 22] width 205 height 29
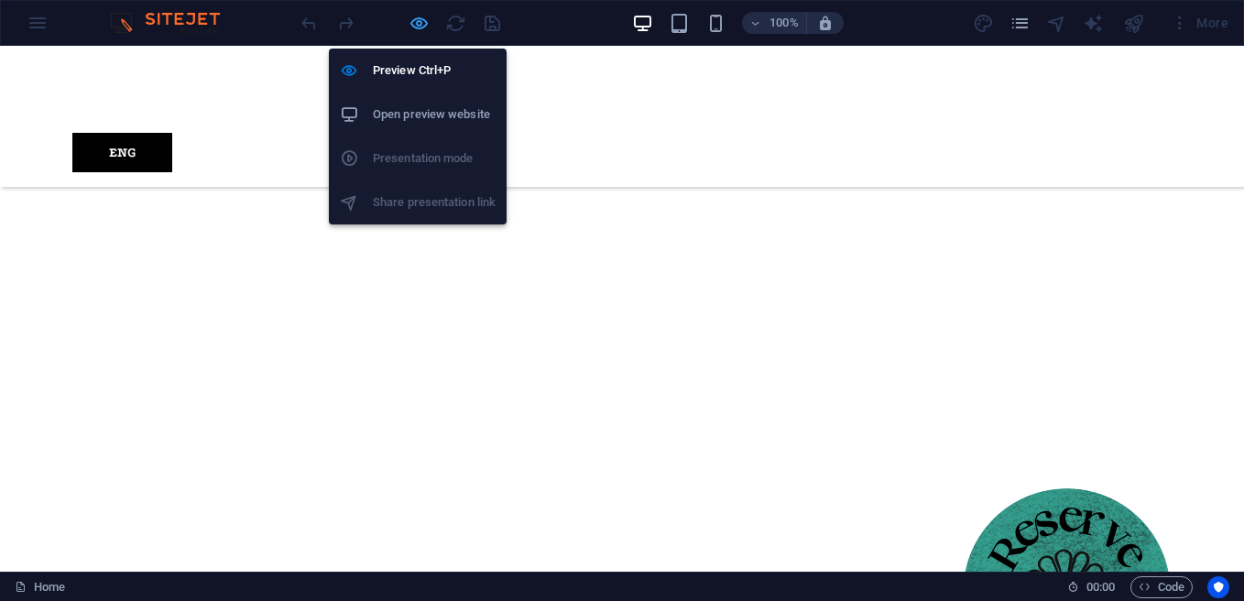
click at [420, 25] on icon "button" at bounding box center [419, 23] width 21 height 21
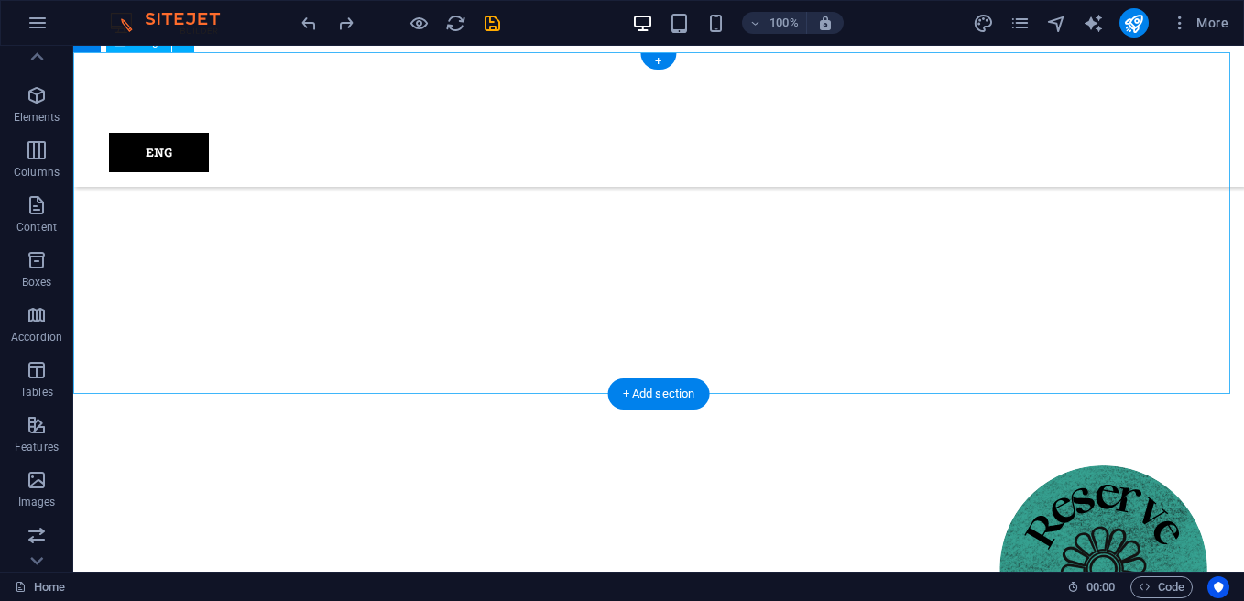
scroll to position [1853, 0]
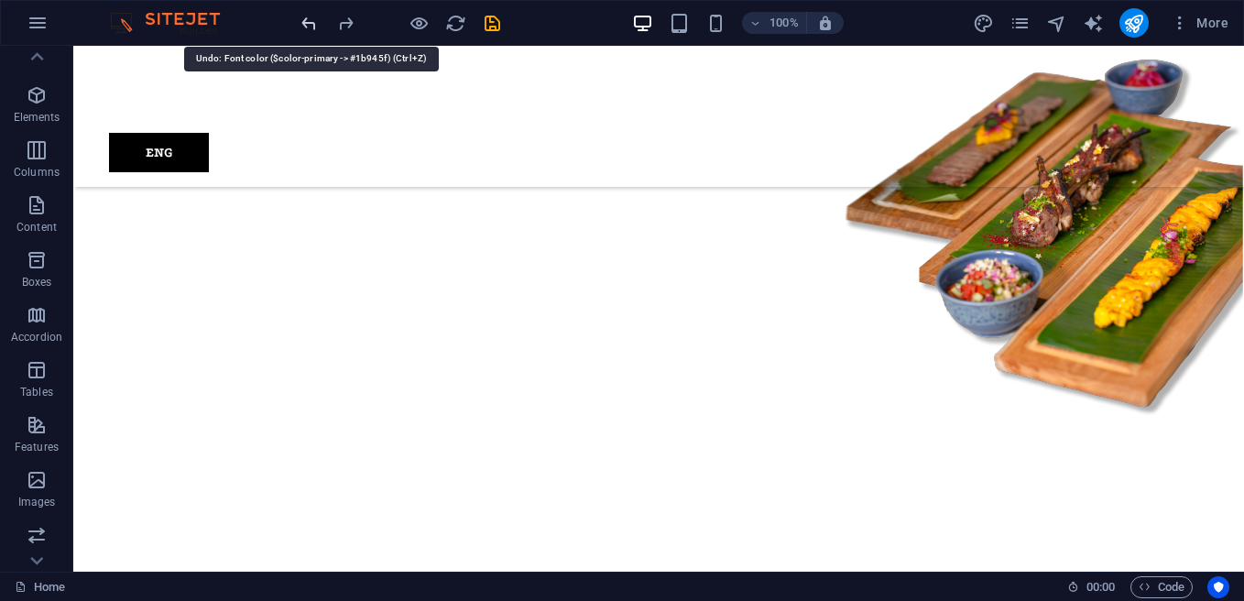
click at [315, 20] on icon "undo" at bounding box center [309, 23] width 21 height 21
click at [309, 21] on icon "undo" at bounding box center [309, 23] width 21 height 21
click at [308, 21] on icon "undo" at bounding box center [309, 23] width 21 height 21
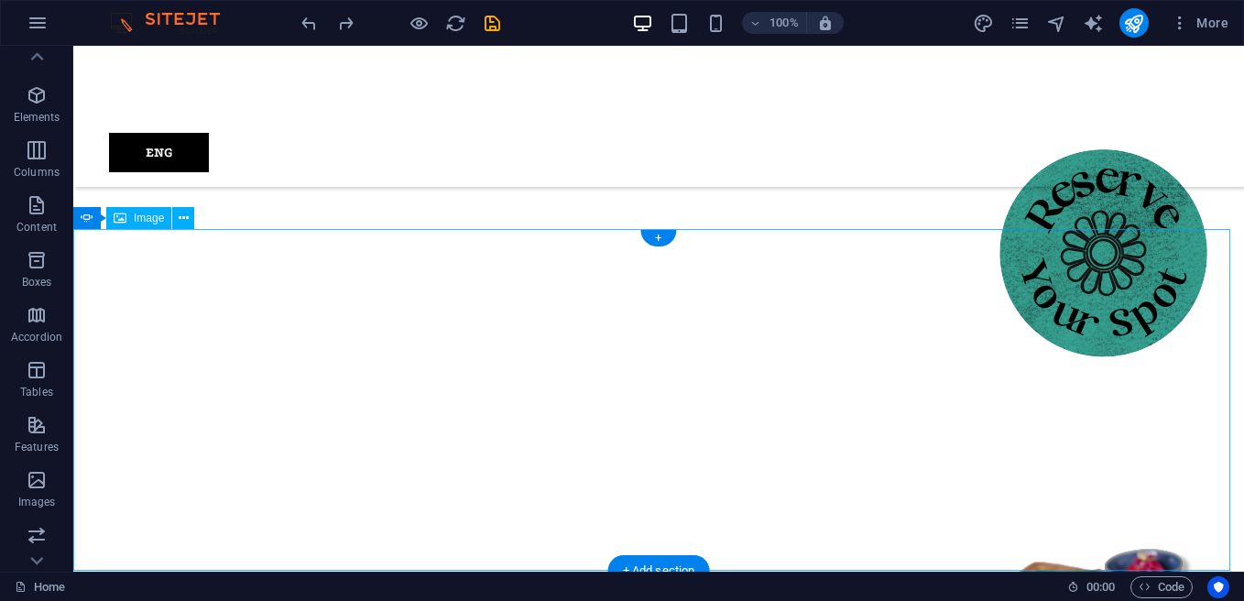
scroll to position [1212, 0]
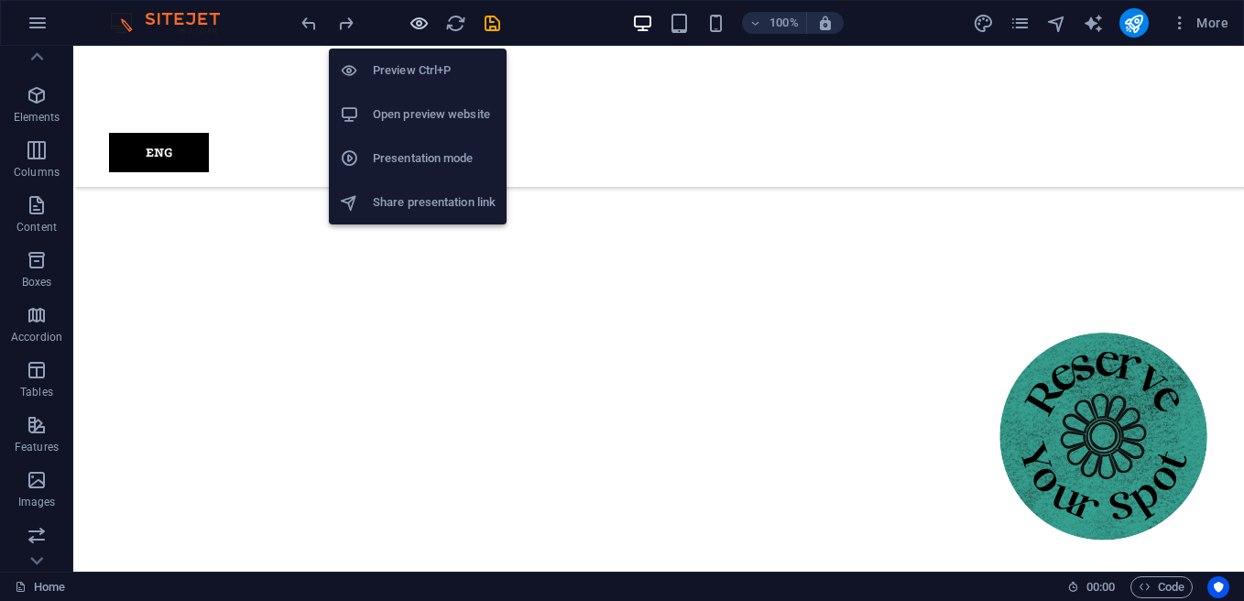
click at [421, 30] on icon "button" at bounding box center [419, 23] width 21 height 21
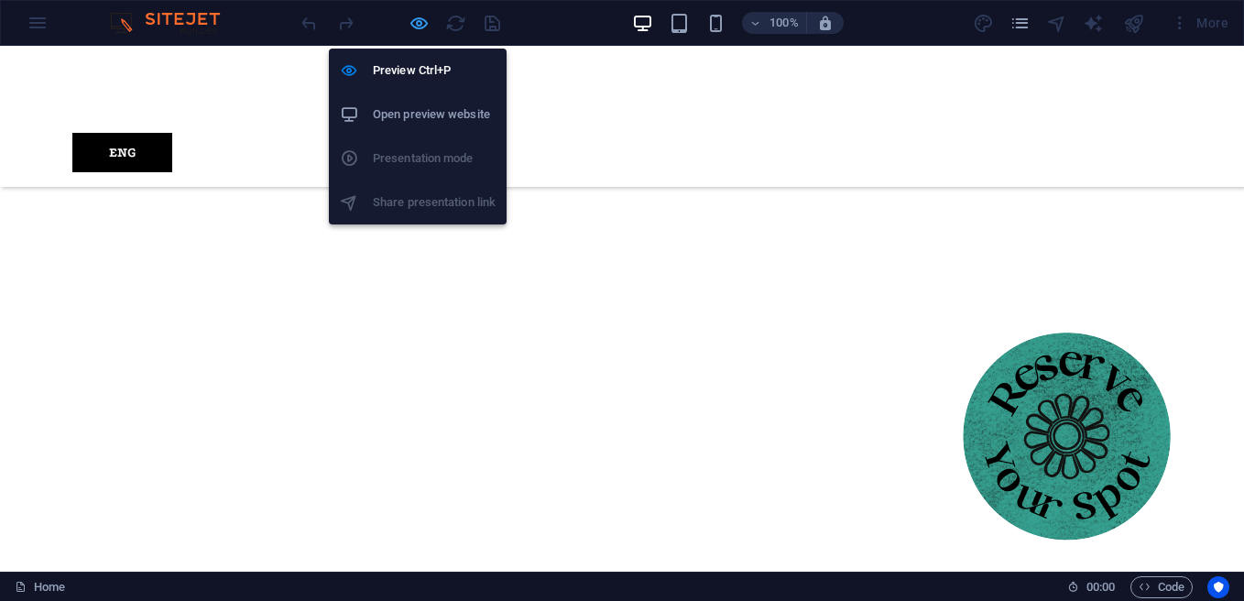
click at [416, 25] on icon "button" at bounding box center [419, 23] width 21 height 21
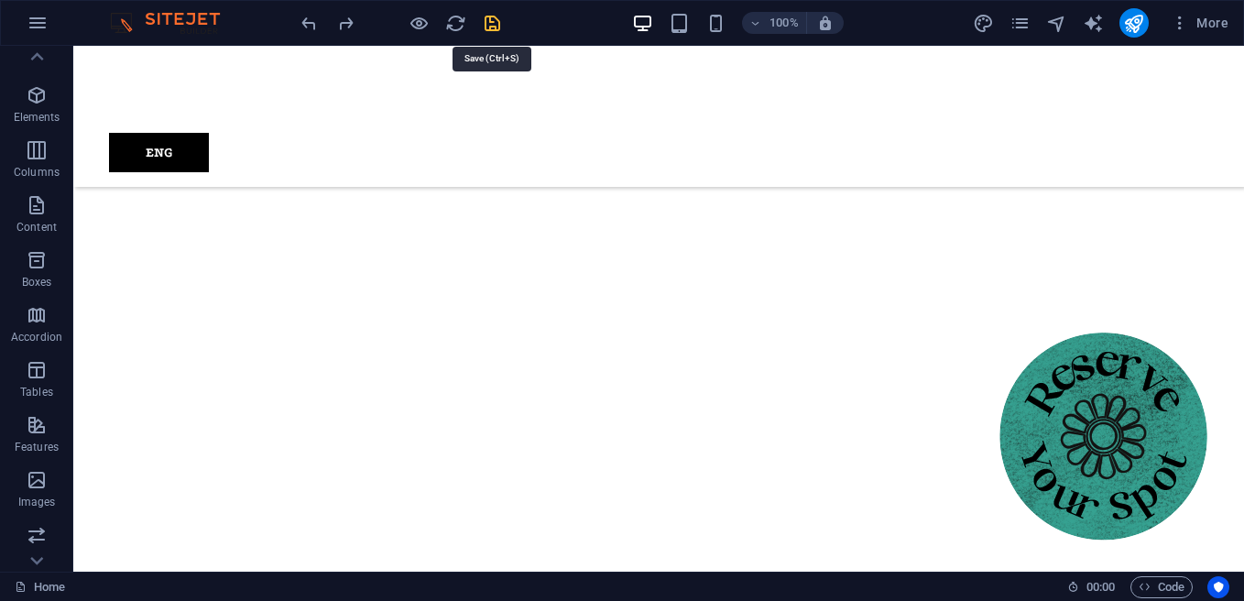
click at [486, 18] on icon "save" at bounding box center [492, 23] width 21 height 21
checkbox input "false"
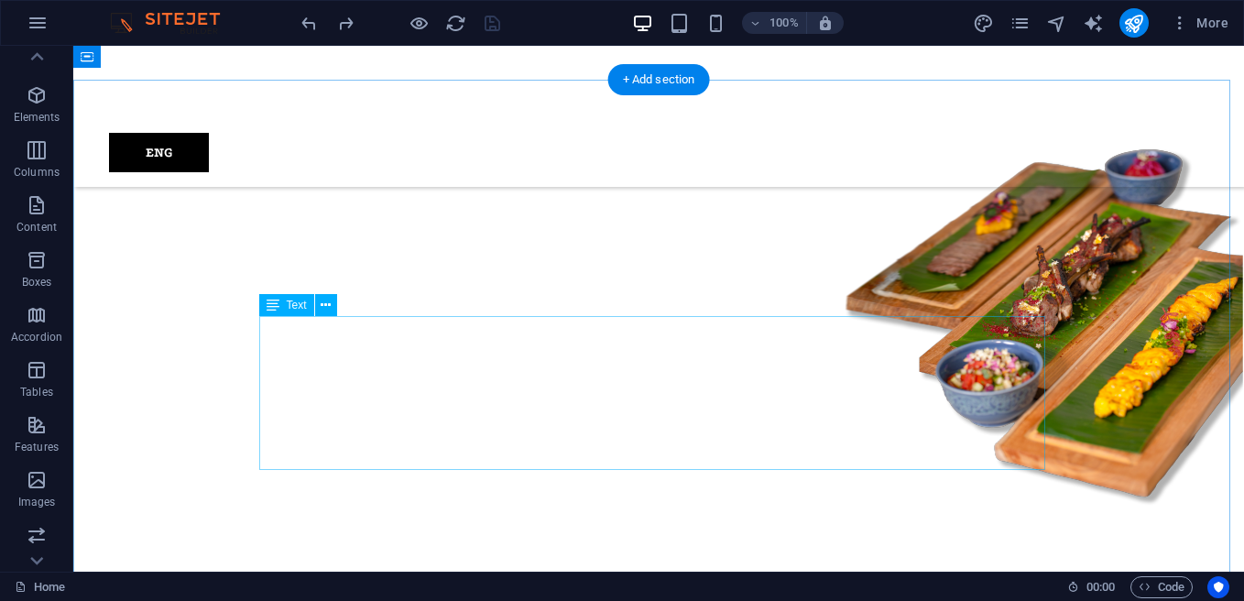
scroll to position [1762, 0]
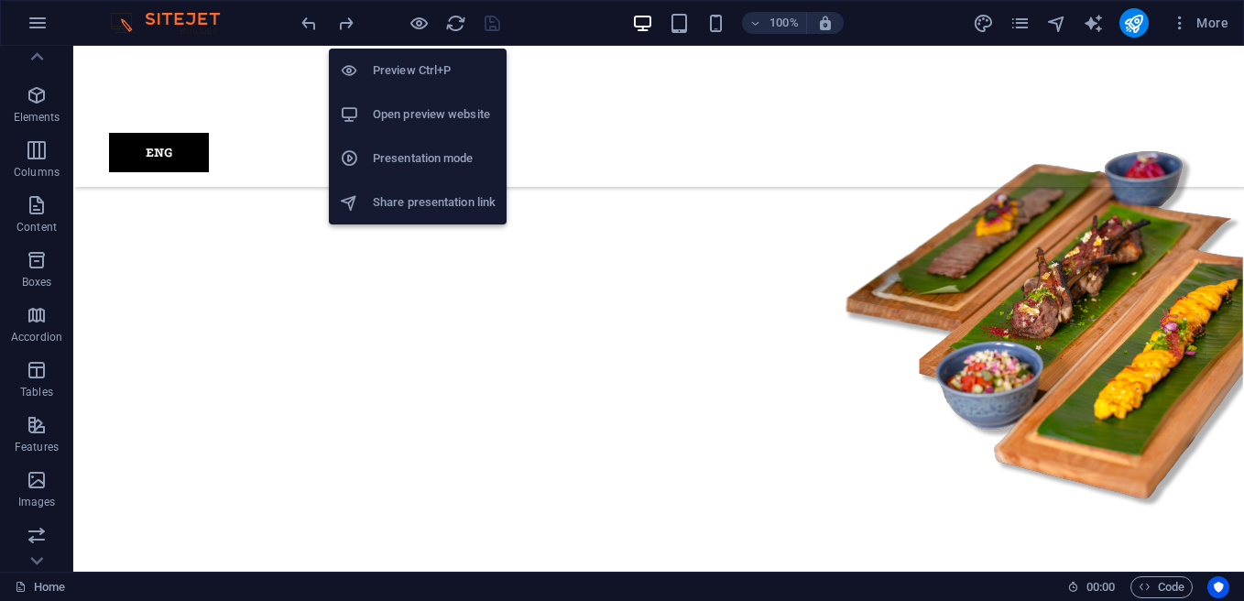
click at [433, 114] on h6 "Open preview website" at bounding box center [434, 115] width 123 height 22
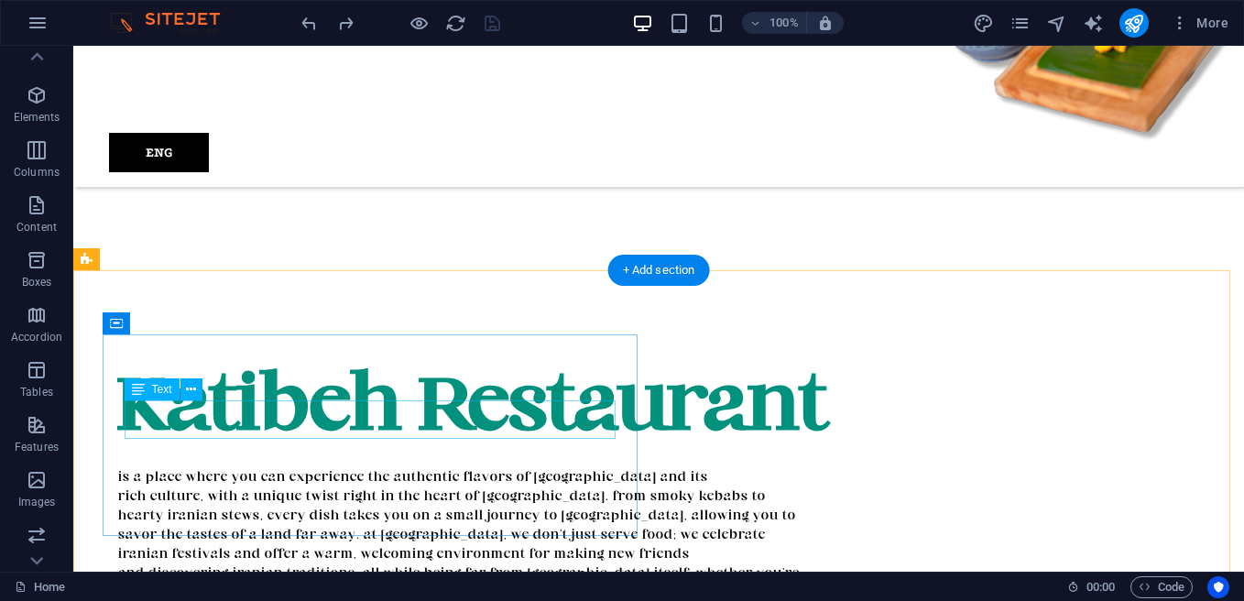
scroll to position [2403, 0]
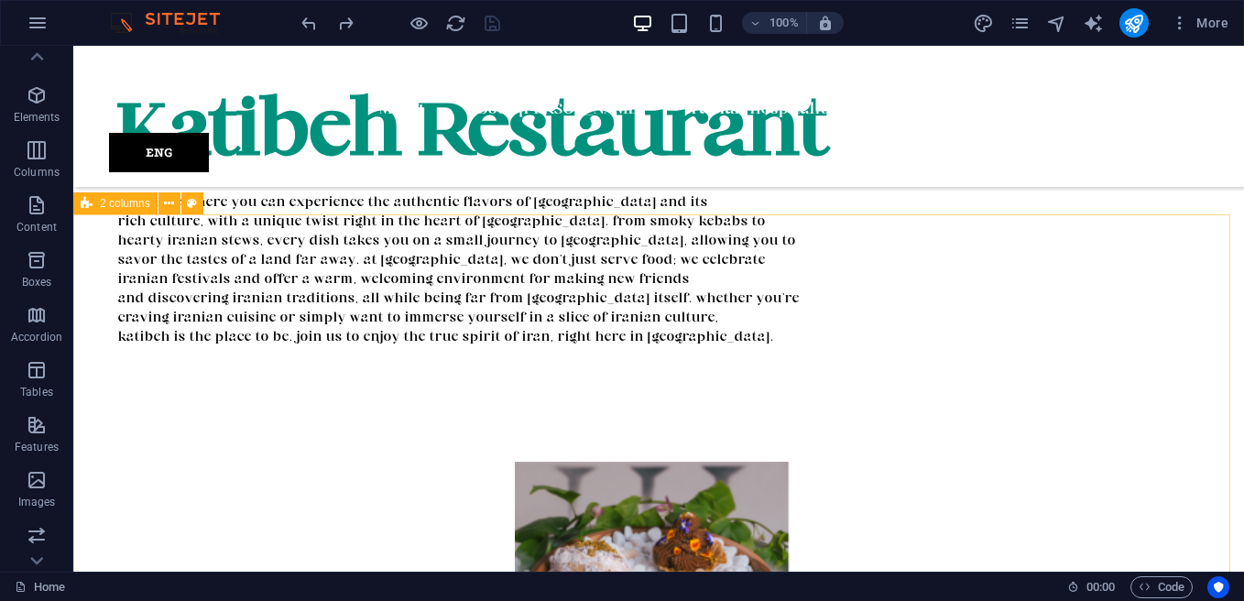
click at [100, 206] on span "2 columns" at bounding box center [125, 203] width 50 height 11
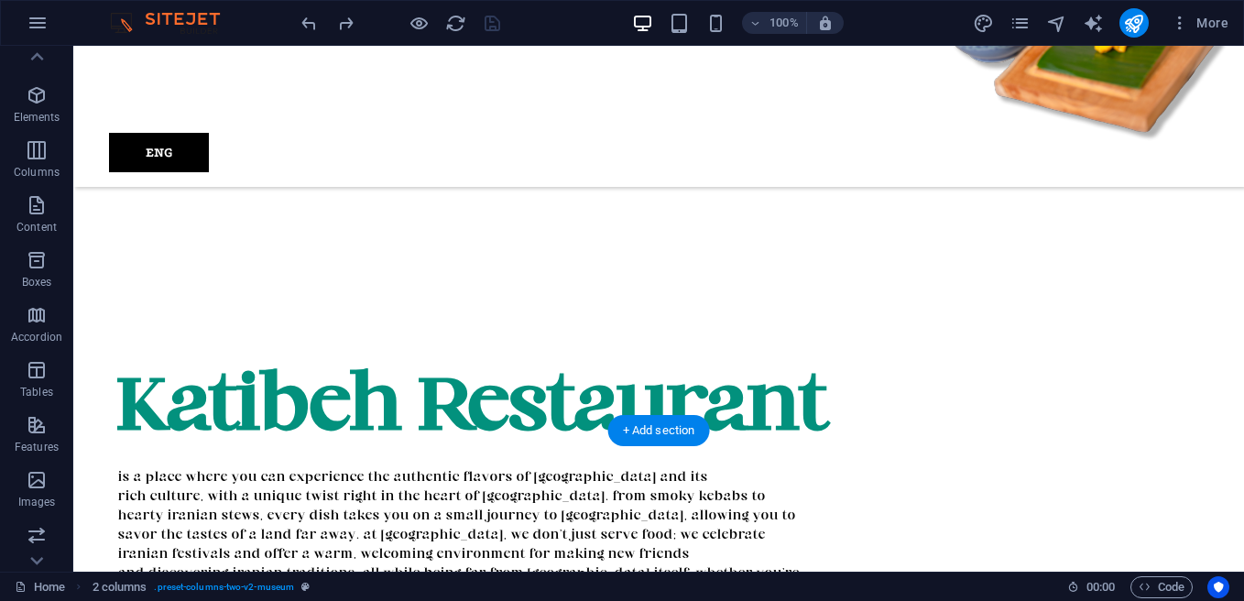
scroll to position [1945, 0]
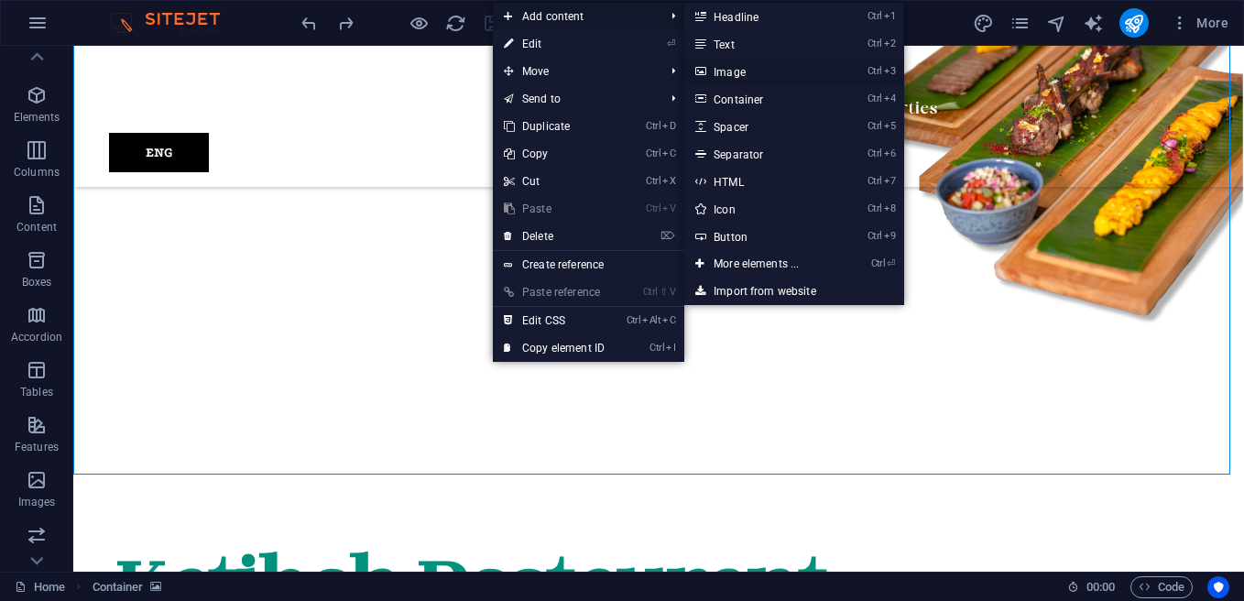
click at [731, 65] on link "Ctrl 3 Image" at bounding box center [759, 71] width 151 height 27
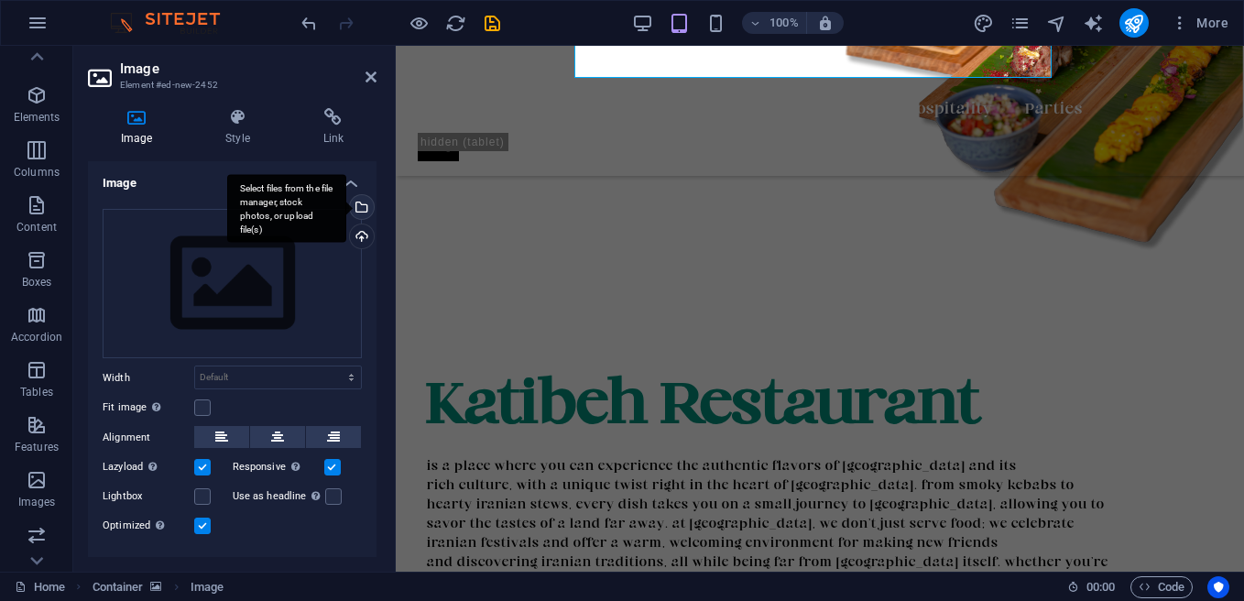
click at [359, 202] on div "Select files from the file manager, stock photos, or upload file(s)" at bounding box center [359, 208] width 27 height 27
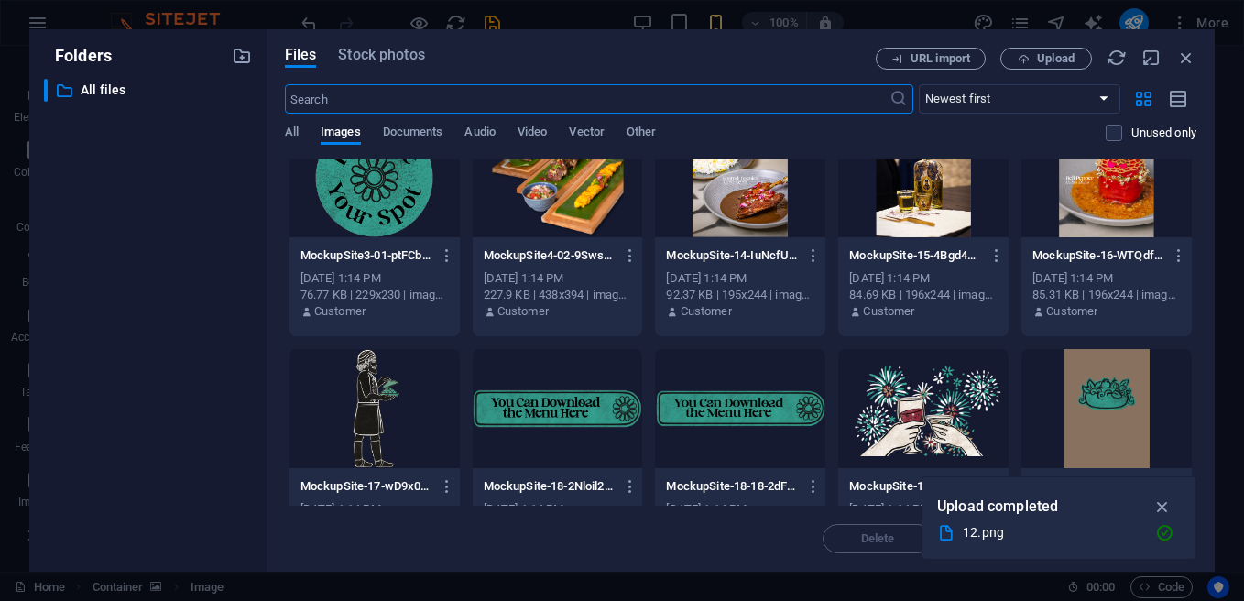
scroll to position [275, 0]
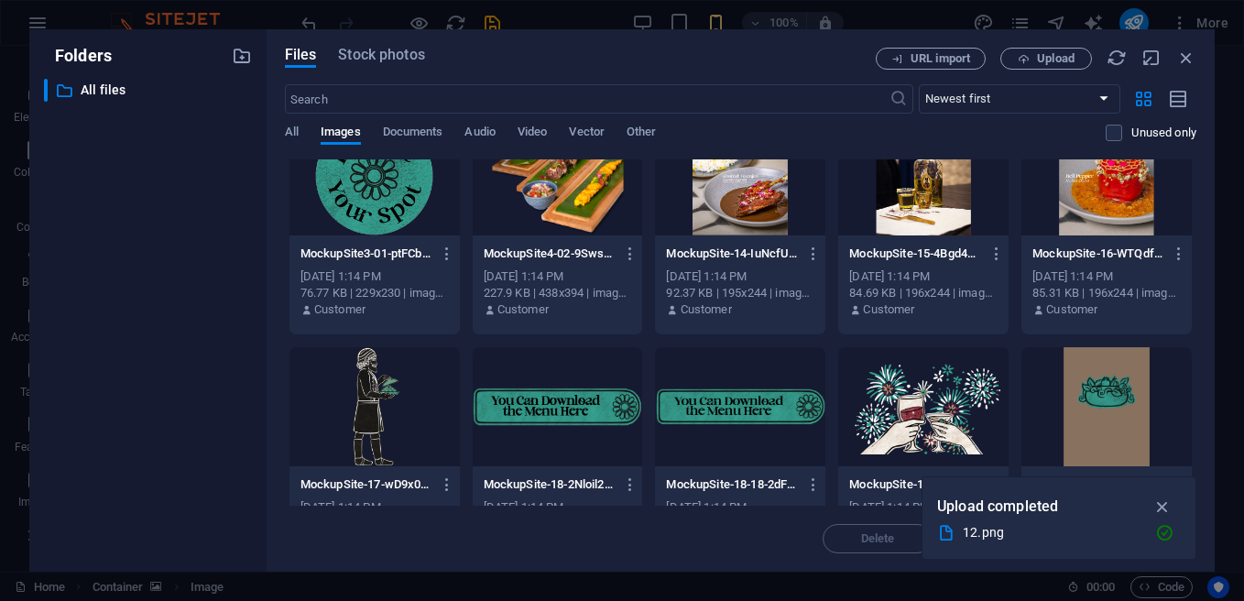
click at [571, 408] on div at bounding box center [558, 406] width 170 height 119
click at [1163, 507] on icon "button" at bounding box center [1162, 507] width 21 height 20
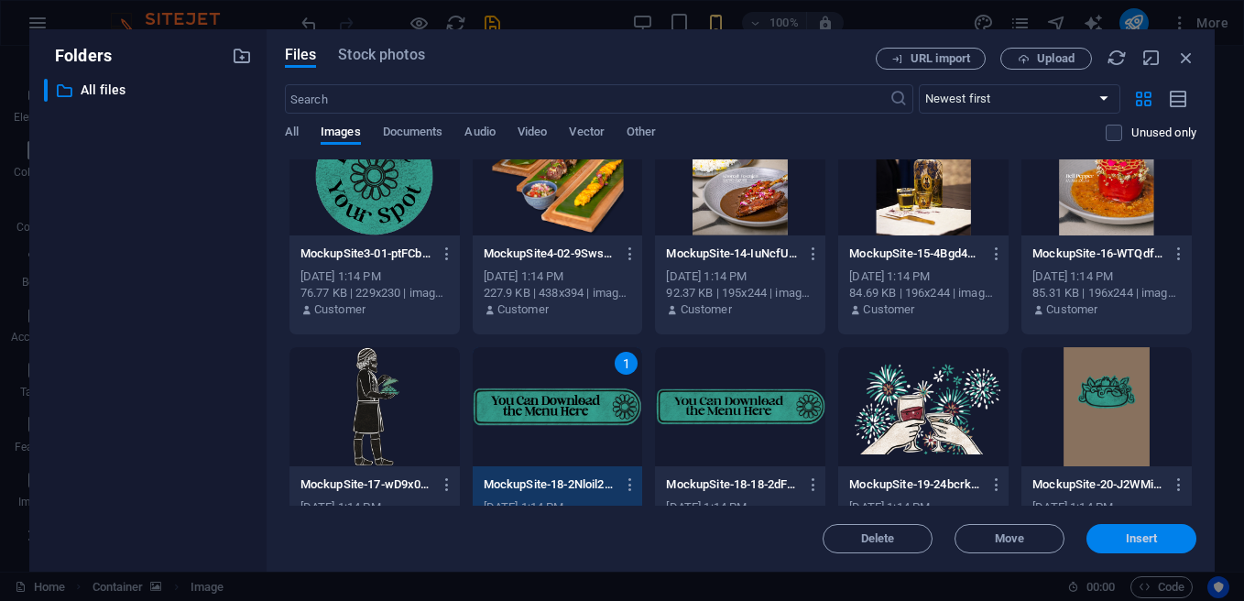
click at [1158, 527] on button "Insert" at bounding box center [1141, 538] width 110 height 29
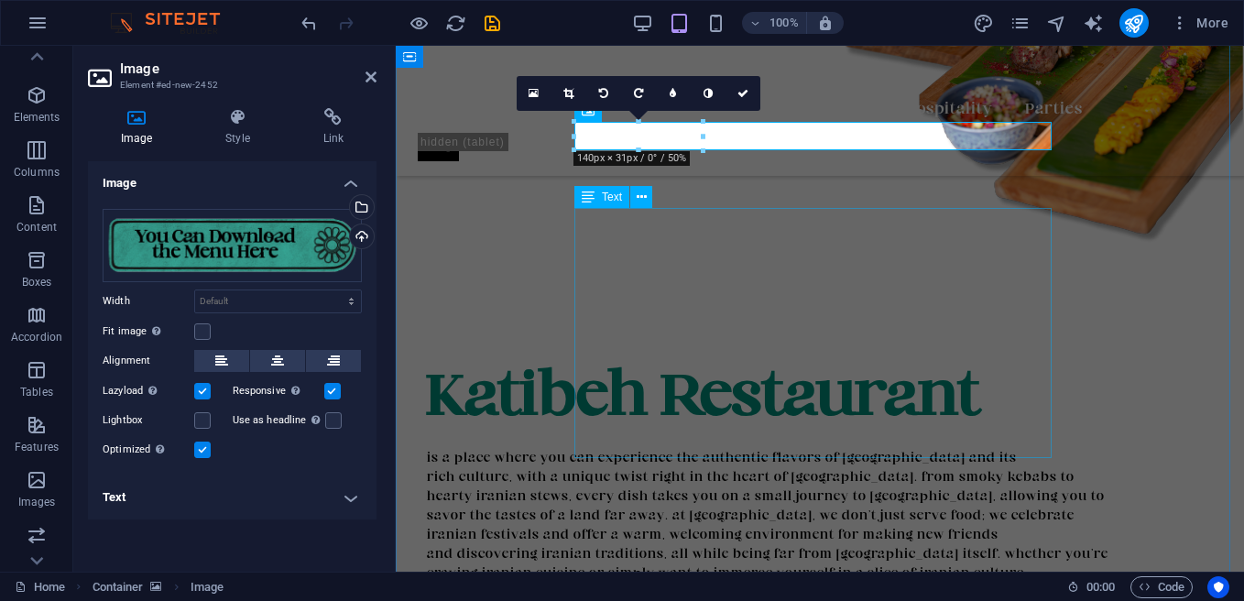
scroll to position [1770, 0]
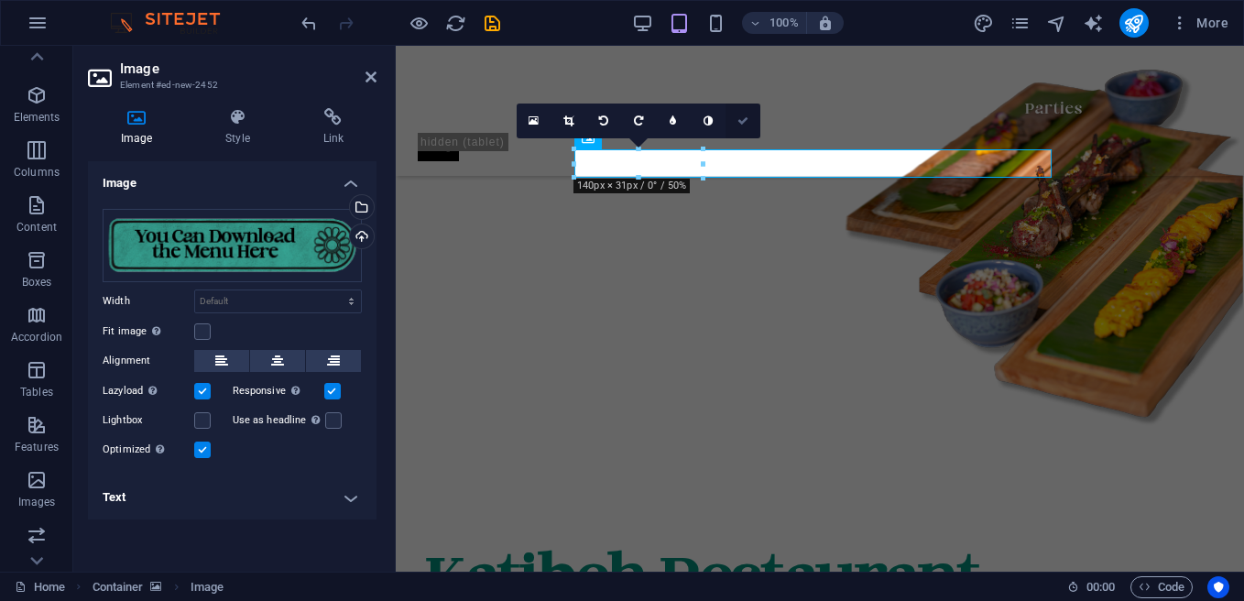
click at [740, 122] on icon at bounding box center [742, 120] width 11 height 11
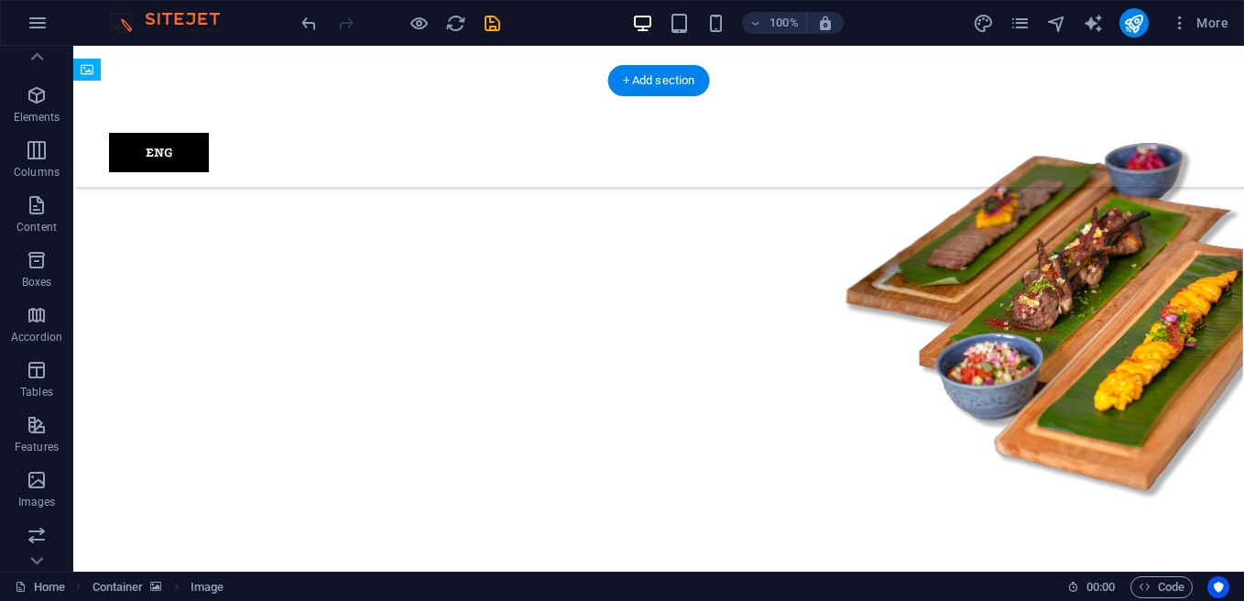
drag, startPoint x: 327, startPoint y: 270, endPoint x: 371, endPoint y: 469, distance: 203.6
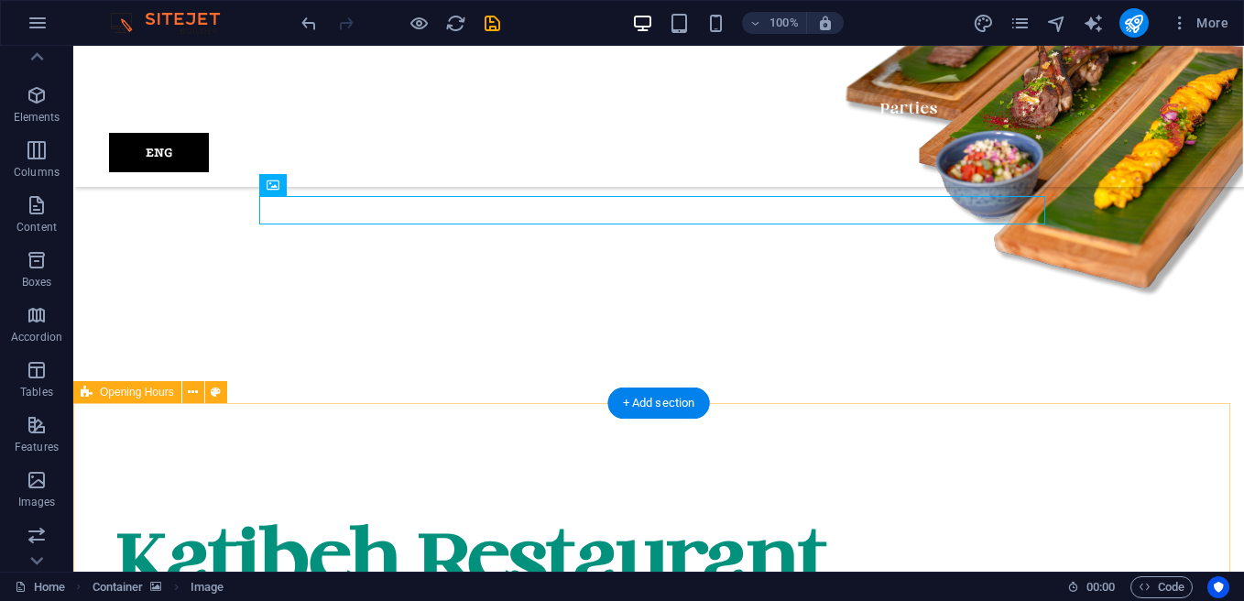
scroll to position [2045, 0]
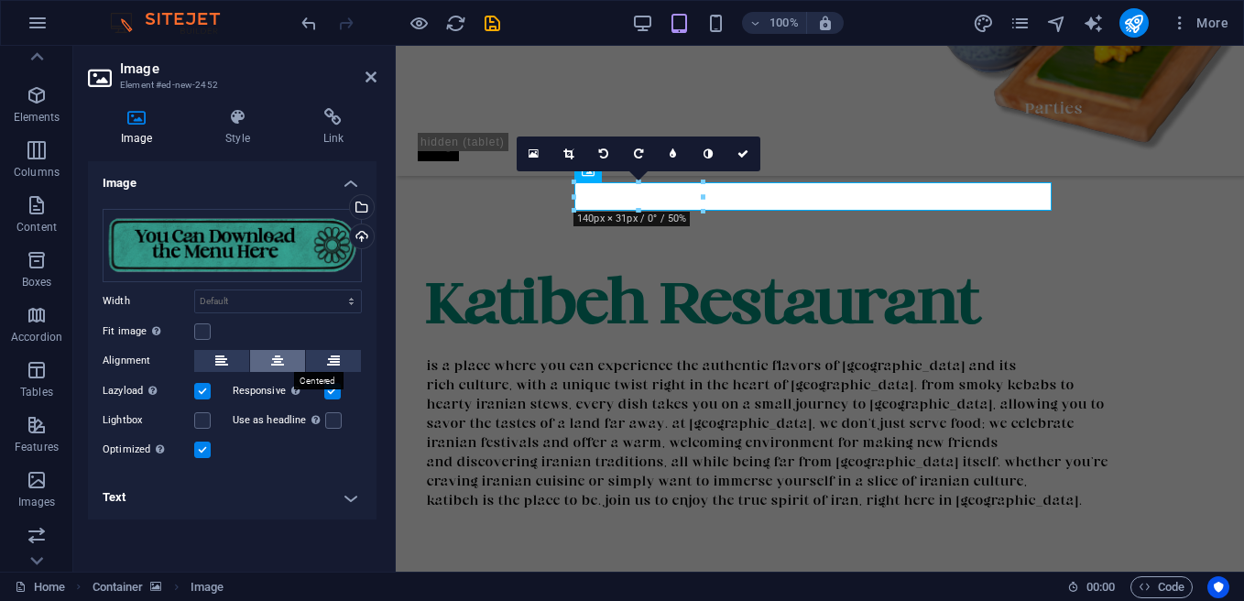
click at [276, 364] on icon at bounding box center [277, 361] width 13 height 22
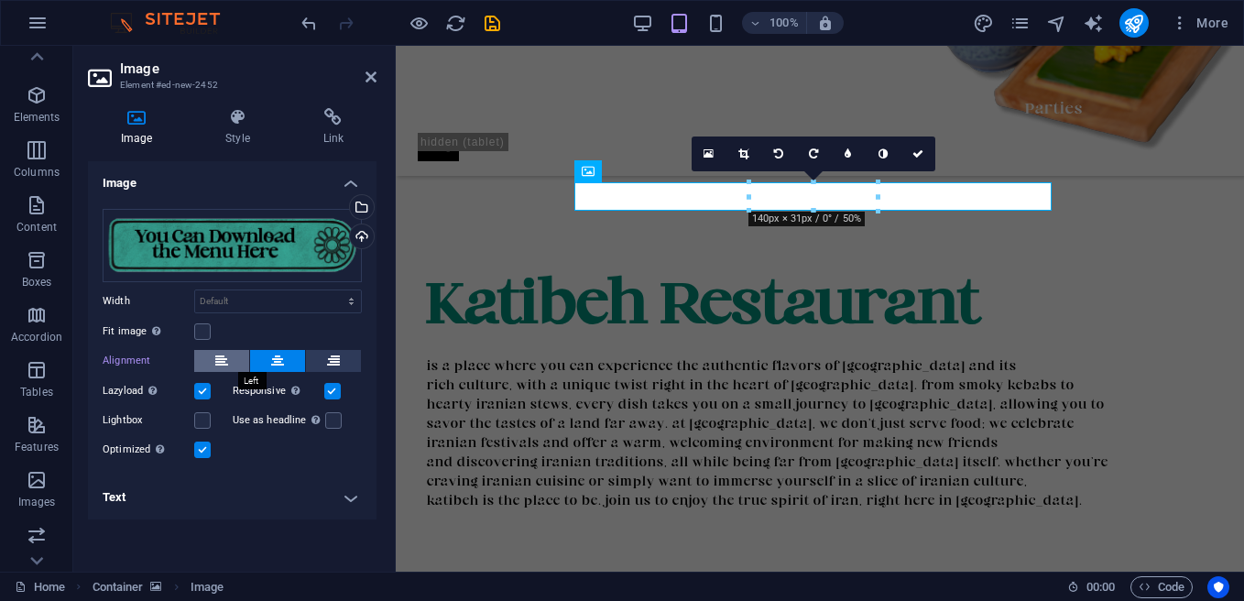
click at [218, 358] on icon at bounding box center [221, 361] width 13 height 22
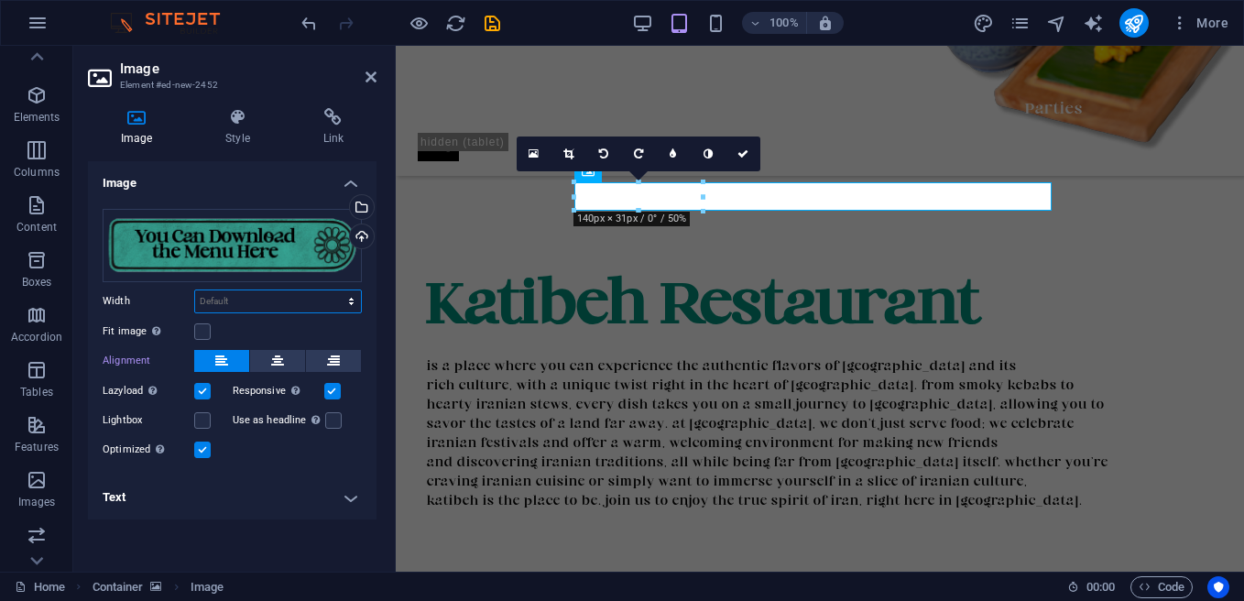
click at [252, 291] on select "Default auto px rem % em vh vw" at bounding box center [278, 301] width 166 height 22
select select "px"
click at [335, 290] on select "Default auto px rem % em vh vw" at bounding box center [278, 301] width 166 height 22
click at [242, 306] on input "140" at bounding box center [278, 301] width 166 height 22
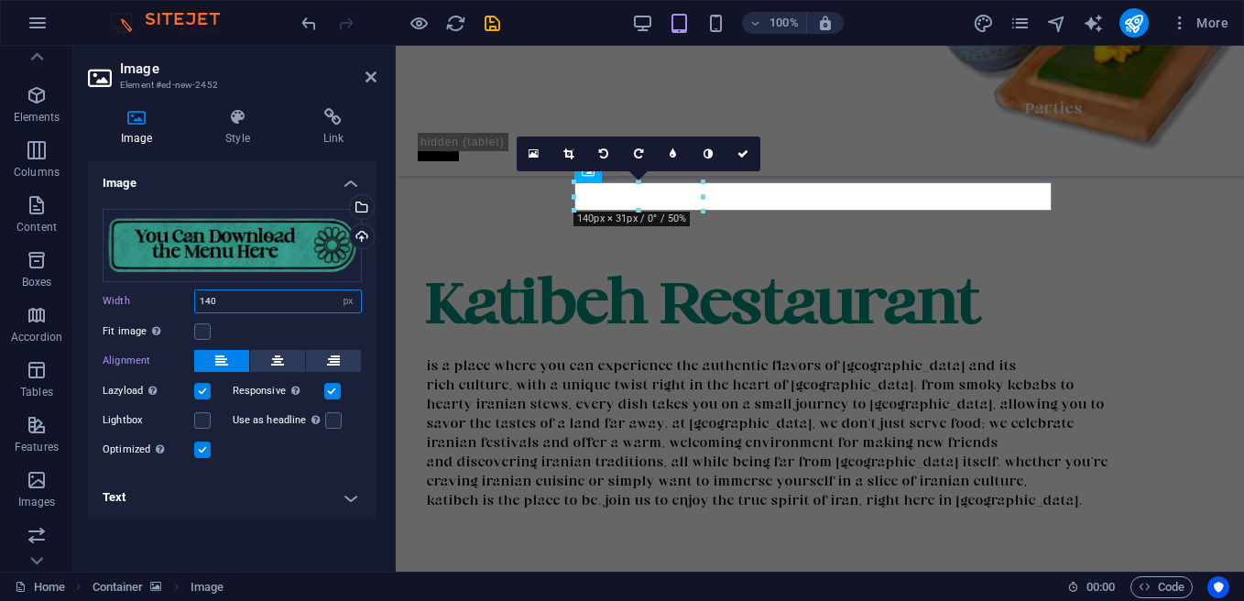
click at [242, 306] on input "140" at bounding box center [278, 301] width 166 height 22
type input "200"
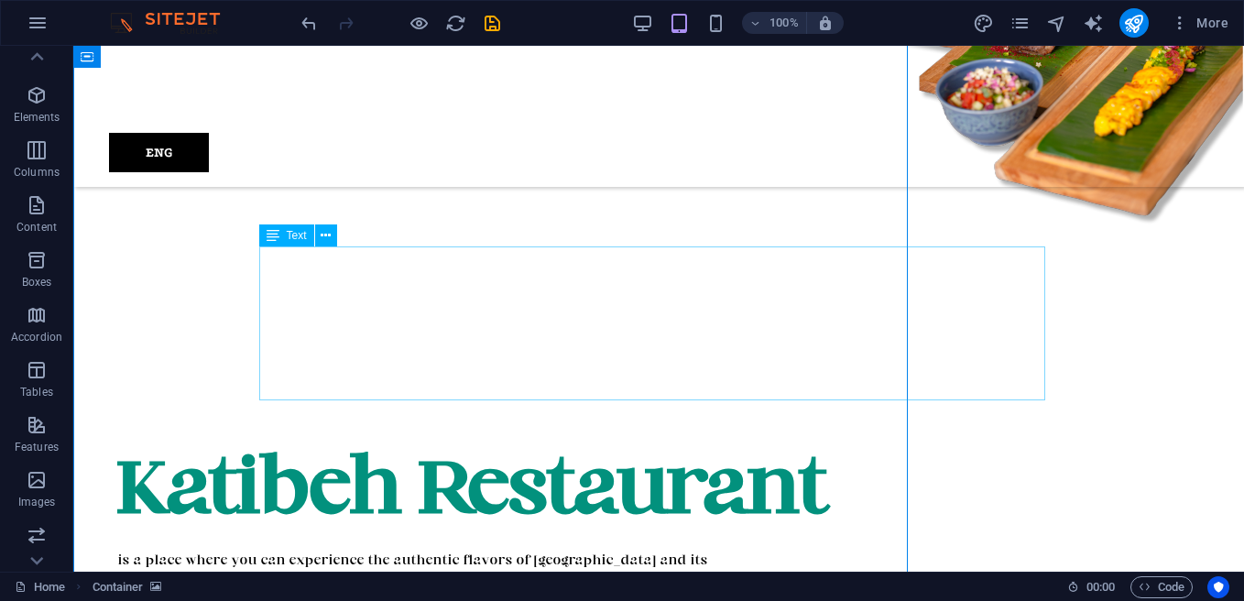
scroll to position [1840, 0]
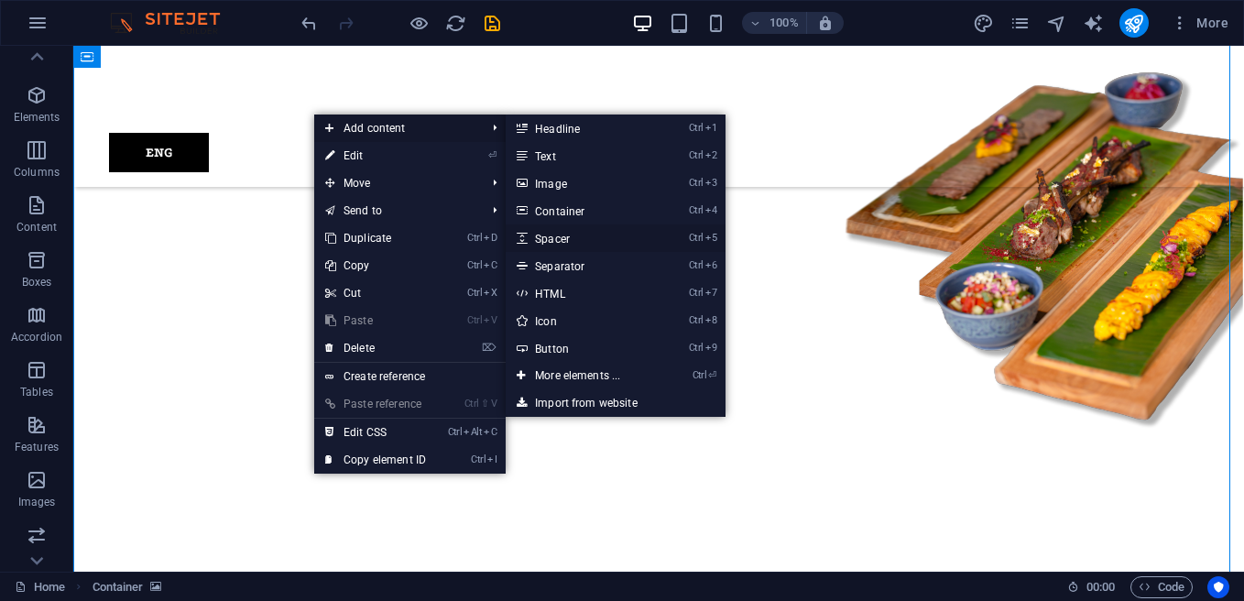
click at [564, 237] on link "Ctrl 5 Spacer" at bounding box center [581, 237] width 151 height 27
select select "px"
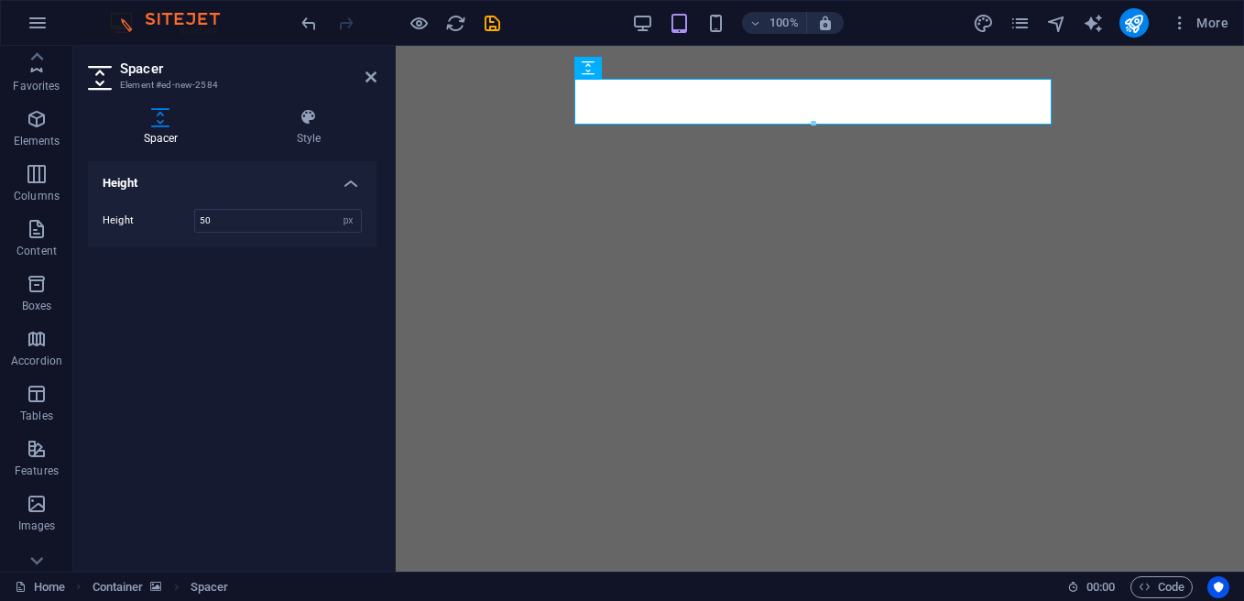
select select "px"
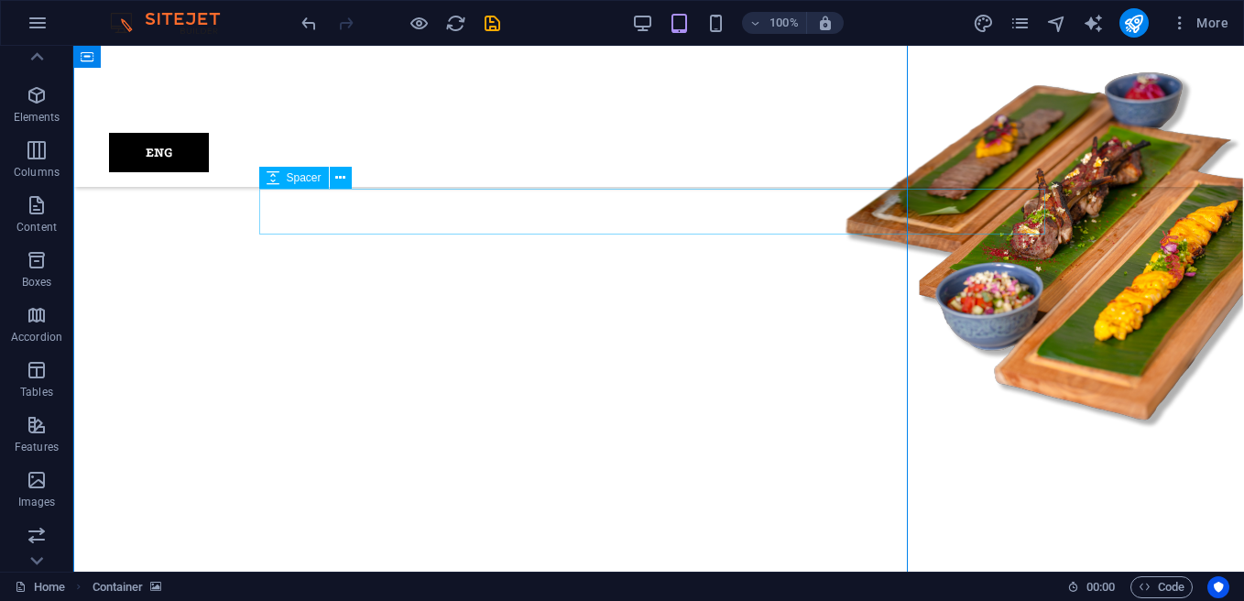
scroll to position [1840, 0]
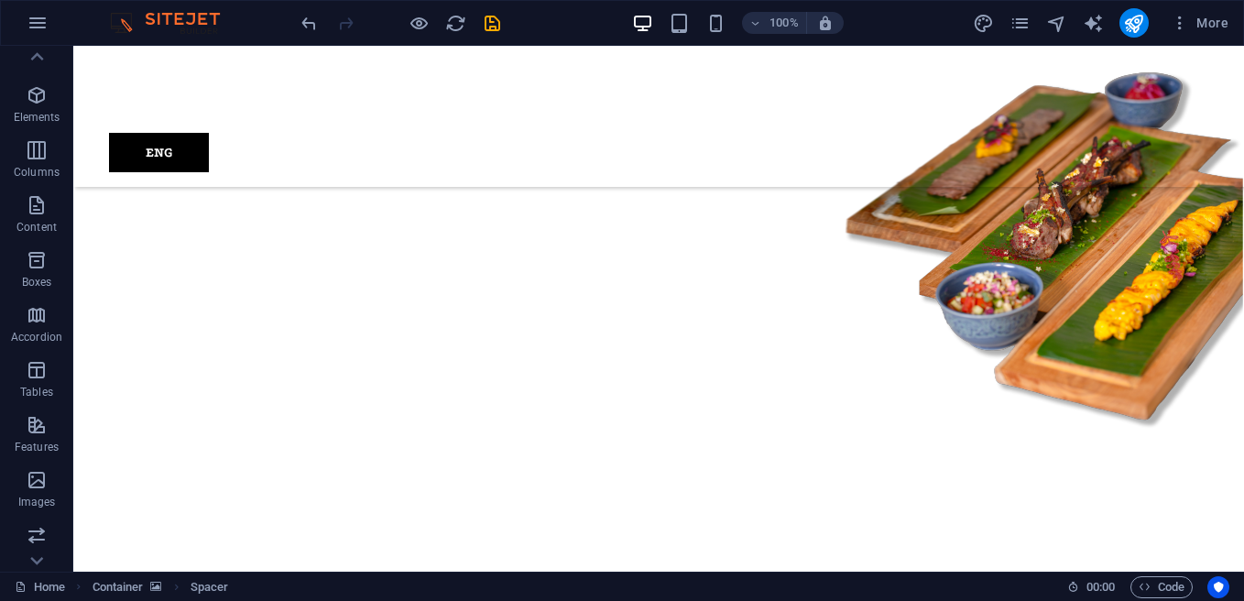
drag, startPoint x: 299, startPoint y: 378, endPoint x: 311, endPoint y: 405, distance: 29.1
